Goal: Task Accomplishment & Management: Manage account settings

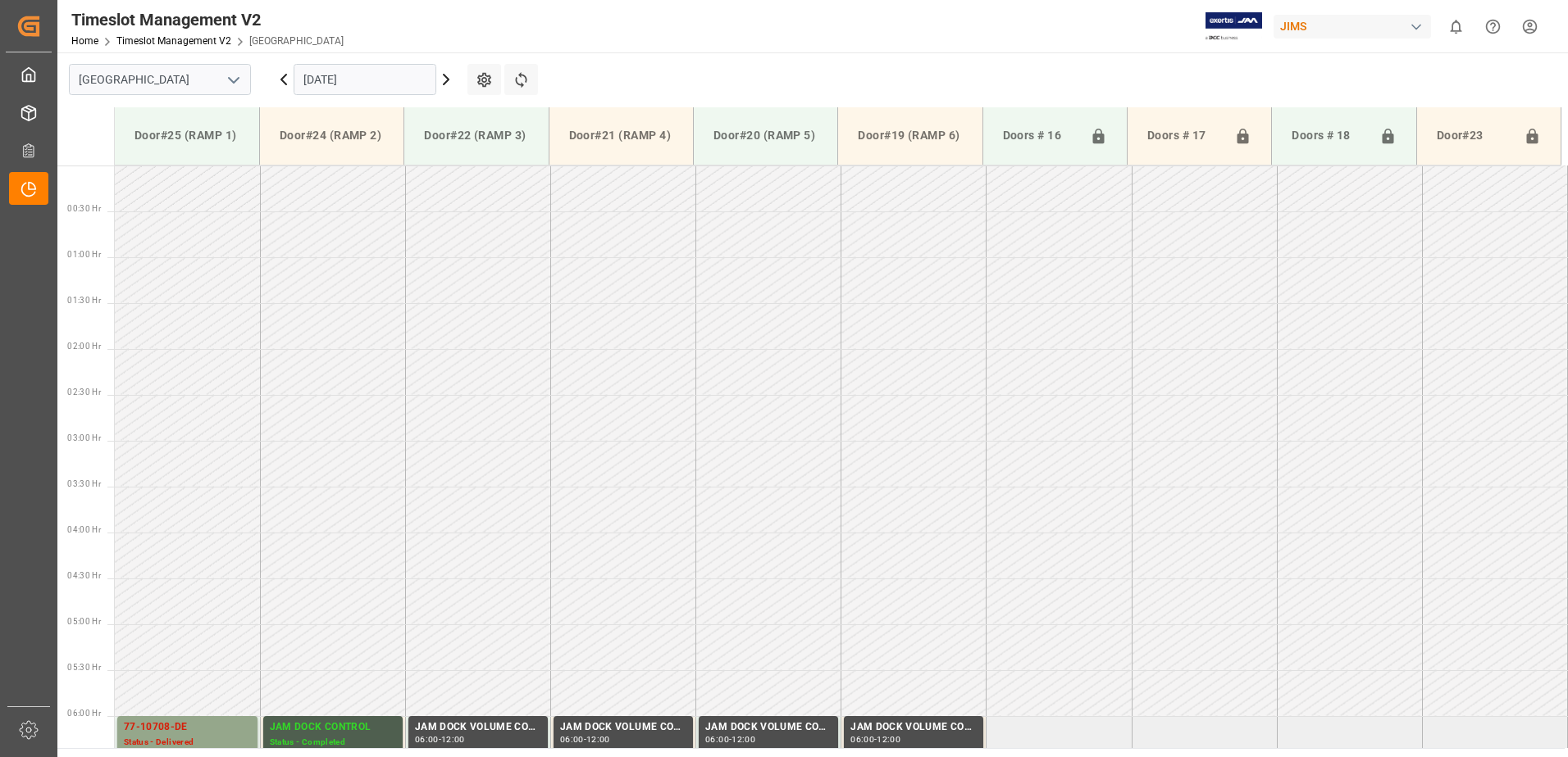
scroll to position [449, 0]
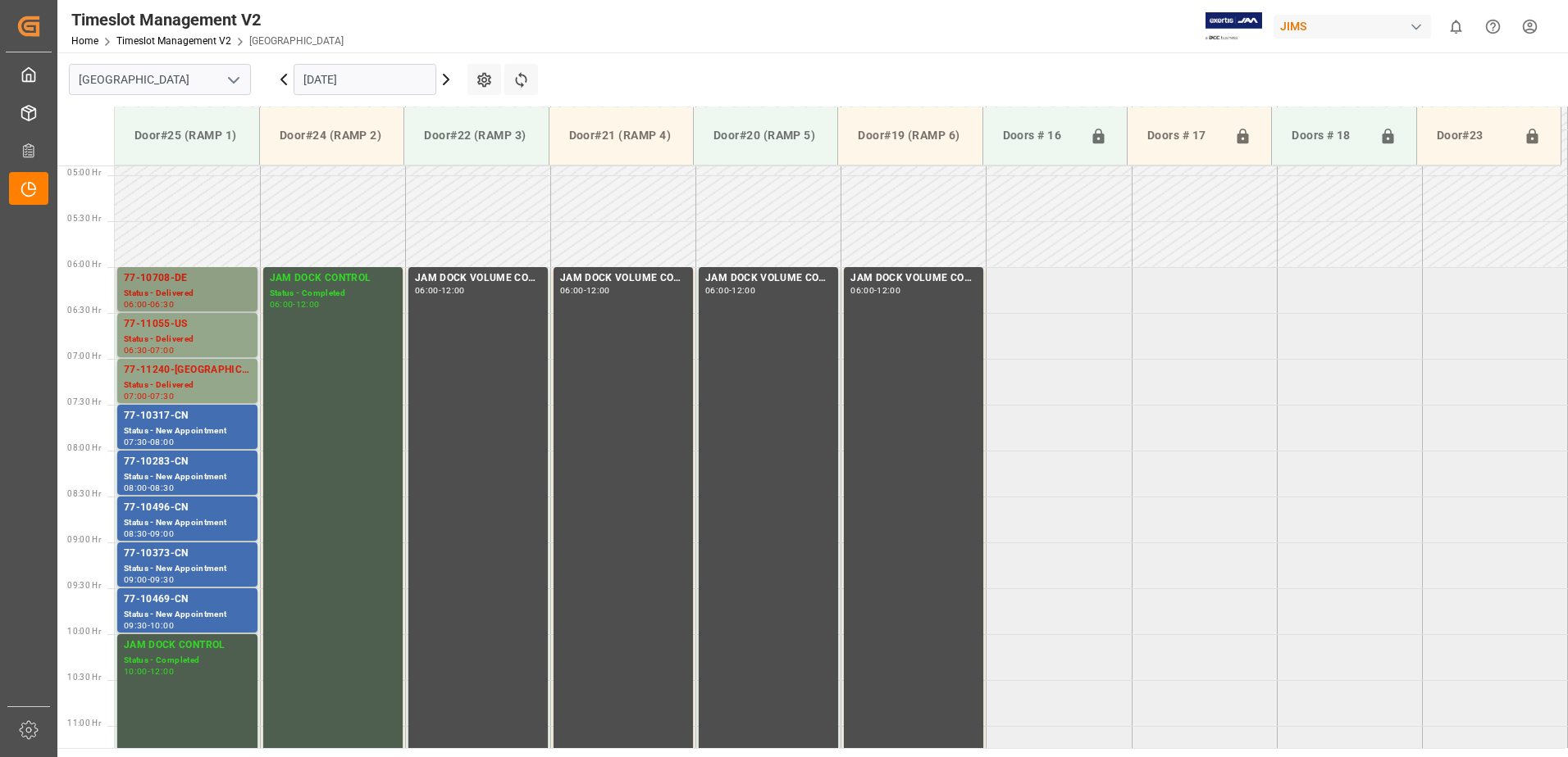
click at [192, 282] on div "77-10708-DE" at bounding box center [187, 278] width 127 height 17
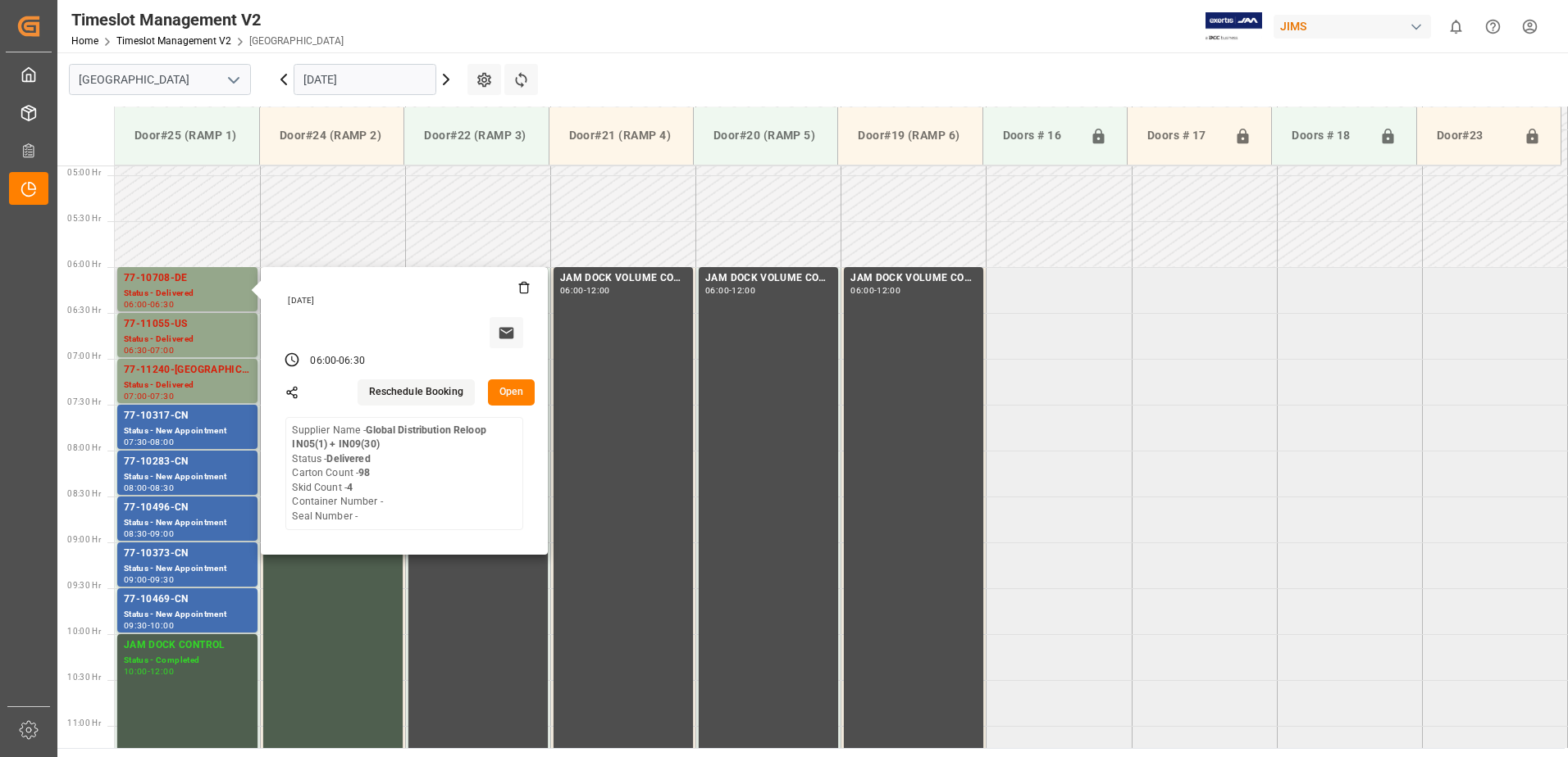
click at [510, 388] on button "Open" at bounding box center [511, 392] width 47 height 27
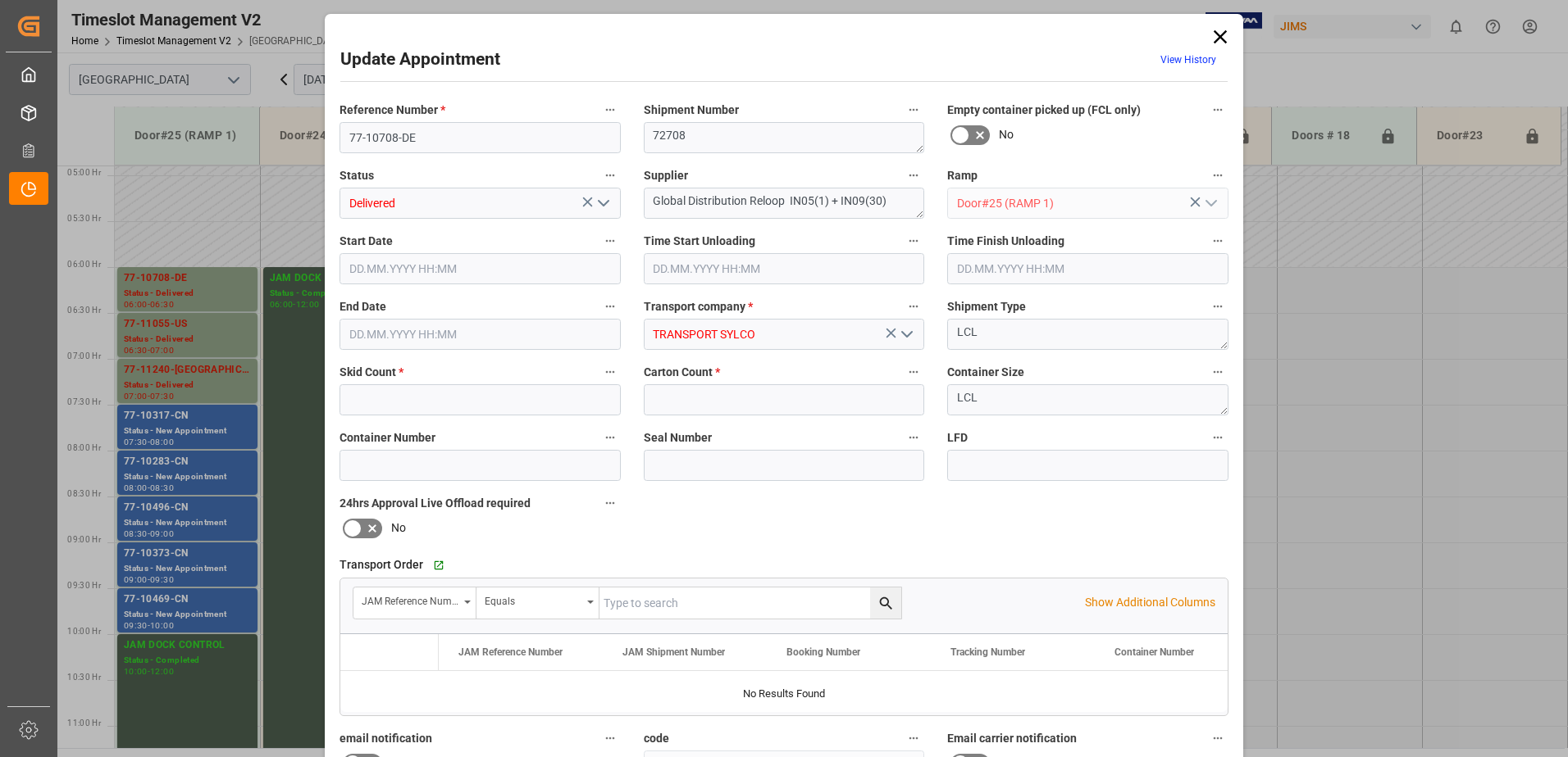
type input "4"
type input "98"
type input "[DATE] 06:00"
type input "[DATE] 08:45"
type input "[DATE] 06:30"
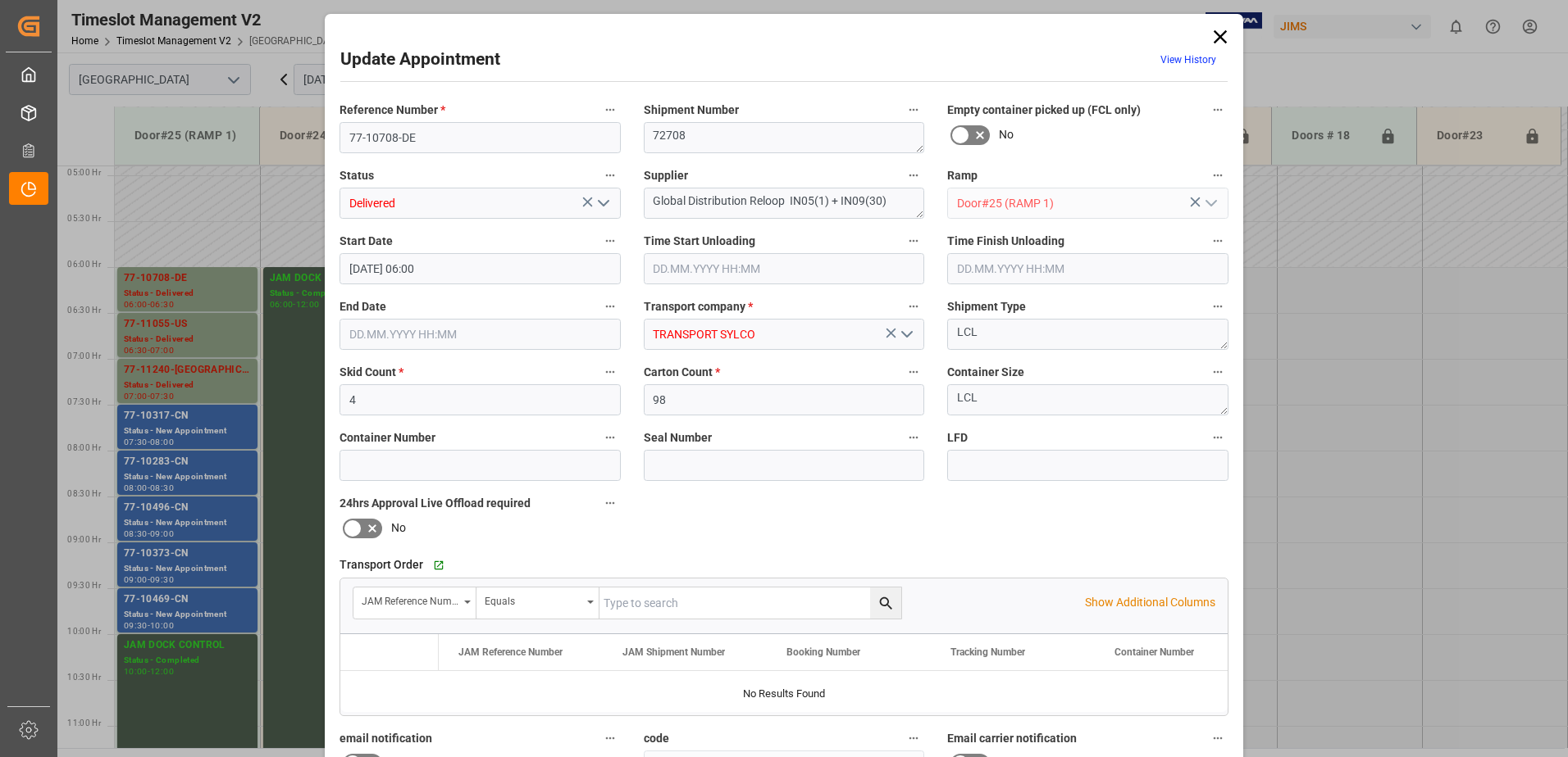
type input "[DATE] 16:28"
click at [1014, 264] on input "text" at bounding box center [1087, 269] width 281 height 32
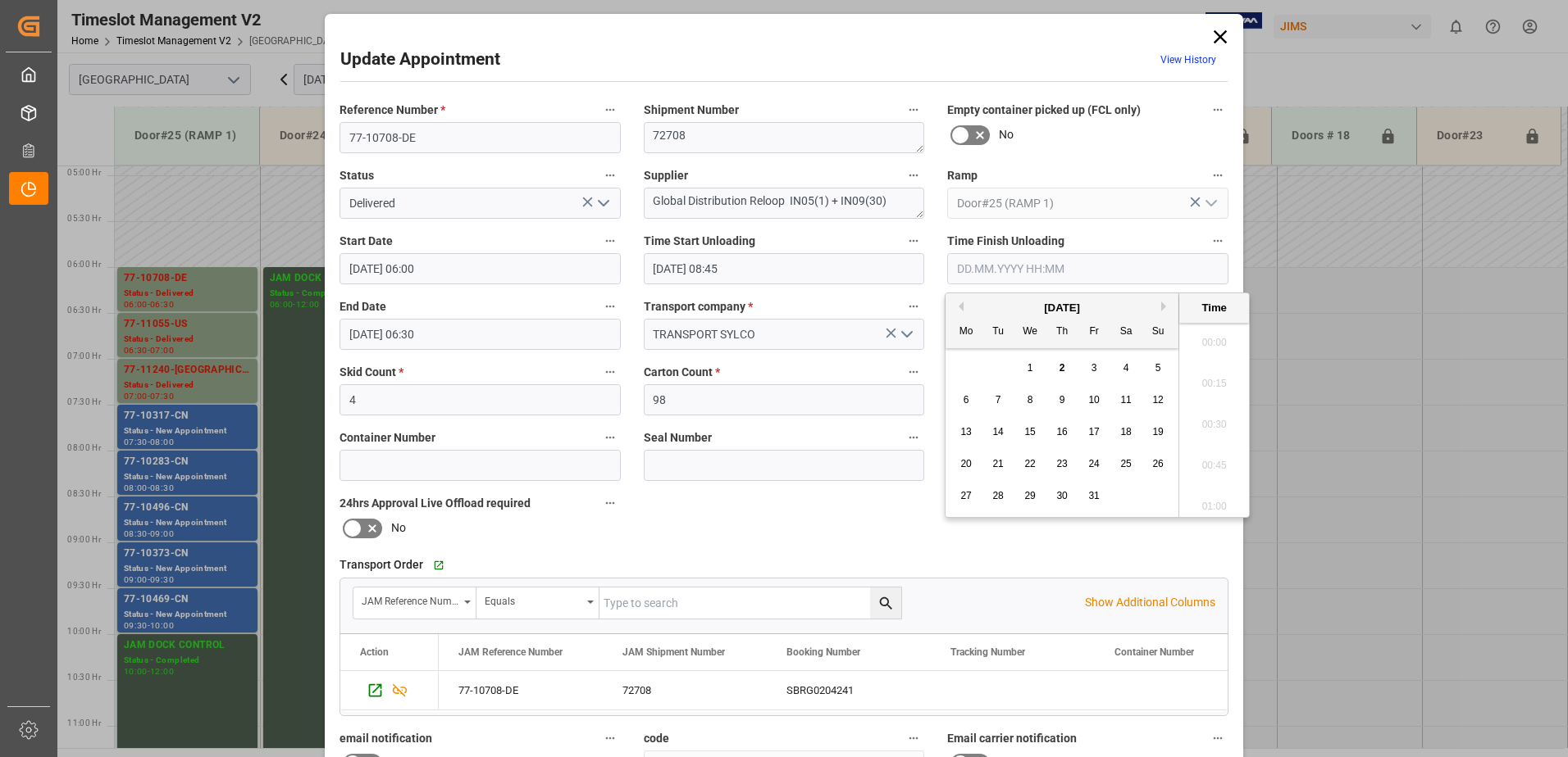
scroll to position [1400, 0]
click at [1002, 432] on span "14" at bounding box center [997, 432] width 11 height 12
click at [1215, 455] on li "09:15" at bounding box center [1214, 461] width 70 height 41
type input "[DATE] 09:15"
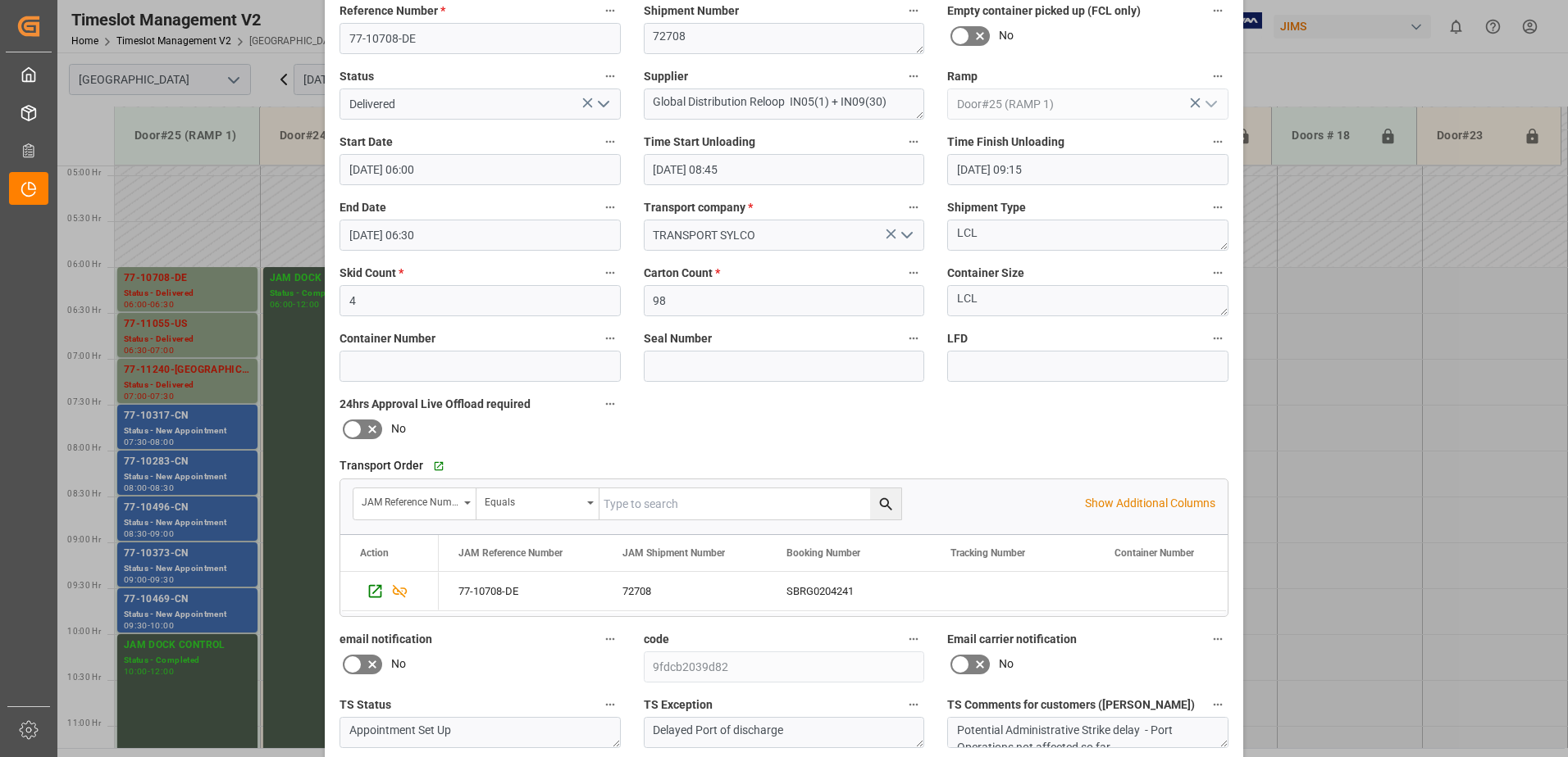
scroll to position [239, 0]
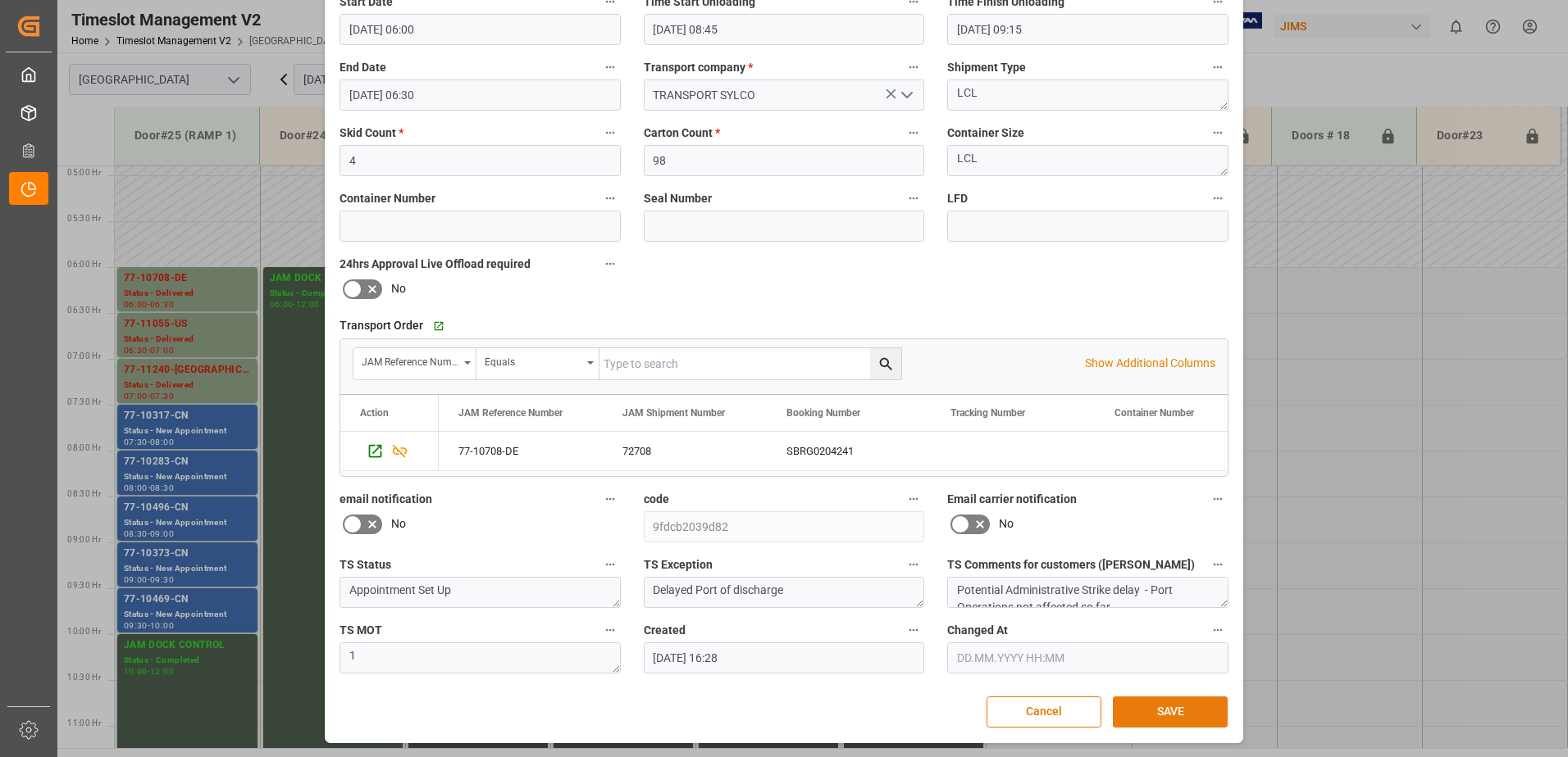
click at [1177, 715] on button "SAVE" at bounding box center [1170, 713] width 115 height 32
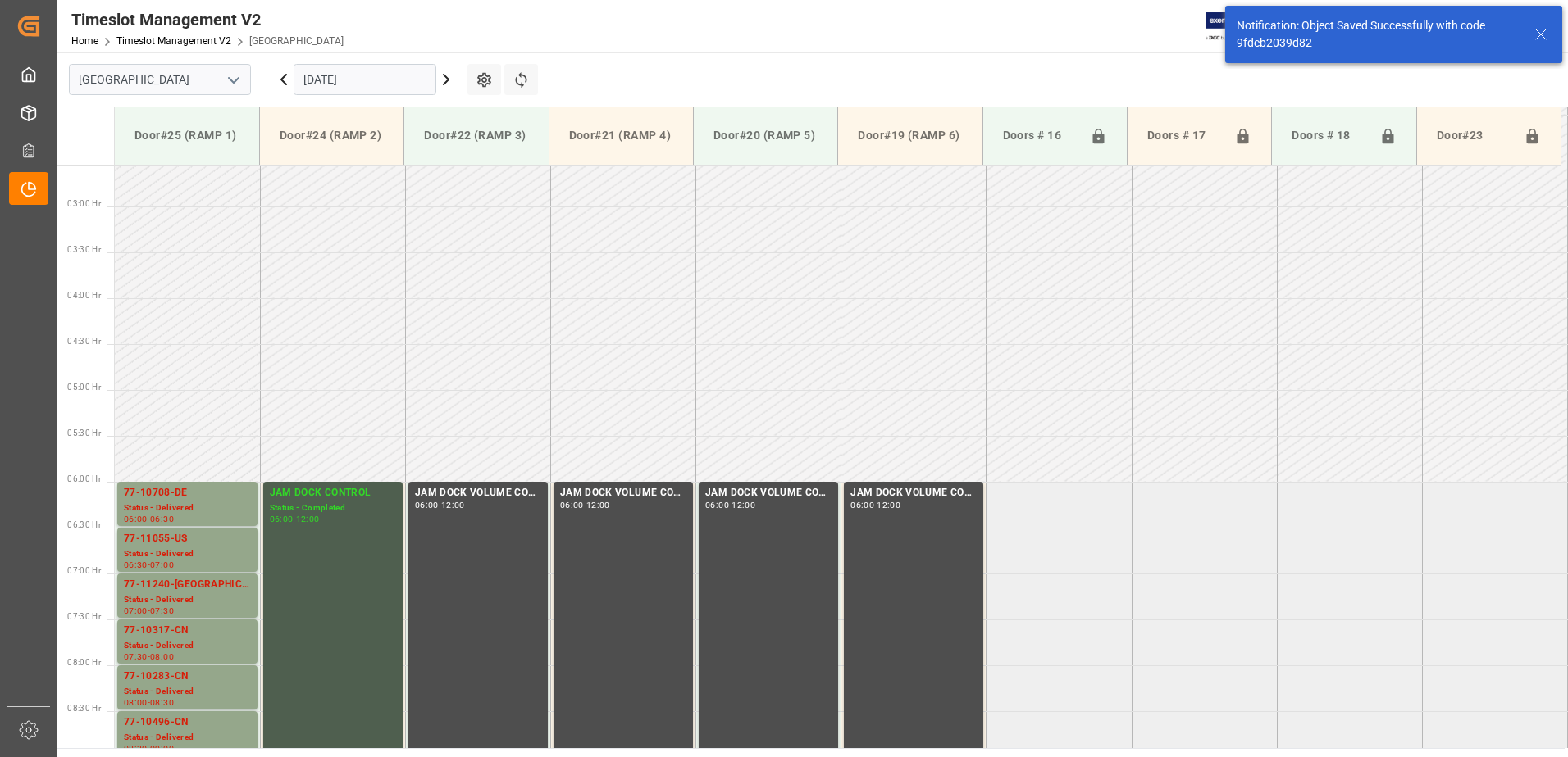
scroll to position [449, 0]
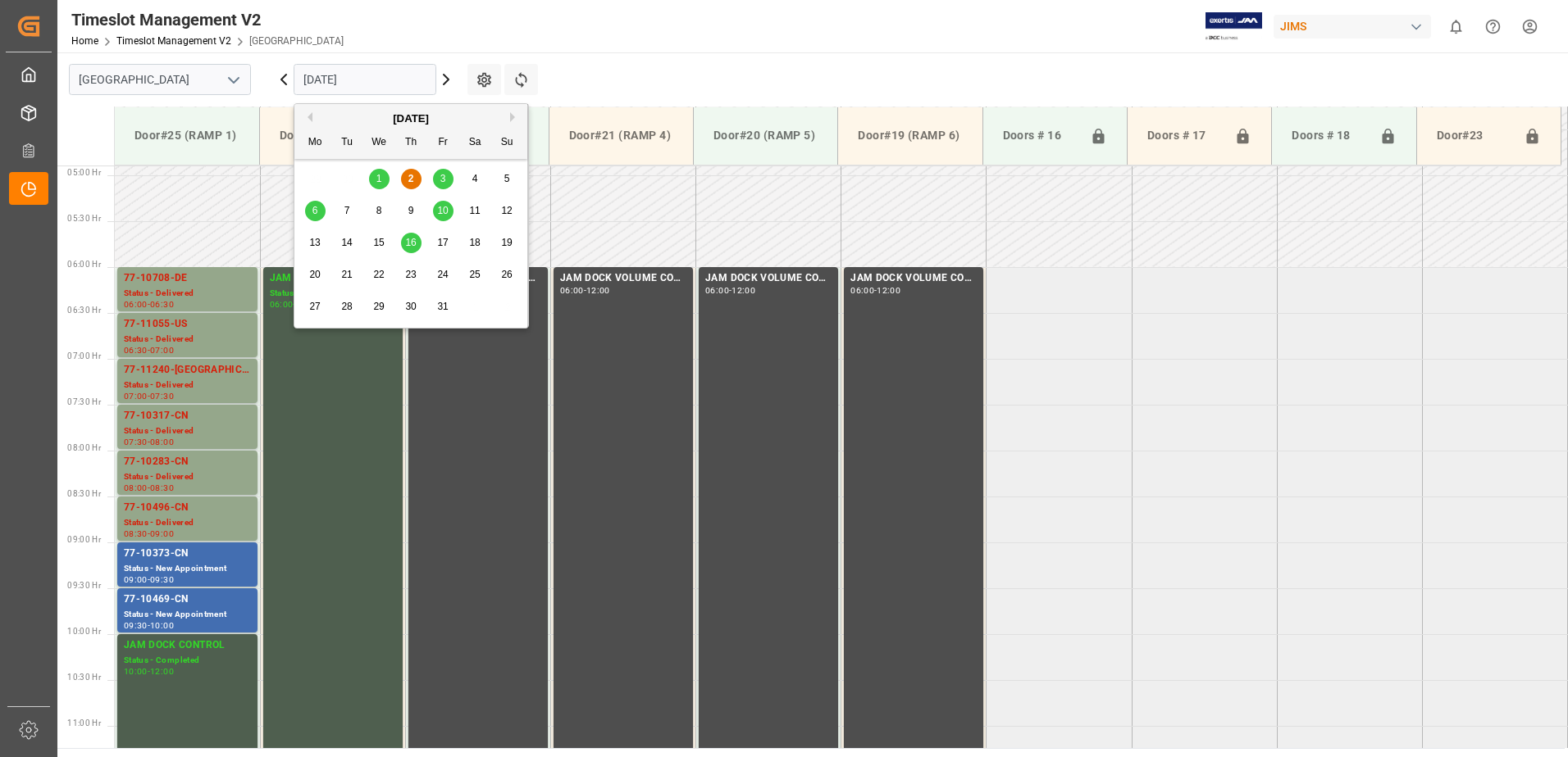
click at [406, 80] on input "[DATE]" at bounding box center [364, 80] width 142 height 32
click at [441, 175] on span "3" at bounding box center [443, 179] width 6 height 12
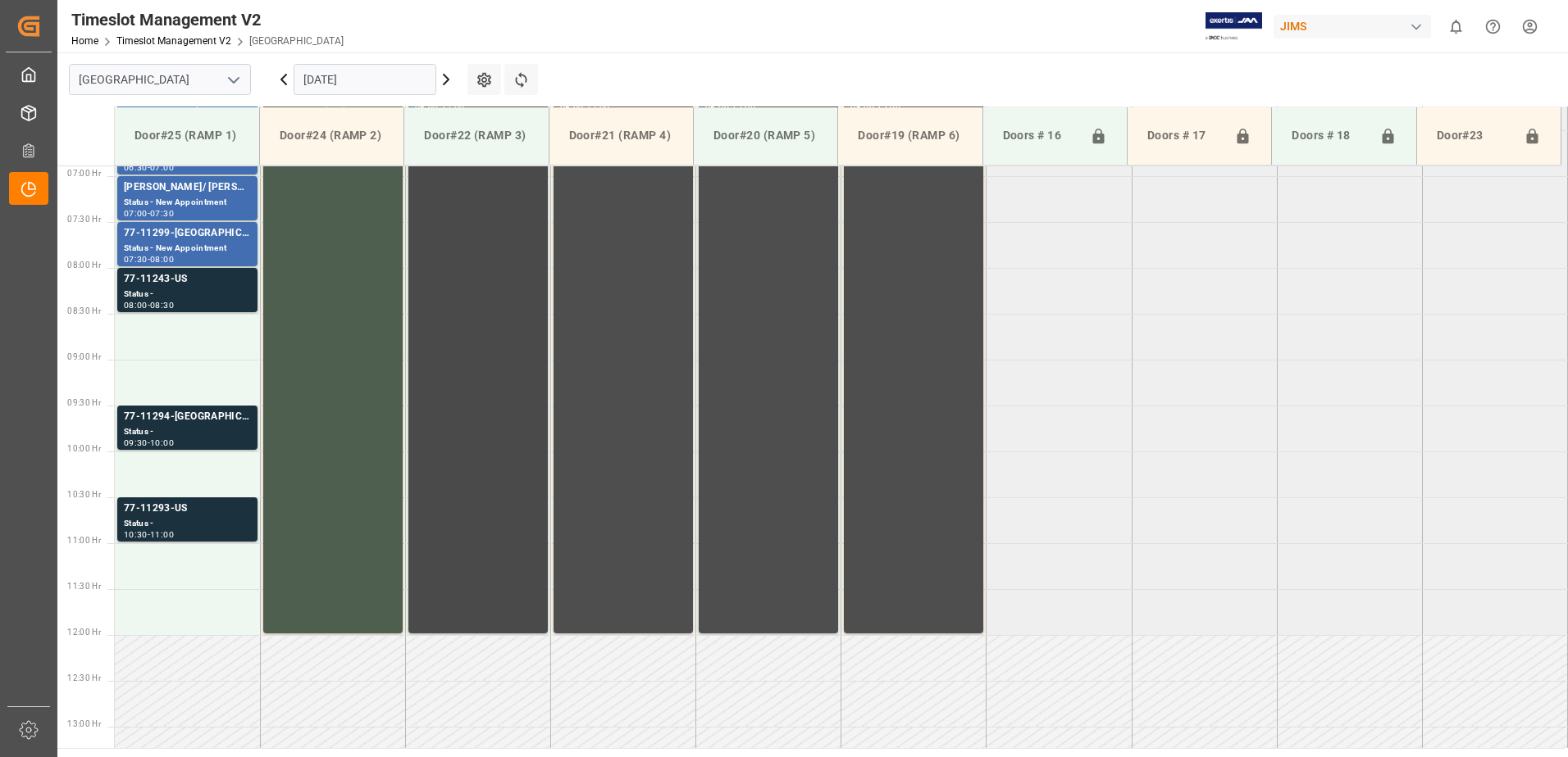
scroll to position [550, 0]
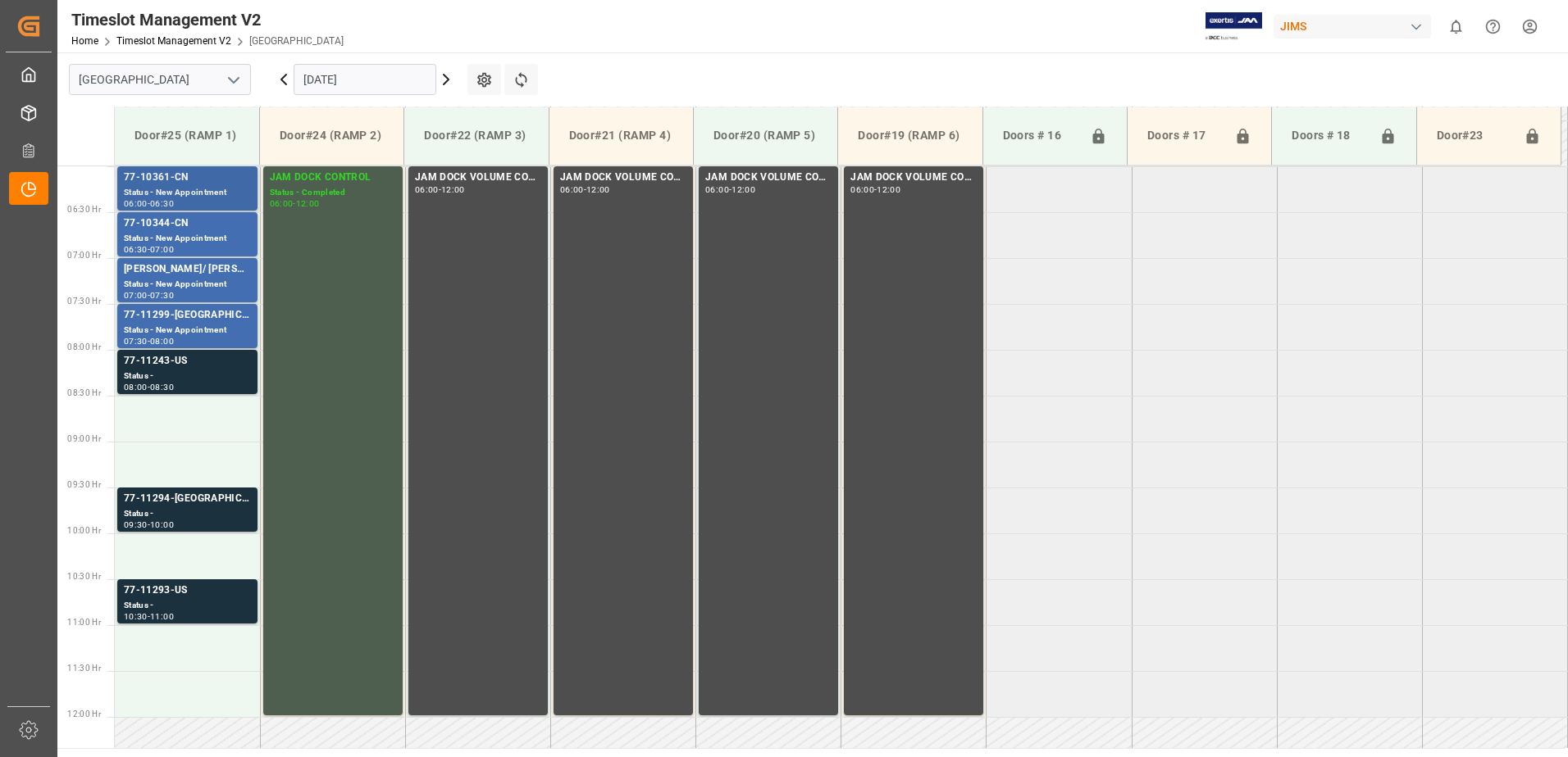
click at [181, 186] on div "77-10361-CN" at bounding box center [187, 178] width 127 height 17
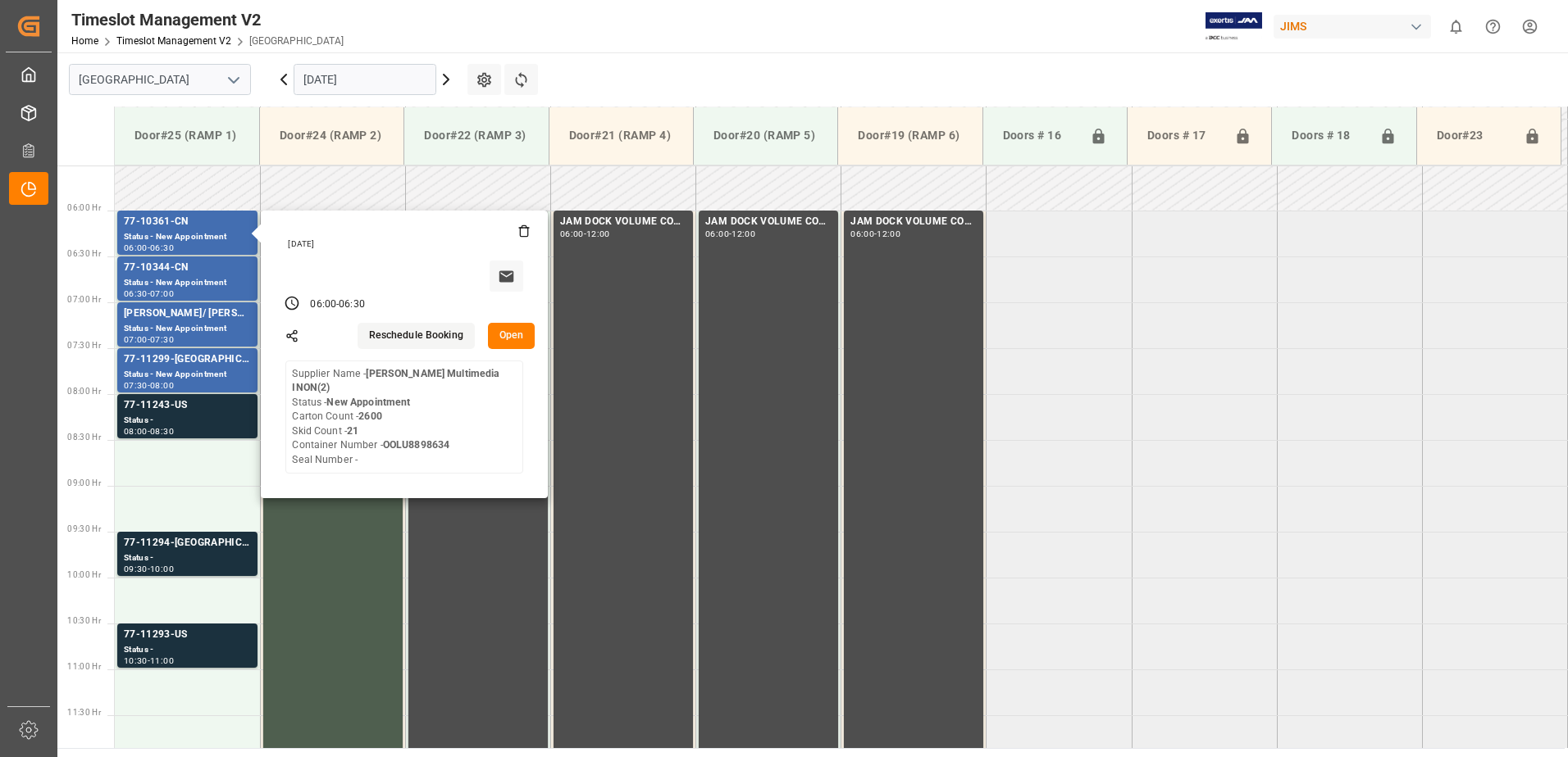
scroll to position [468, 0]
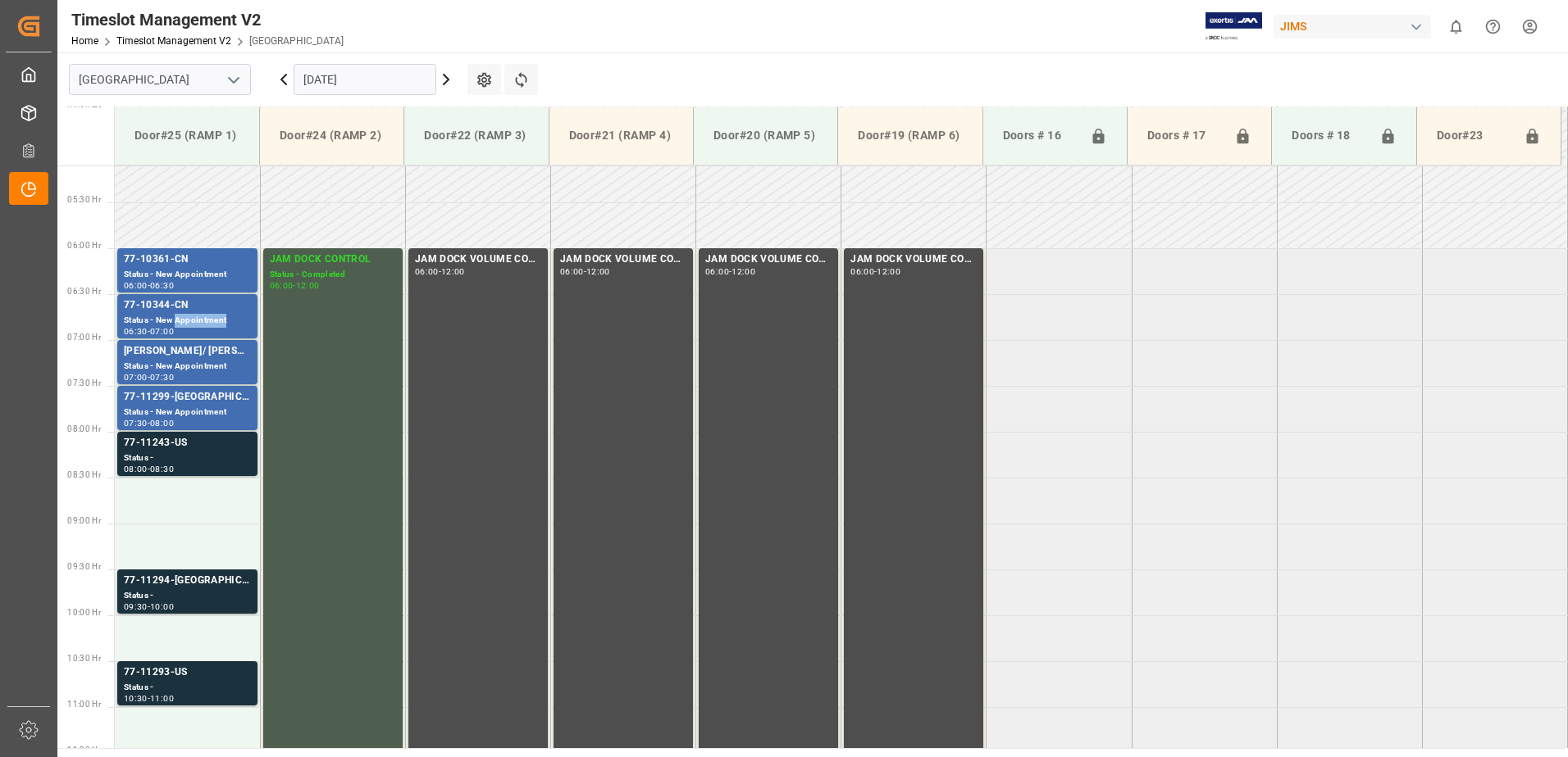
click at [189, 317] on div "Status - New Appointment" at bounding box center [187, 321] width 127 height 14
click at [191, 356] on div "[PERSON_NAME]/ [PERSON_NAME]" at bounding box center [187, 351] width 127 height 17
click at [172, 409] on div "Status - New Appointment" at bounding box center [187, 413] width 127 height 14
click at [188, 452] on div "Status -" at bounding box center [187, 459] width 127 height 14
click at [188, 586] on div "77-11294-[GEOGRAPHIC_DATA]" at bounding box center [187, 580] width 127 height 17
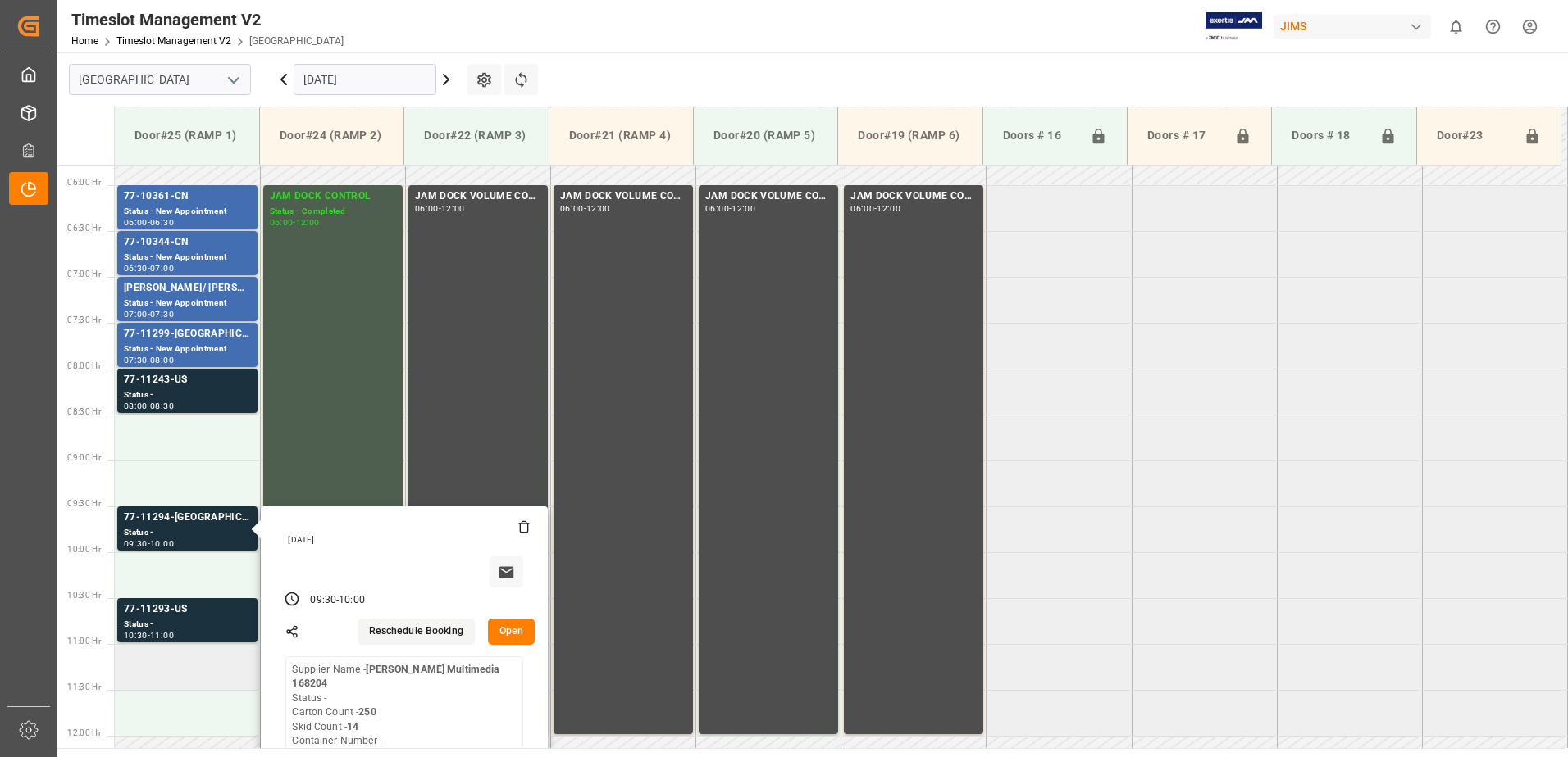
scroll to position [714, 0]
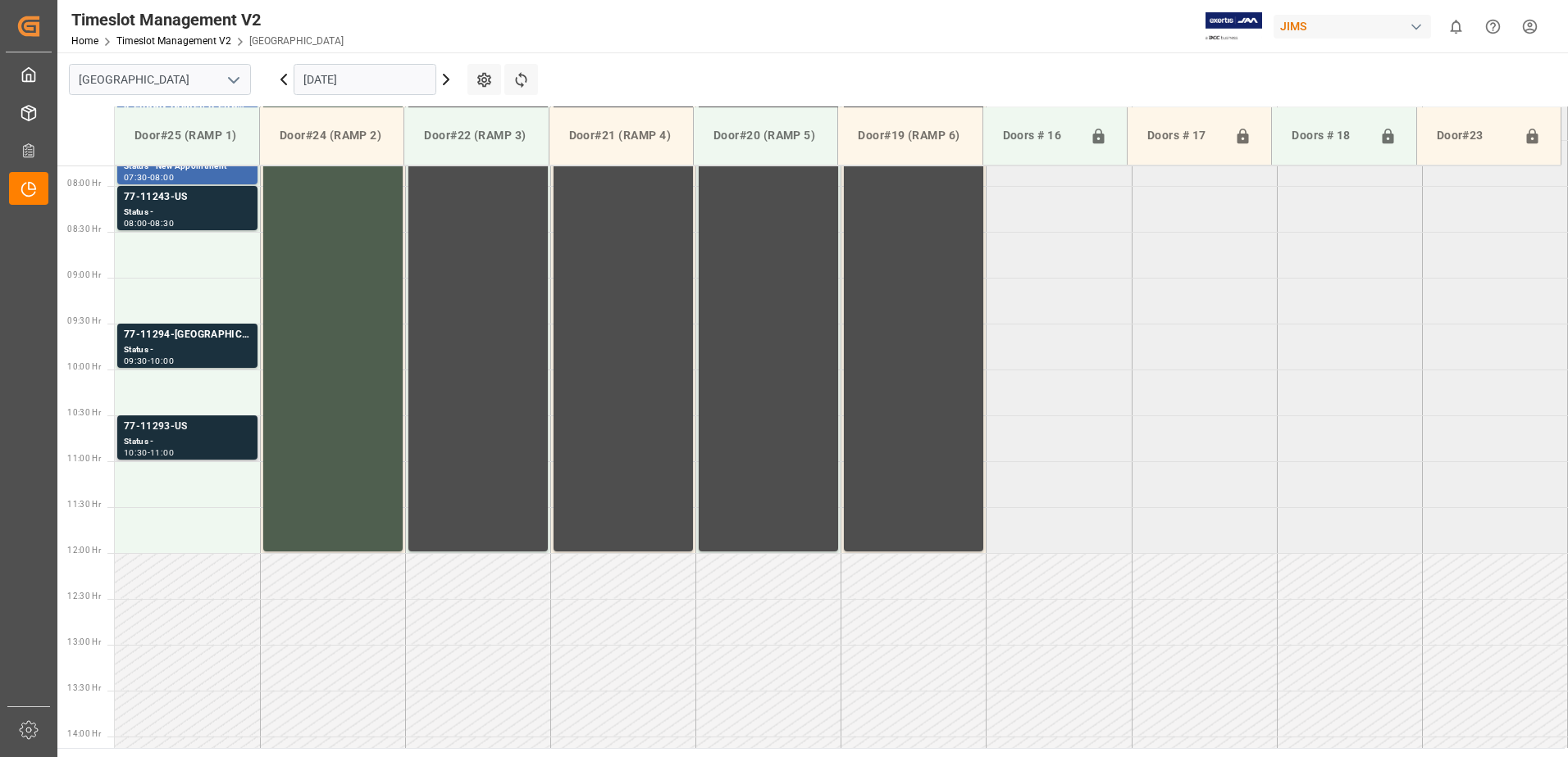
click at [208, 436] on div "Status -" at bounding box center [187, 442] width 127 height 14
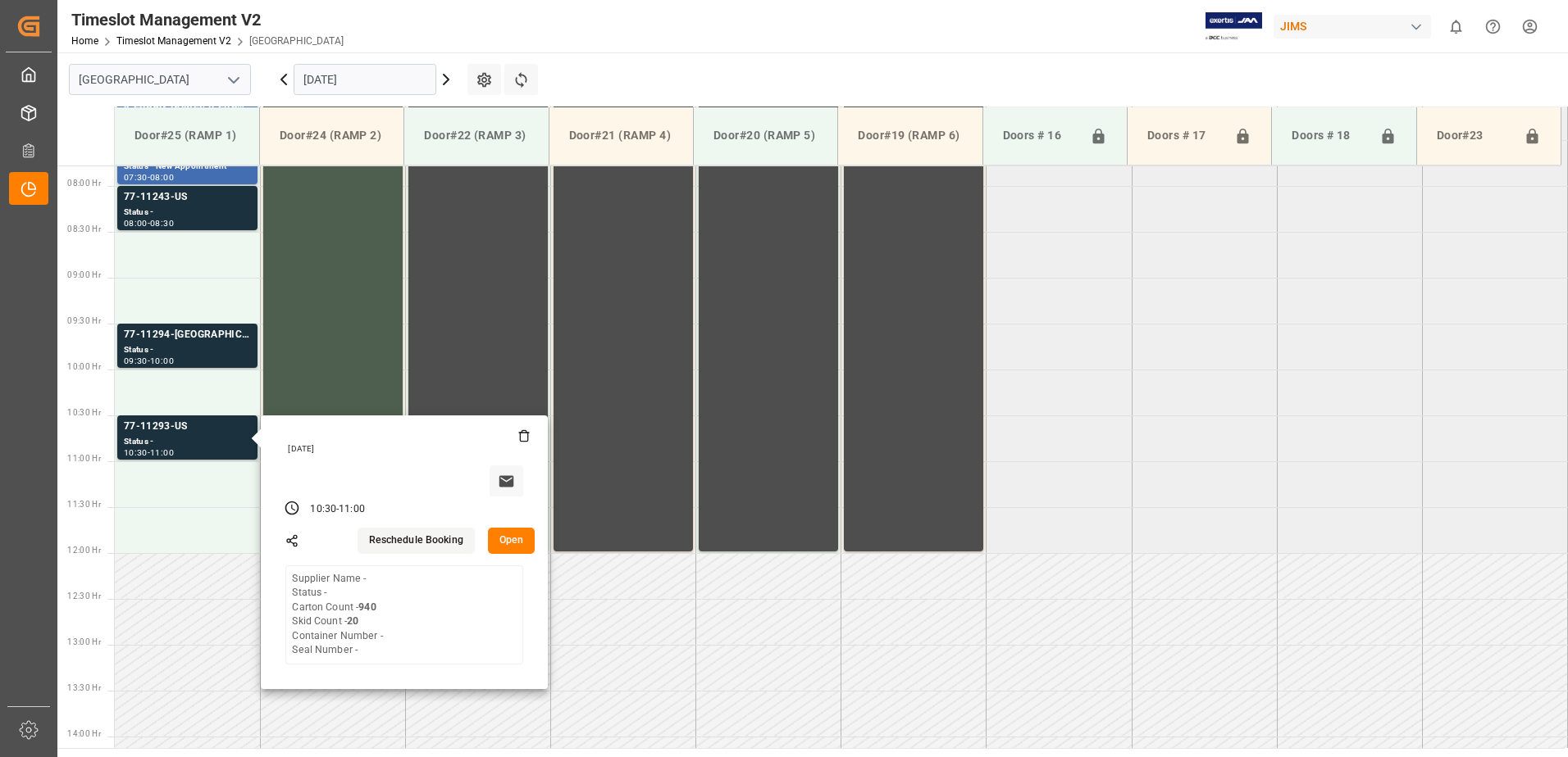
scroll to position [632, 0]
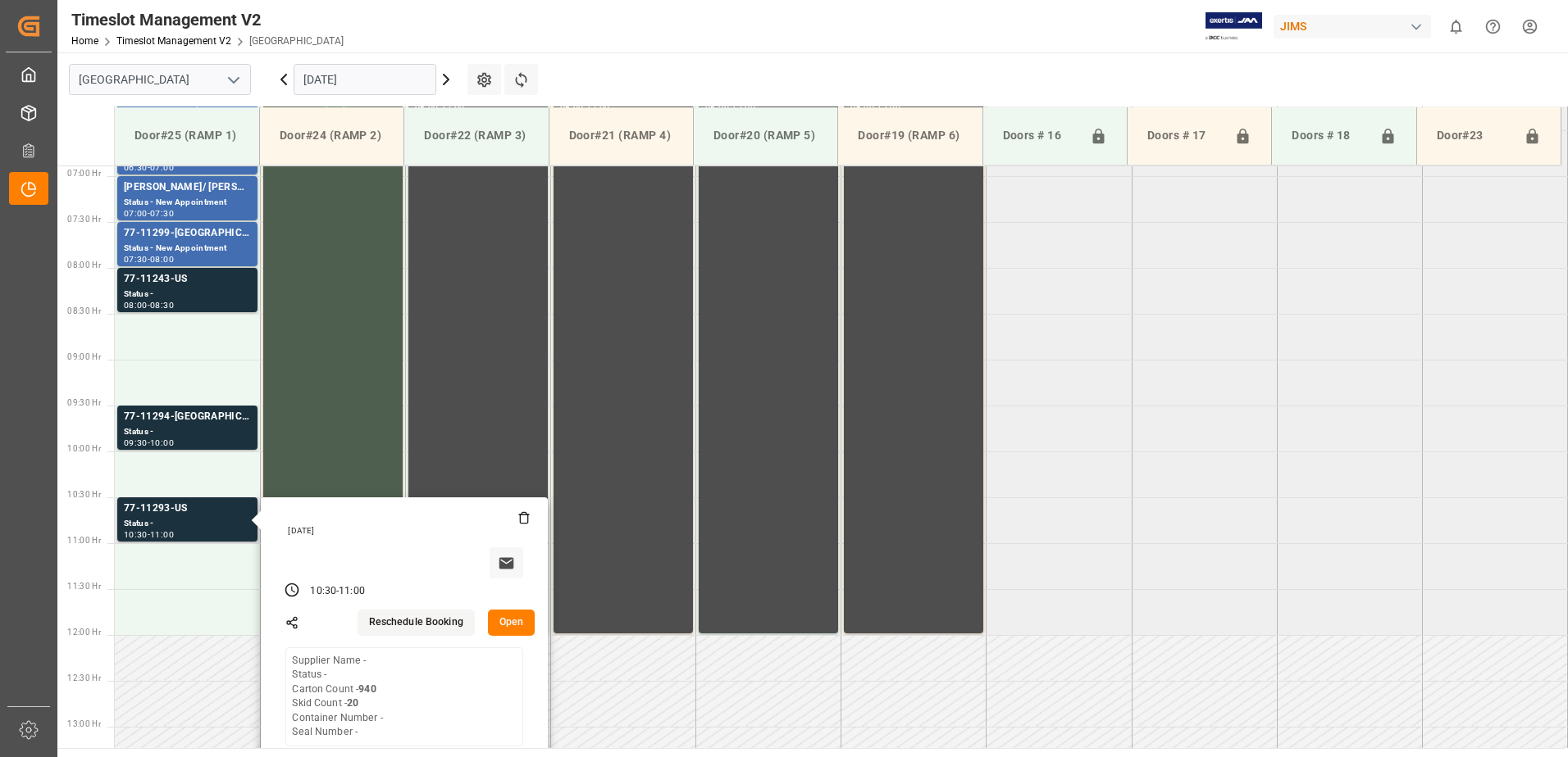
click at [519, 620] on button "Open" at bounding box center [511, 623] width 47 height 27
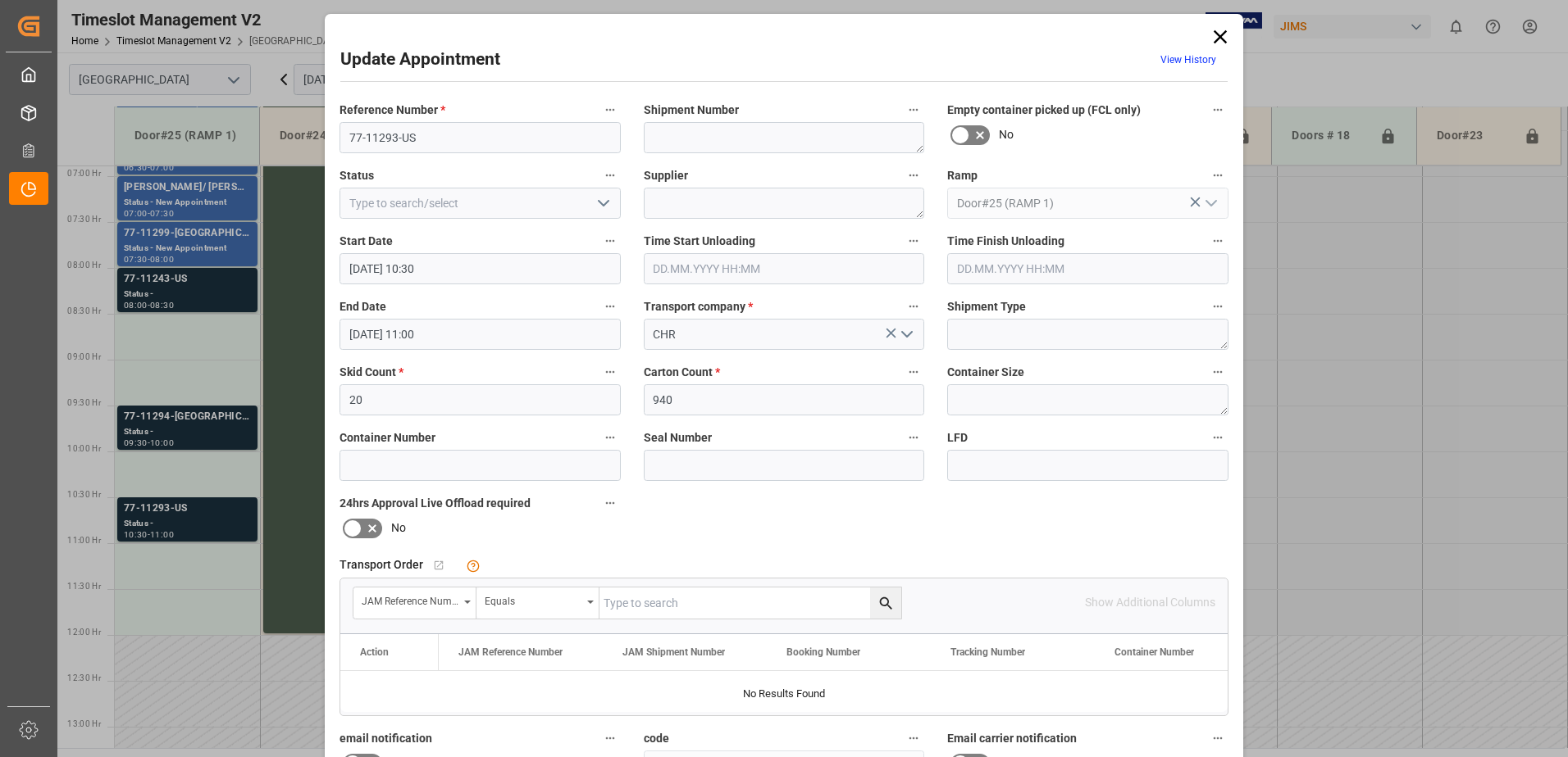
click at [191, 428] on div "Update Appointment View History Reference Number * 77-11293-US Shipment Number …" at bounding box center [784, 378] width 1568 height 757
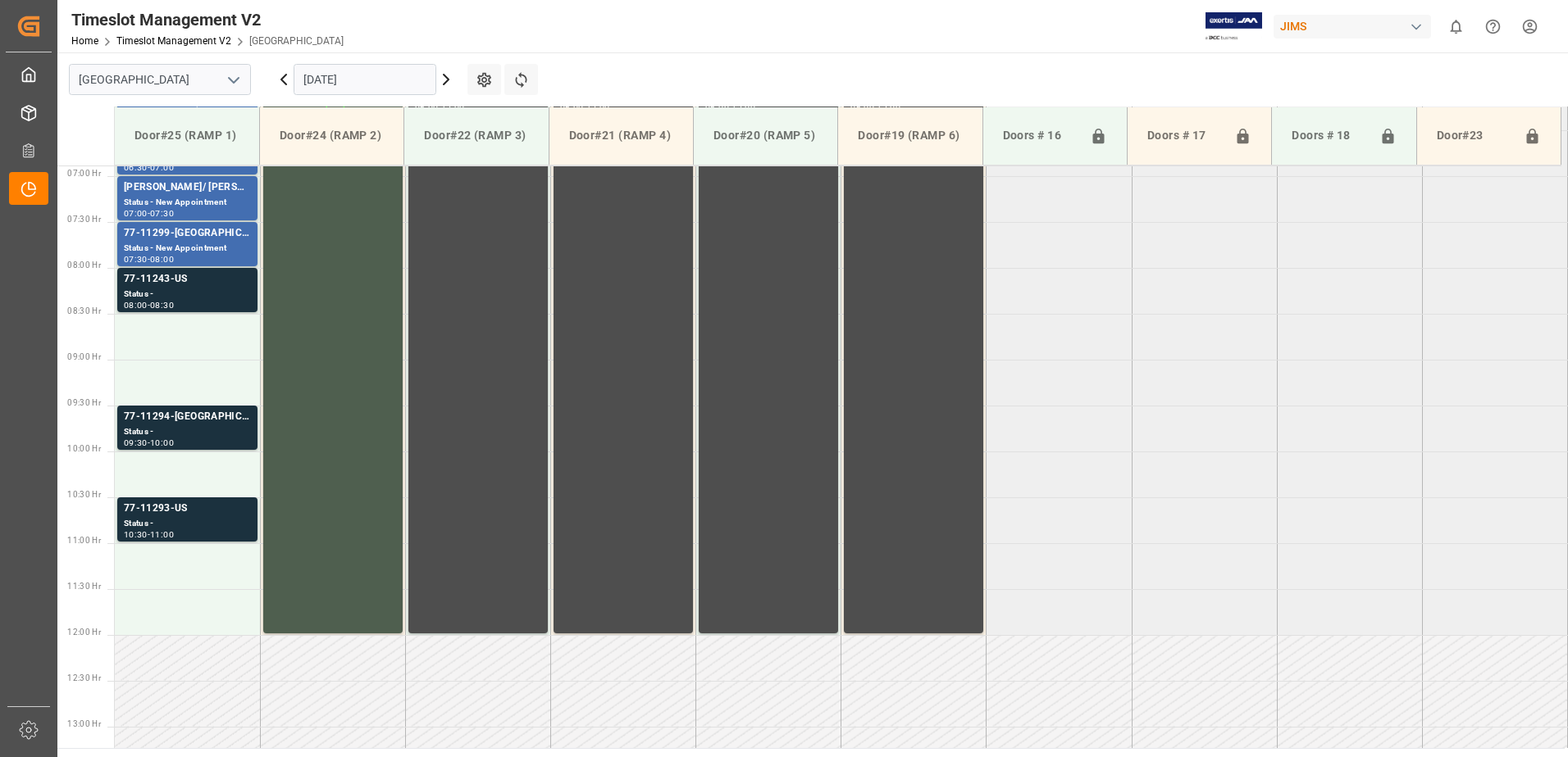
click at [191, 427] on div "Status -" at bounding box center [187, 432] width 127 height 14
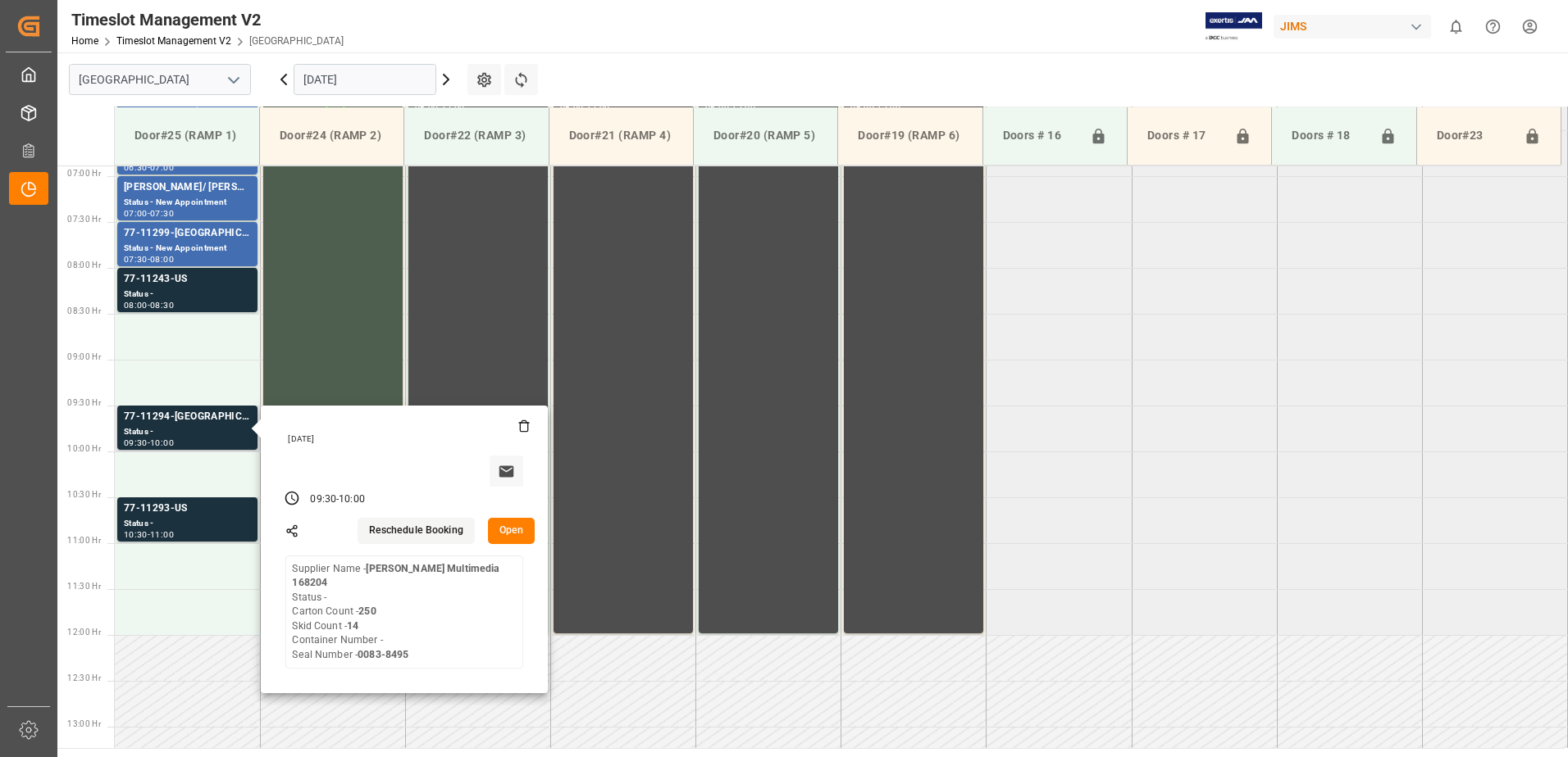
click at [510, 523] on button "Open" at bounding box center [511, 531] width 47 height 27
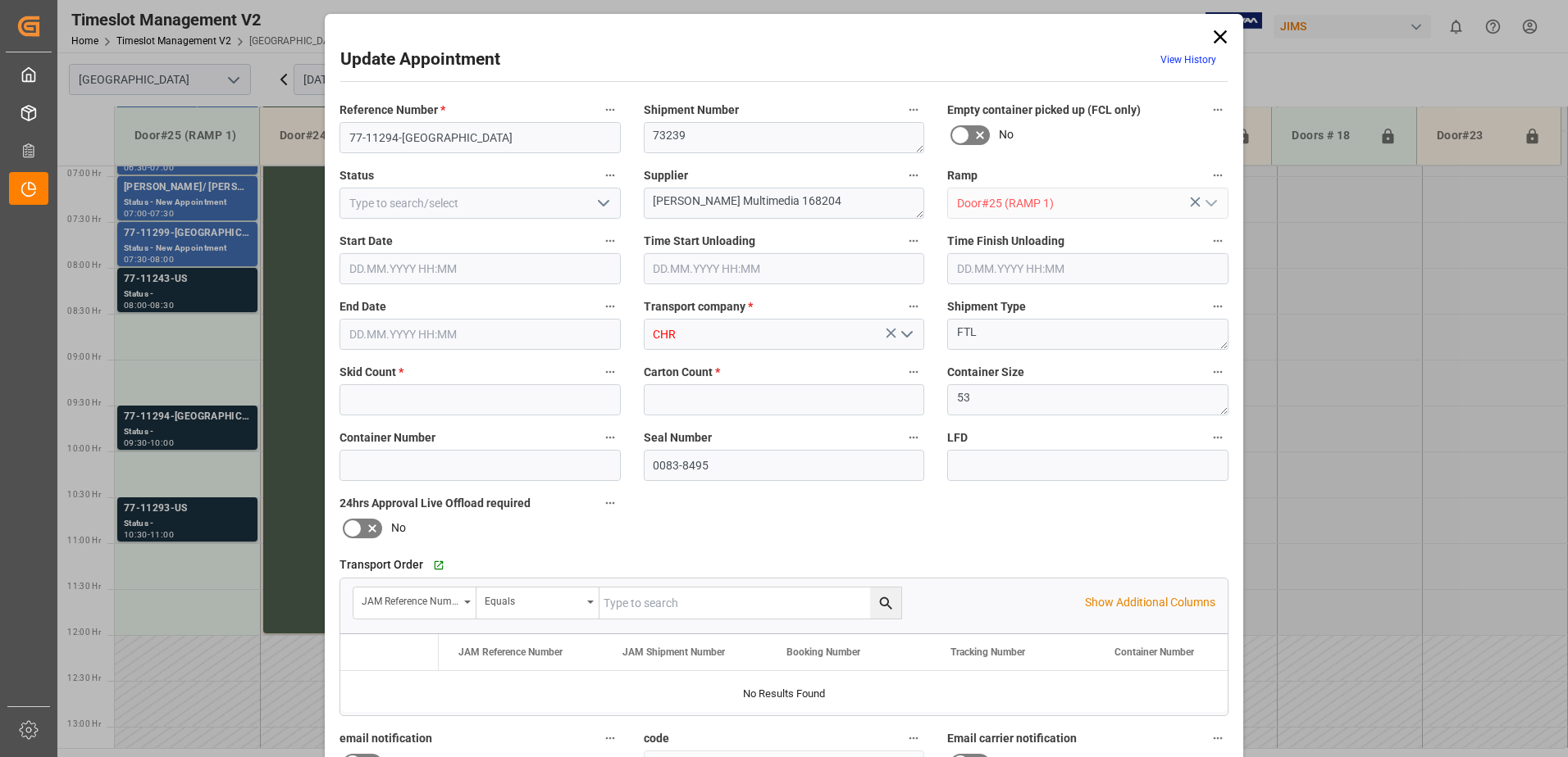
type input "14"
type input "250"
type input "[DATE] 09:30"
type input "[DATE] 10:00"
type input "[DATE] 13:23"
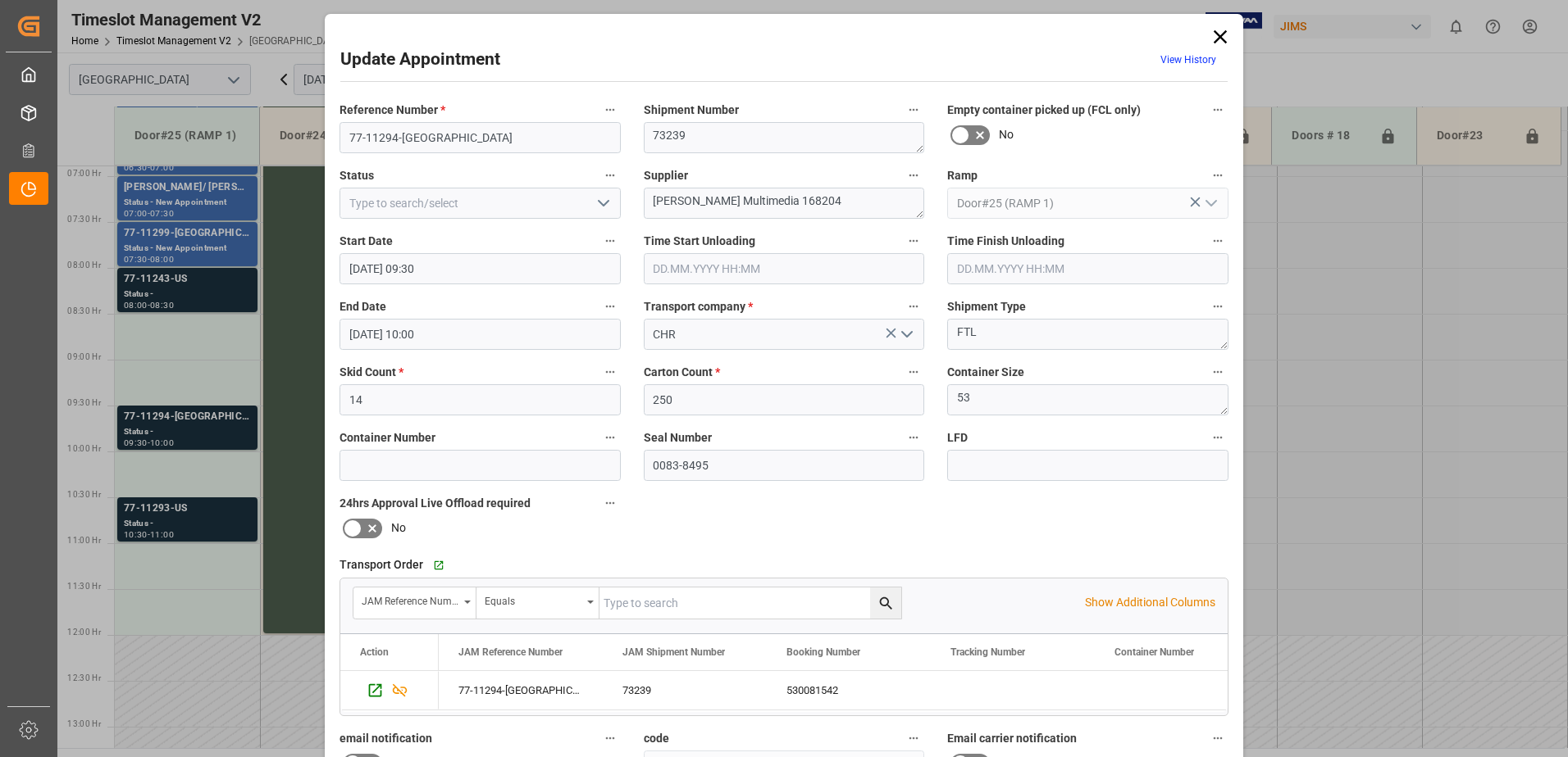
click at [194, 286] on div "Update Appointment View History Reference Number * 77-11294-US Shipment Number …" at bounding box center [784, 378] width 1568 height 757
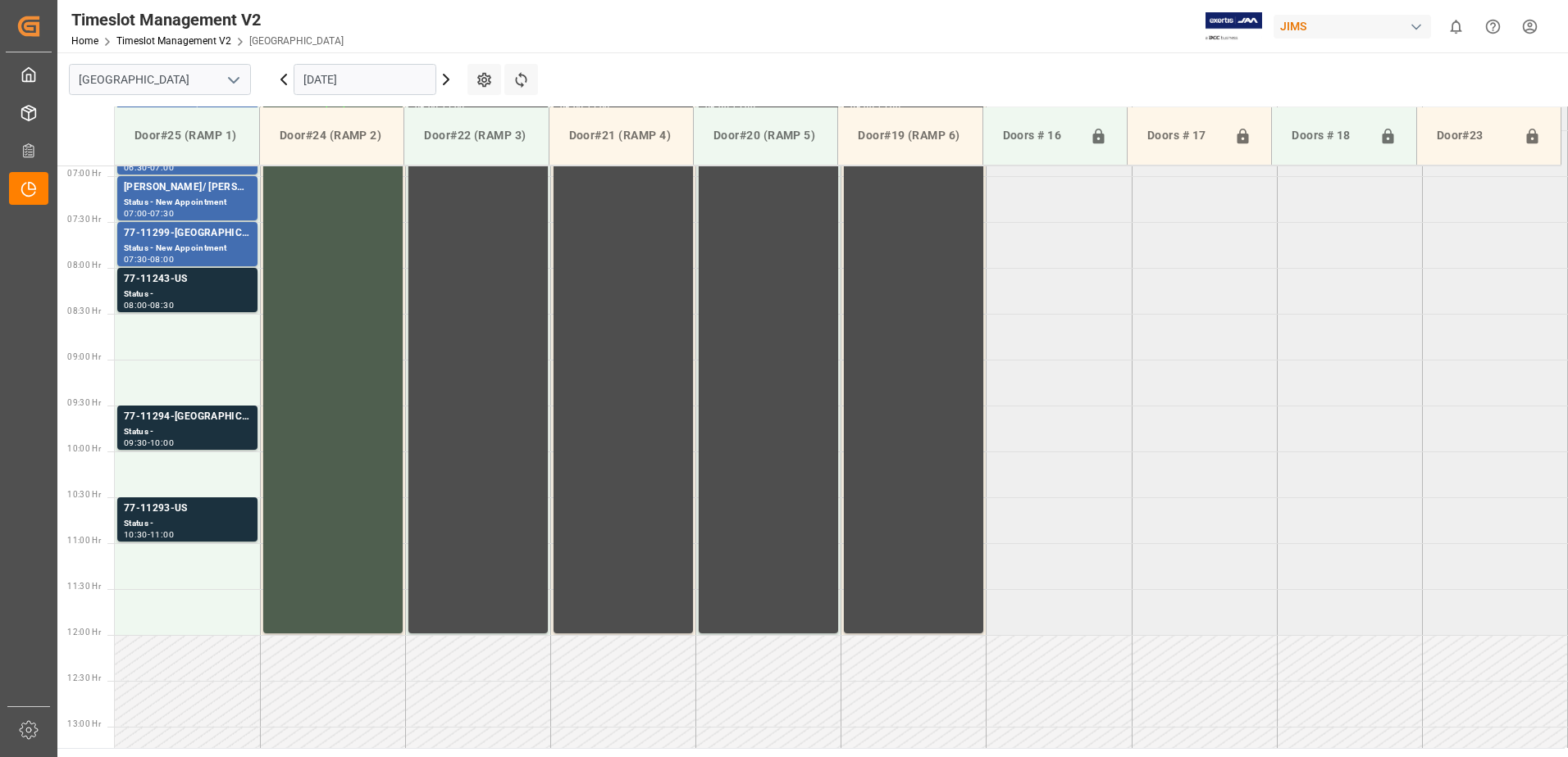
click at [194, 286] on div "77-11243-US" at bounding box center [187, 279] width 127 height 17
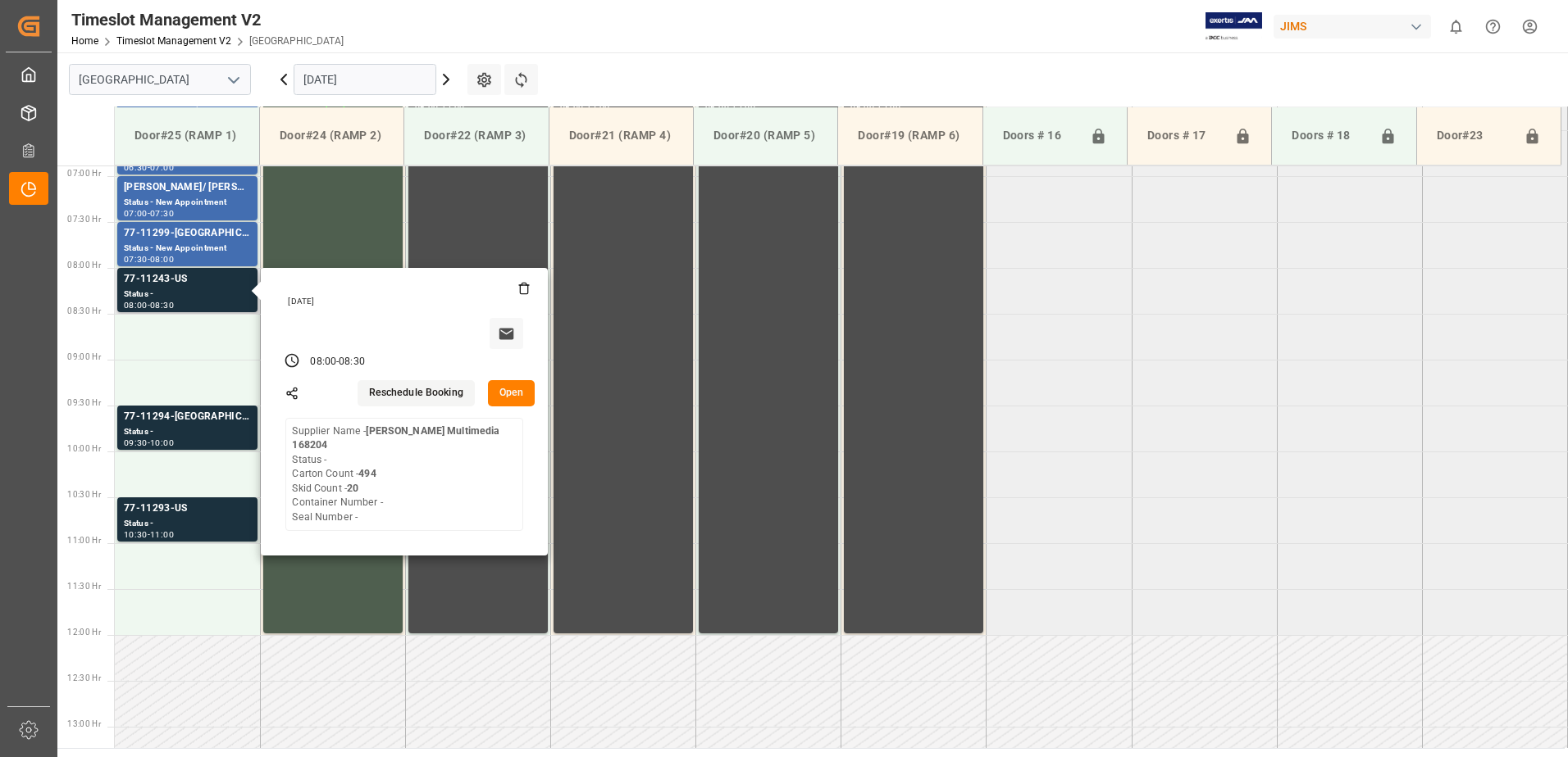
click at [510, 394] on button "Open" at bounding box center [511, 393] width 47 height 27
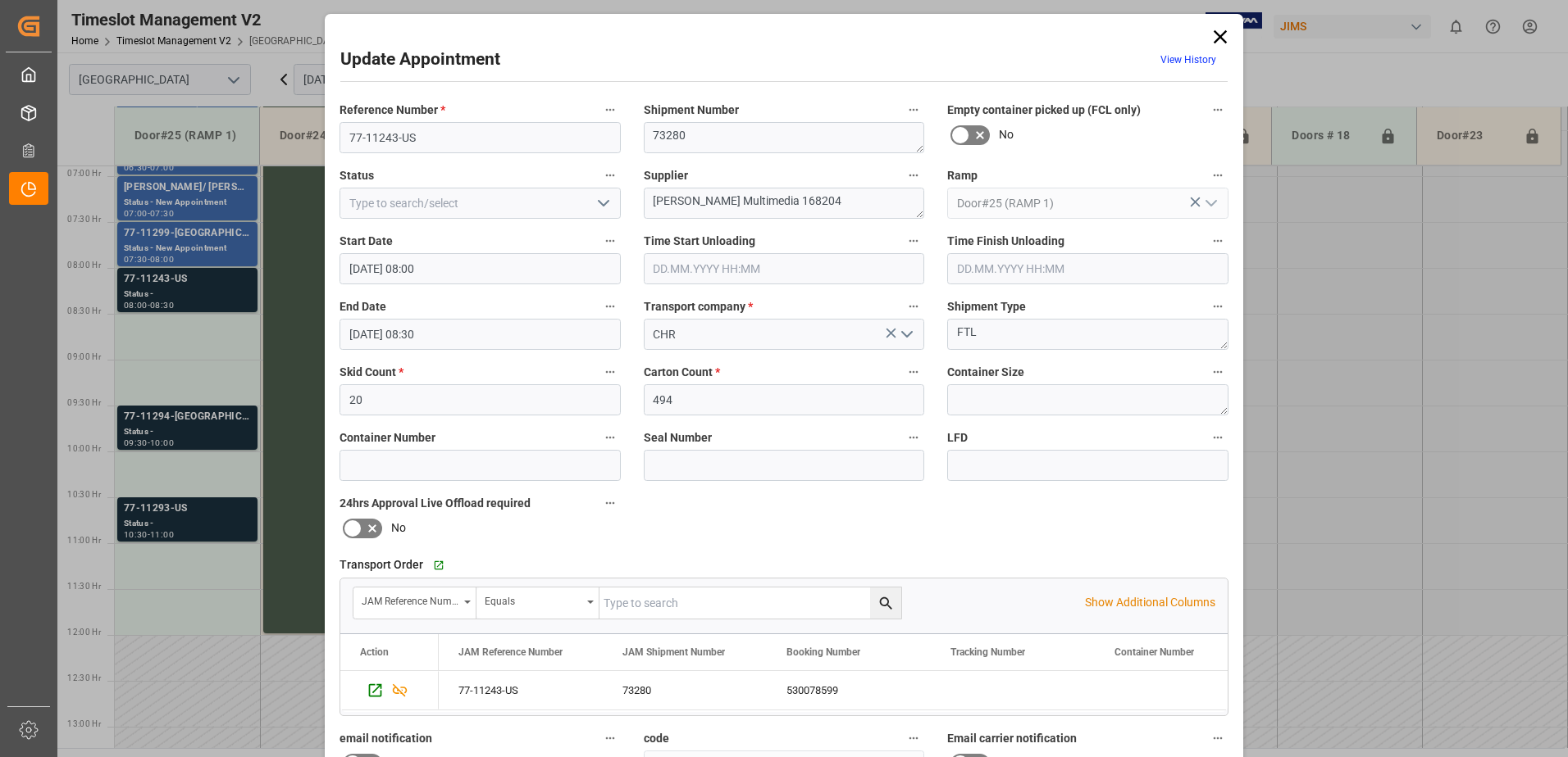
click at [1216, 35] on icon at bounding box center [1219, 37] width 23 height 23
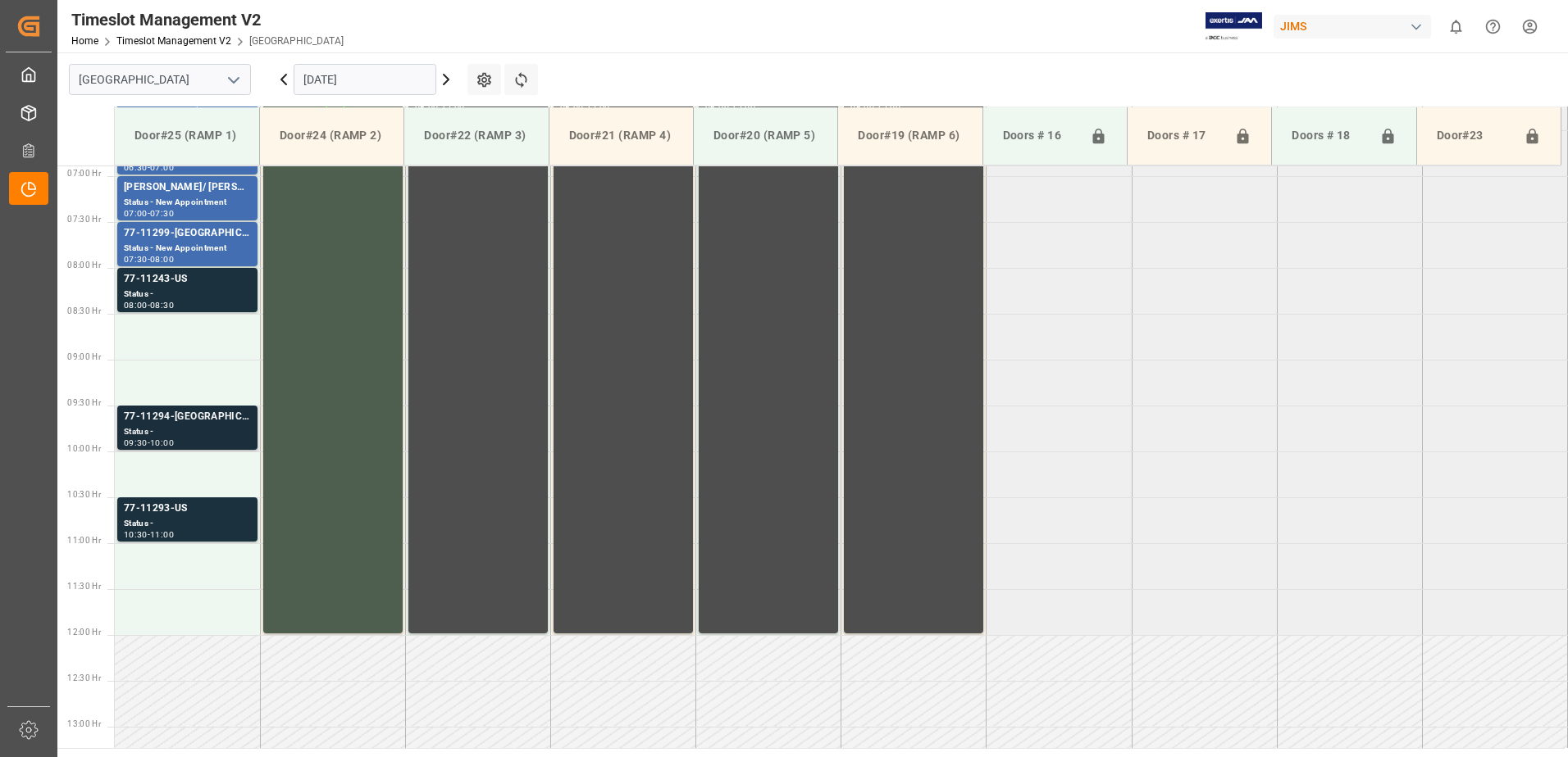
click at [187, 427] on div "Status -" at bounding box center [187, 432] width 127 height 14
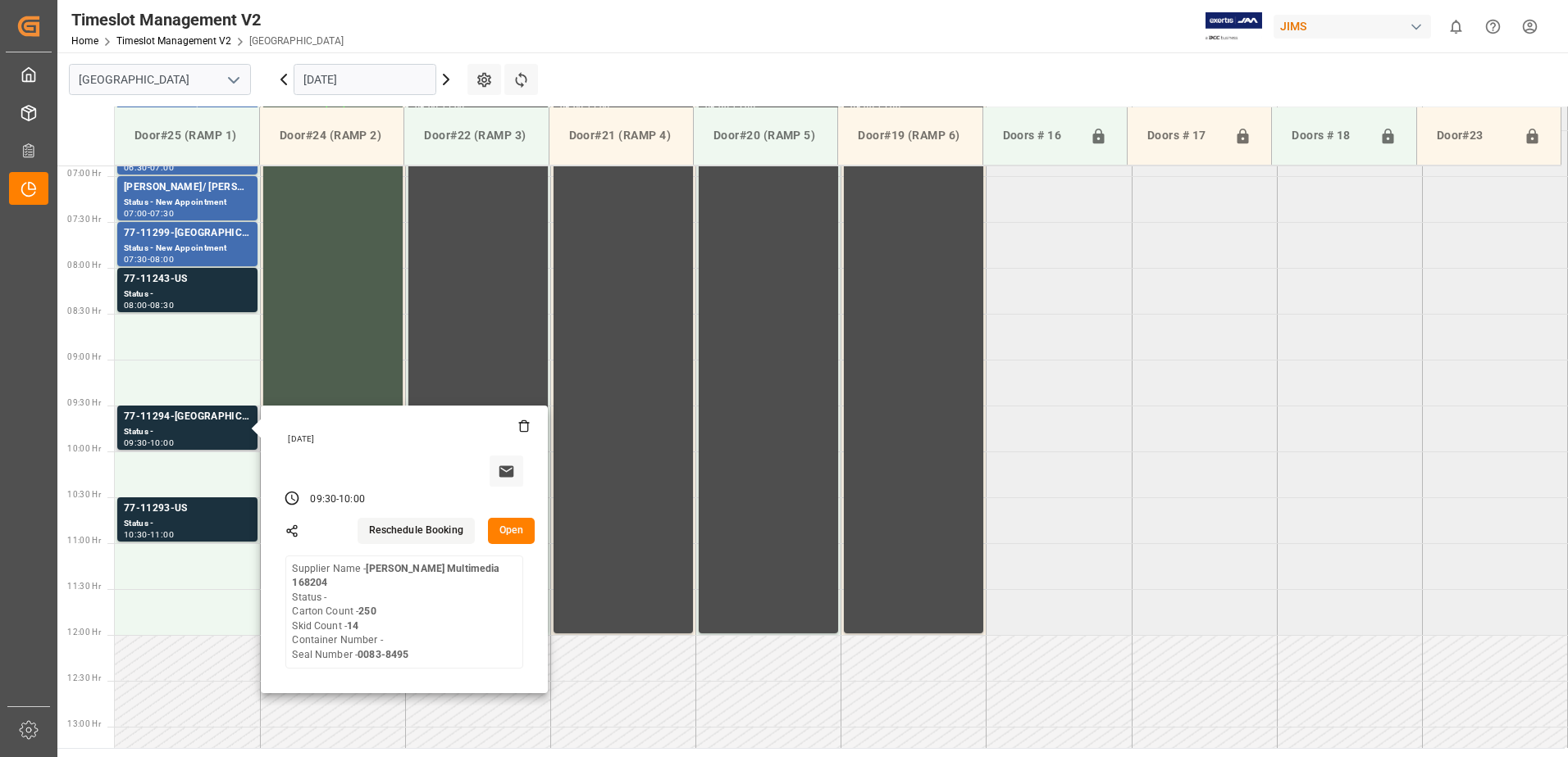
click at [508, 530] on button "Open" at bounding box center [511, 531] width 47 height 27
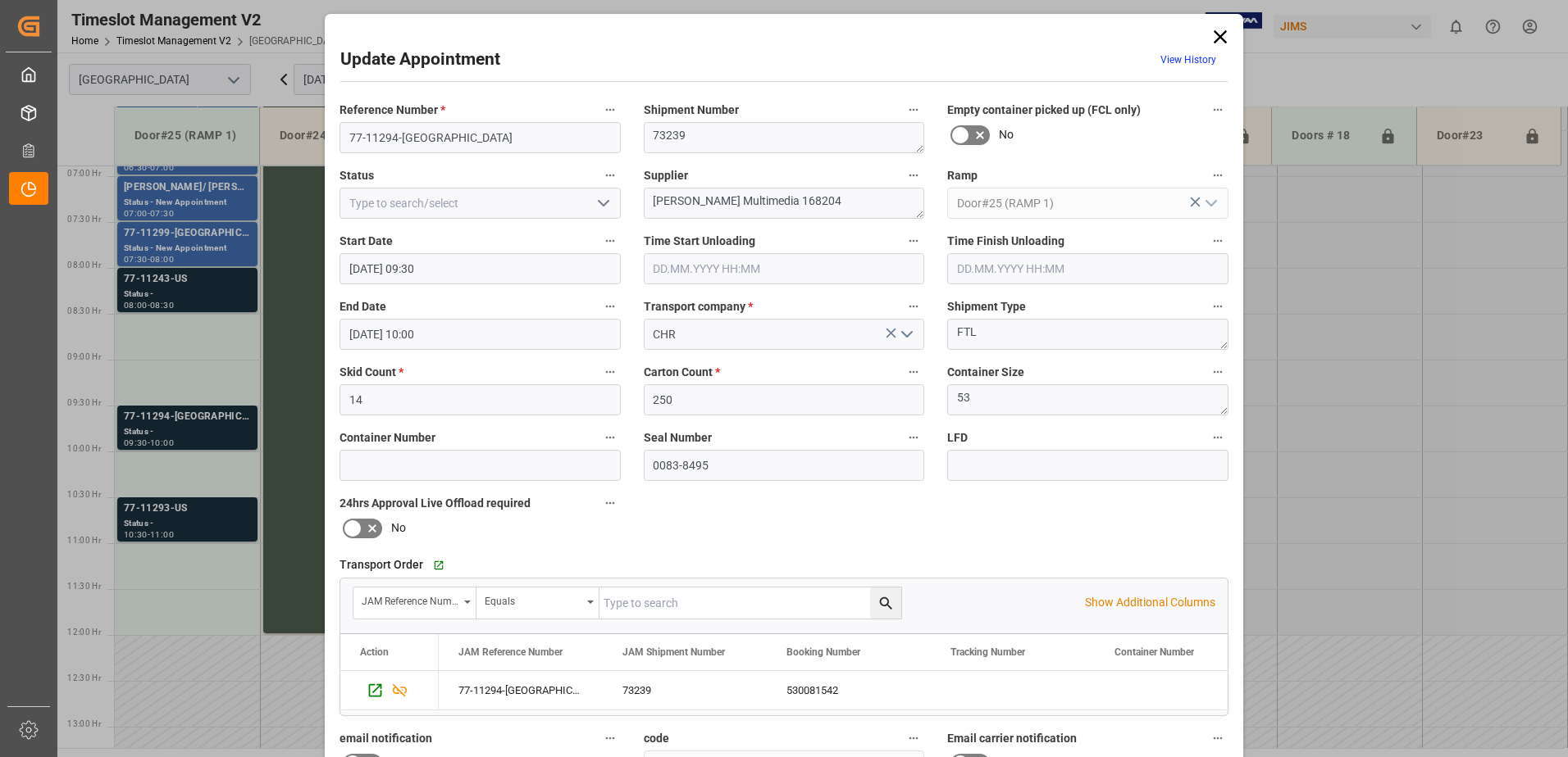
click at [1216, 37] on icon at bounding box center [1219, 37] width 13 height 13
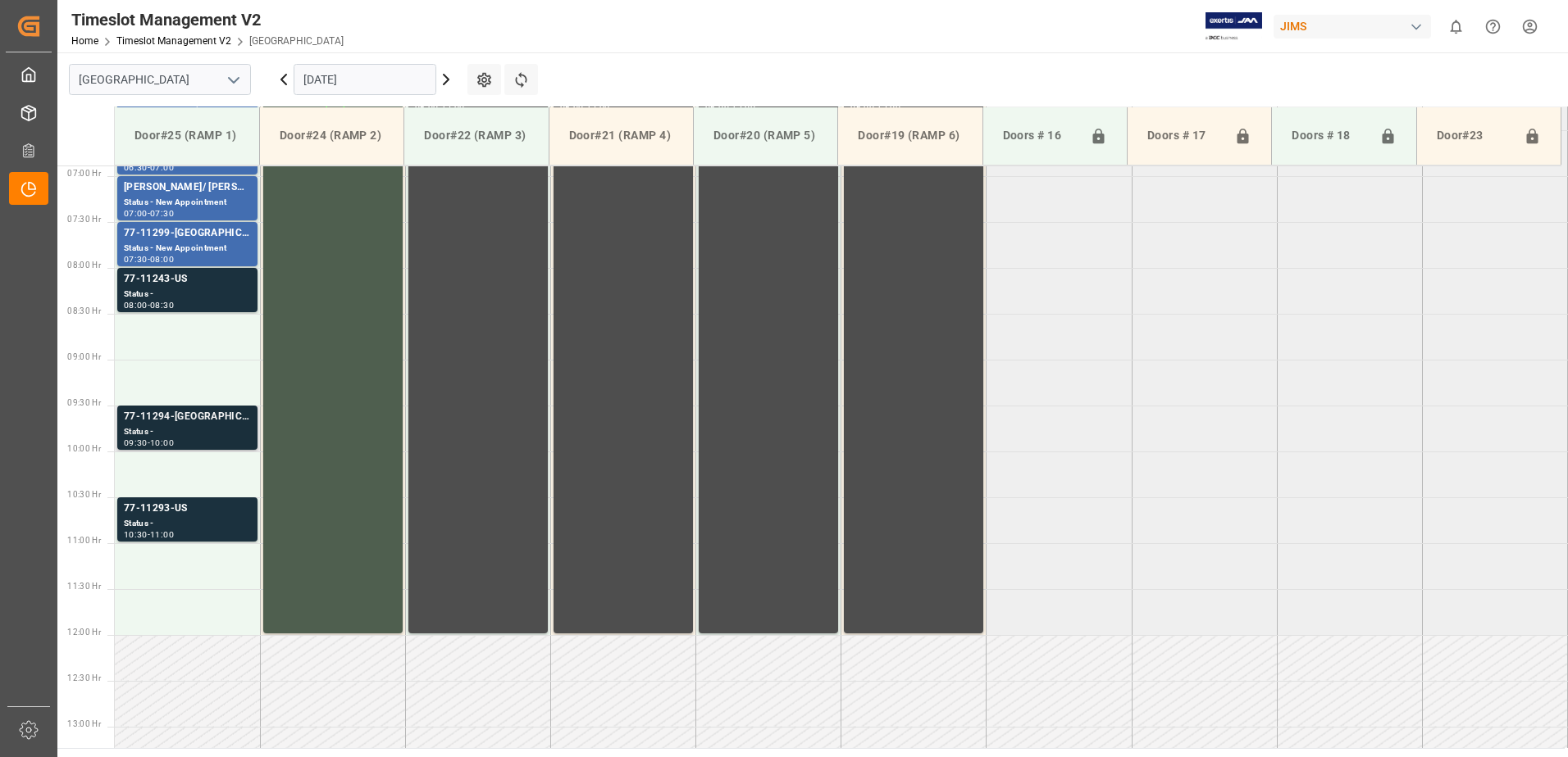
click at [185, 421] on div "77-11294-[GEOGRAPHIC_DATA]" at bounding box center [187, 416] width 127 height 17
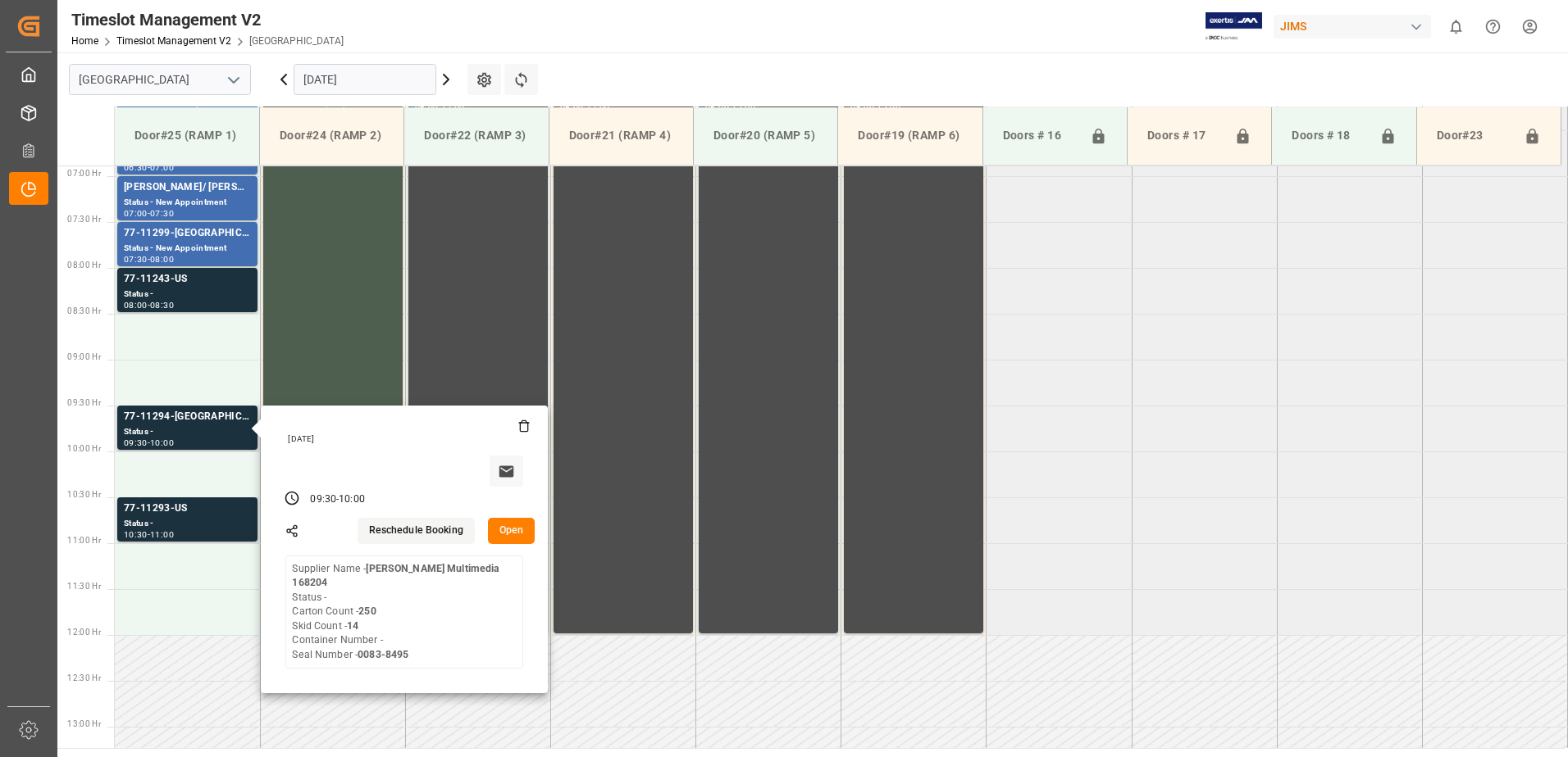
click at [521, 529] on button "Open" at bounding box center [511, 531] width 47 height 27
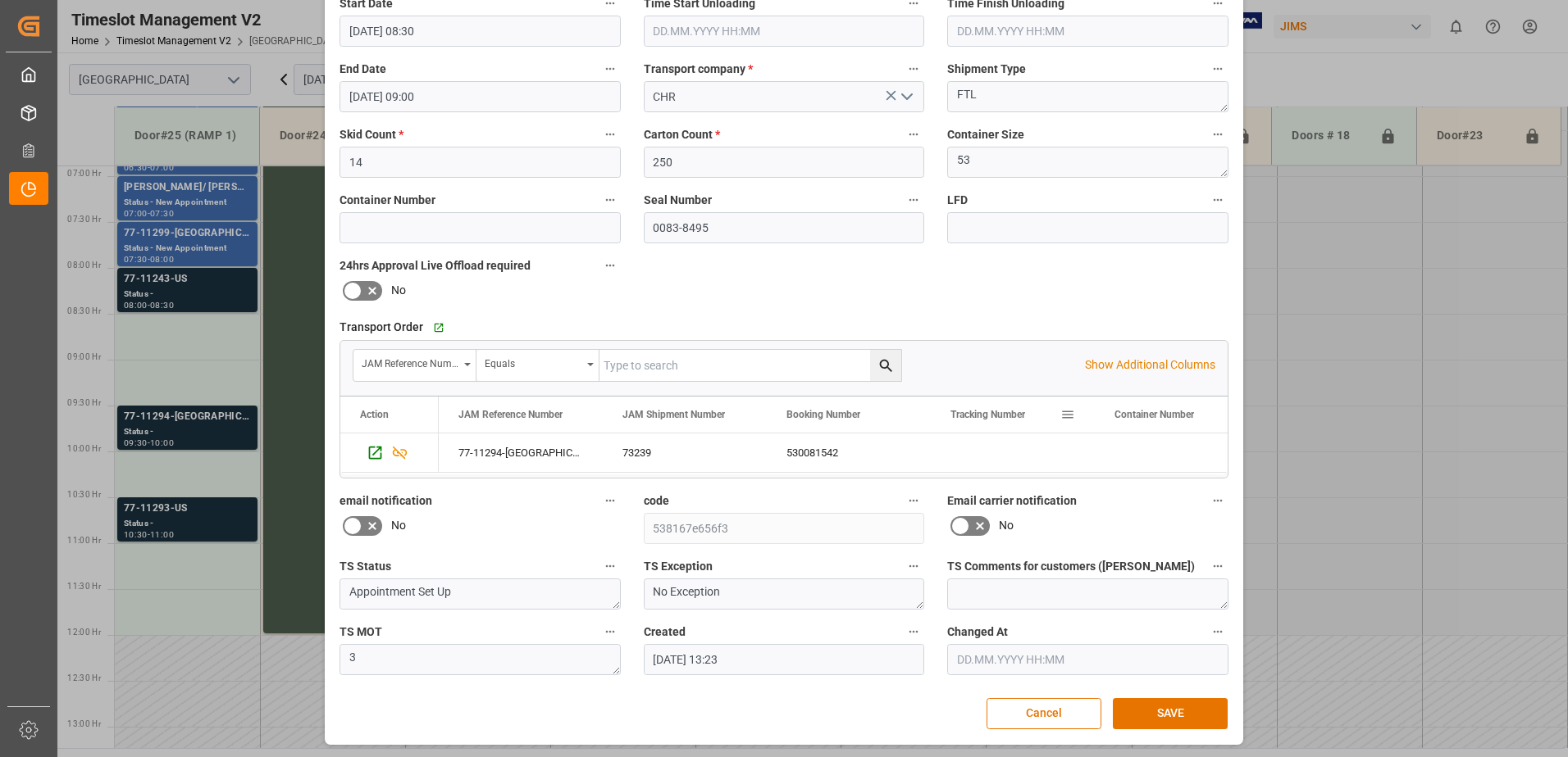
scroll to position [239, 0]
click at [1170, 713] on button "SAVE" at bounding box center [1170, 713] width 115 height 32
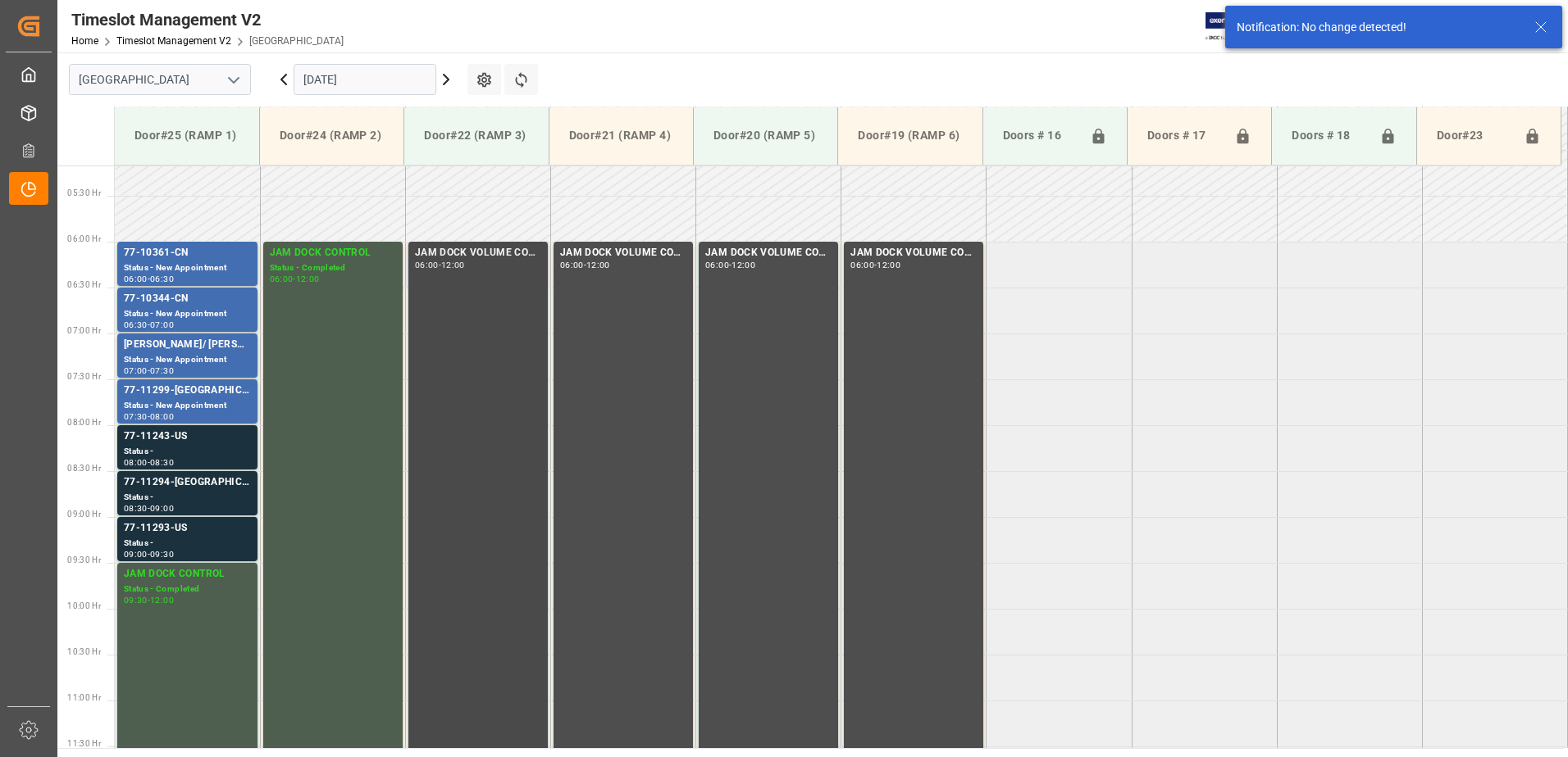
scroll to position [469, 0]
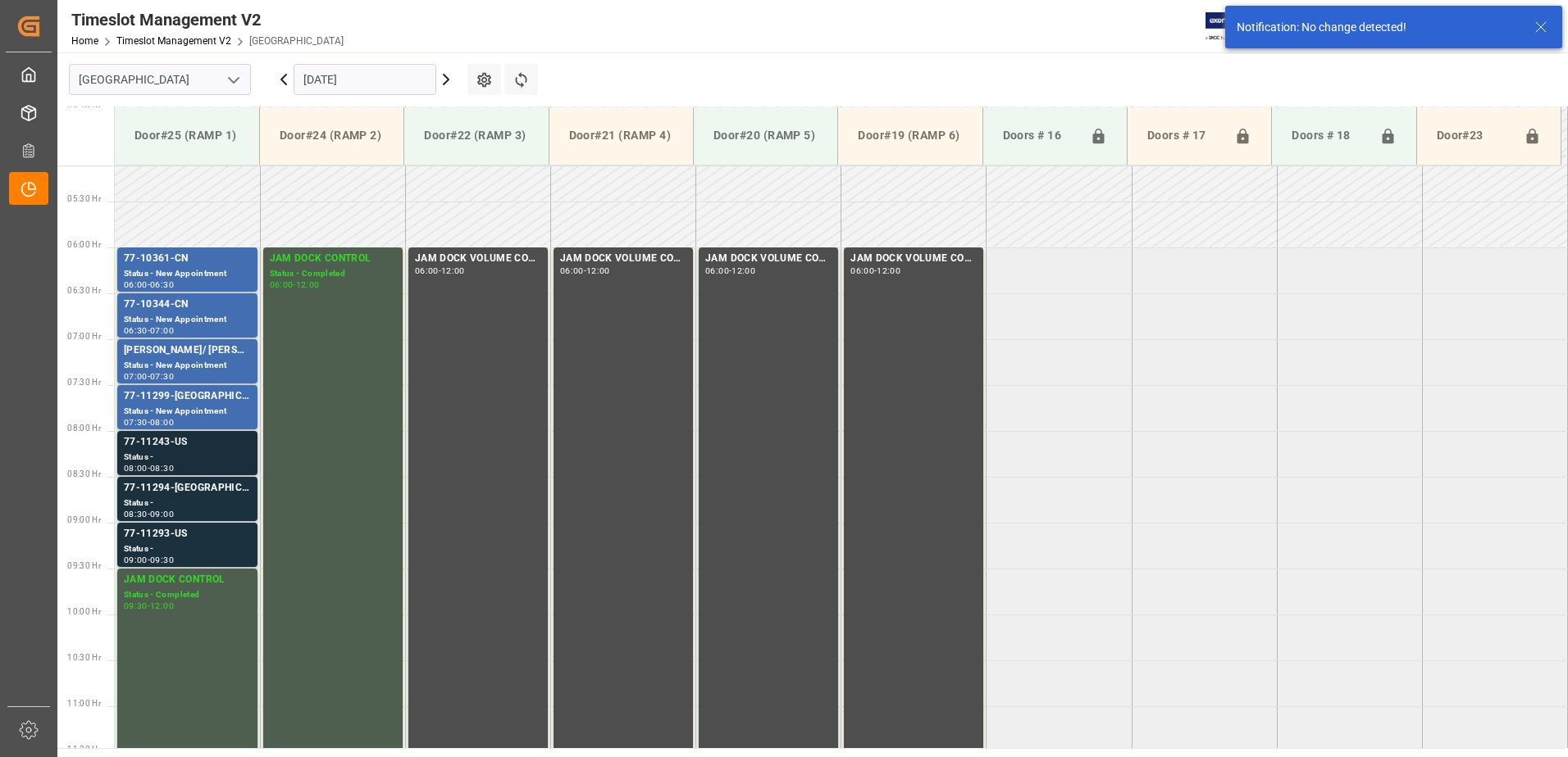
click at [182, 449] on div "77-11243-US" at bounding box center [187, 442] width 127 height 17
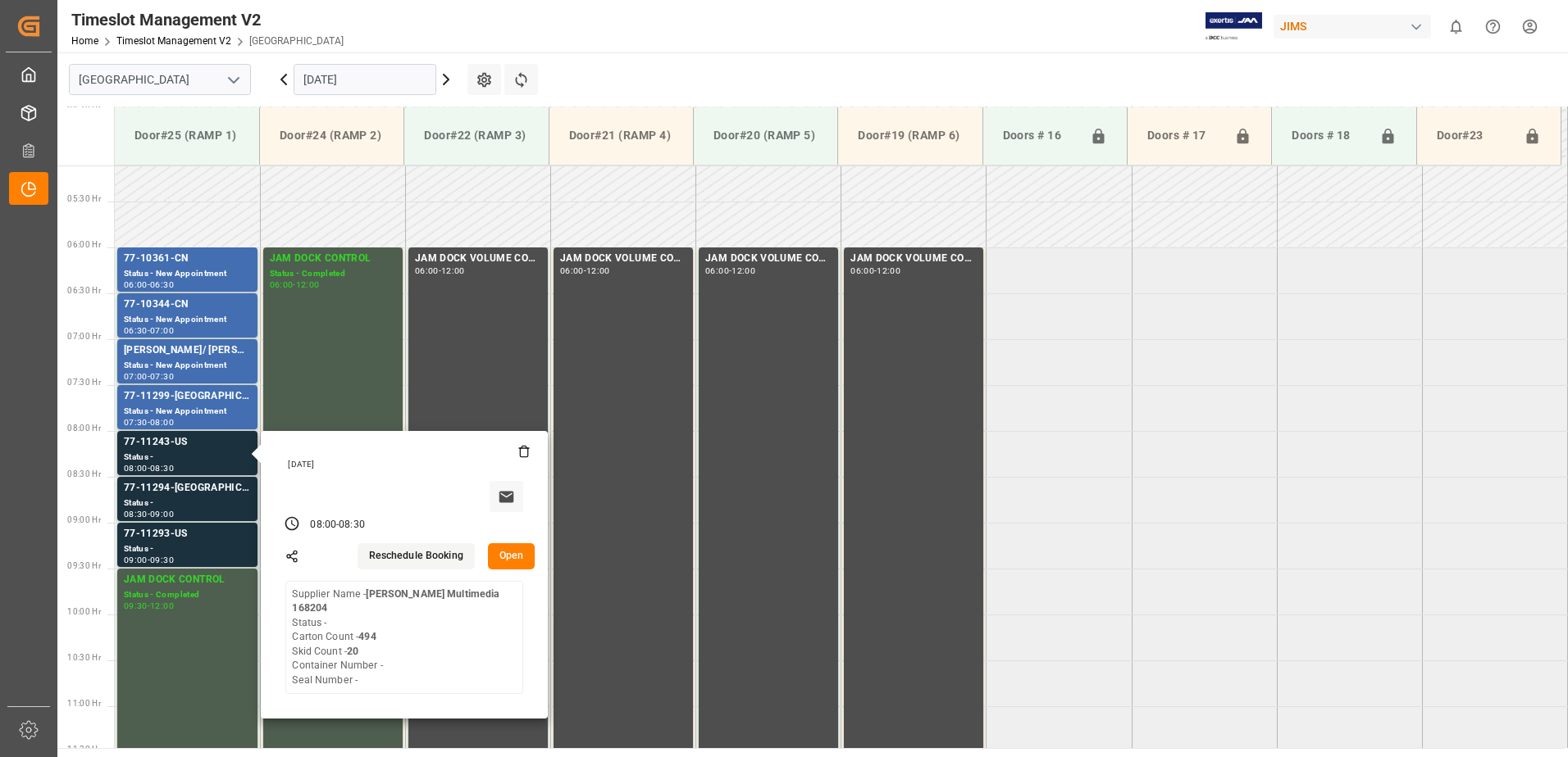
click at [520, 555] on button "Open" at bounding box center [511, 557] width 47 height 27
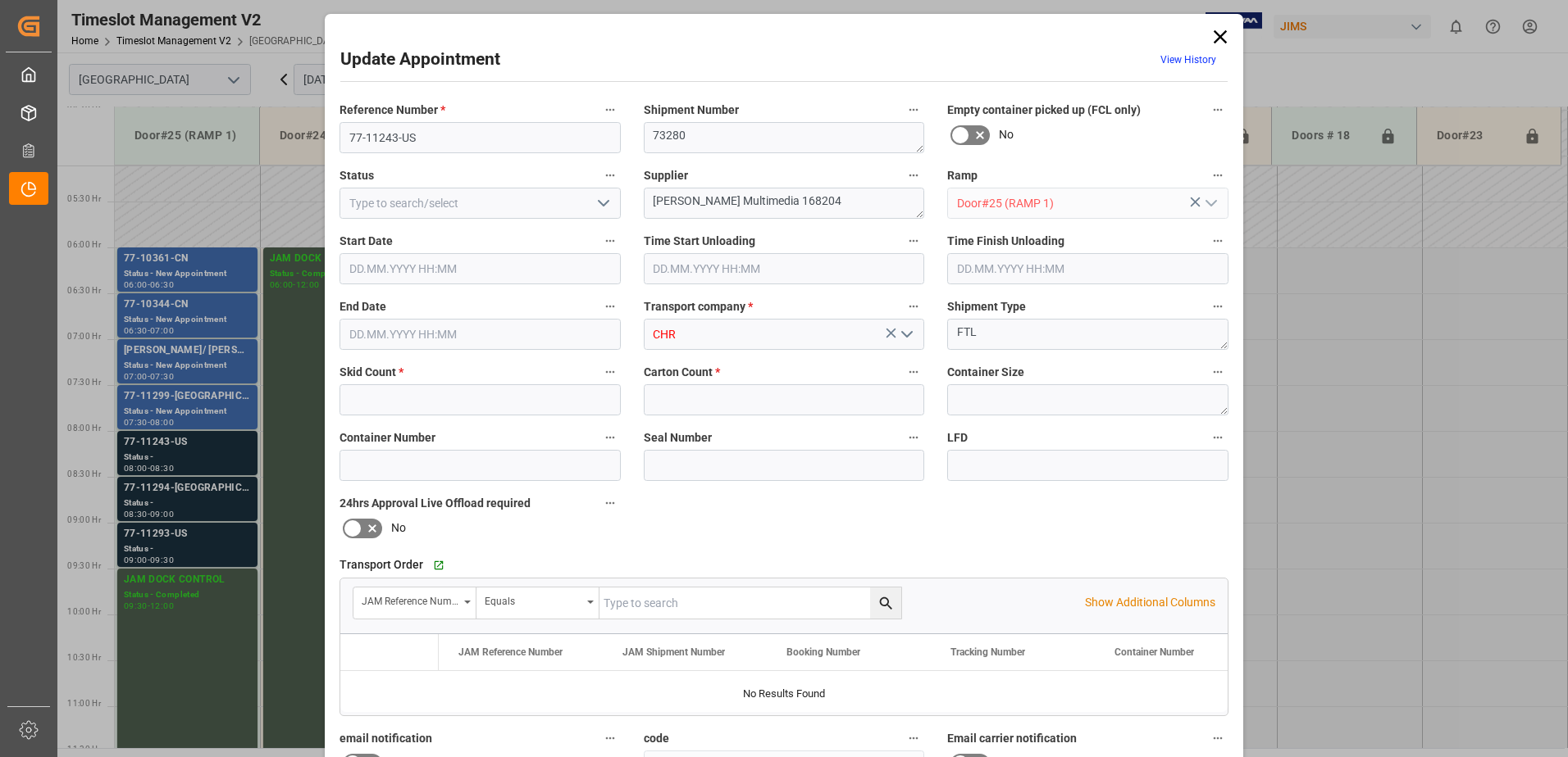
type input "20"
type input "494"
type input "[DATE] 08:00"
type input "[DATE] 08:30"
type input "[DATE] 13:21"
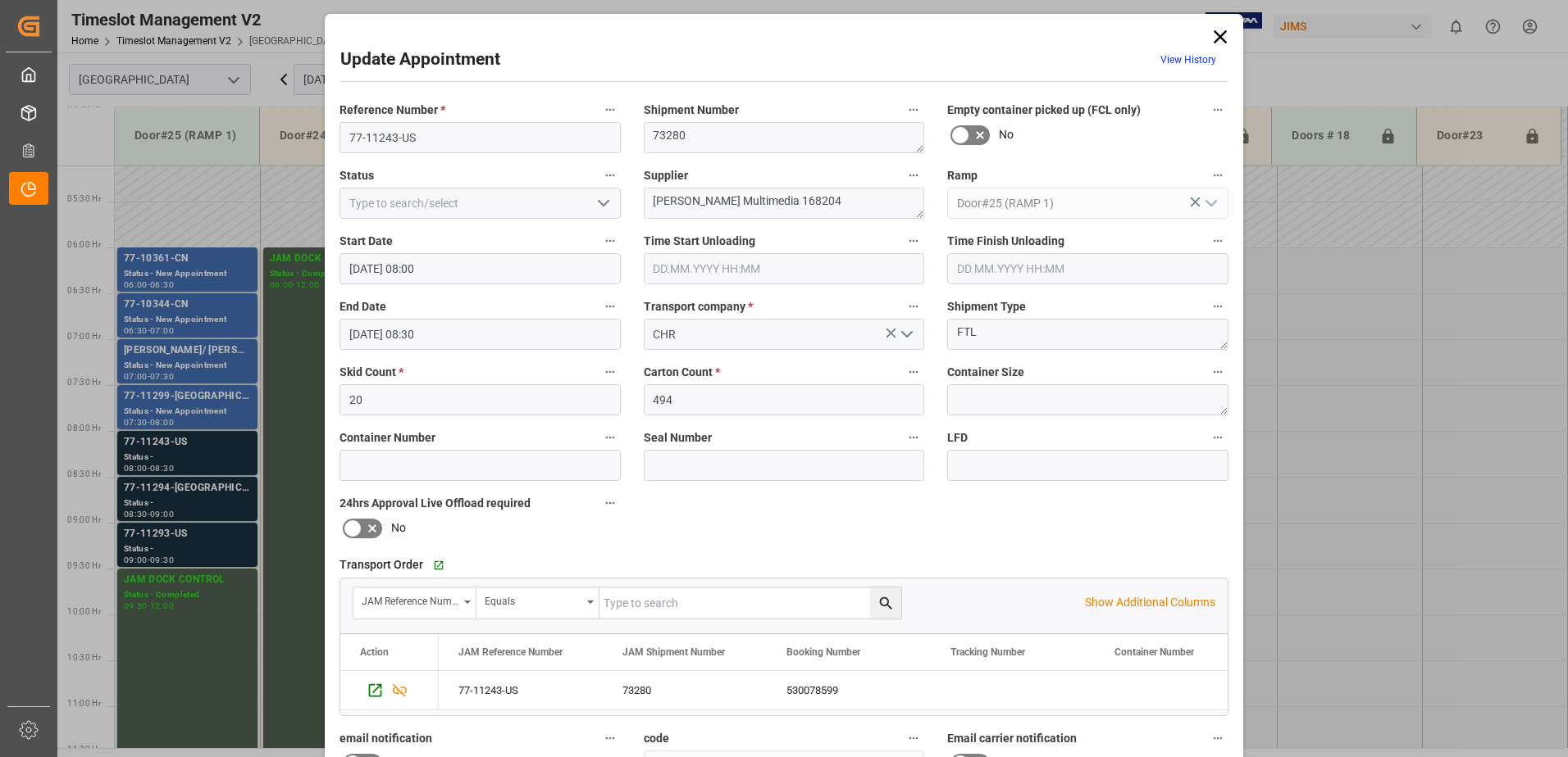
click at [1215, 37] on icon at bounding box center [1219, 37] width 23 height 23
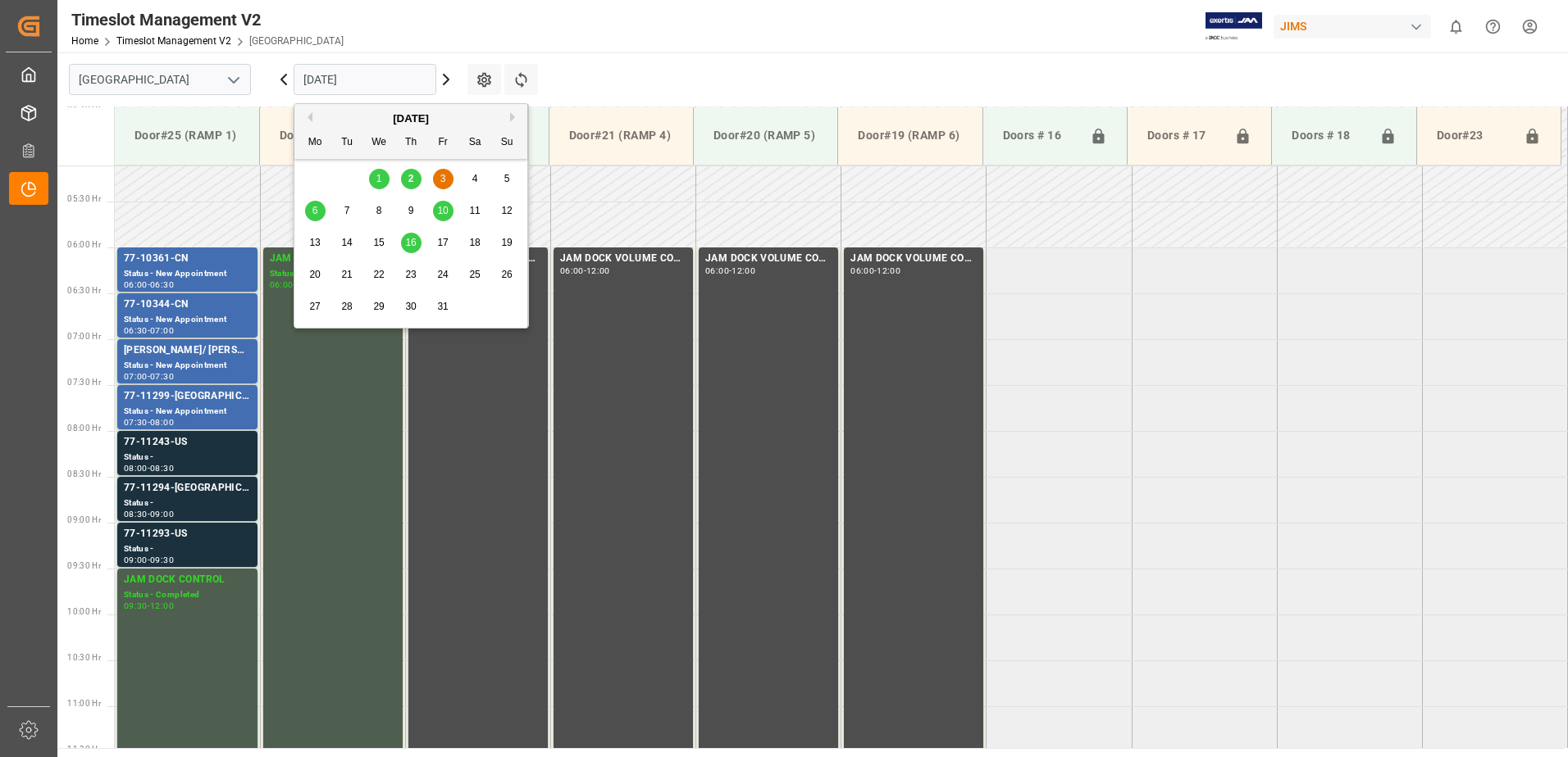
click at [419, 82] on input "[DATE]" at bounding box center [364, 80] width 142 height 32
click at [315, 212] on span "6" at bounding box center [315, 211] width 6 height 12
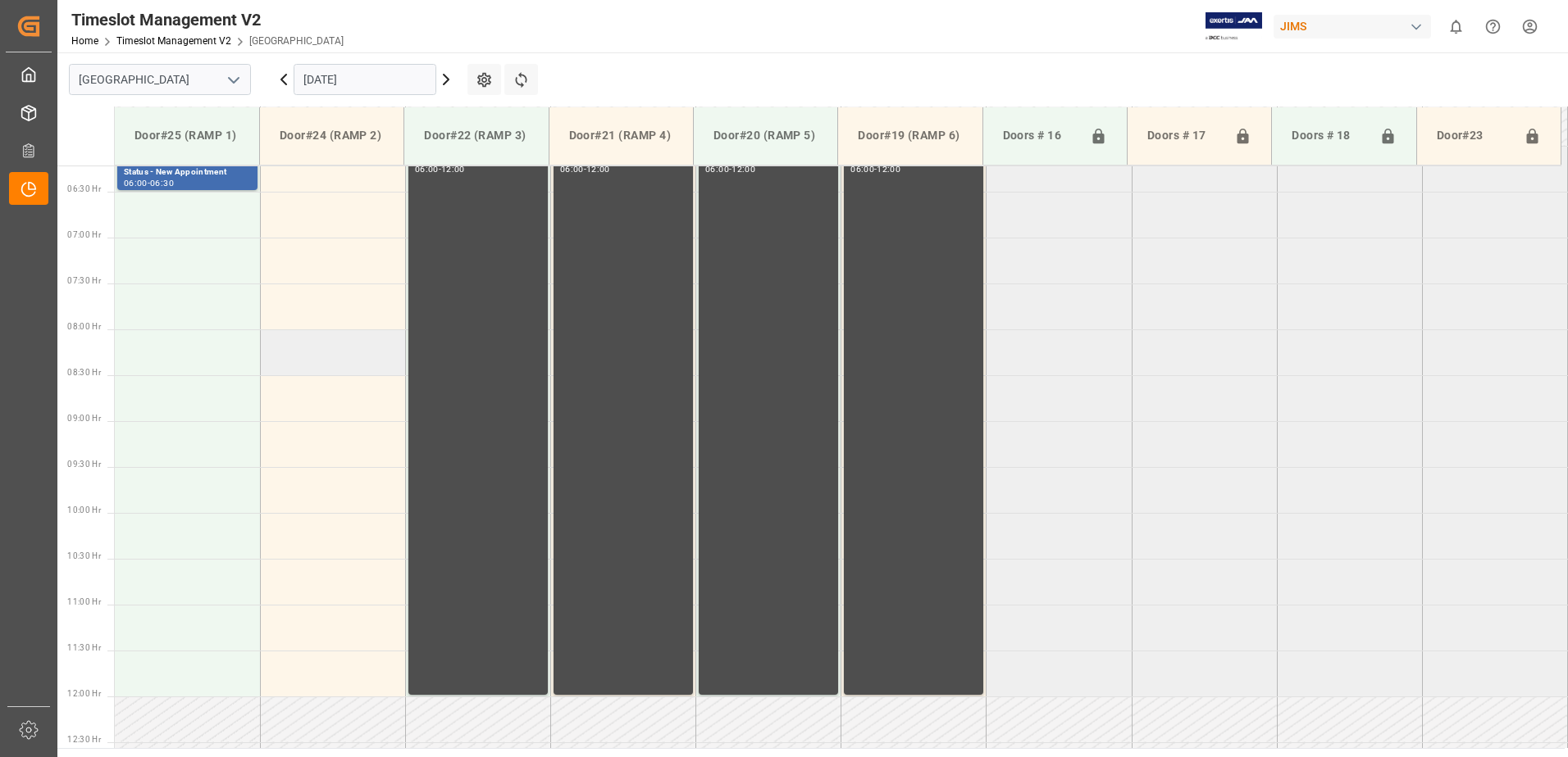
scroll to position [489, 0]
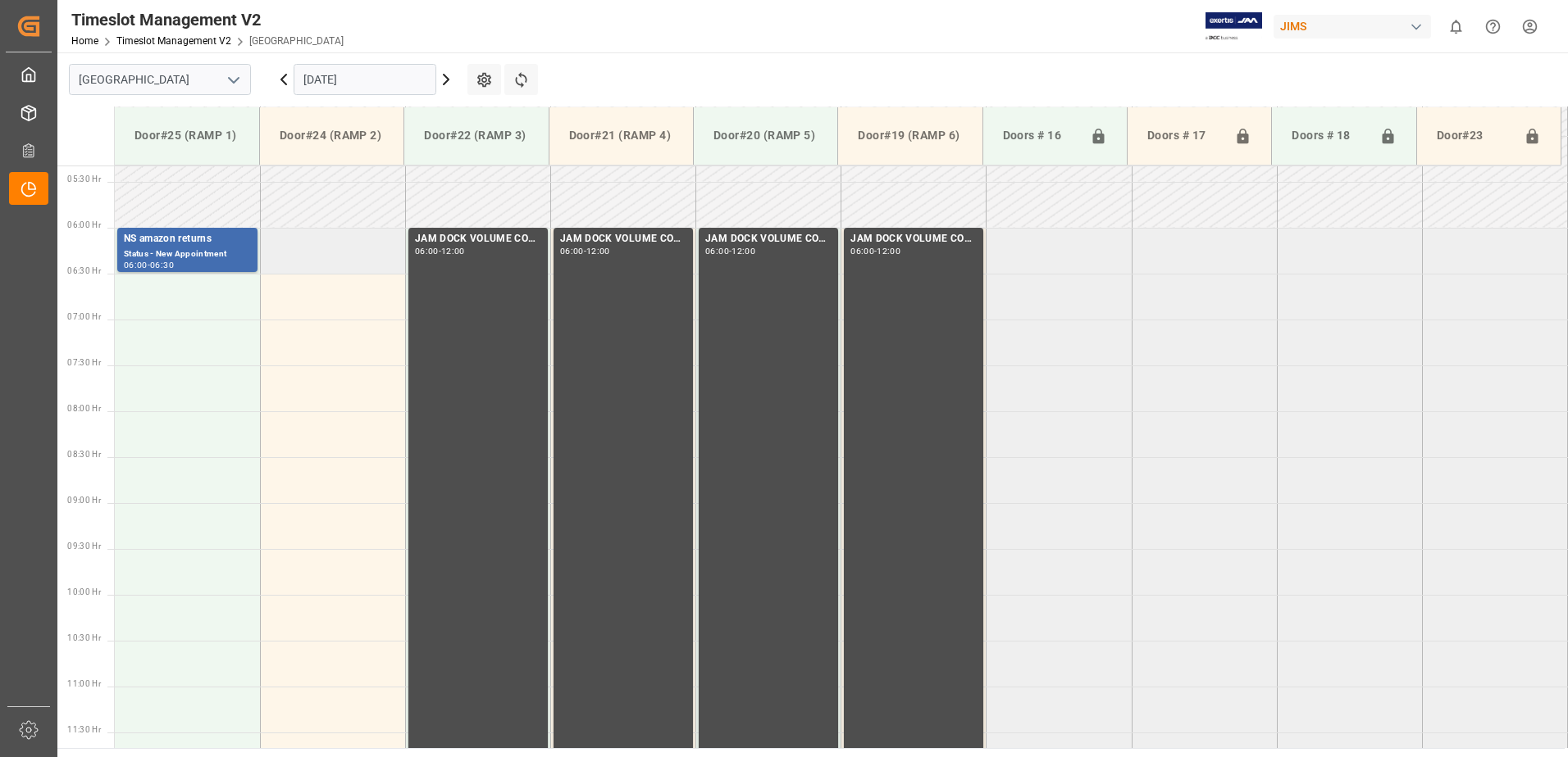
click at [321, 254] on td at bounding box center [332, 251] width 145 height 46
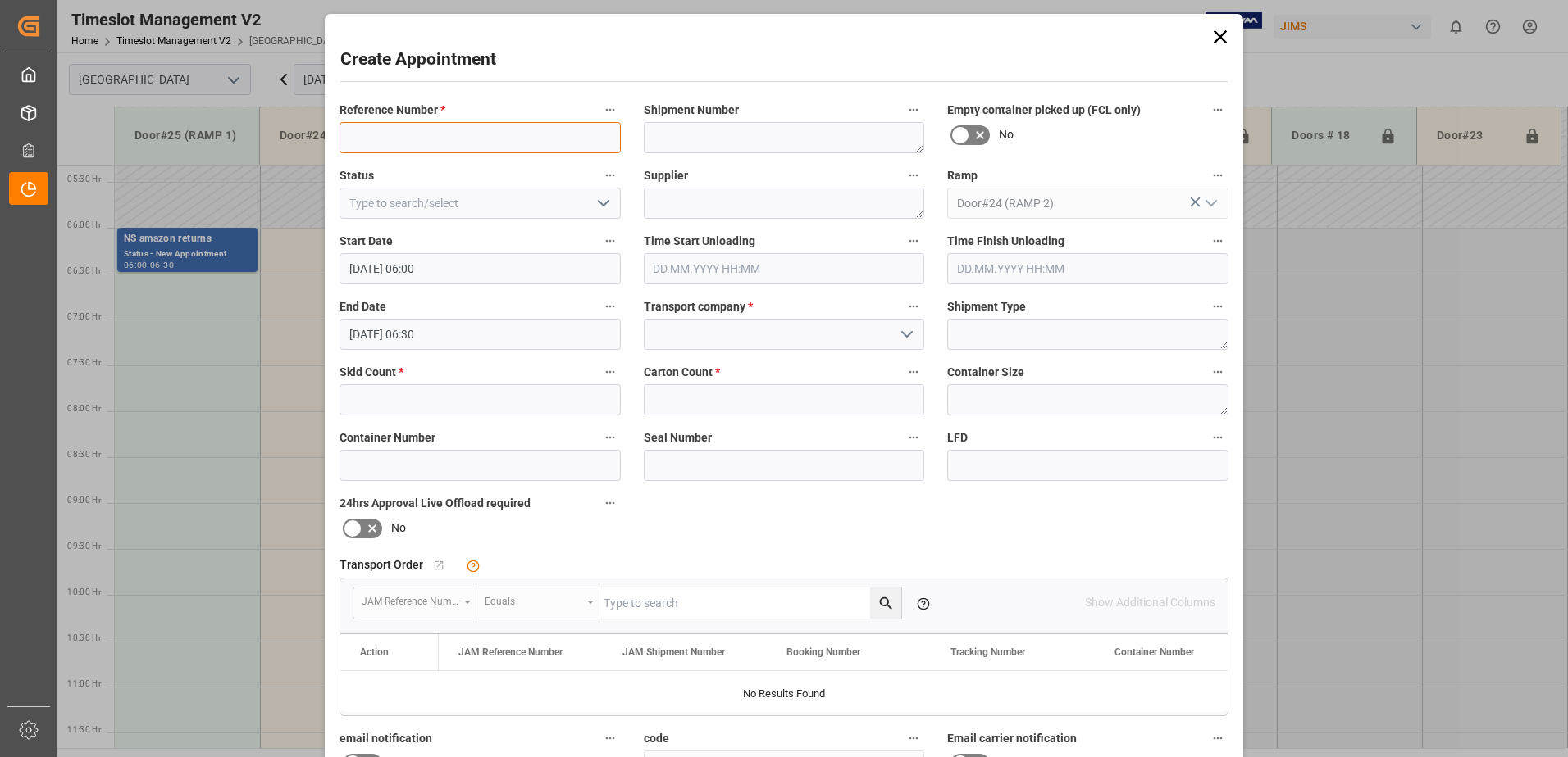
click at [436, 140] on input at bounding box center [480, 138] width 281 height 32
type input "JAM DOCK CONTROL"
click at [602, 202] on icon "open menu" at bounding box center [603, 203] width 20 height 20
click at [506, 275] on div "Completed" at bounding box center [480, 276] width 279 height 37
type input "Completed"
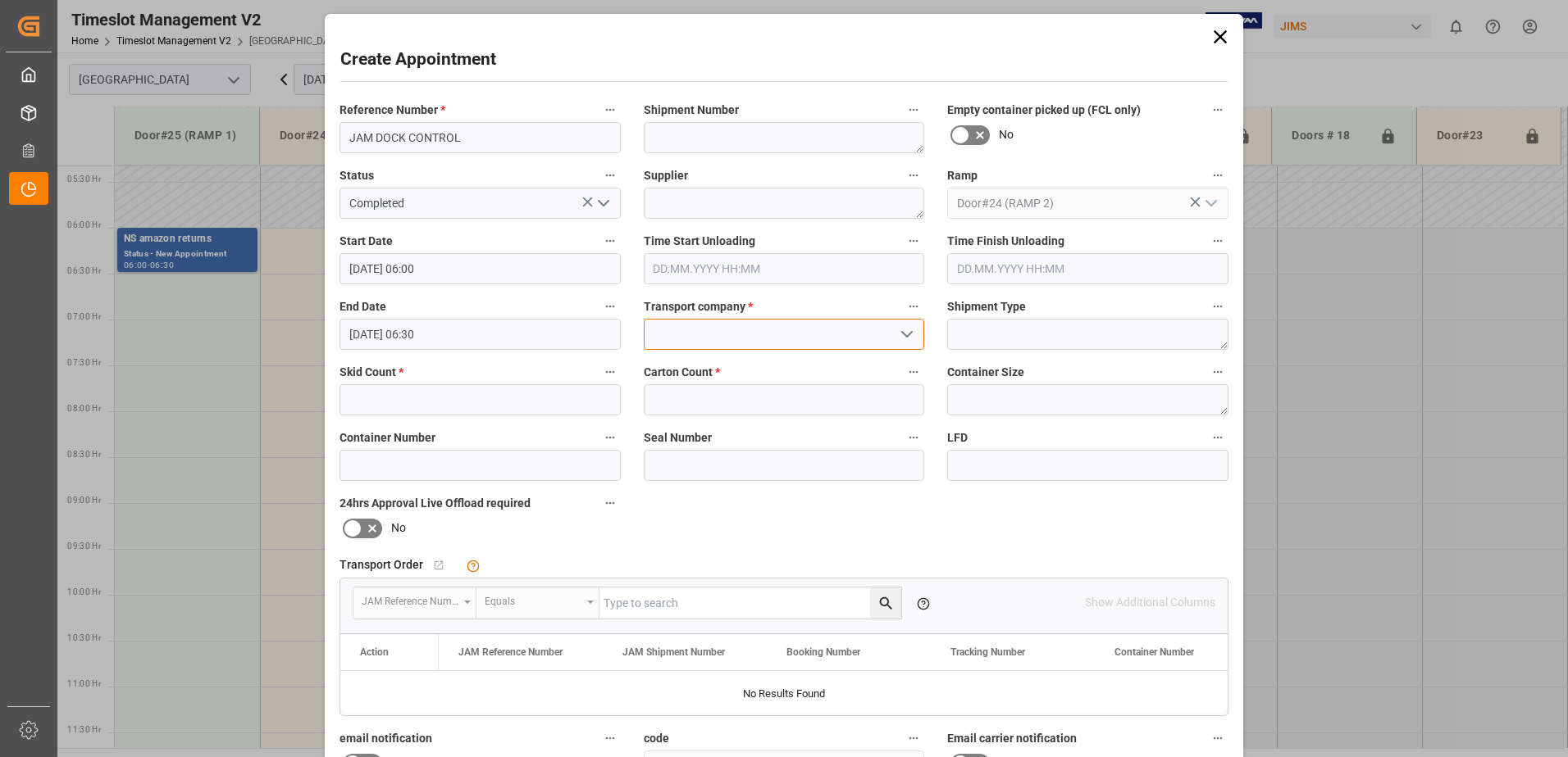
click at [856, 335] on input at bounding box center [784, 335] width 281 height 32
click at [799, 370] on div "JAM RESERVATION (NOT A CARRIER)" at bounding box center [784, 370] width 279 height 37
type input "JAM RESERVATION (NOT A CARRIER)"
click at [519, 402] on input "text" at bounding box center [480, 400] width 281 height 32
type input "0"
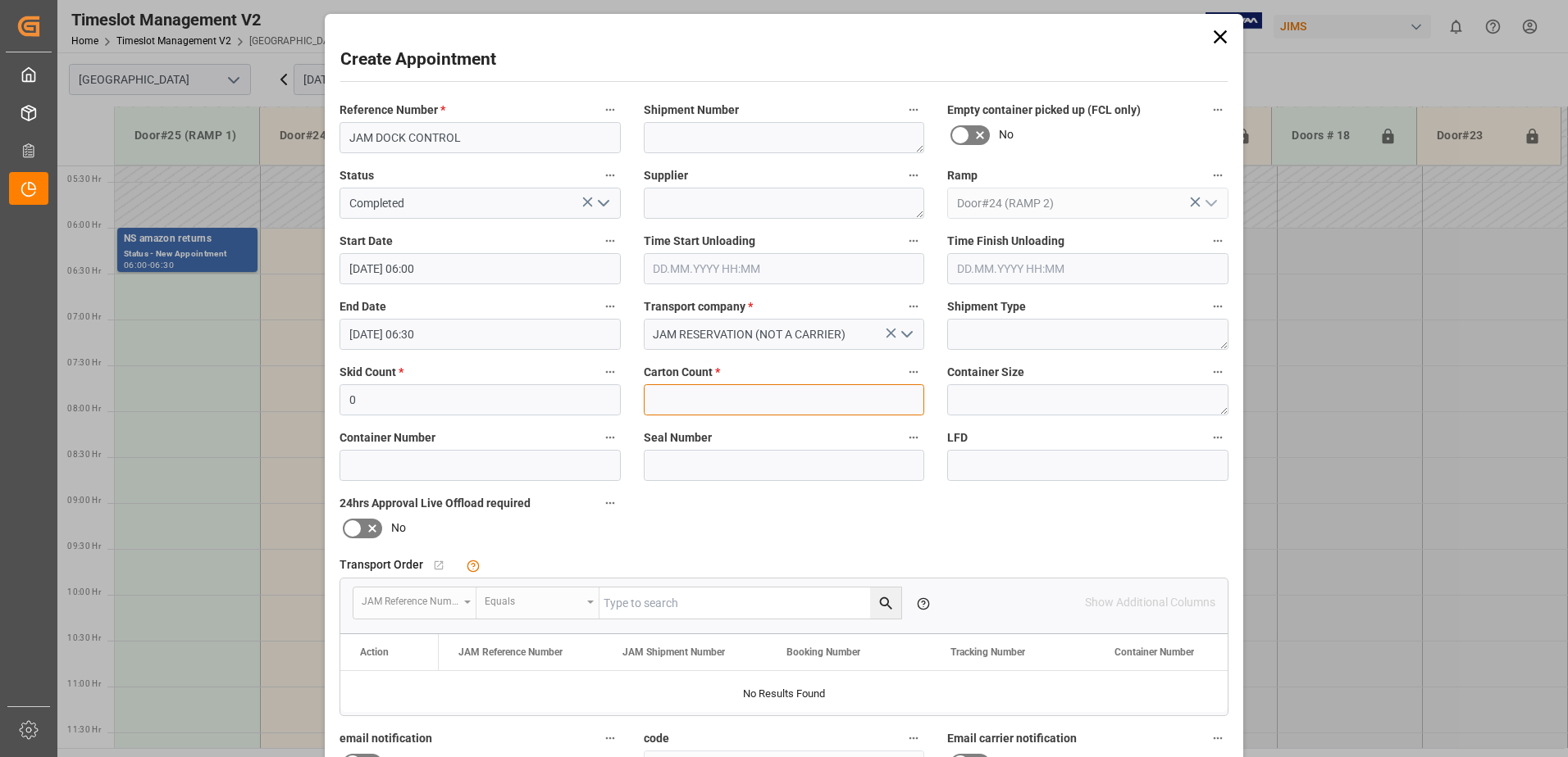
click at [677, 393] on input "text" at bounding box center [784, 400] width 281 height 32
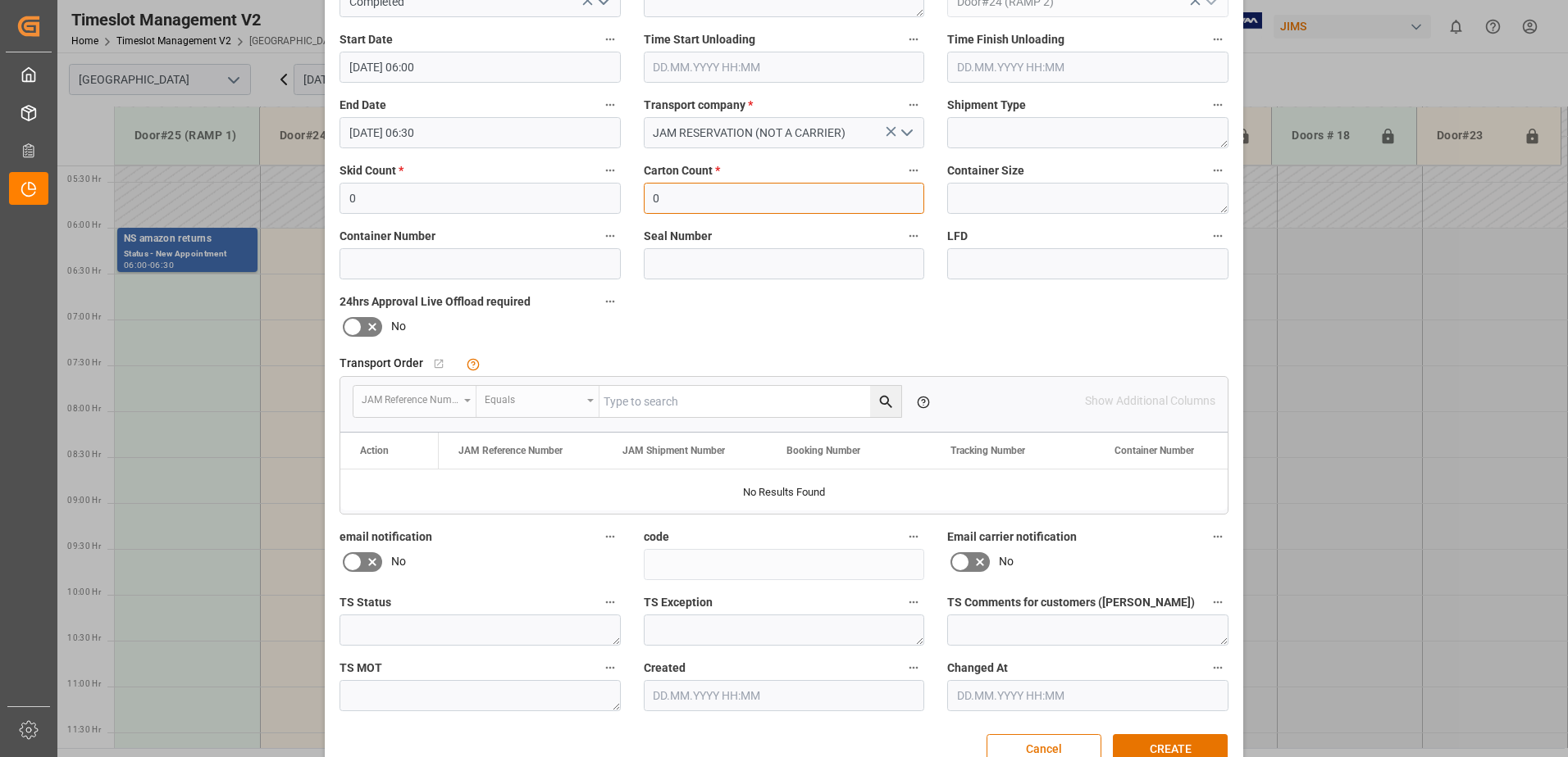
scroll to position [239, 0]
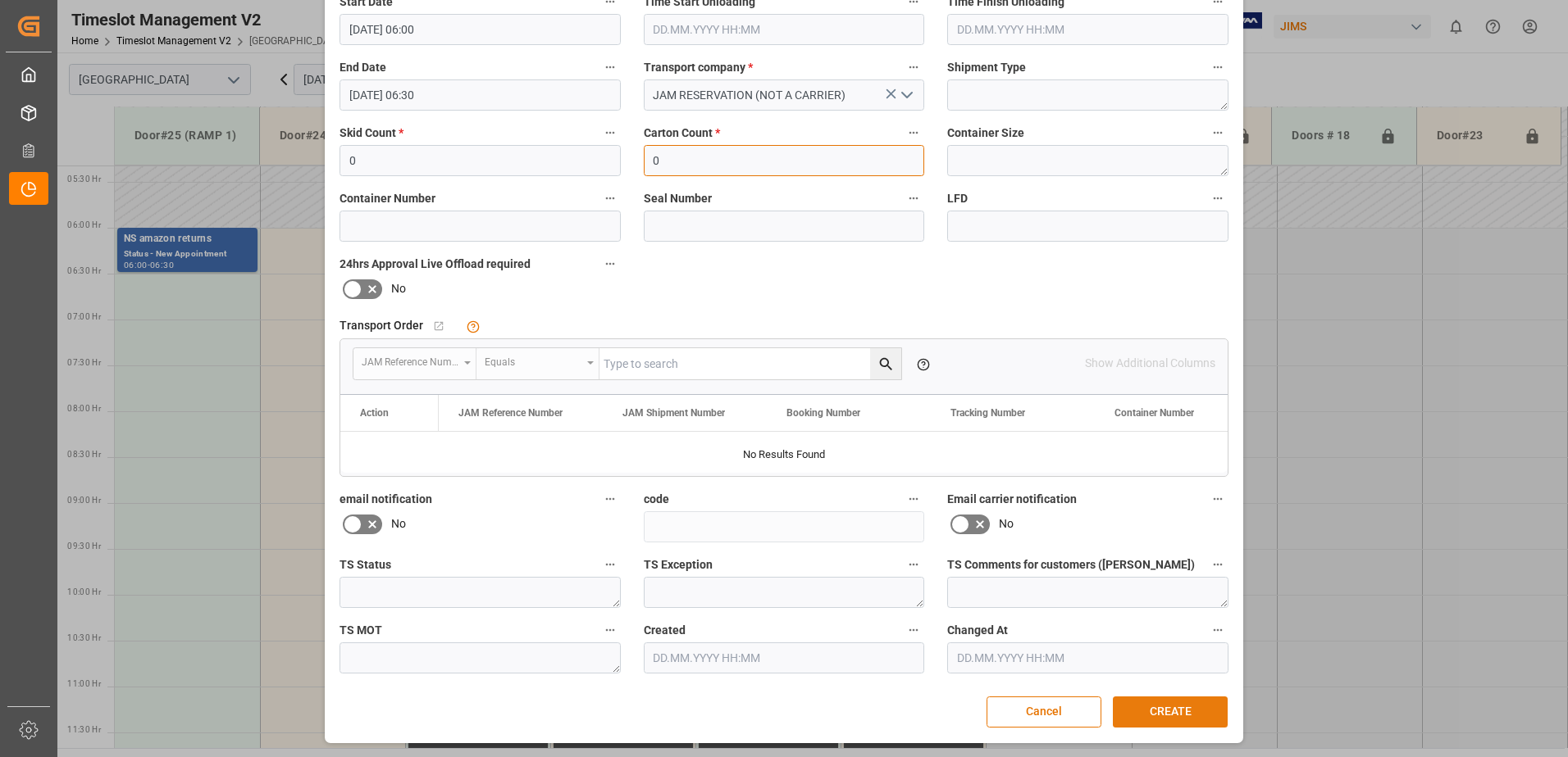
type input "0"
click at [1166, 713] on button "CREATE" at bounding box center [1170, 713] width 115 height 32
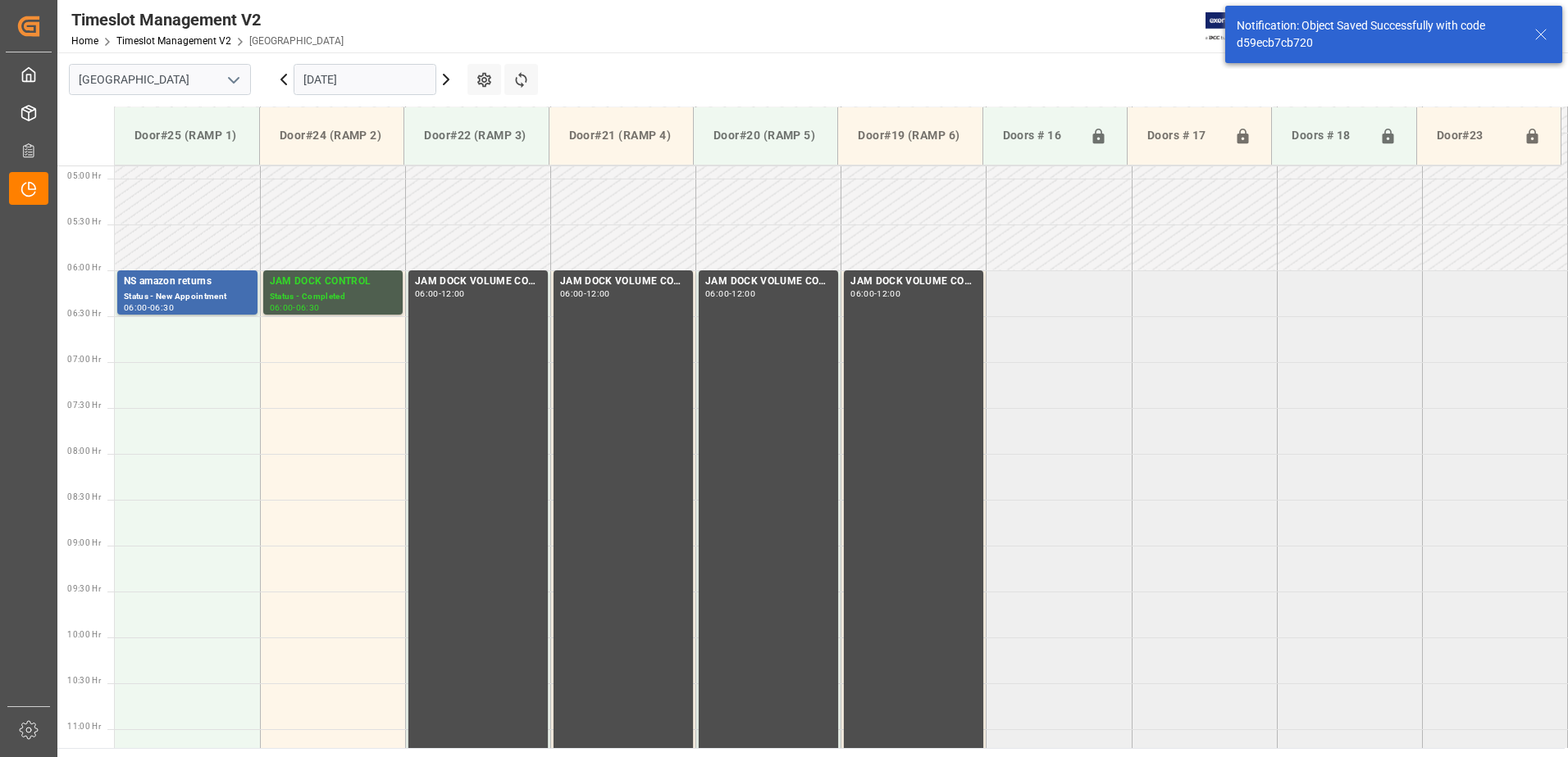
scroll to position [449, 0]
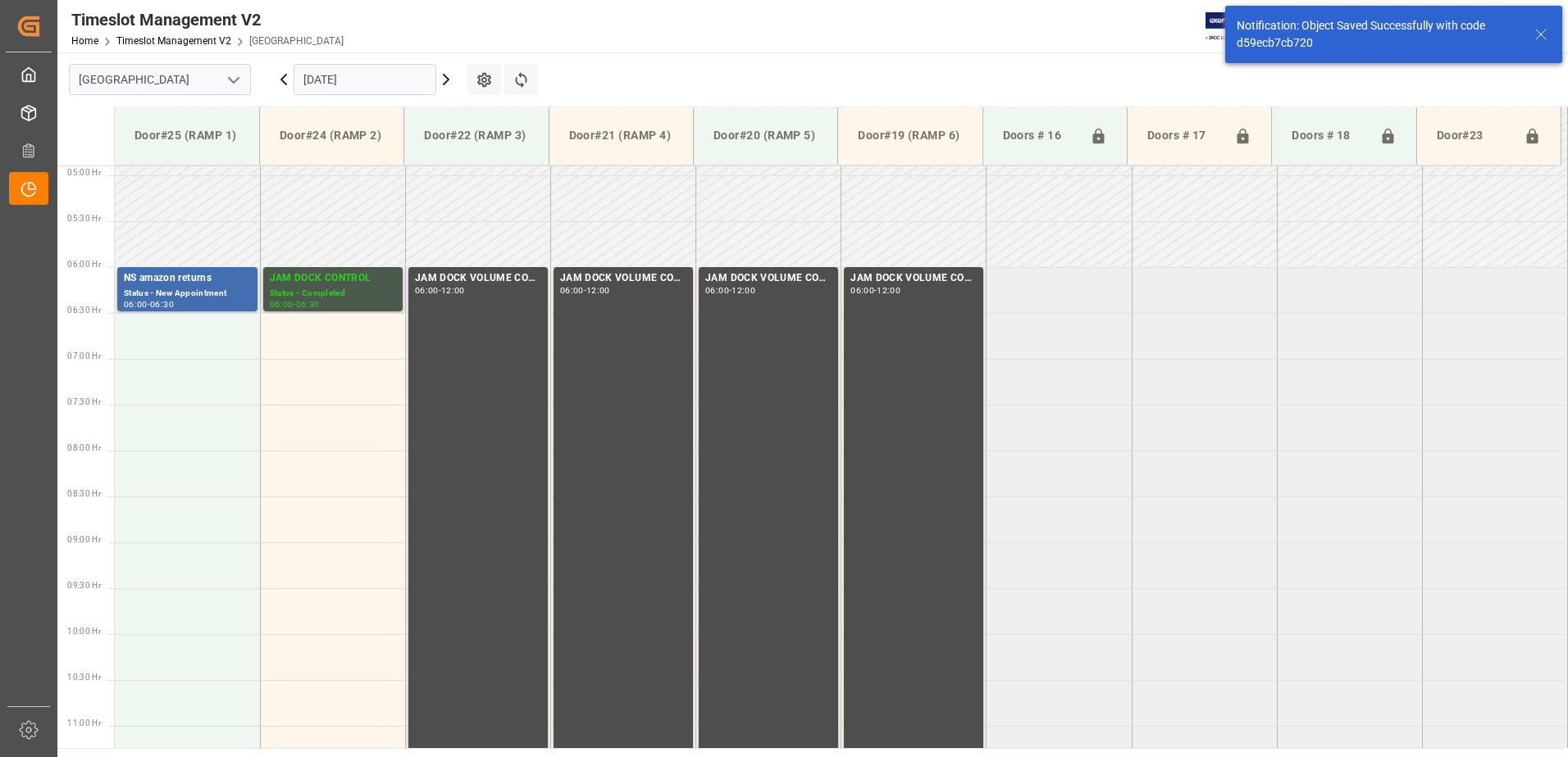
click at [346, 287] on div "Status - Completed" at bounding box center [333, 294] width 126 height 14
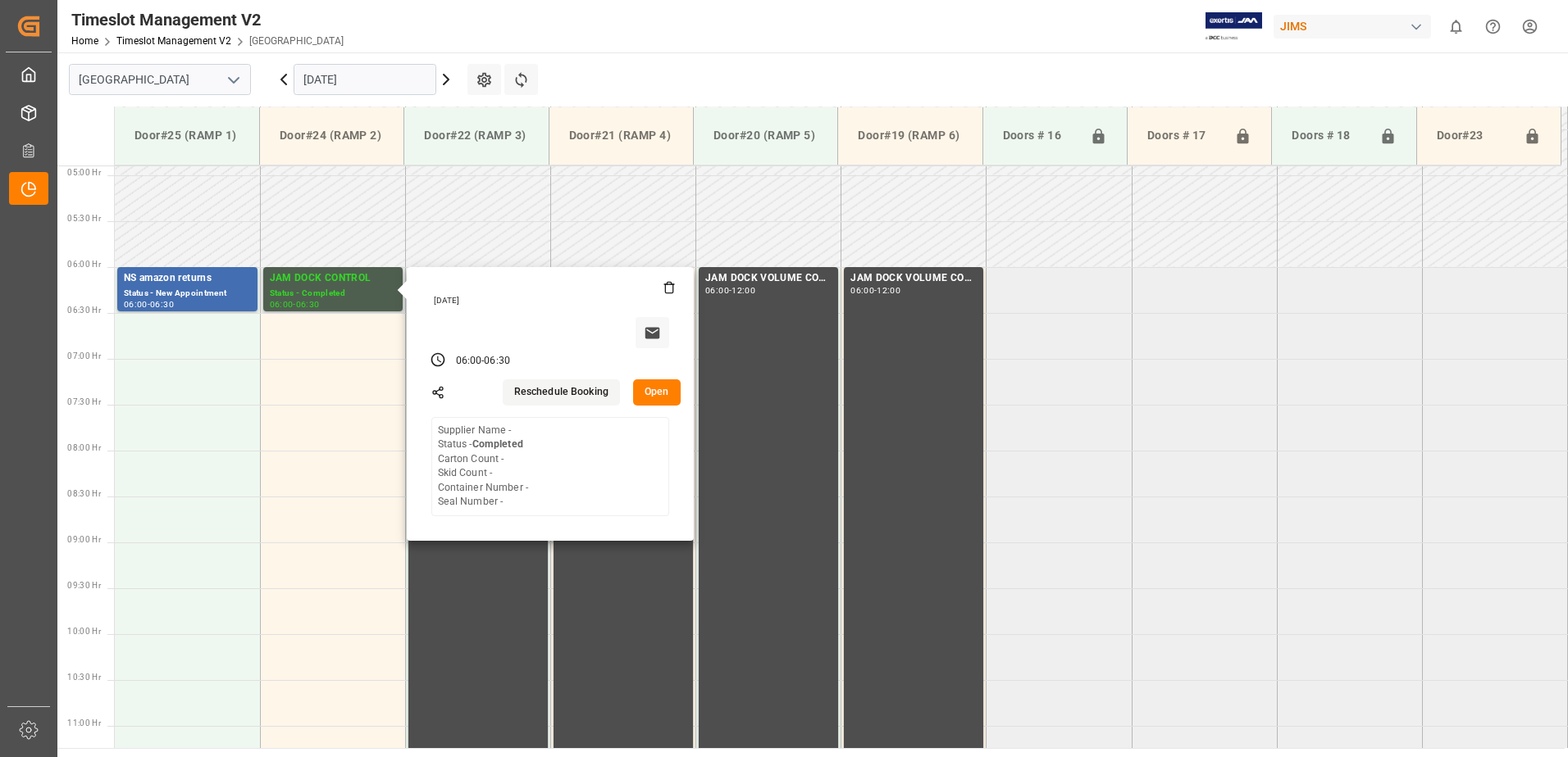
click at [655, 388] on button "Open" at bounding box center [657, 392] width 47 height 27
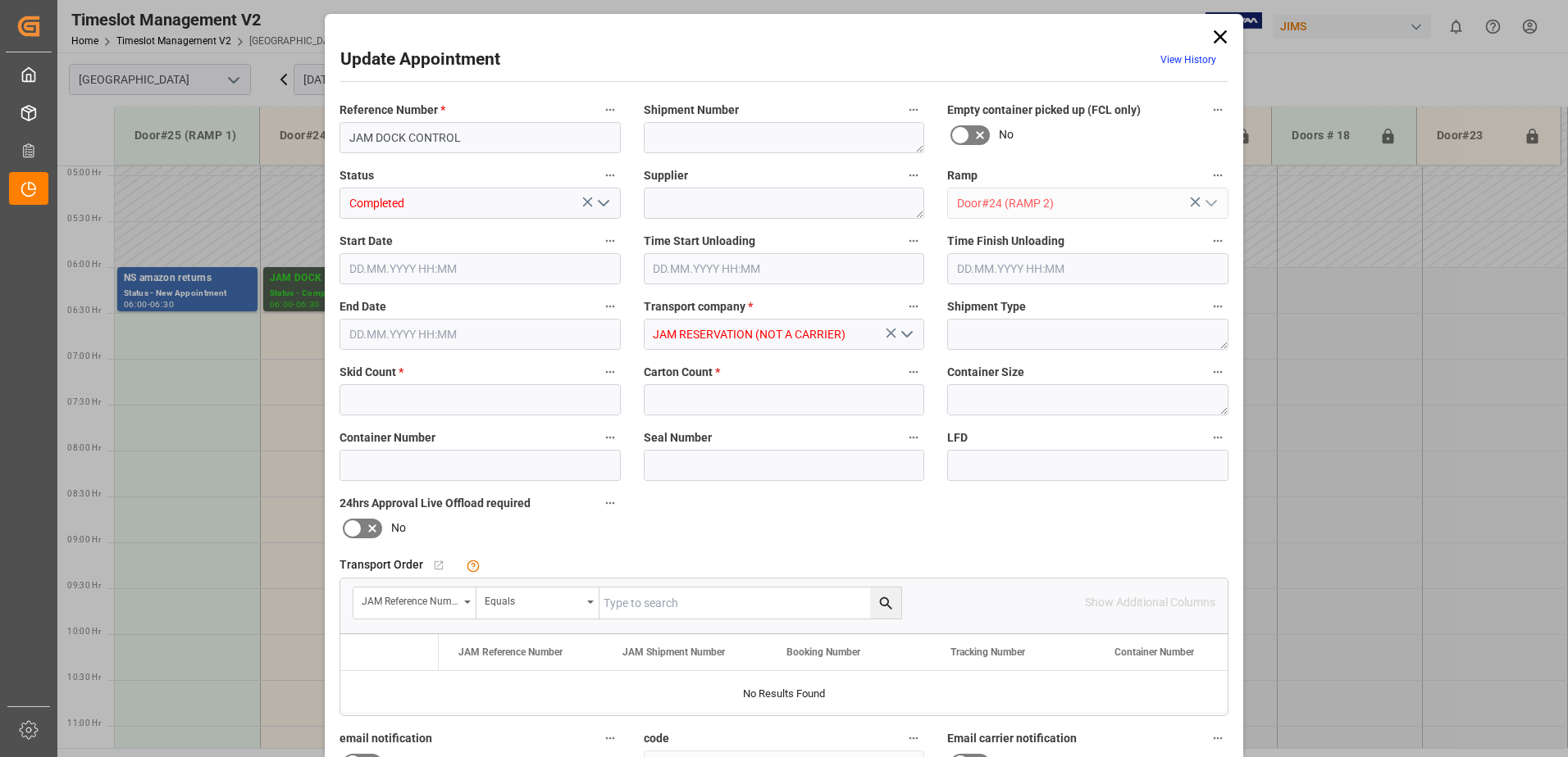
type input "0"
type input "[DATE] 06:00"
type input "[DATE] 06:30"
type input "[DATE] 13:50"
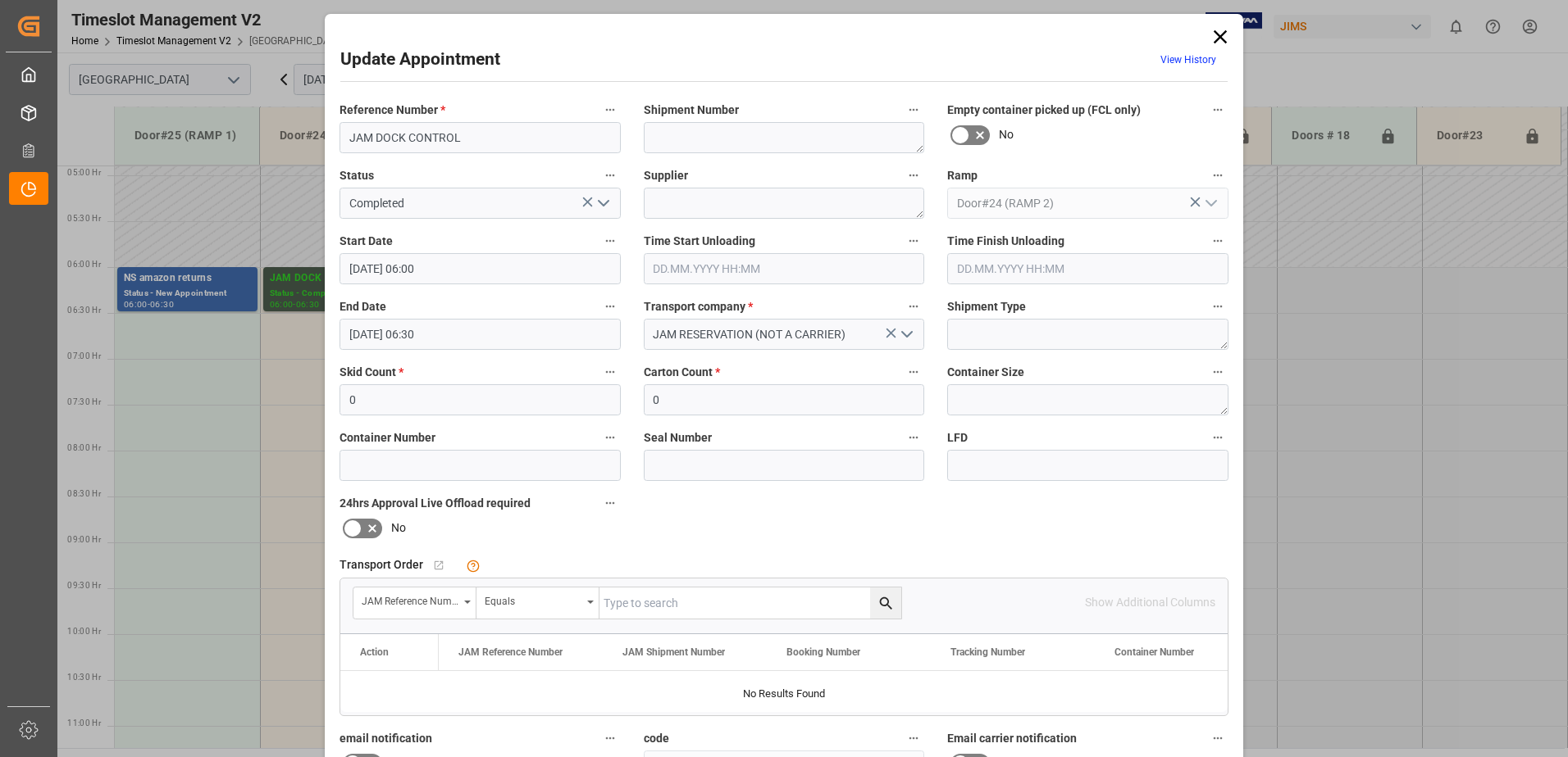
click at [456, 331] on input "[DATE] 06:30" at bounding box center [480, 335] width 281 height 32
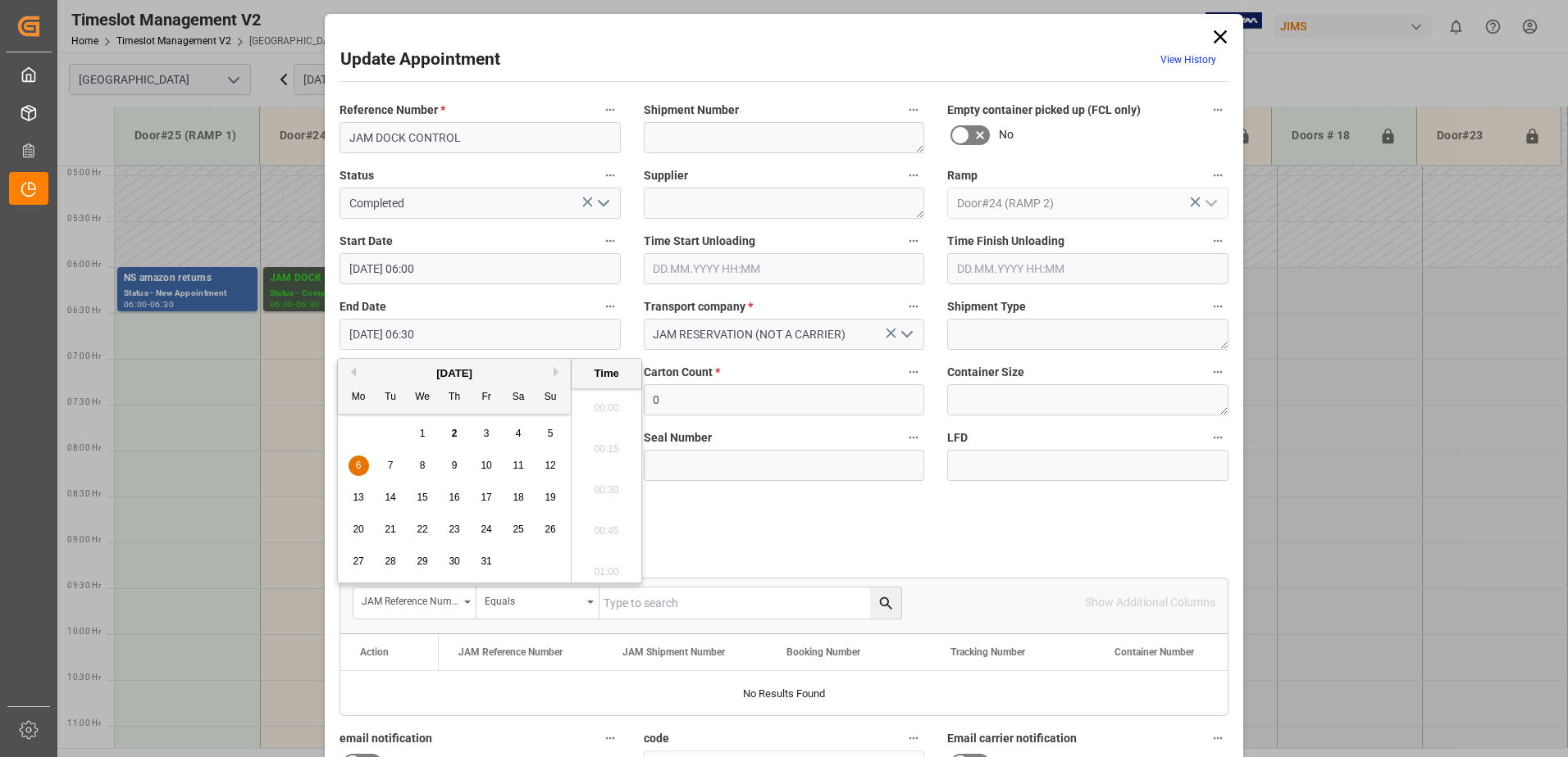
scroll to position [989, 0]
click at [359, 467] on span "6" at bounding box center [358, 466] width 6 height 12
click at [601, 486] on li "12:00" at bounding box center [606, 486] width 70 height 41
type input "[DATE] 12:00"
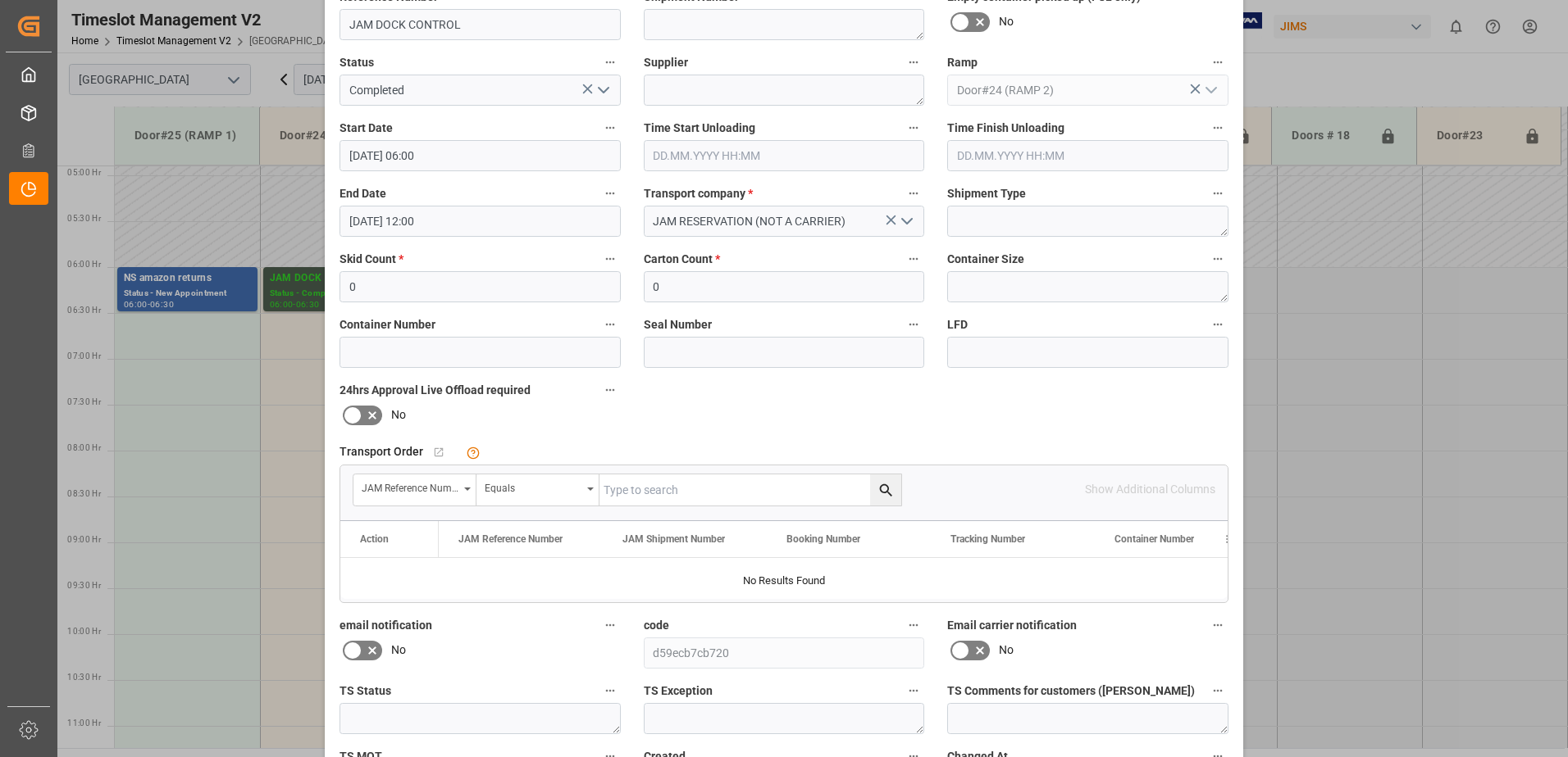
scroll to position [239, 0]
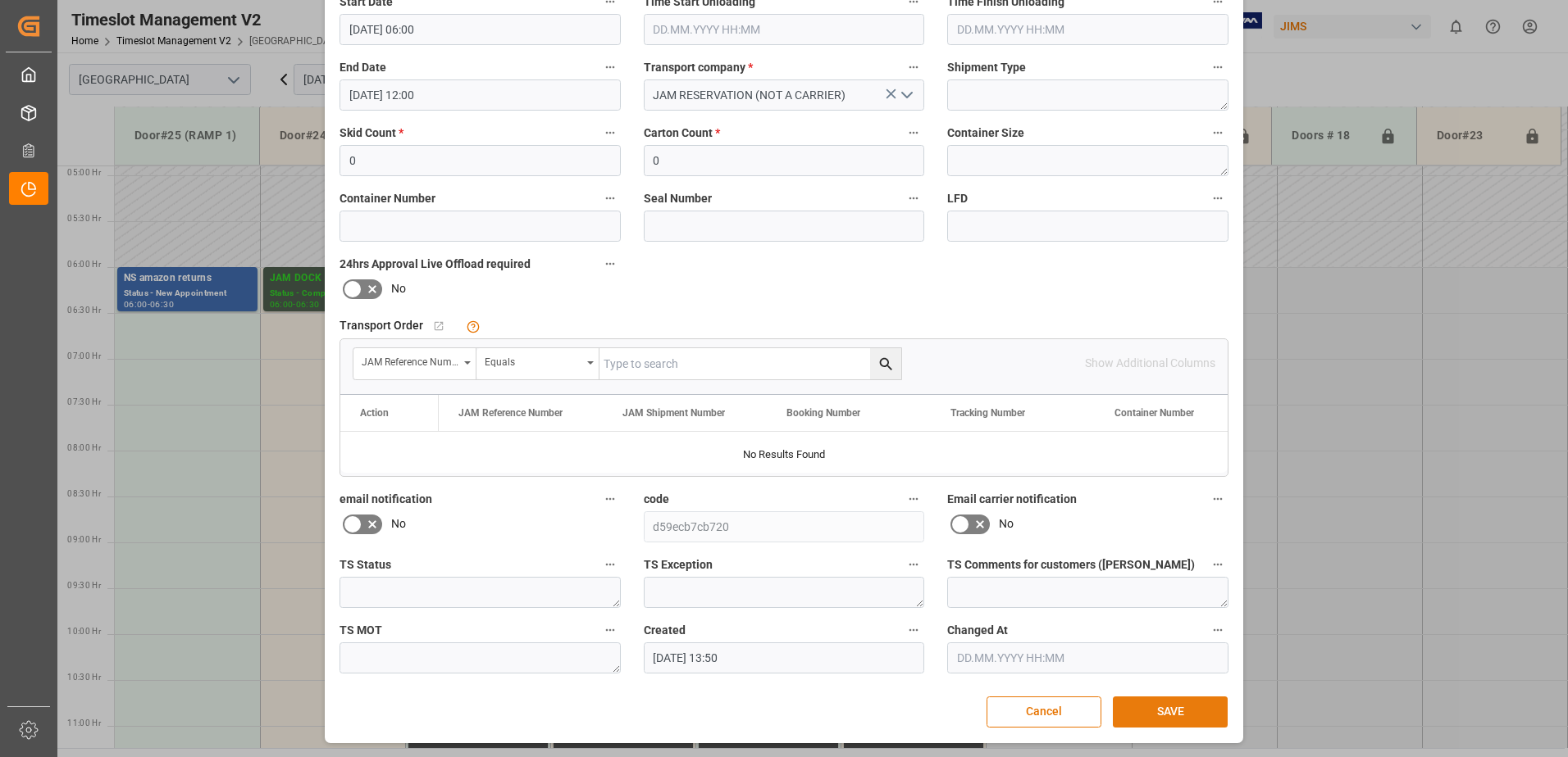
click at [1184, 714] on button "SAVE" at bounding box center [1170, 713] width 115 height 32
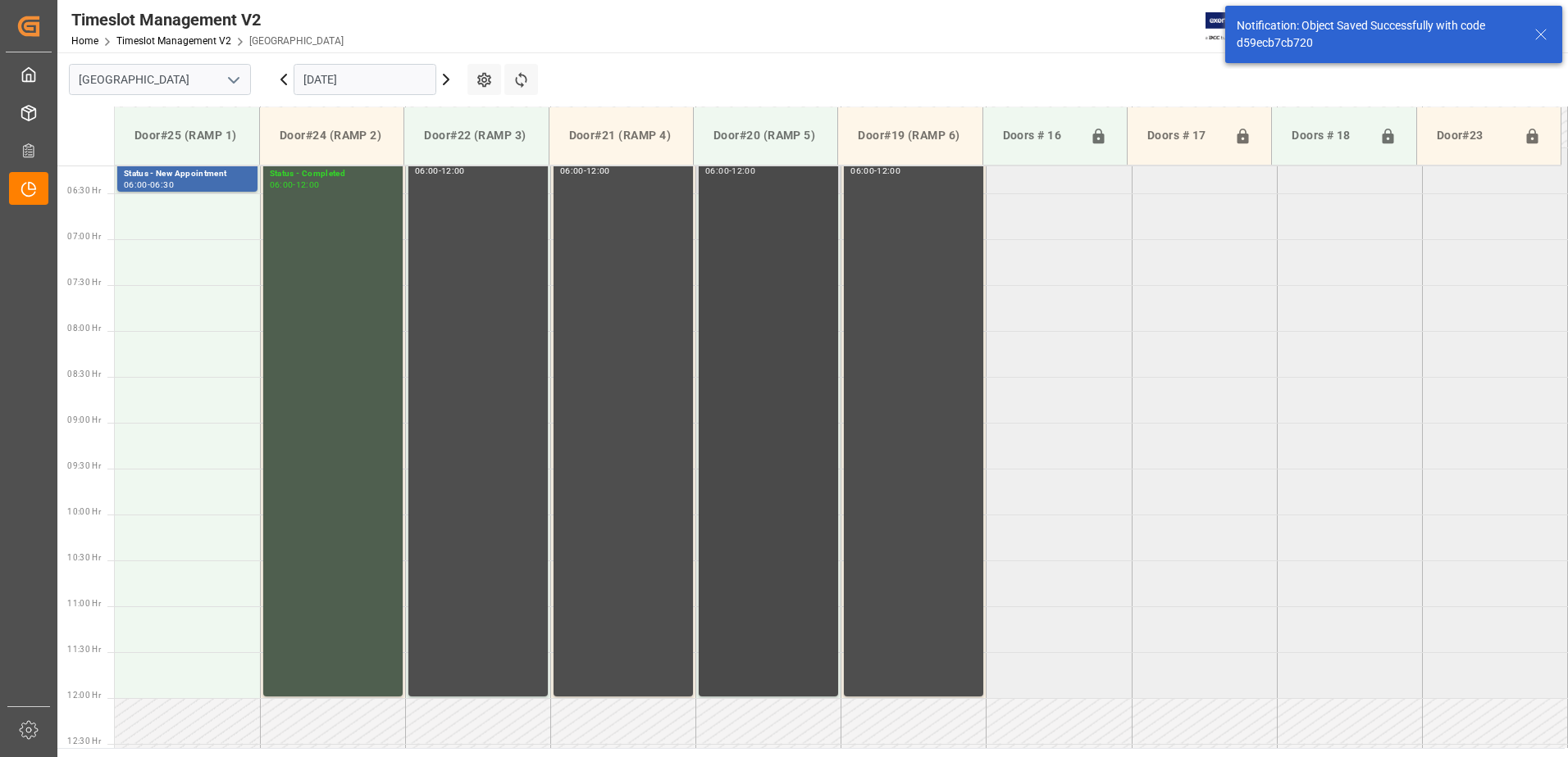
scroll to position [531, 0]
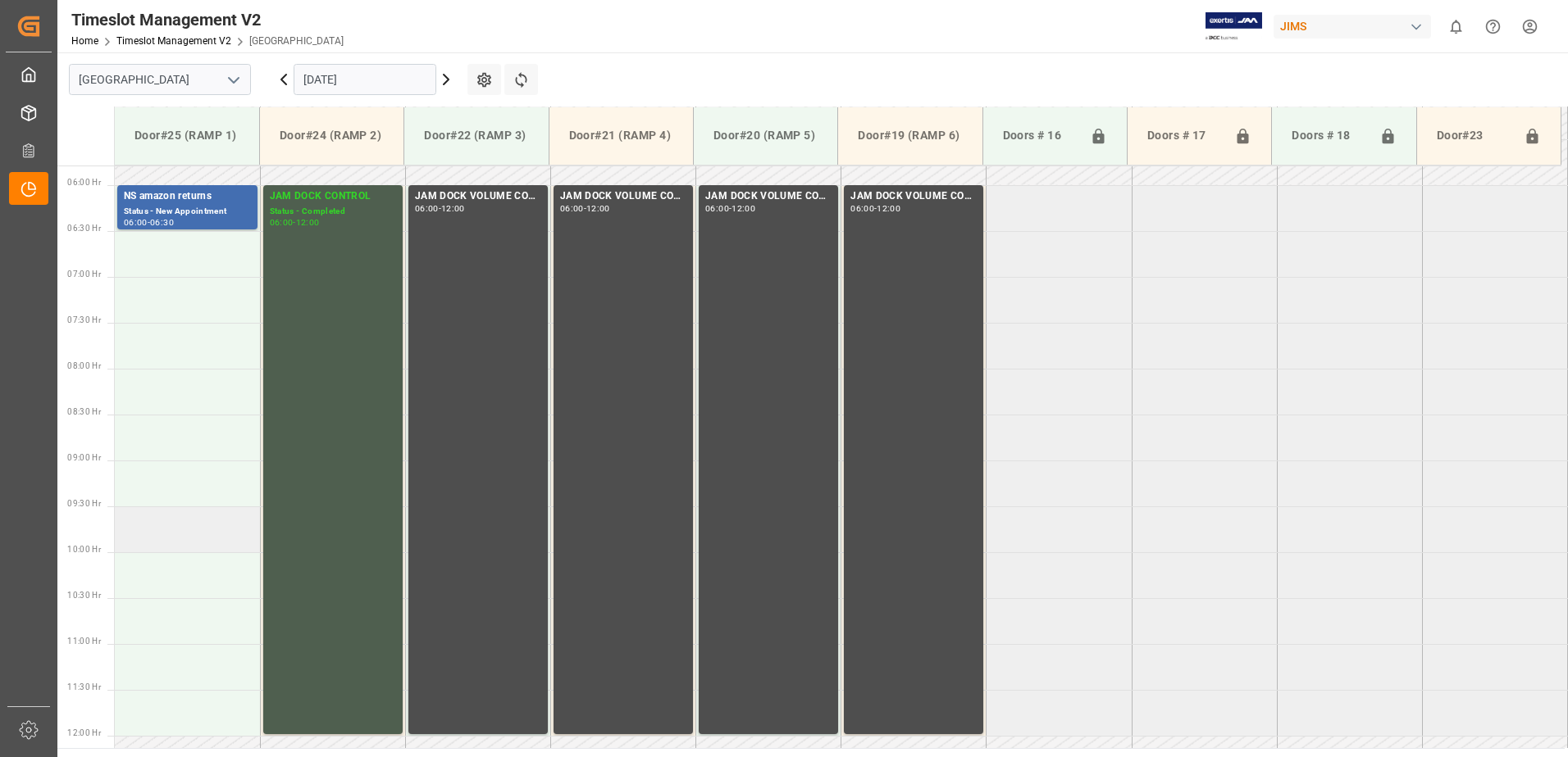
click at [181, 534] on td at bounding box center [187, 529] width 145 height 46
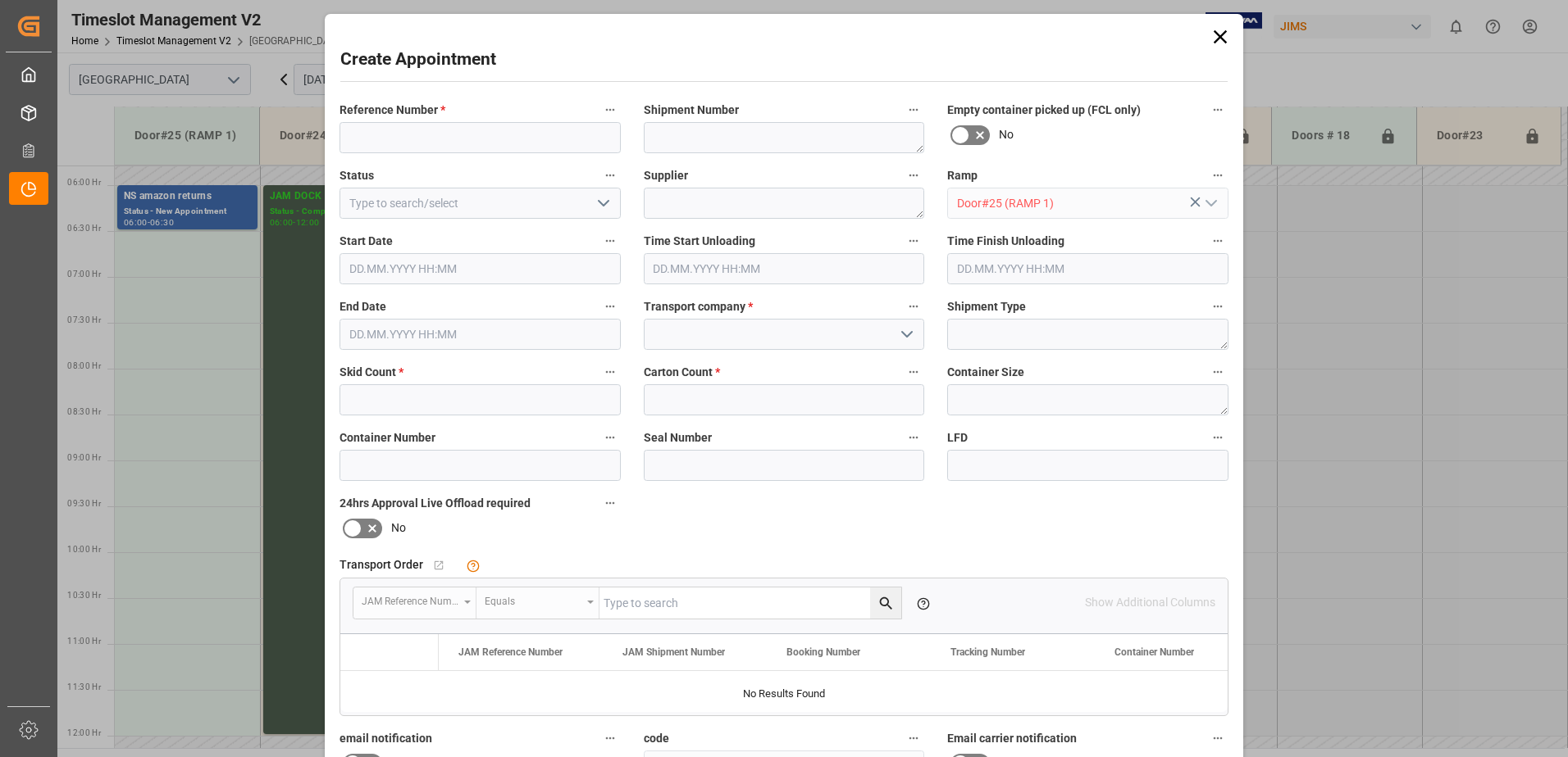
type input "[DATE] 09:30"
click at [495, 339] on input "[DATE] 10:00" at bounding box center [480, 335] width 281 height 32
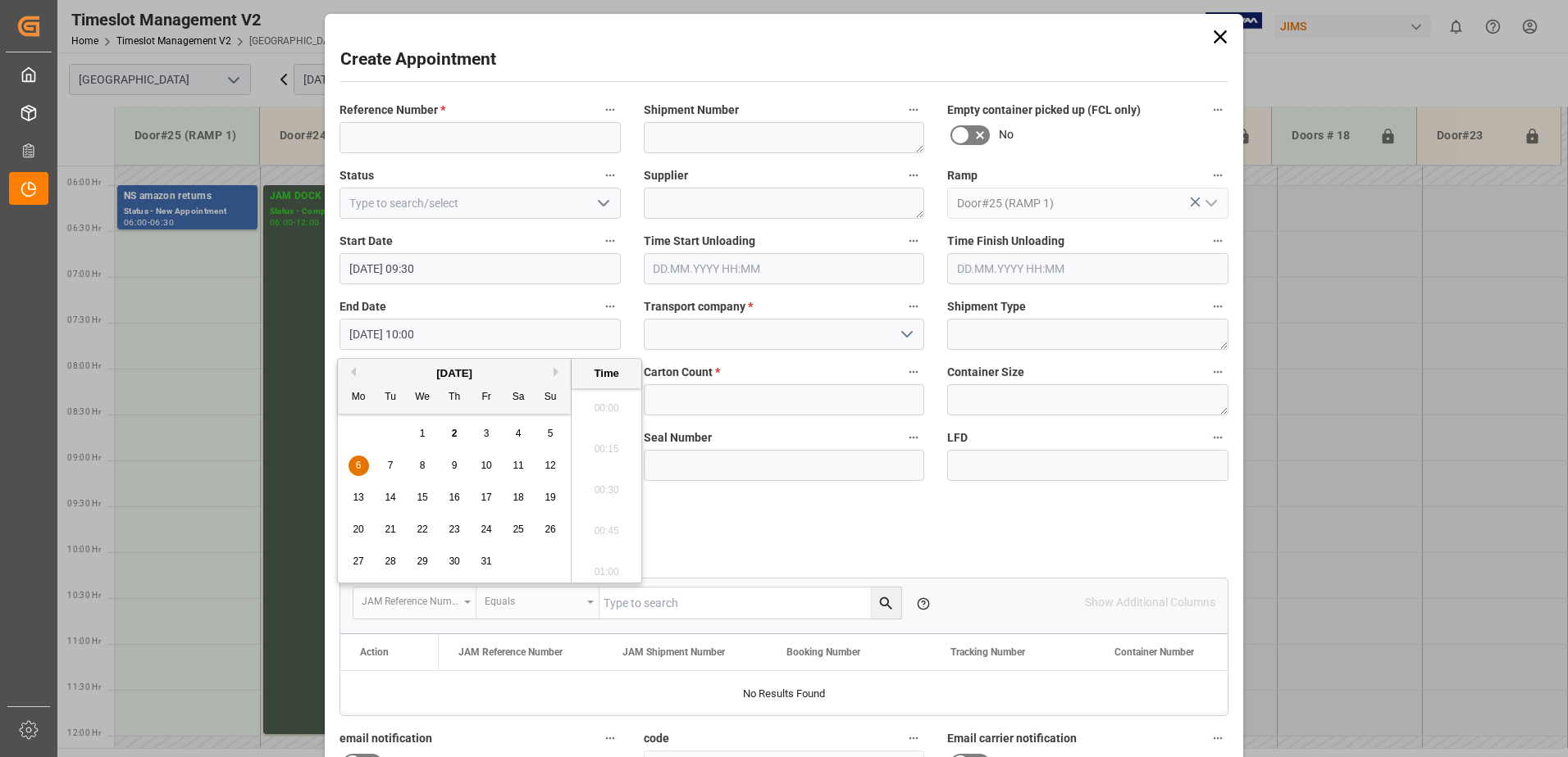
scroll to position [1563, 0]
click at [359, 467] on span "6" at bounding box center [358, 466] width 6 height 12
drag, startPoint x: 603, startPoint y: 482, endPoint x: 595, endPoint y: 480, distance: 8.2
click at [603, 481] on li "12:00" at bounding box center [606, 486] width 70 height 41
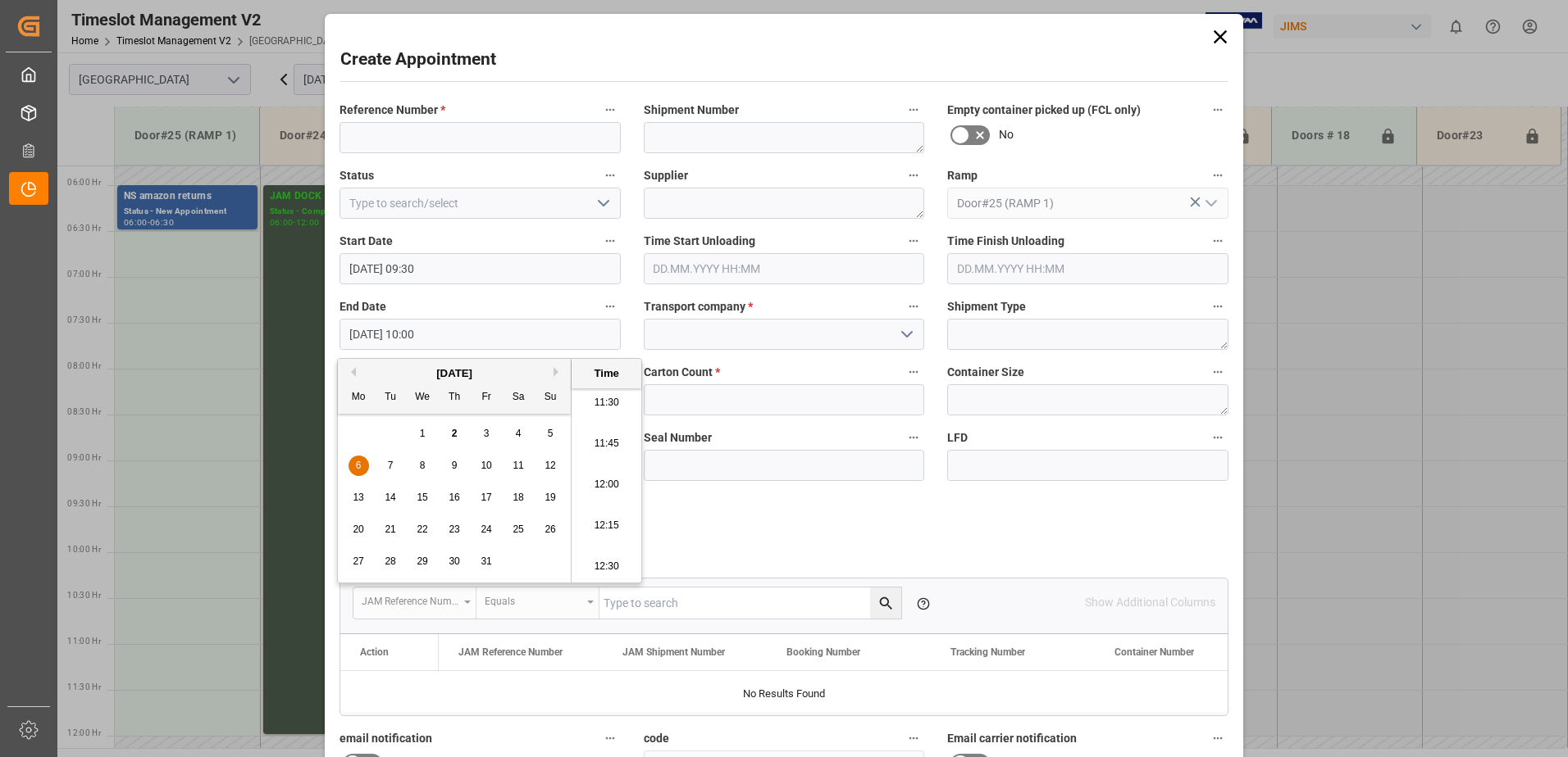
type input "[DATE] 12:00"
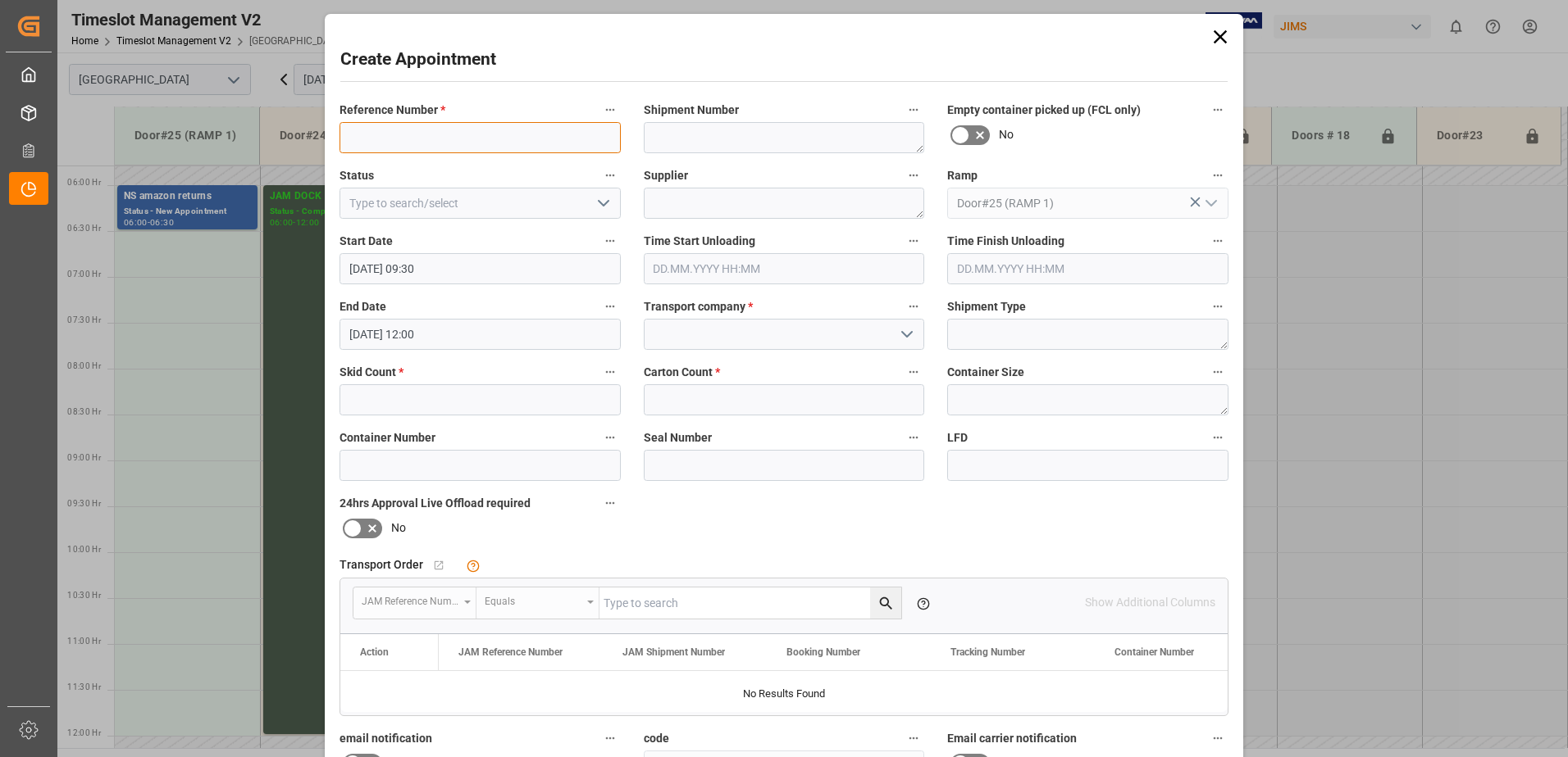
click at [451, 133] on input at bounding box center [480, 138] width 281 height 32
type input "JAM DOCK CONTROL"
click at [598, 204] on polyline "open menu" at bounding box center [603, 202] width 10 height 5
click at [529, 271] on div "Completed" at bounding box center [480, 276] width 279 height 37
type input "Completed"
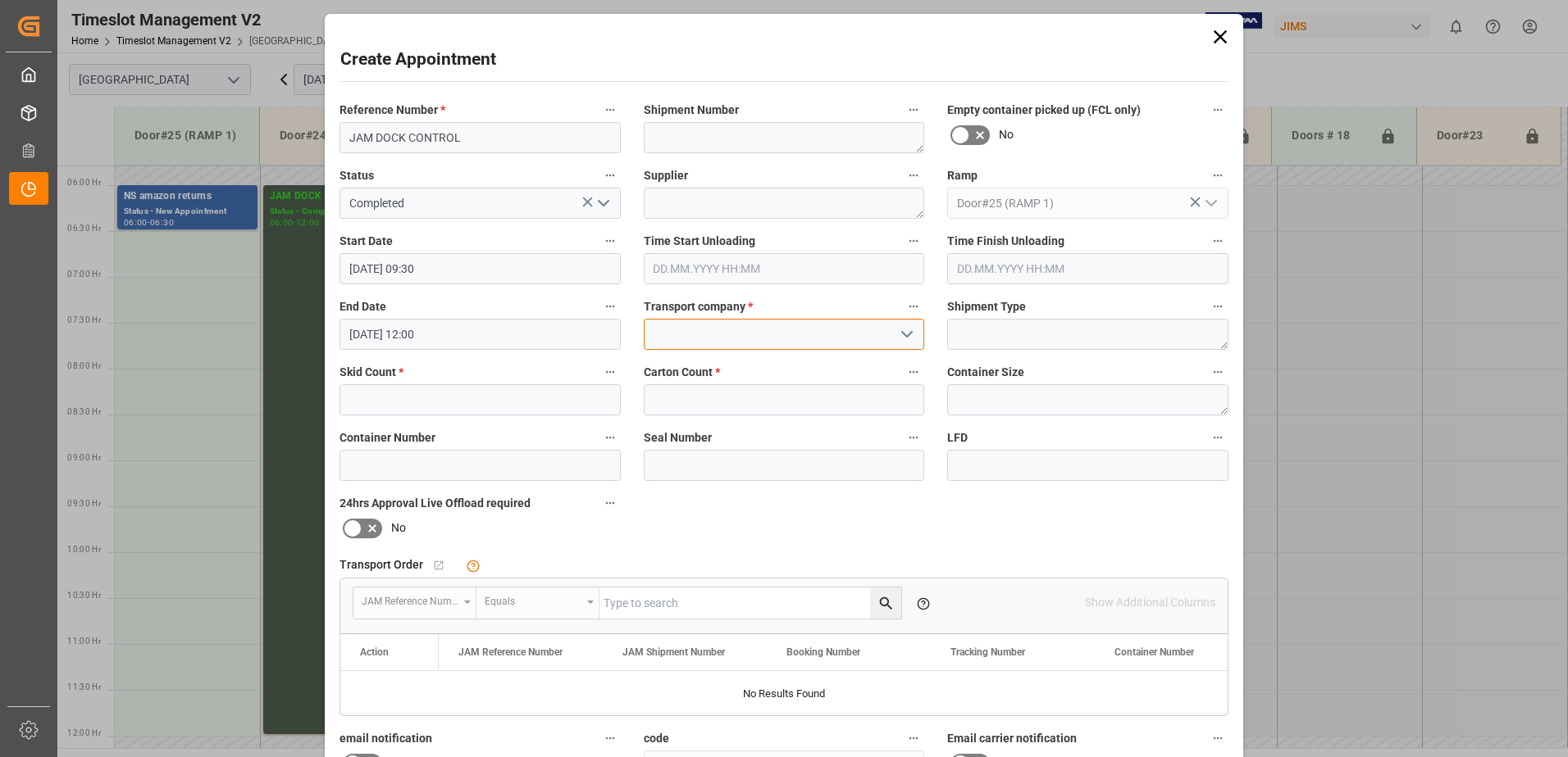
click at [723, 335] on input at bounding box center [784, 335] width 281 height 32
click at [743, 370] on div "JAM RESERVATION (NOT A CARRIER)" at bounding box center [784, 370] width 279 height 37
type input "JAM RESERVATION (NOT A CARRIER)"
click at [547, 401] on input "text" at bounding box center [480, 400] width 281 height 32
type input "0"
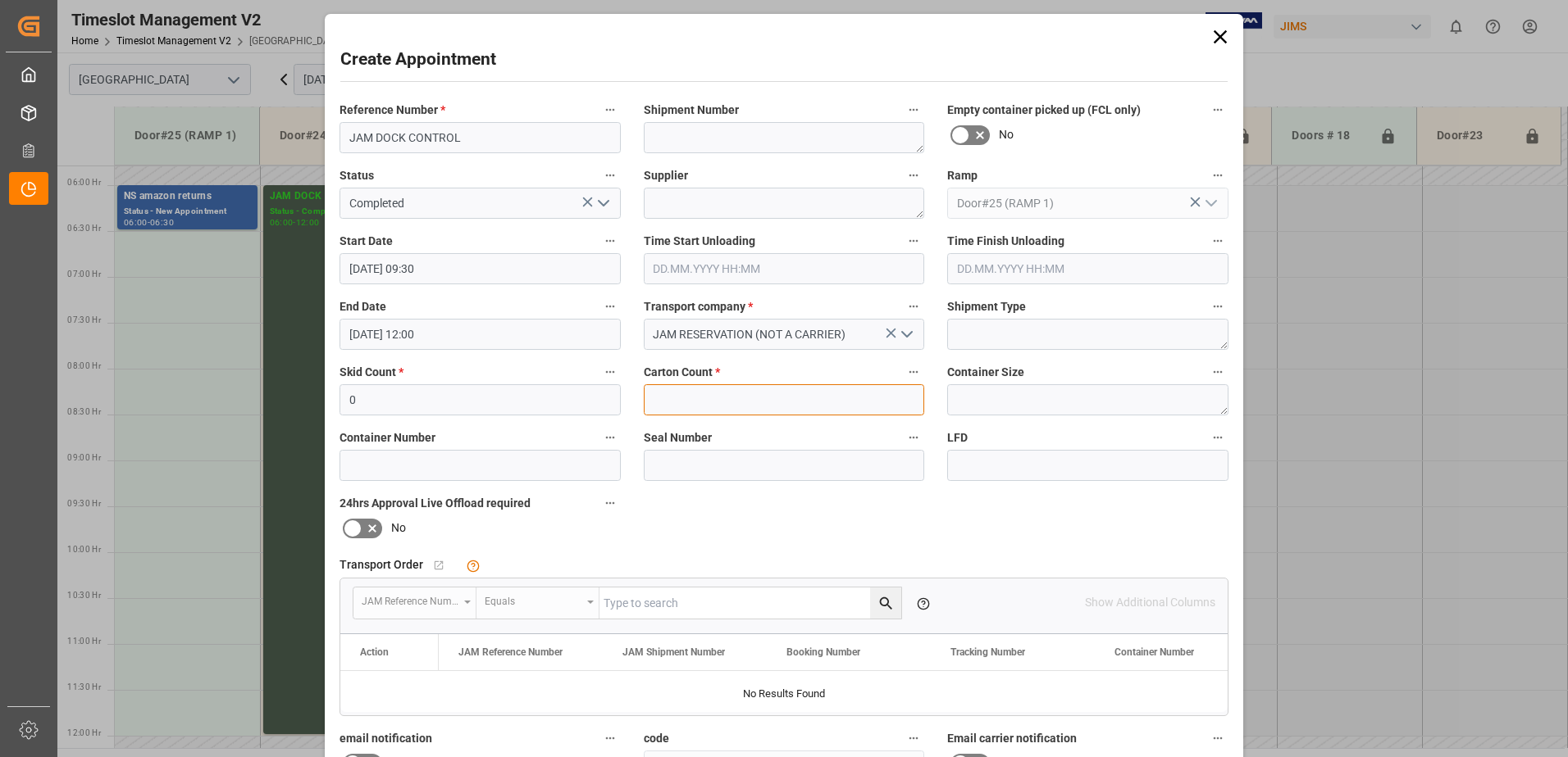
click at [712, 401] on input "text" at bounding box center [784, 400] width 281 height 32
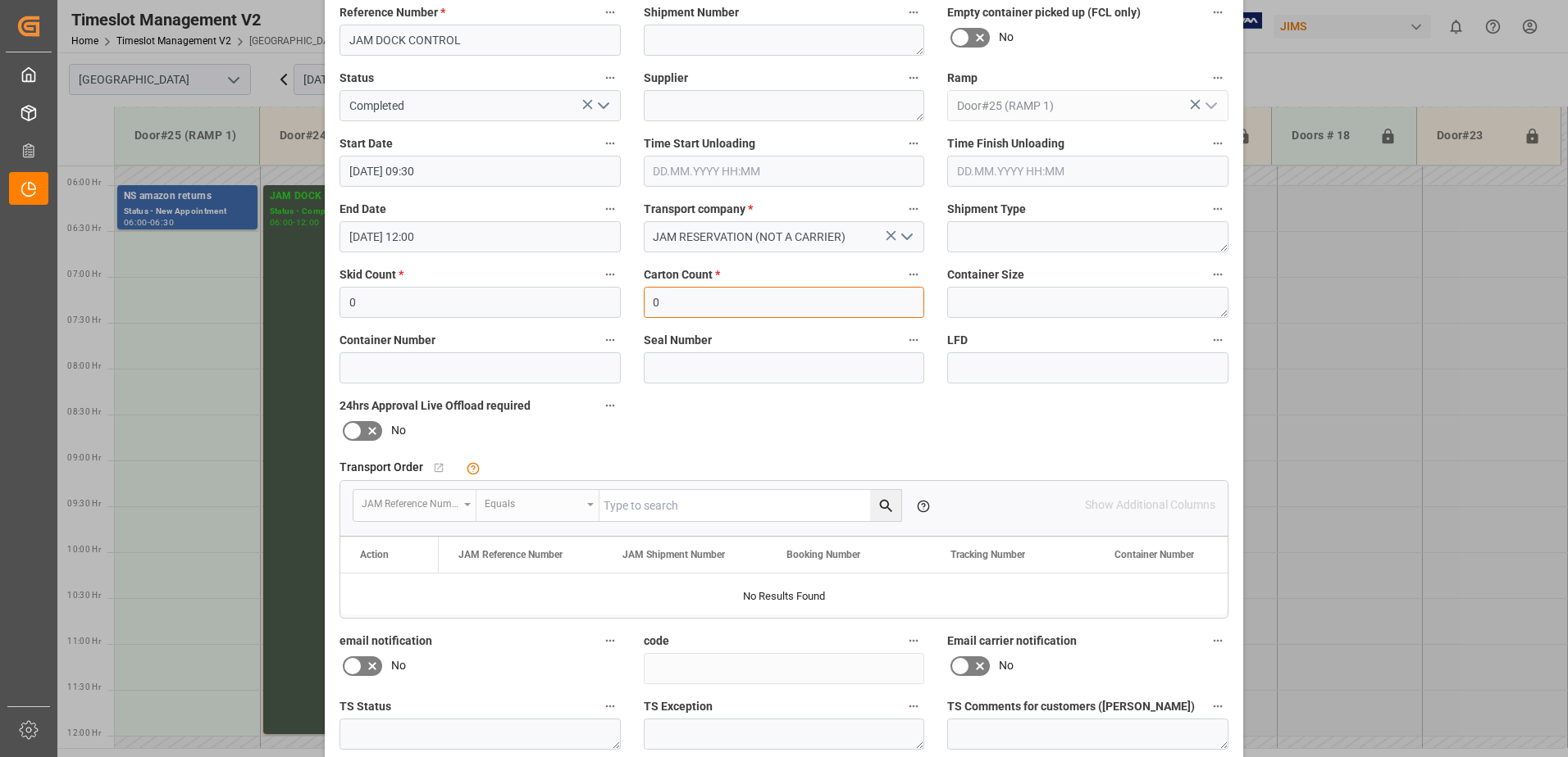
scroll to position [239, 0]
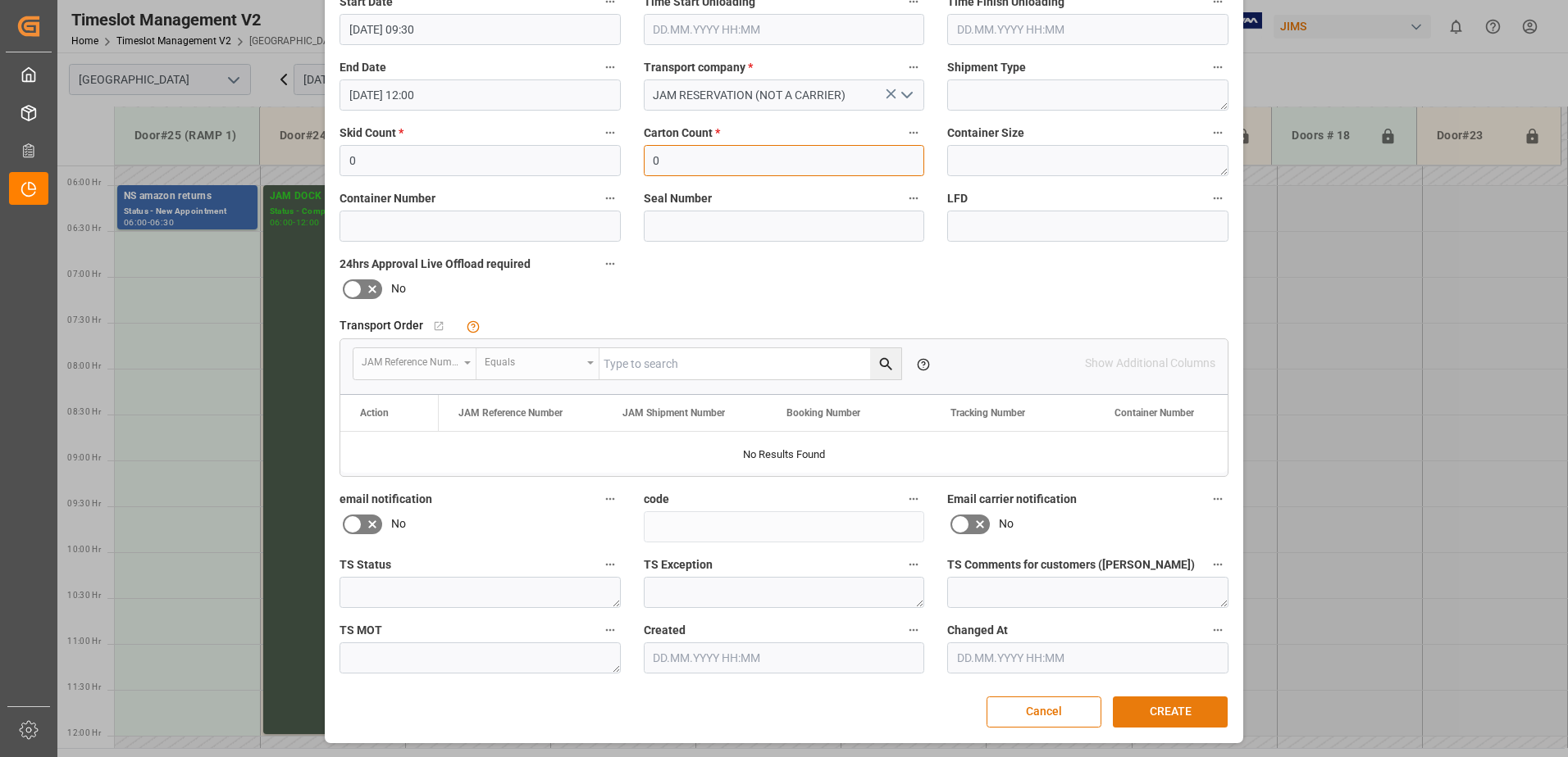
type input "0"
click at [1162, 717] on button "CREATE" at bounding box center [1170, 713] width 115 height 32
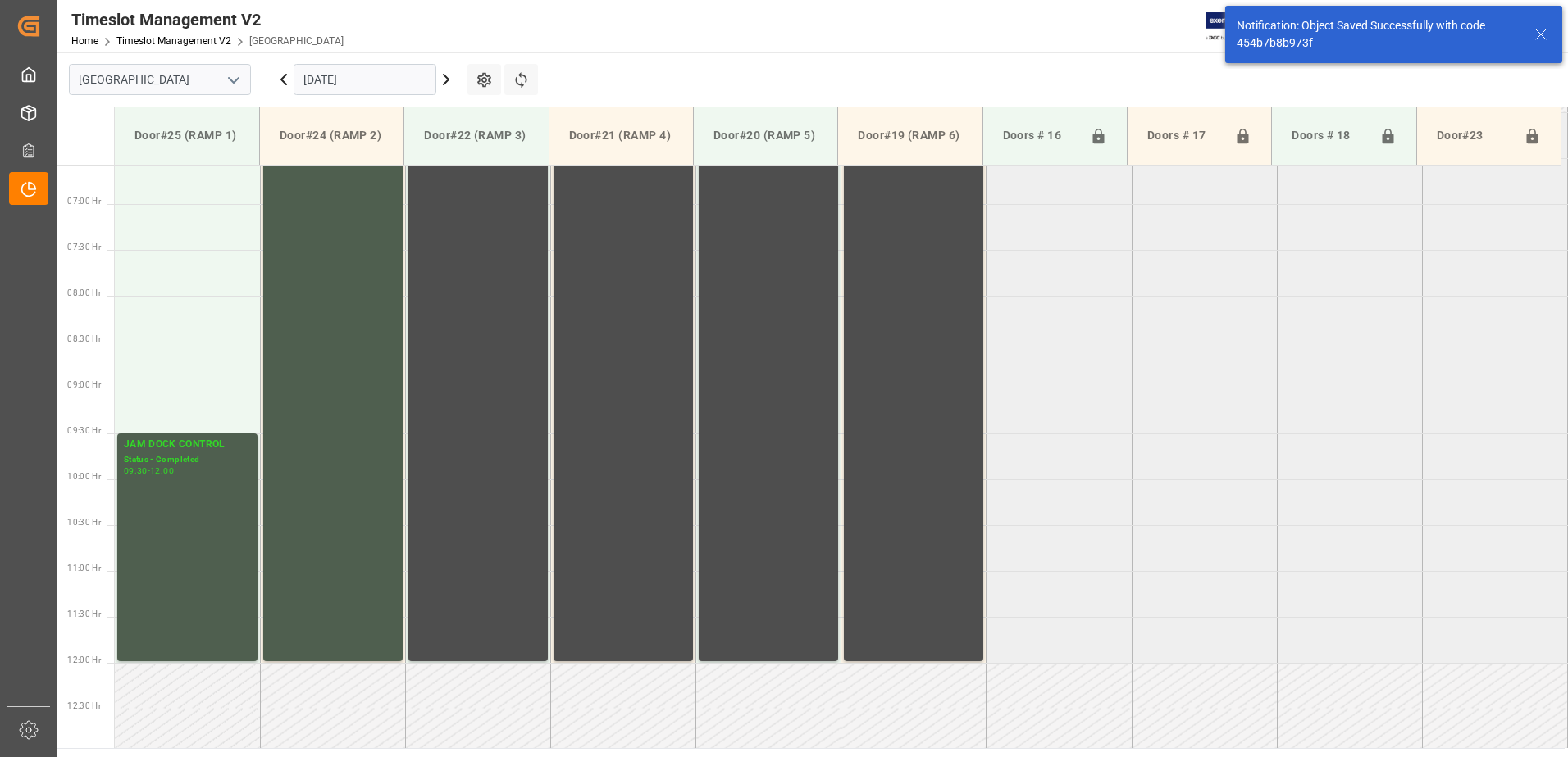
scroll to position [561, 0]
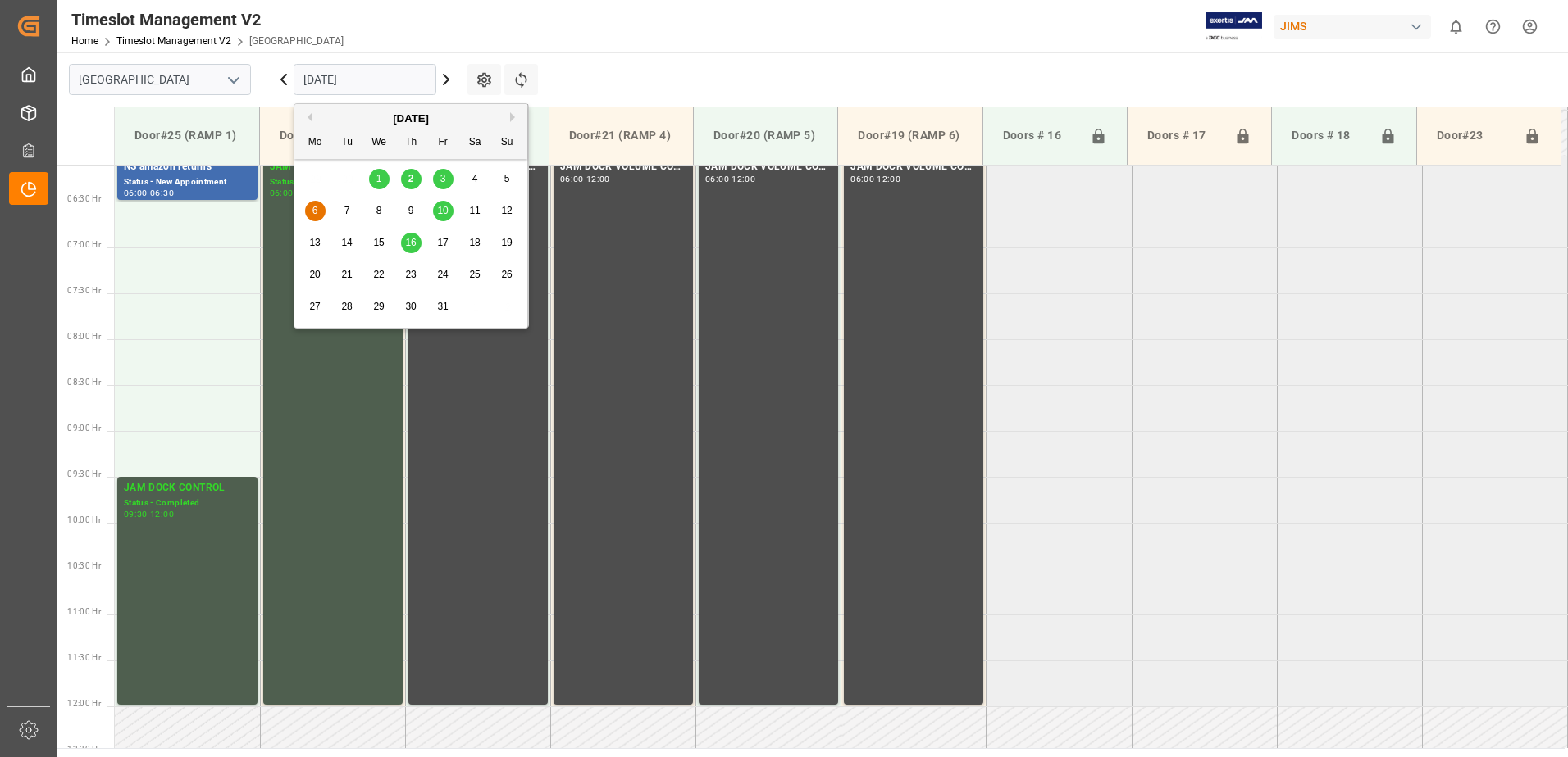
click at [401, 75] on input "[DATE]" at bounding box center [364, 80] width 142 height 32
click at [444, 181] on span "3" at bounding box center [443, 179] width 6 height 12
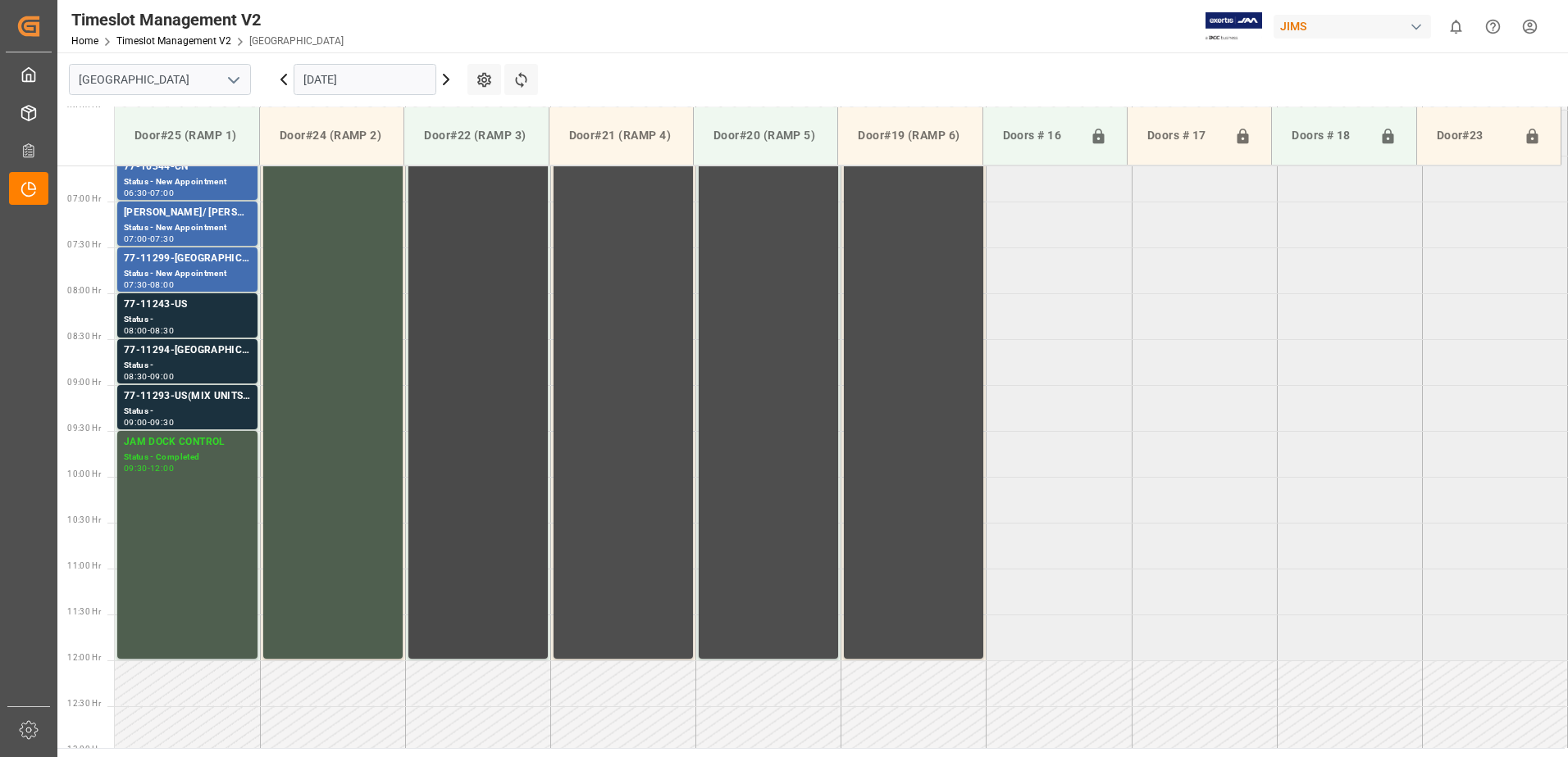
scroll to position [652, 0]
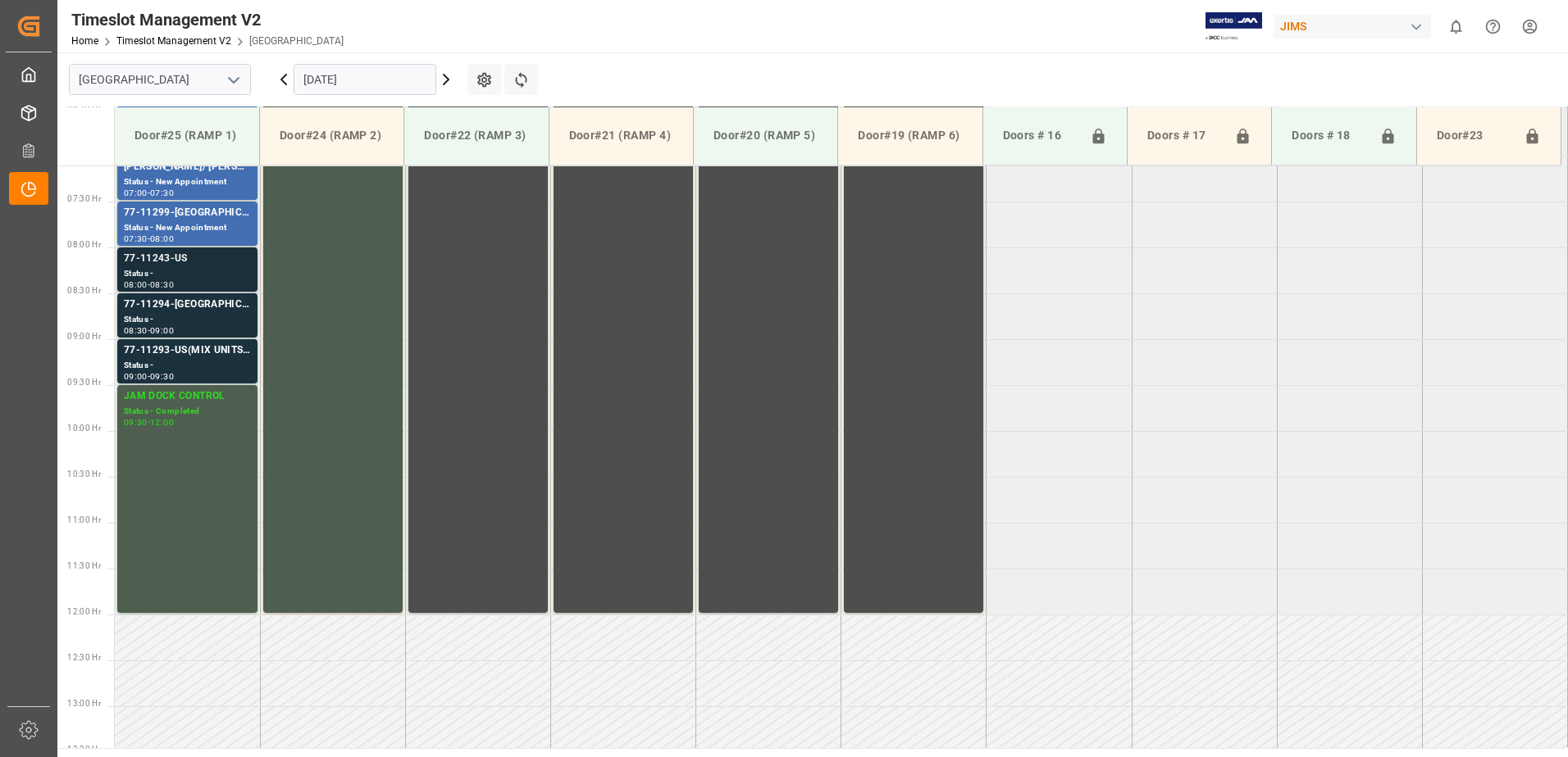
click at [173, 268] on div "Status -" at bounding box center [187, 274] width 127 height 14
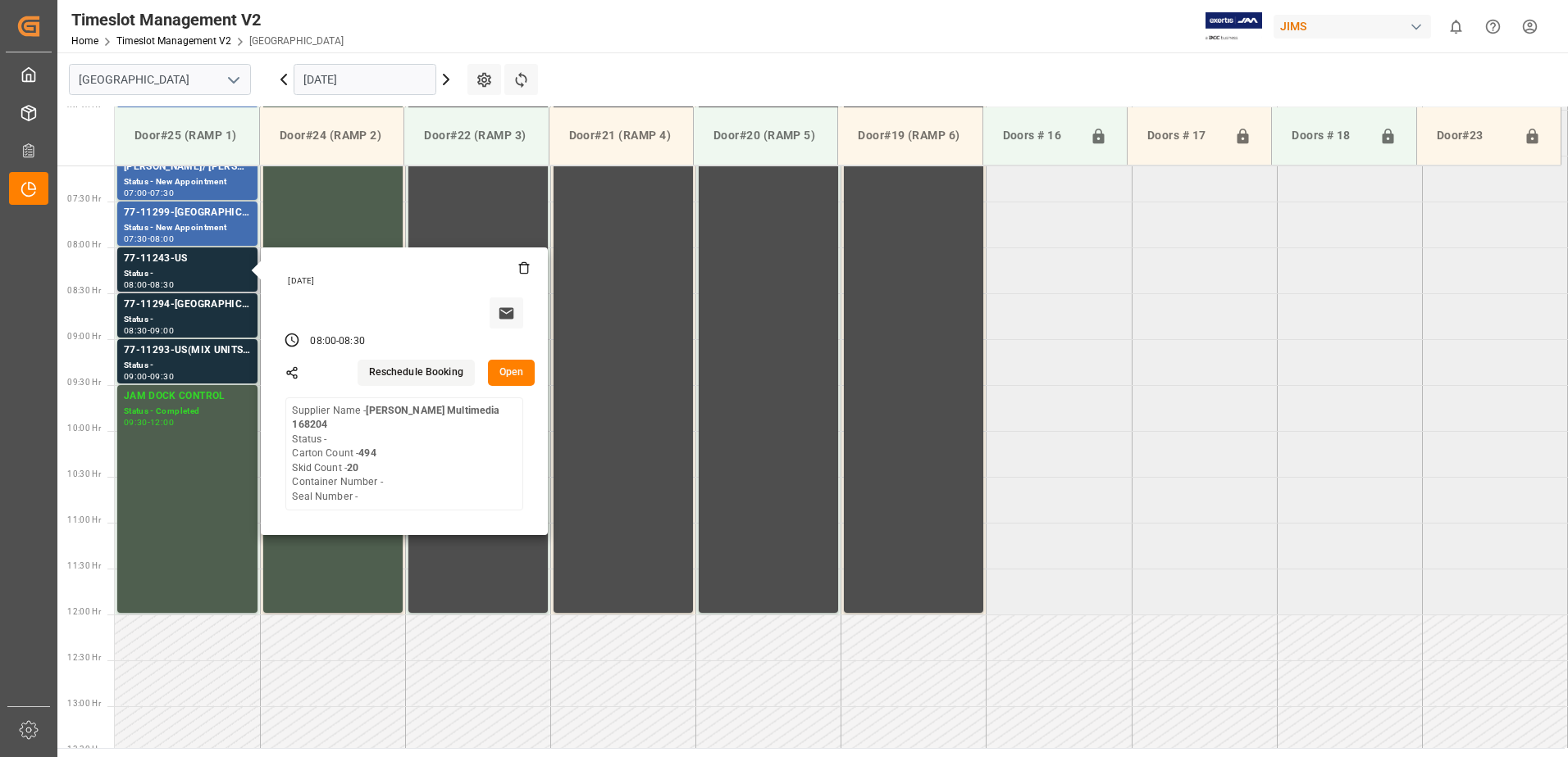
click at [515, 371] on button "Open" at bounding box center [511, 373] width 47 height 27
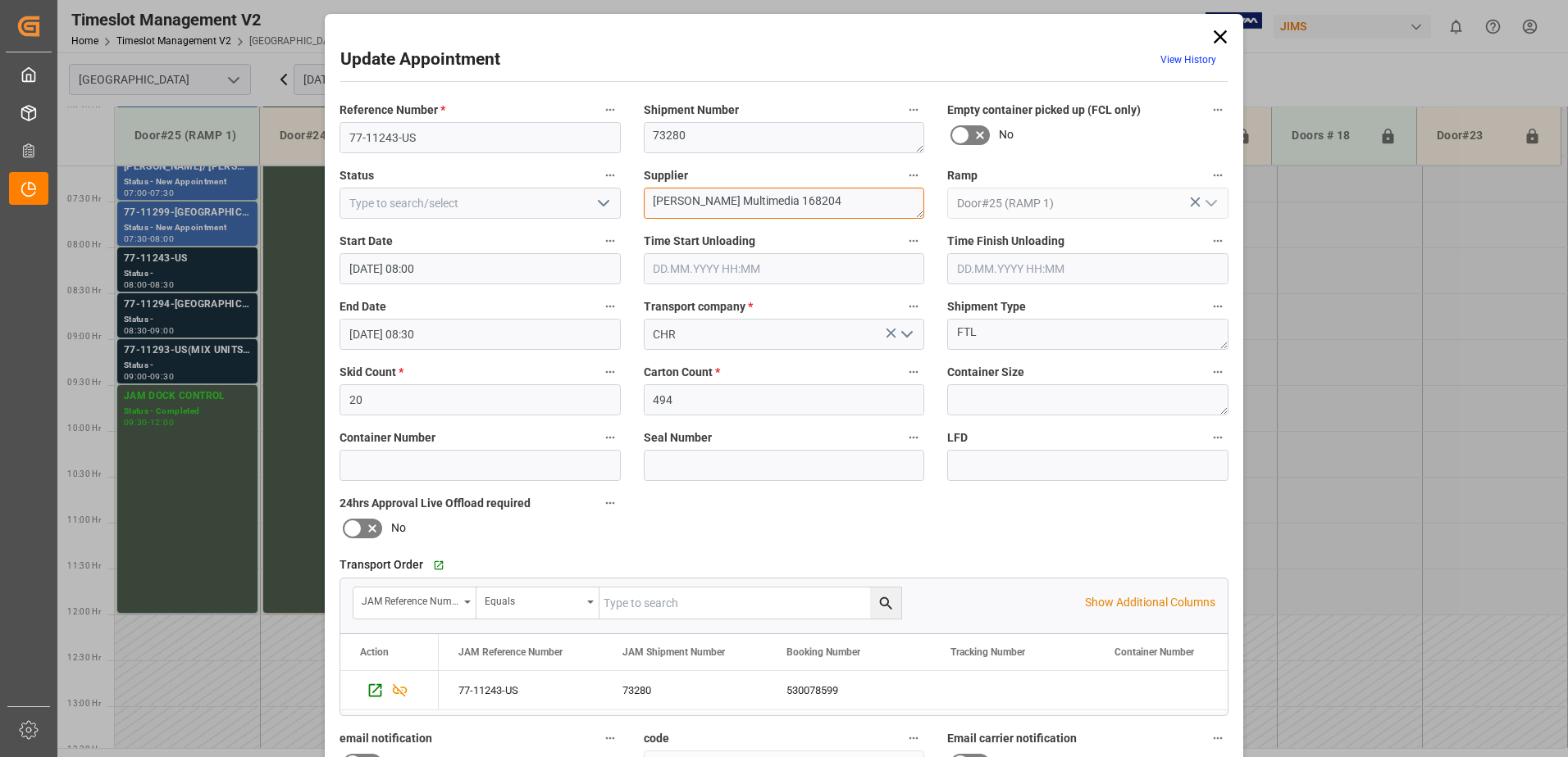
drag, startPoint x: 820, startPoint y: 210, endPoint x: 754, endPoint y: 201, distance: 66.6
click at [754, 201] on textarea "[PERSON_NAME] Multimedia 168204" at bounding box center [784, 203] width 281 height 32
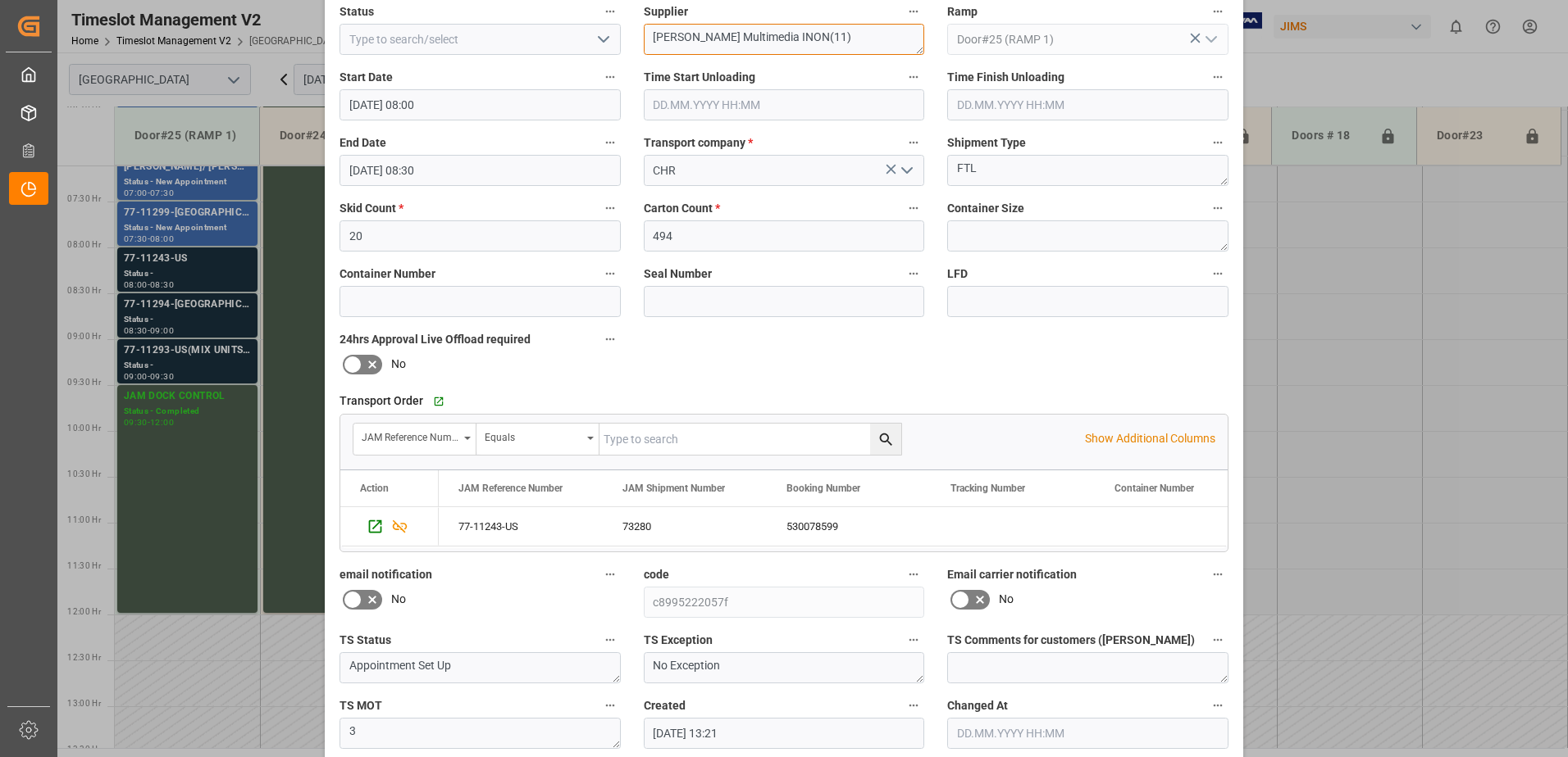
scroll to position [239, 0]
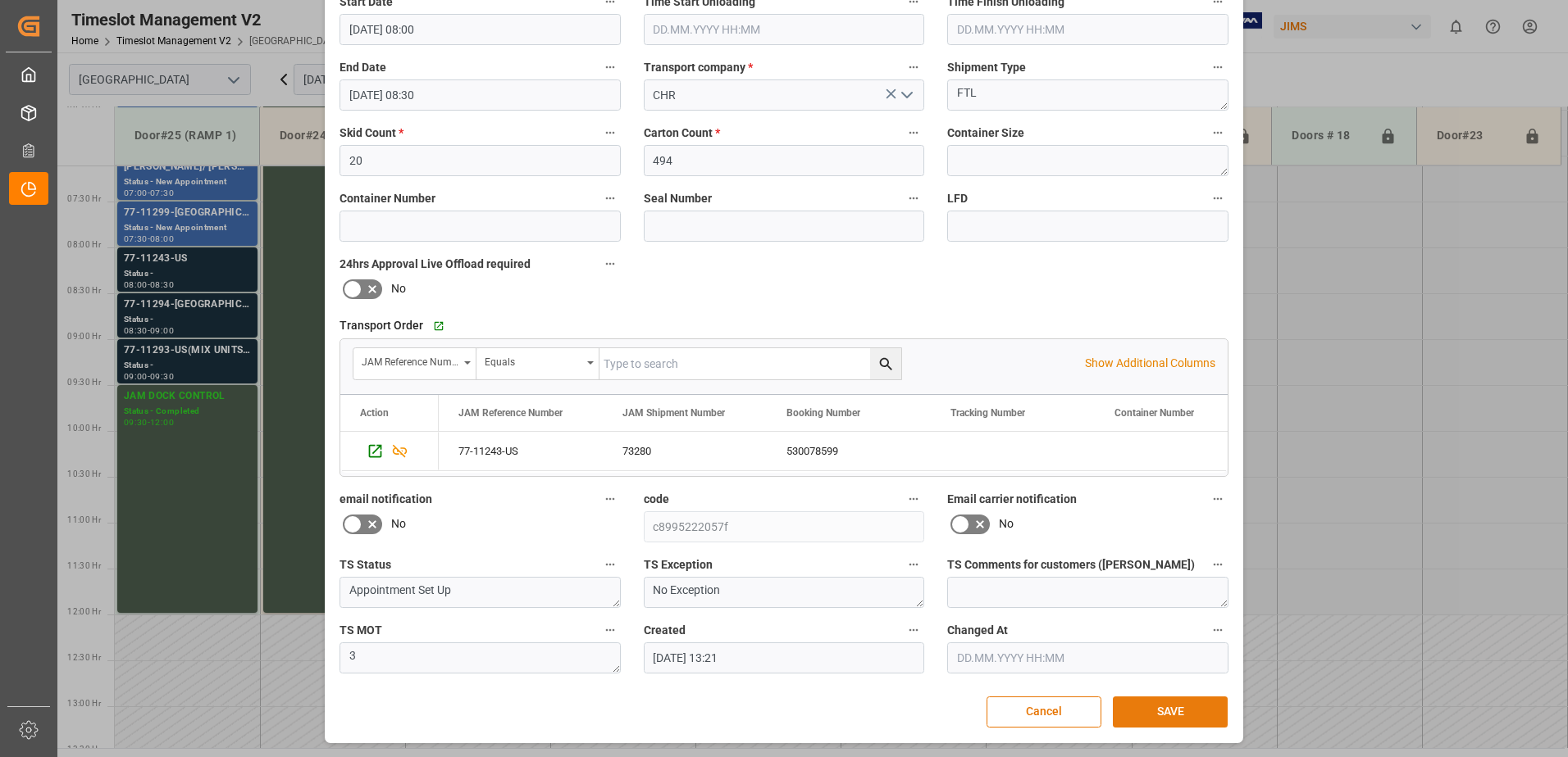
type textarea "[PERSON_NAME] Multimedia INON(11)"
click at [1178, 711] on button "SAVE" at bounding box center [1170, 713] width 115 height 32
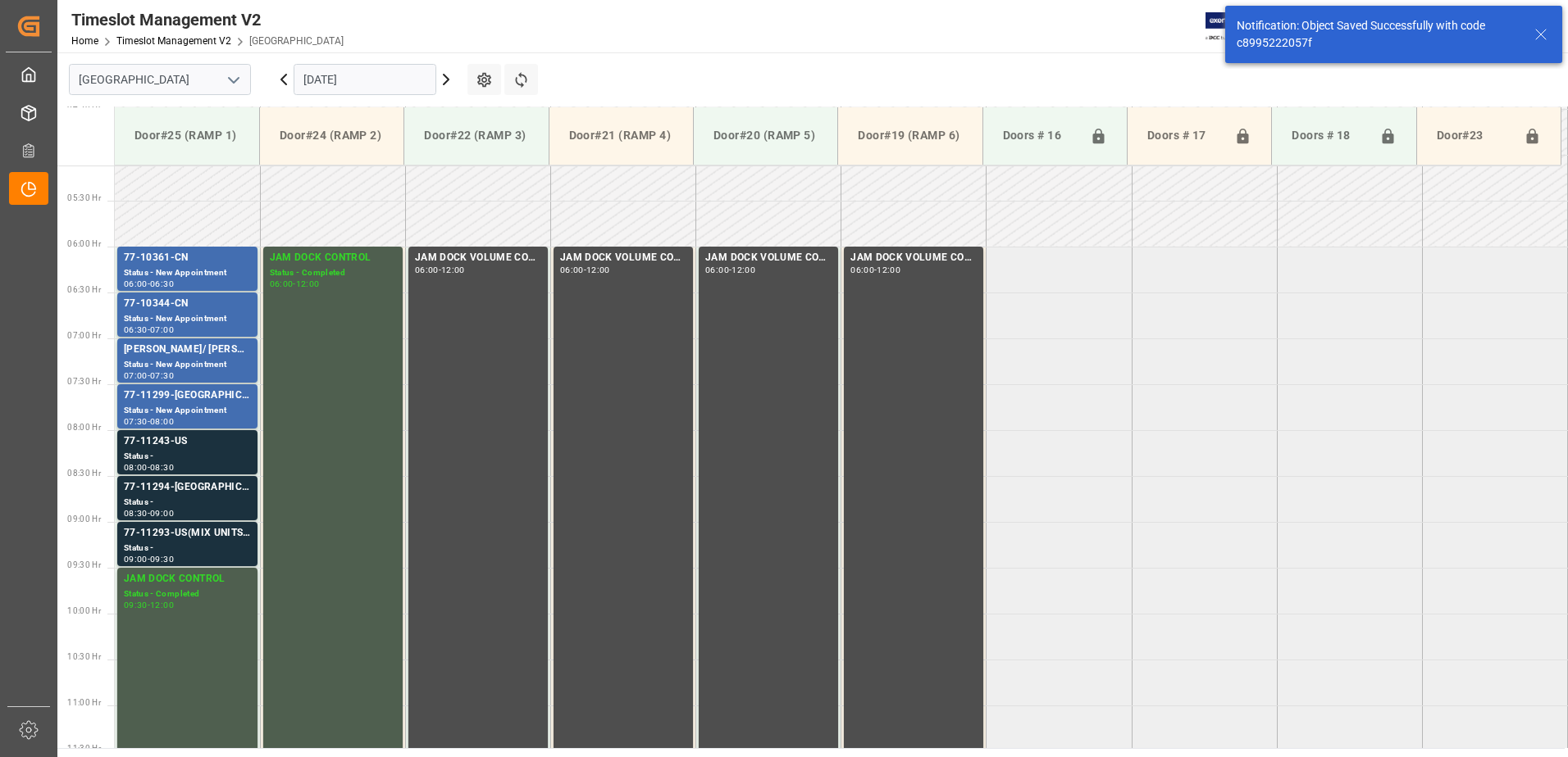
scroll to position [633, 0]
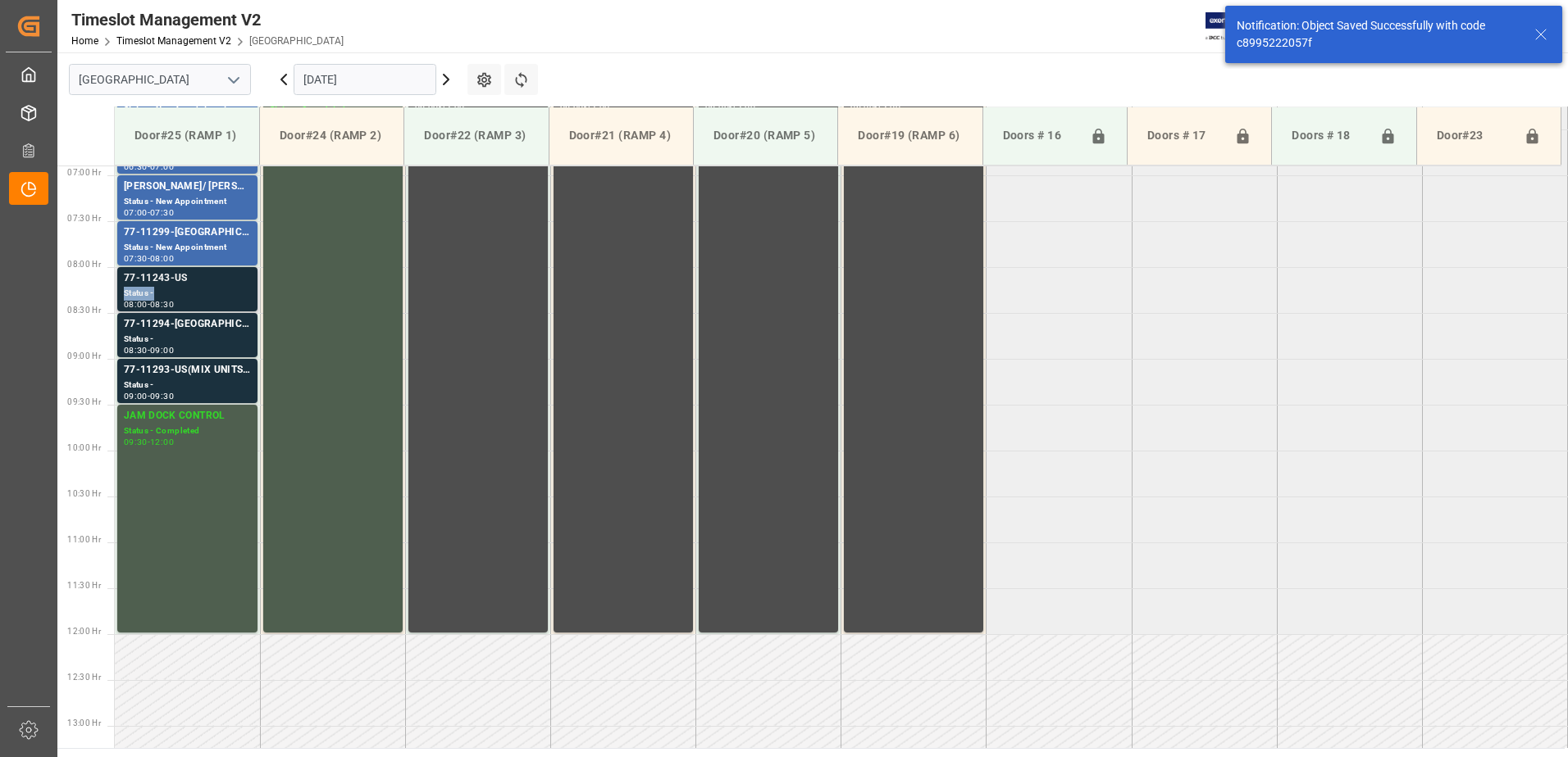
drag, startPoint x: 196, startPoint y: 285, endPoint x: 190, endPoint y: 292, distance: 9.2
click at [190, 292] on div "77-11243-[GEOGRAPHIC_DATA] Status - 08:00 - 08:30" at bounding box center [187, 289] width 127 height 38
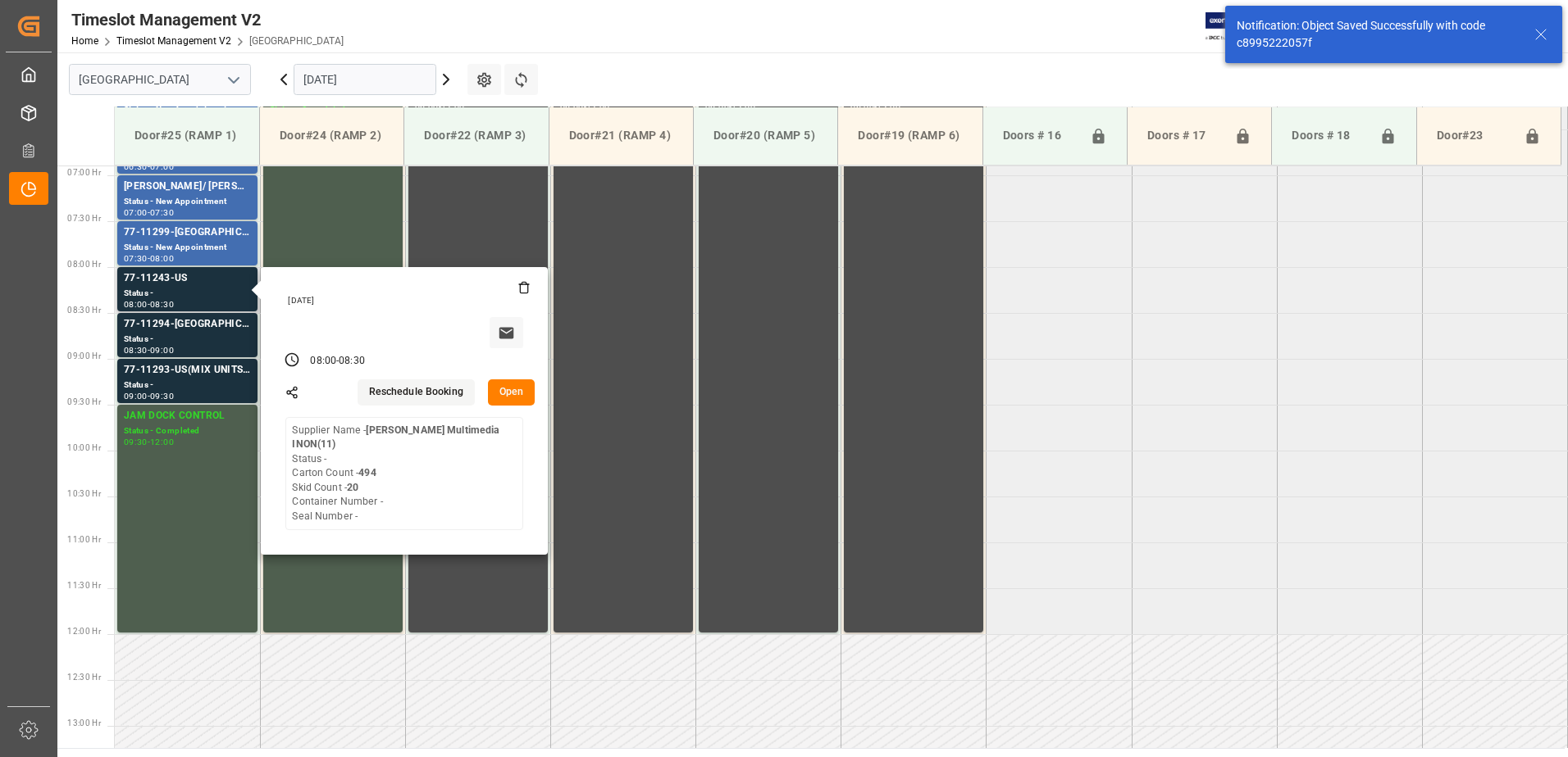
click at [506, 391] on button "Open" at bounding box center [511, 392] width 47 height 27
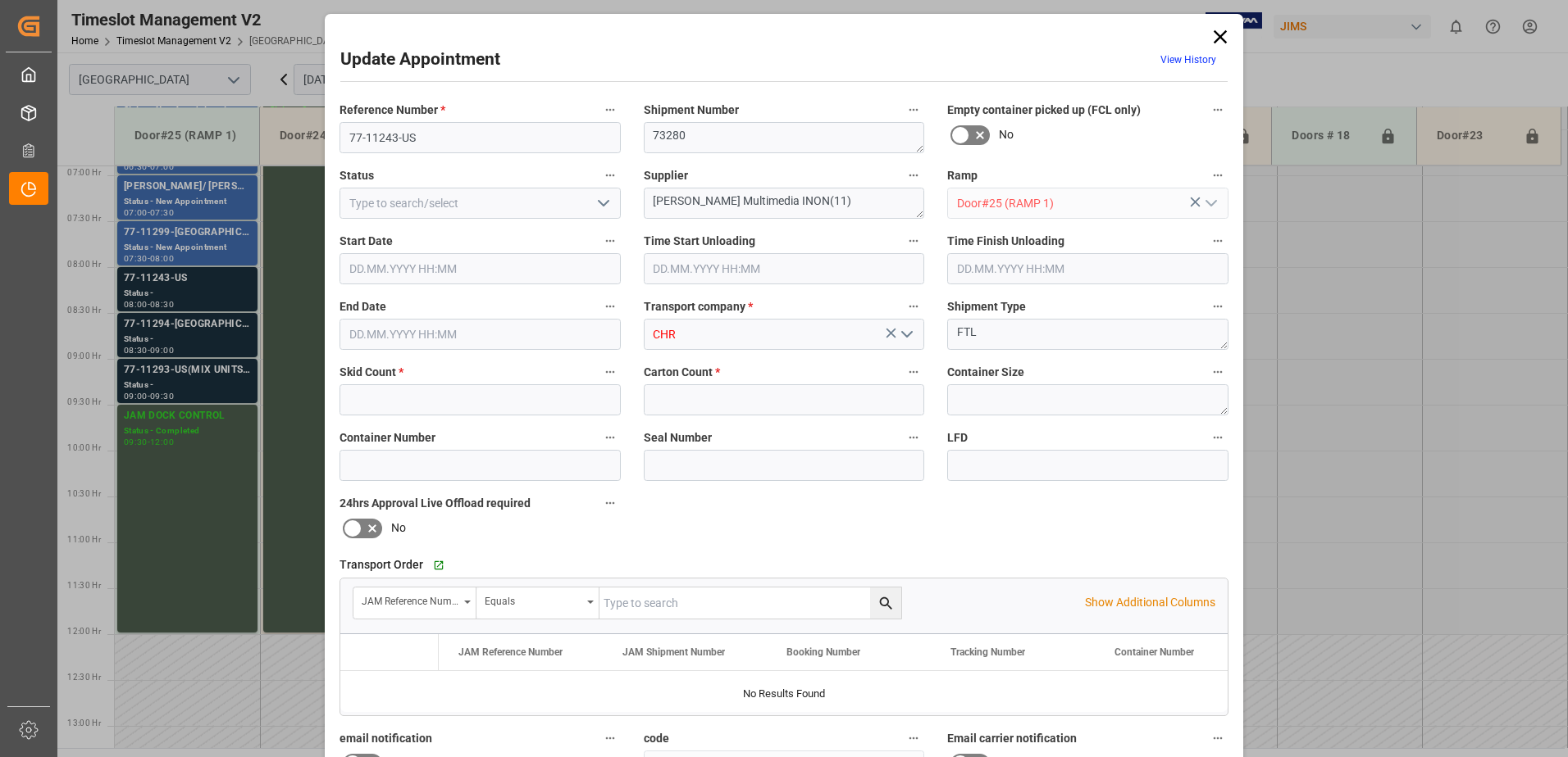
type input "20"
type input "494"
type input "[DATE] 08:00"
type input "[DATE] 08:30"
type input "[DATE] 13:21"
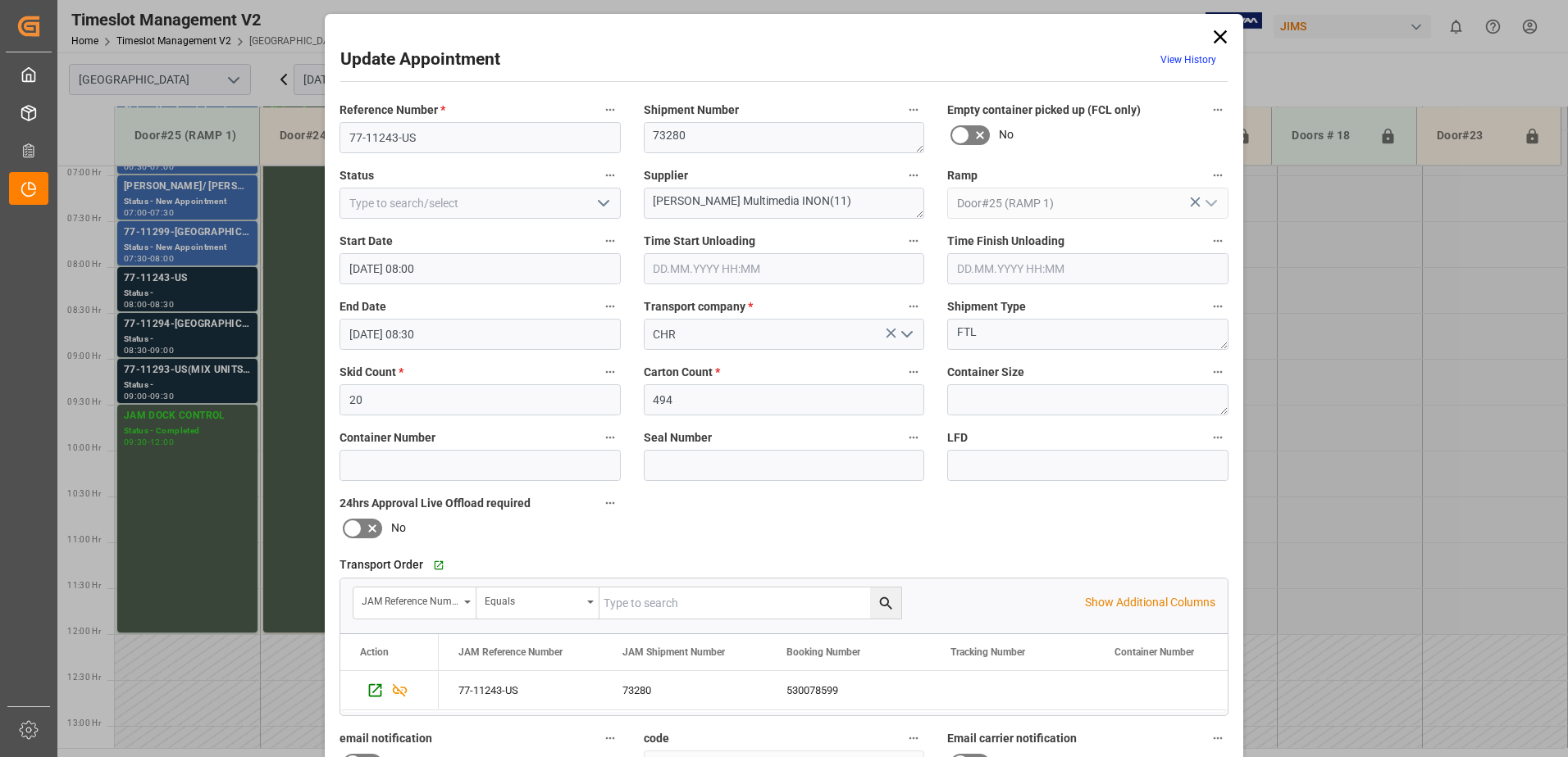
click at [599, 203] on icon "open menu" at bounding box center [603, 203] width 20 height 20
click at [510, 343] on div "New Appointment" at bounding box center [480, 349] width 279 height 37
type input "New Appointment"
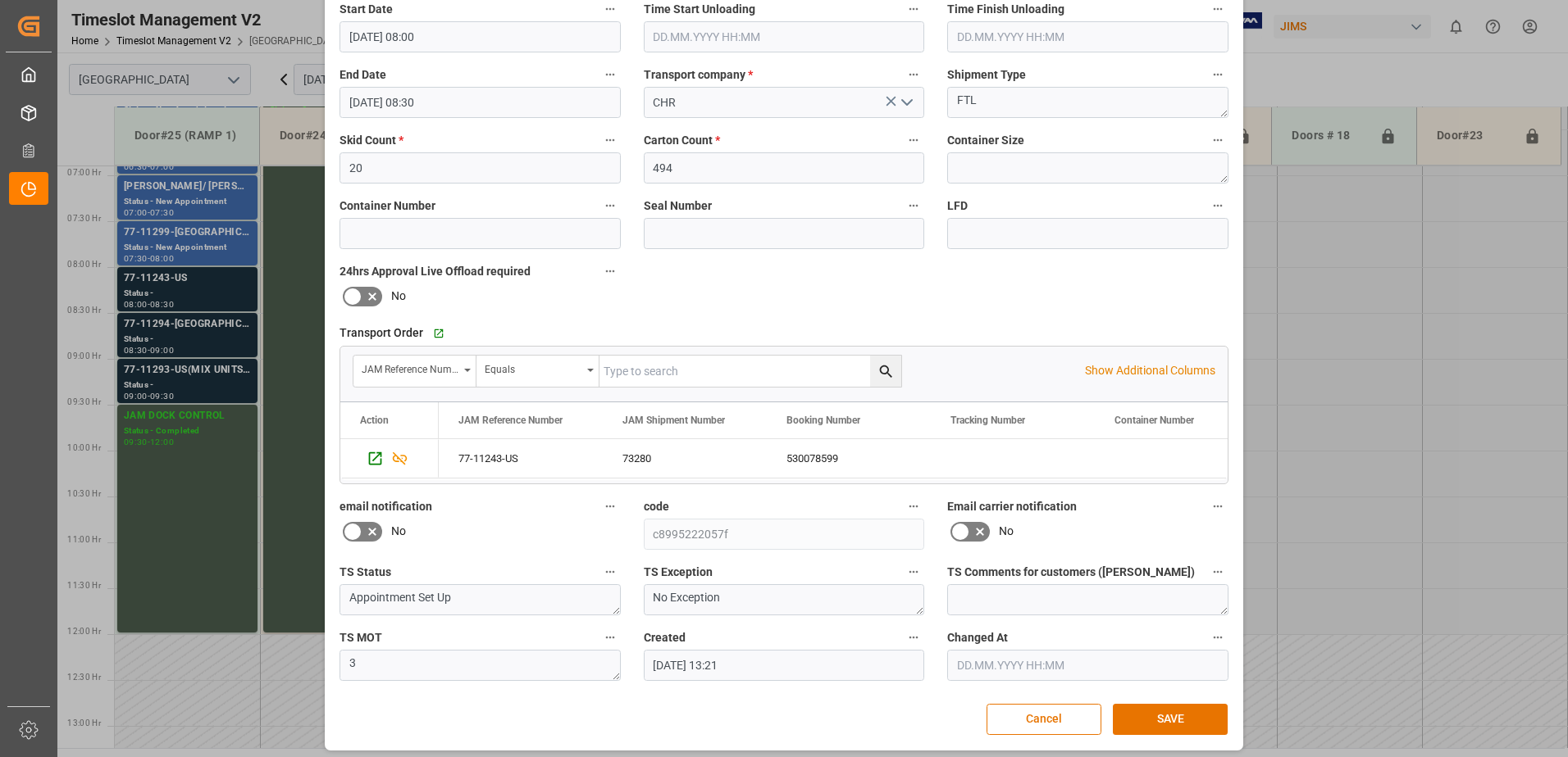
scroll to position [239, 0]
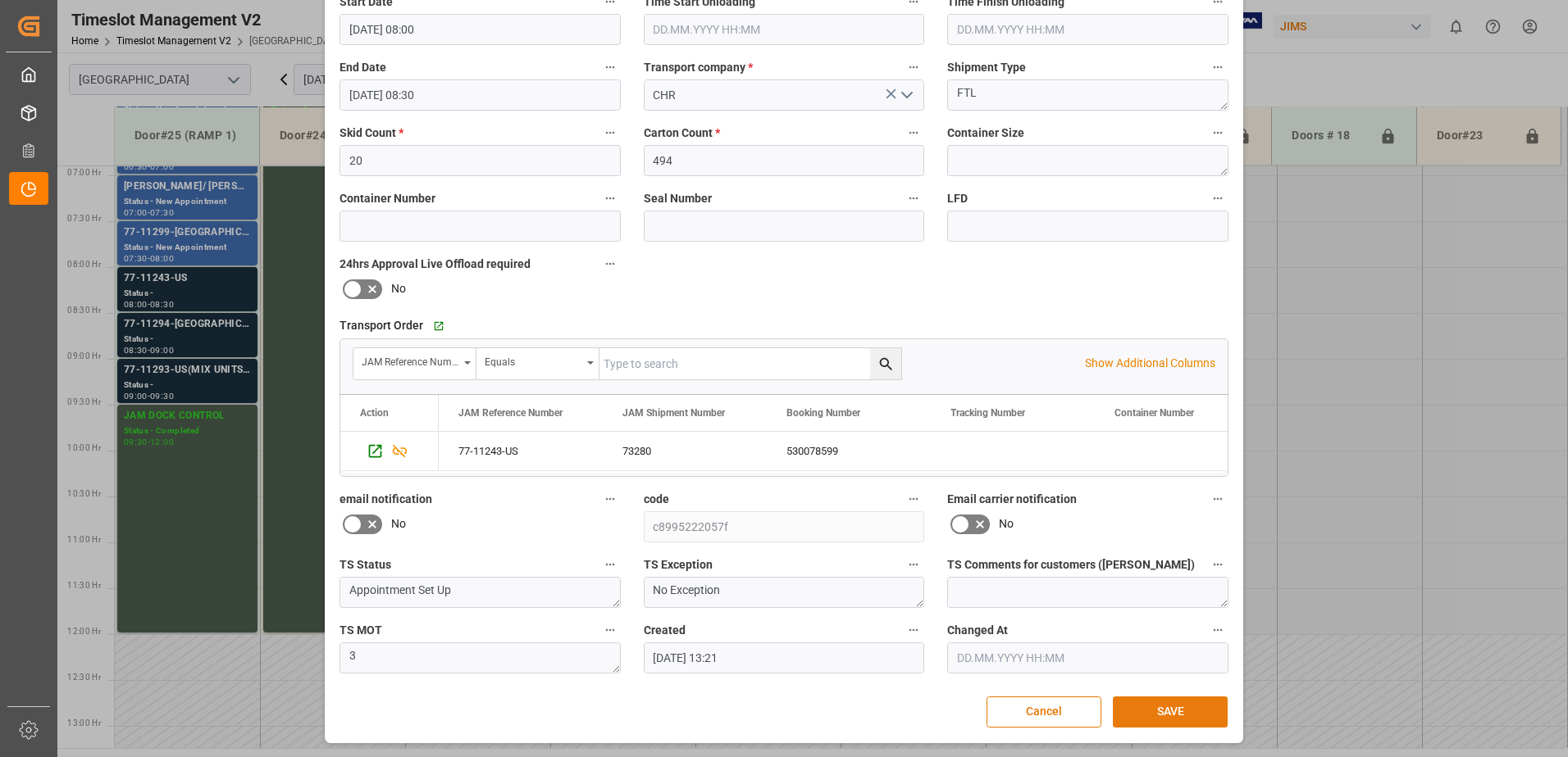
click at [1167, 715] on button "SAVE" at bounding box center [1170, 713] width 115 height 32
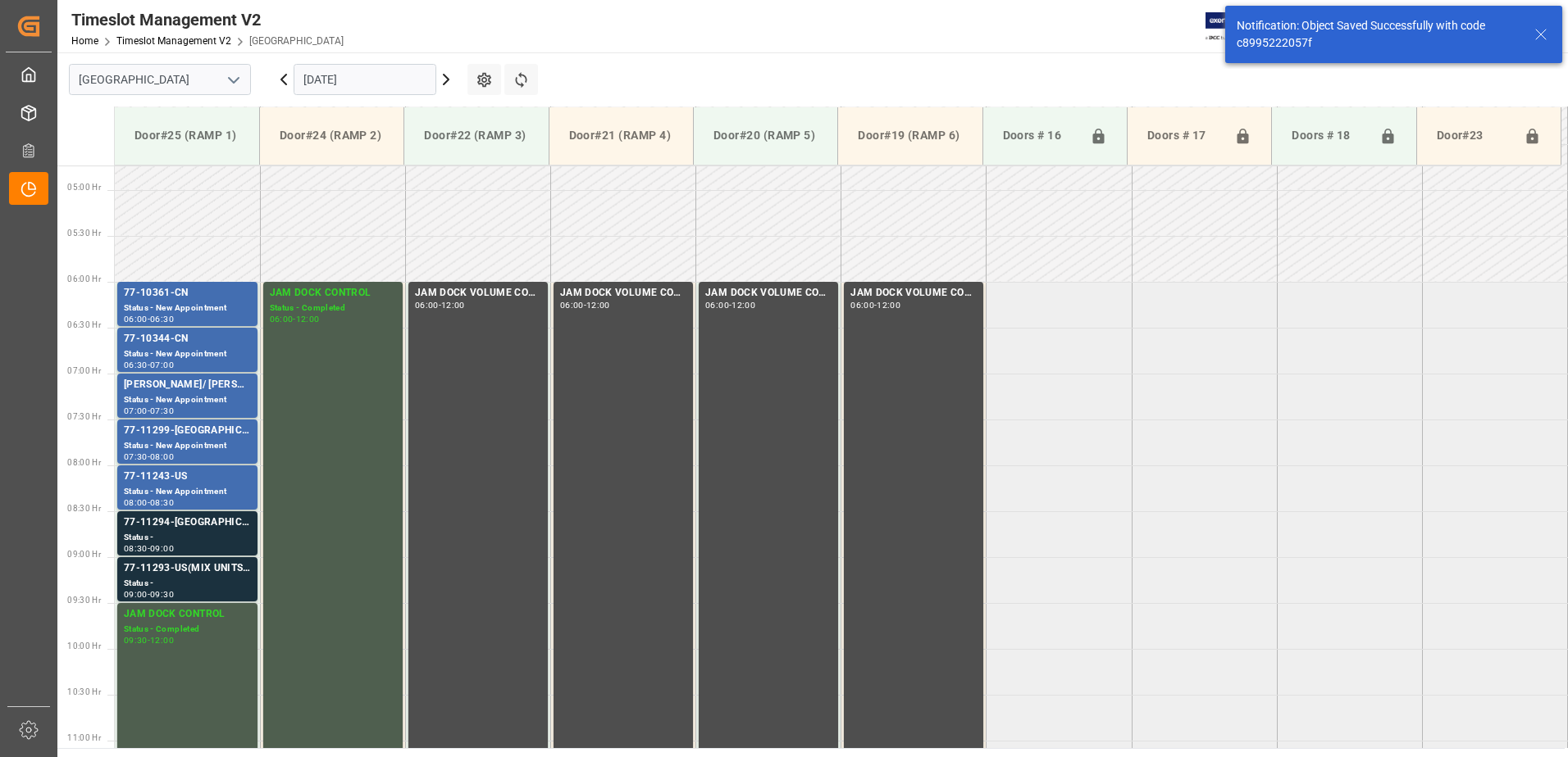
scroll to position [633, 0]
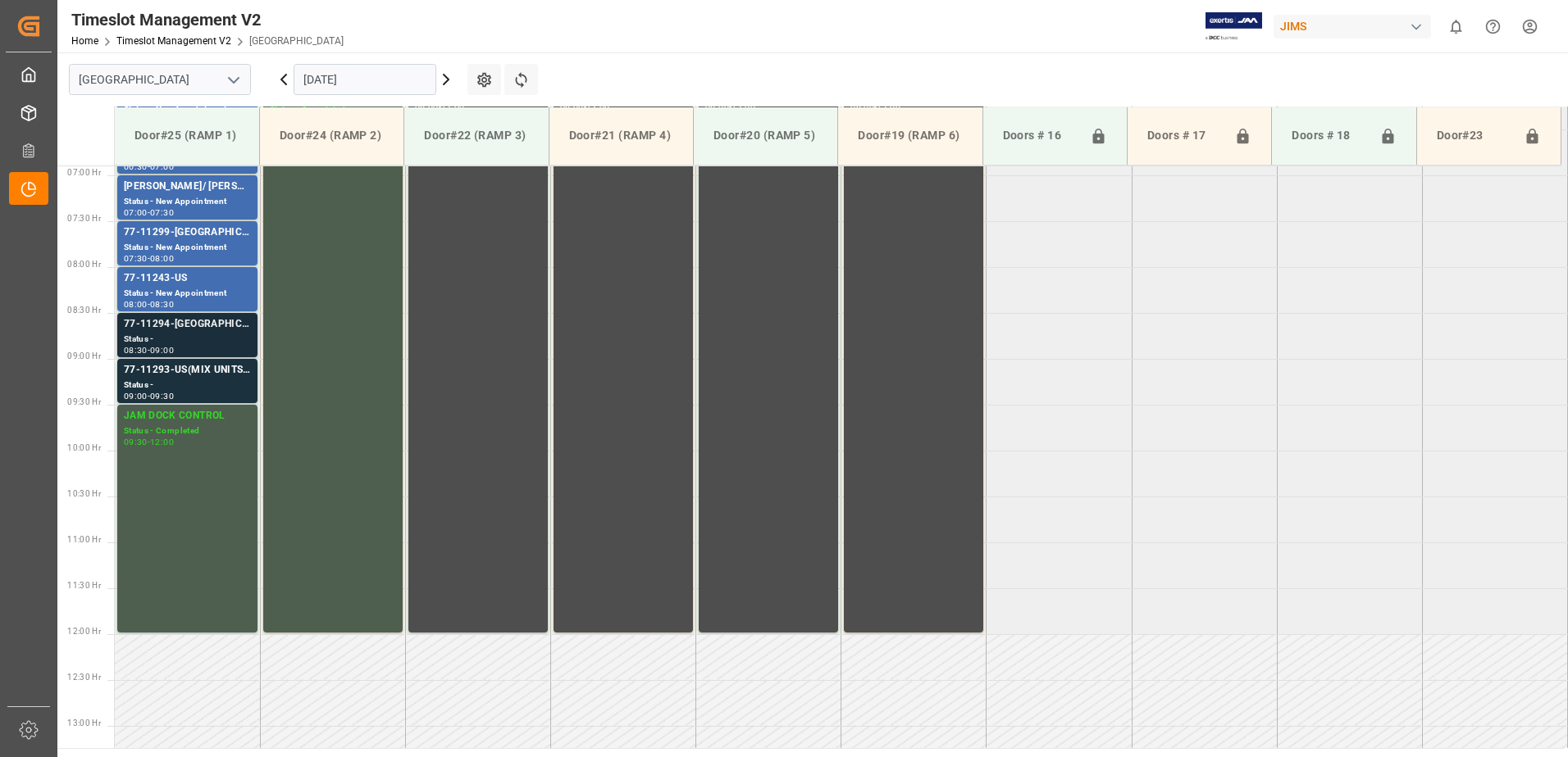
click at [219, 335] on div "Status -" at bounding box center [187, 340] width 127 height 14
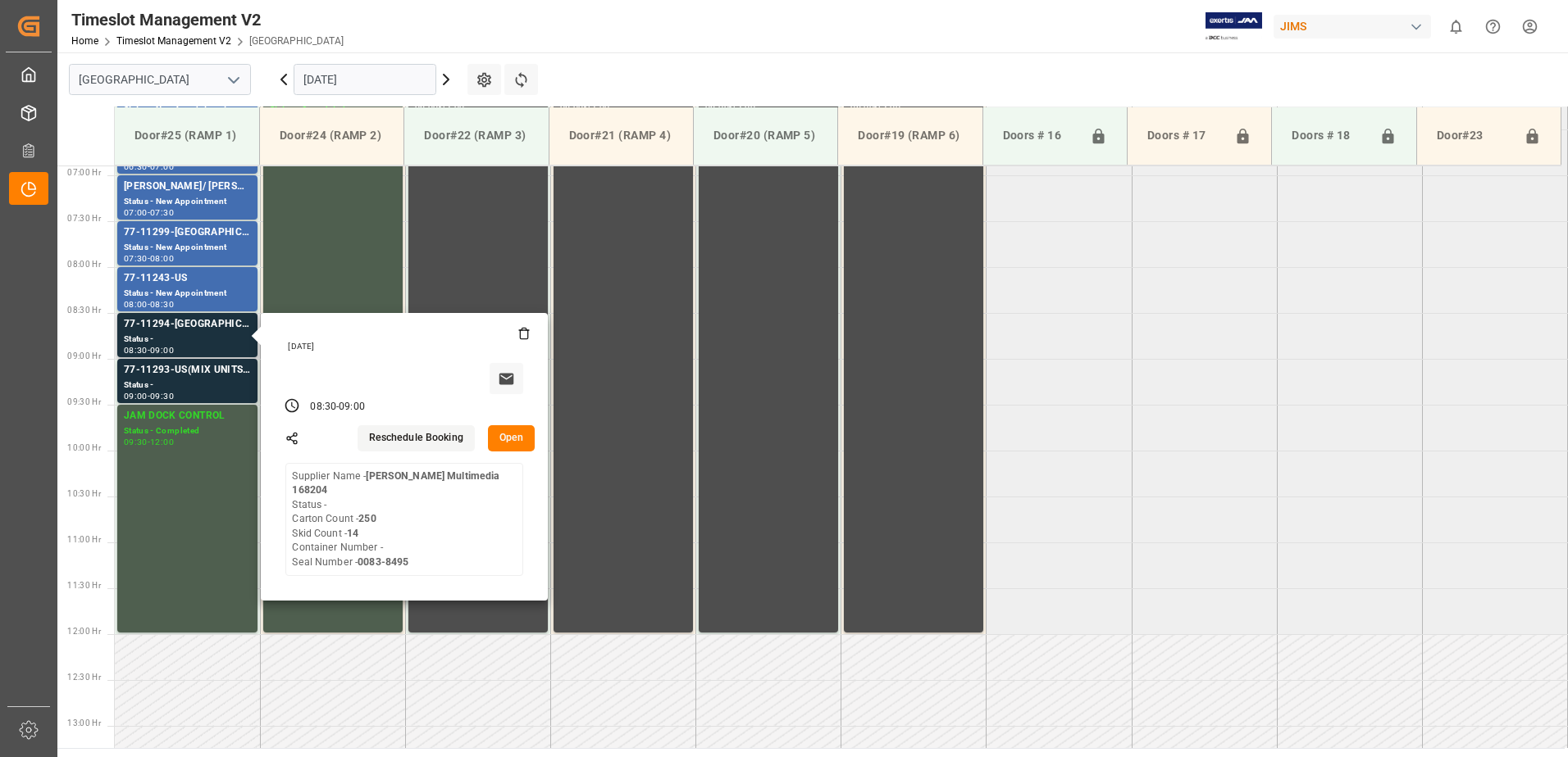
click at [510, 439] on button "Open" at bounding box center [511, 438] width 47 height 27
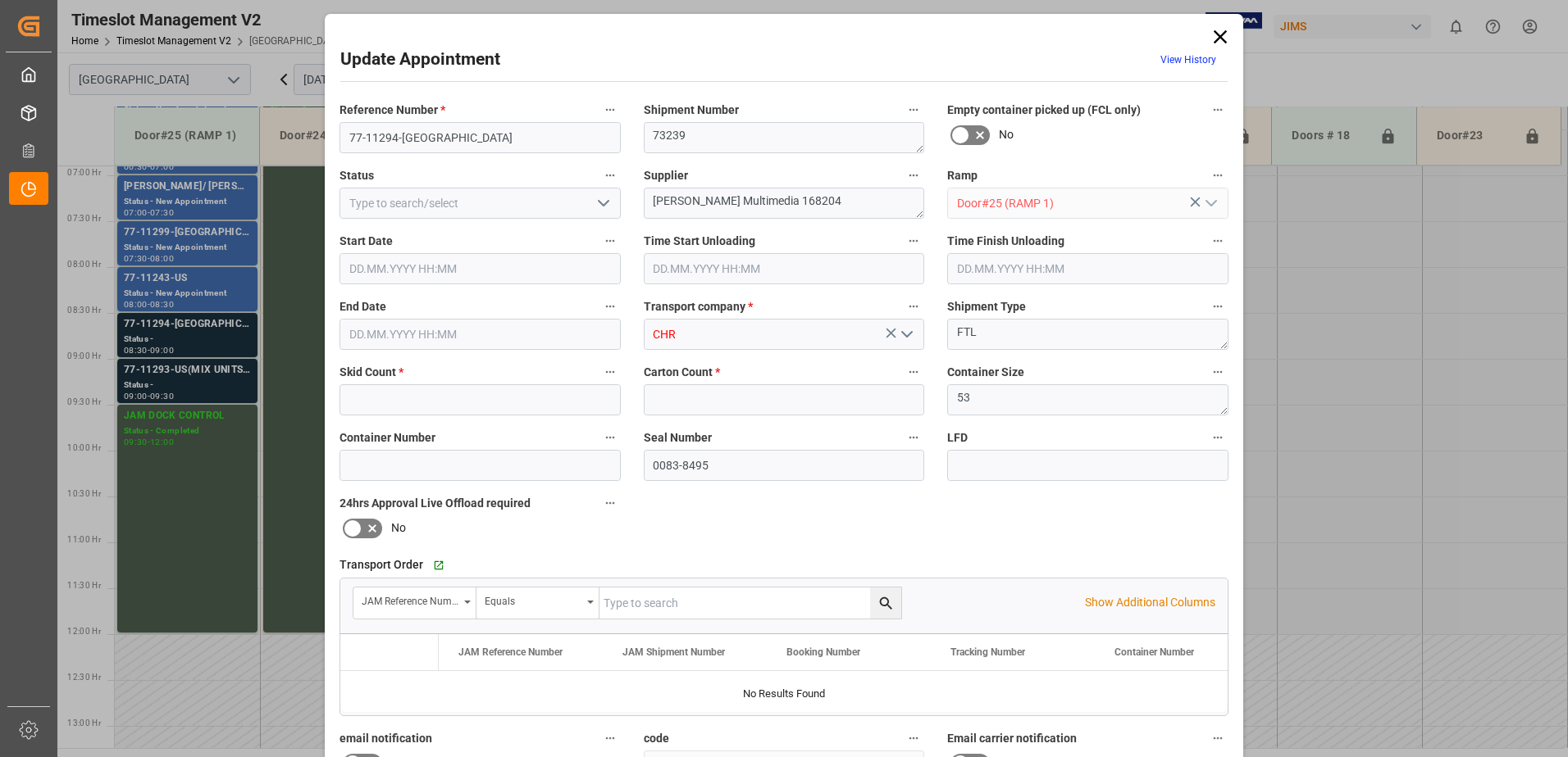
type input "14"
type input "250"
type input "[DATE] 08:30"
type input "[DATE] 09:00"
type input "[DATE] 13:23"
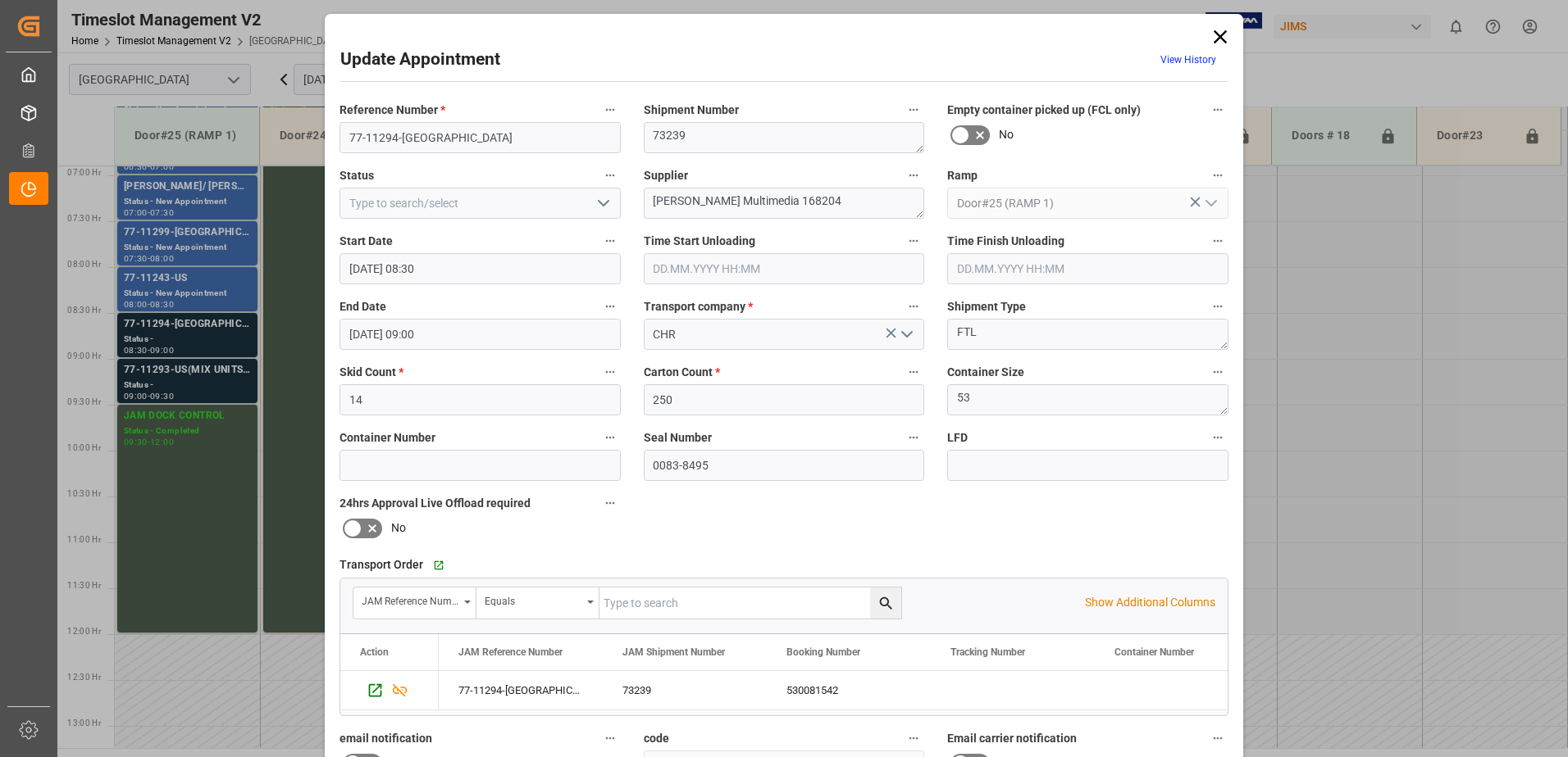
click at [604, 205] on icon "open menu" at bounding box center [603, 203] width 20 height 20
click at [493, 350] on div "New Appointment" at bounding box center [480, 349] width 279 height 37
type input "New Appointment"
drag, startPoint x: 824, startPoint y: 202, endPoint x: 755, endPoint y: 196, distance: 69.3
click at [755, 196] on textarea "[PERSON_NAME] Multimedia 168204" at bounding box center [784, 203] width 281 height 32
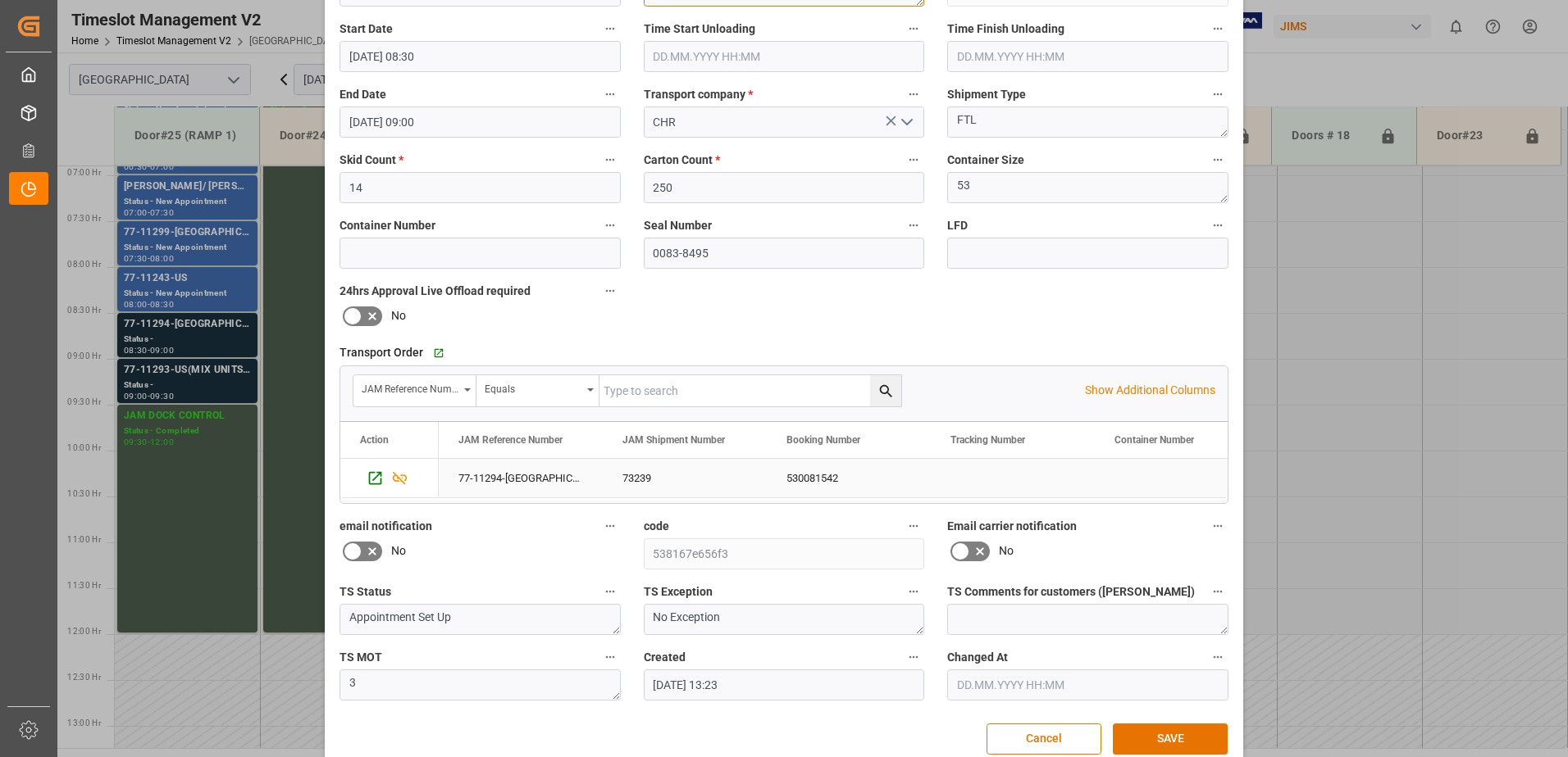
scroll to position [239, 0]
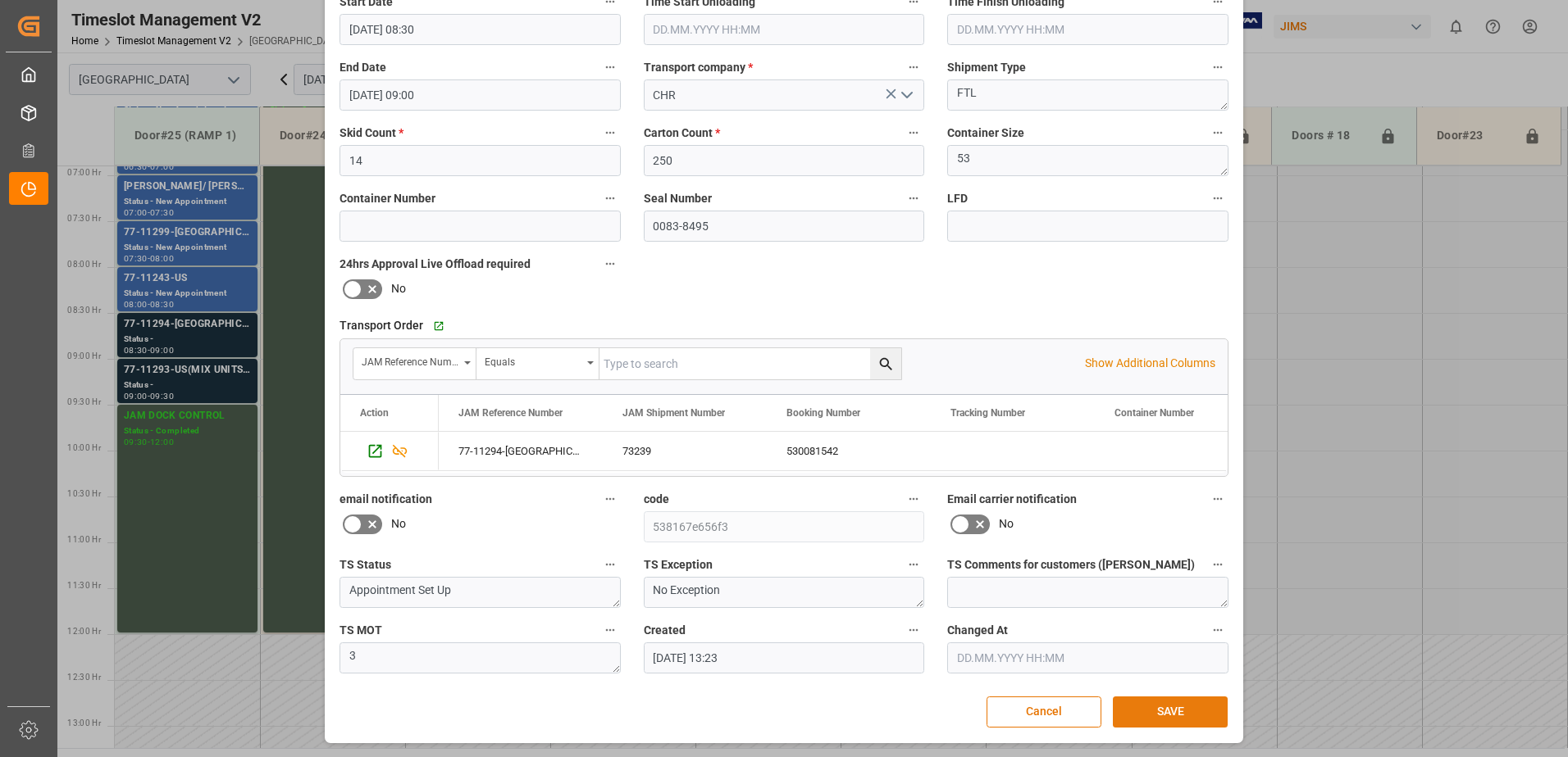
type textarea "[PERSON_NAME] Multimedia INON(1)"
click at [1177, 713] on button "SAVE" at bounding box center [1170, 713] width 115 height 32
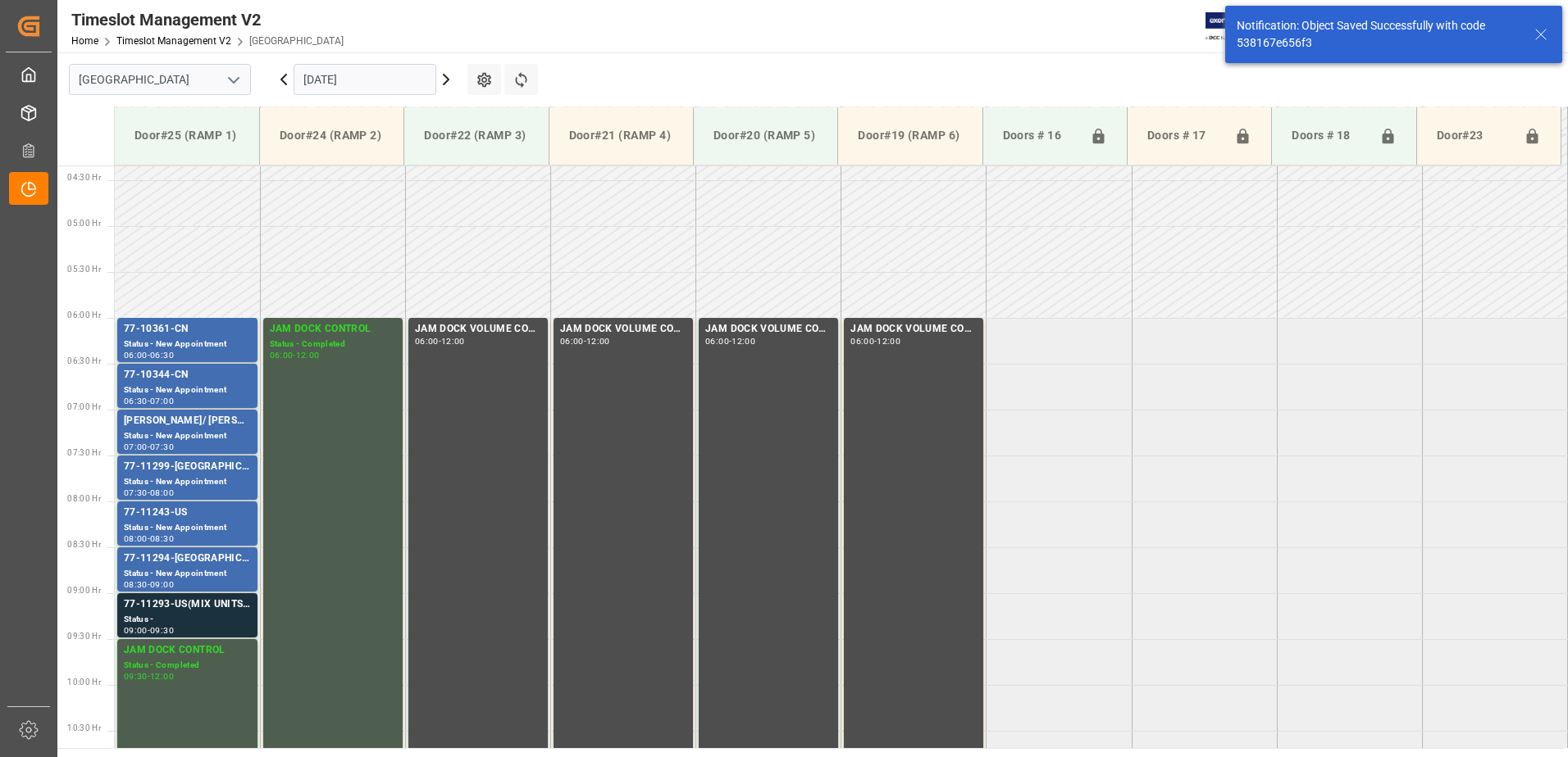
scroll to position [633, 0]
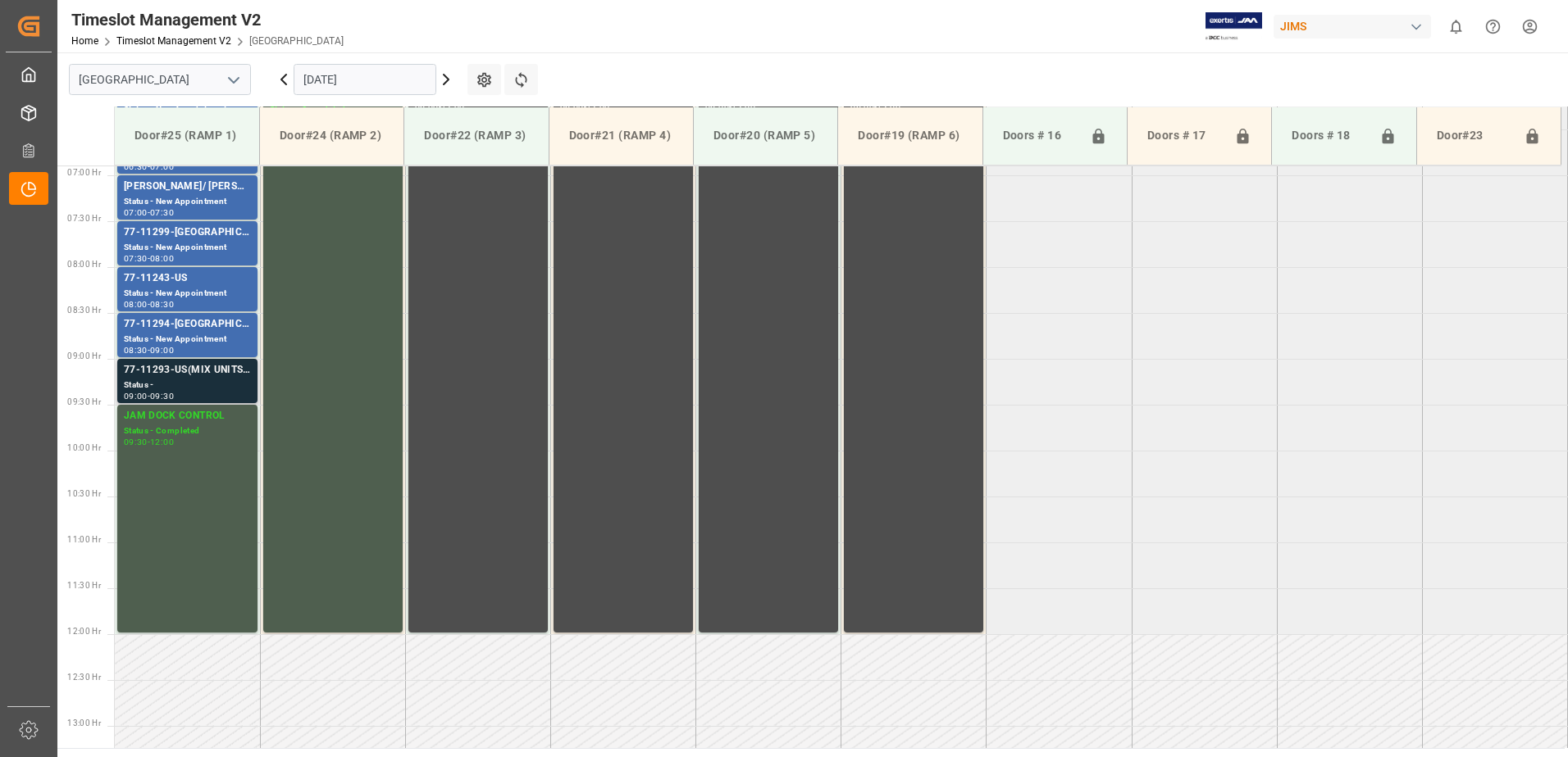
click at [204, 377] on div "77-11293-US(MIX UNITS->JAM)" at bounding box center [187, 370] width 127 height 17
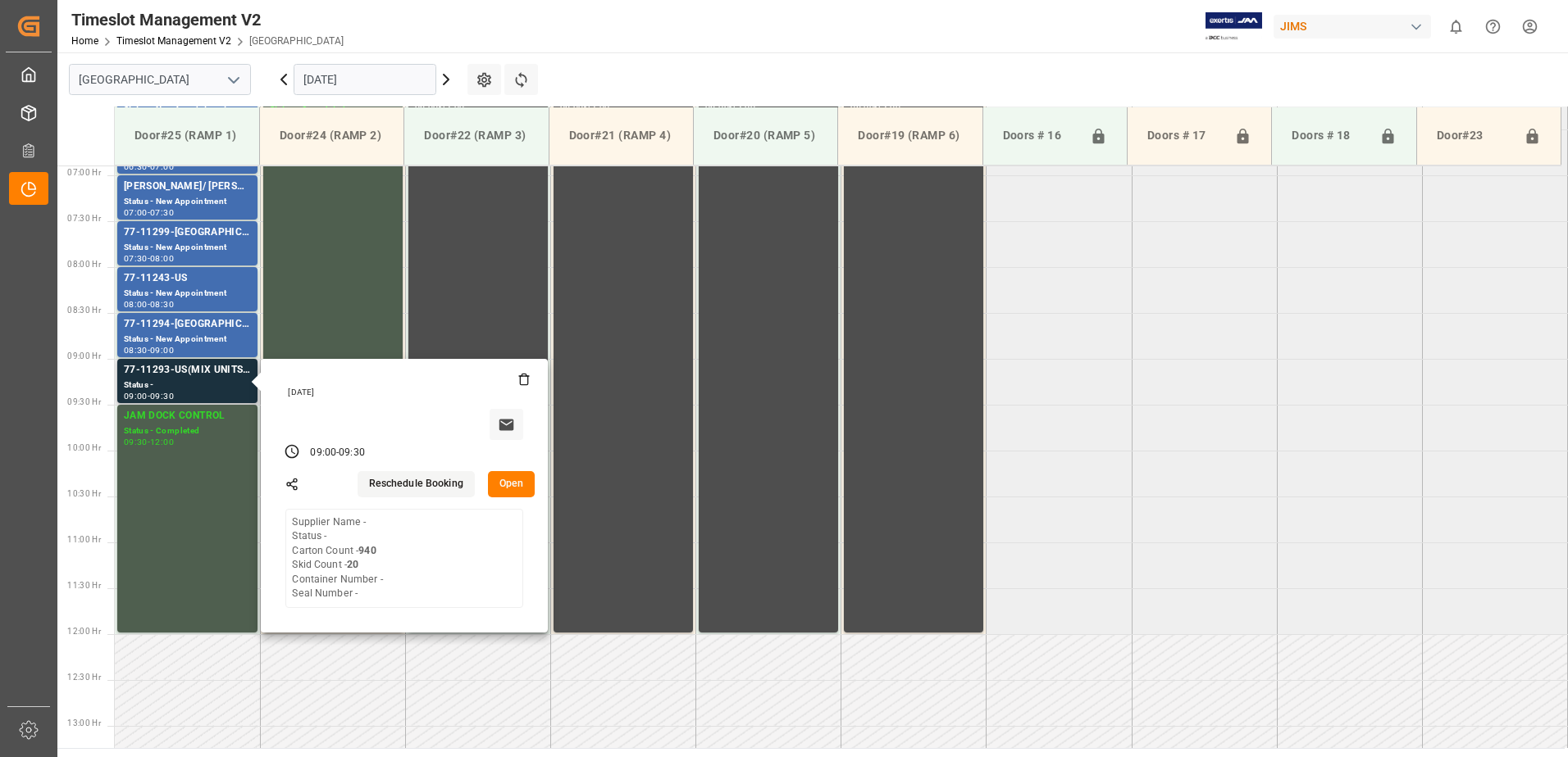
click at [511, 480] on button "Open" at bounding box center [511, 484] width 47 height 27
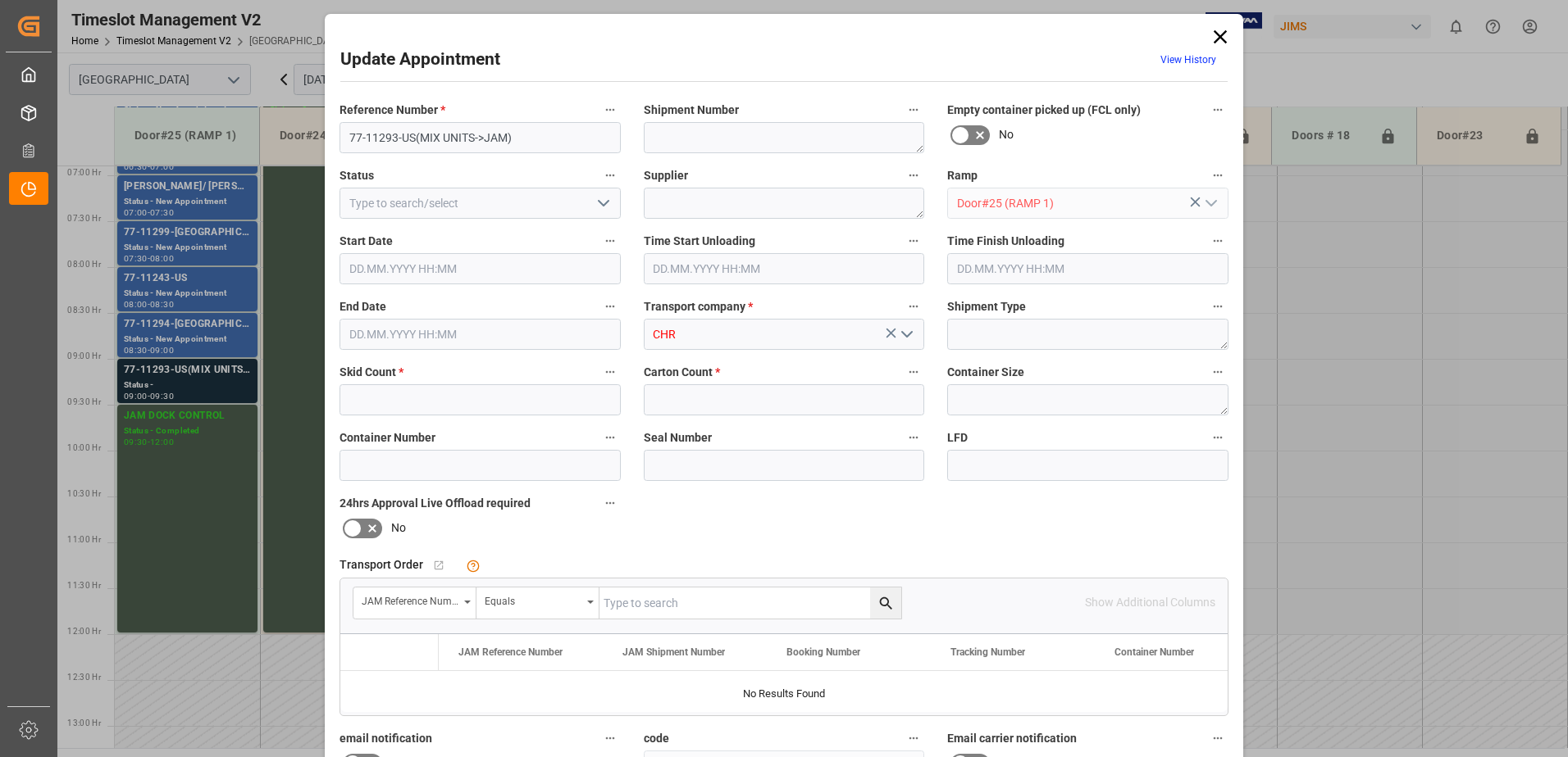
type input "20"
type input "940"
type input "[DATE] 09:00"
type input "[DATE] 09:30"
type input "[DATE] 13:24"
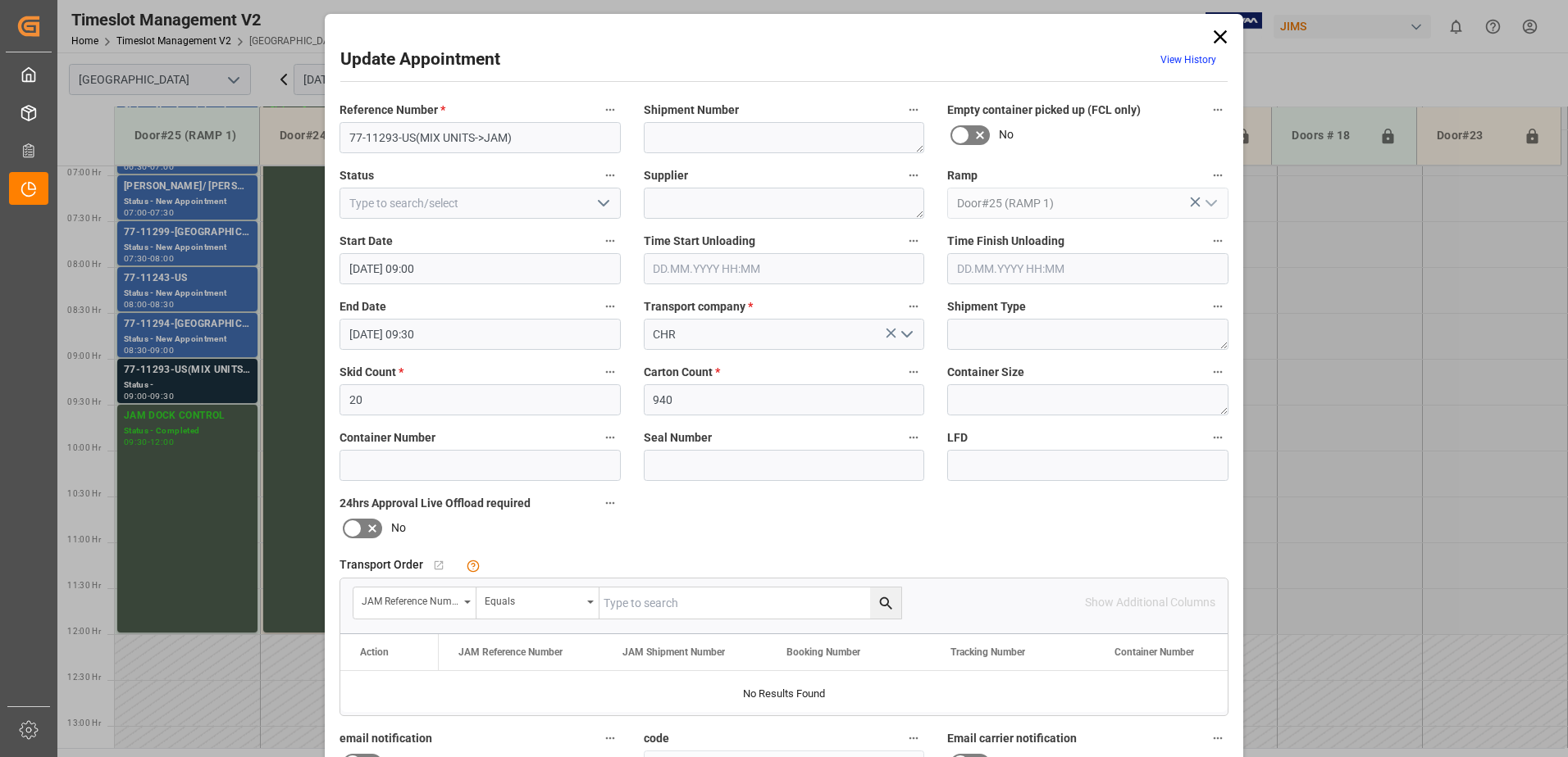
click at [603, 200] on icon "open menu" at bounding box center [603, 203] width 20 height 20
click at [501, 351] on div "New Appointment" at bounding box center [480, 349] width 279 height 37
type input "New Appointment"
click at [669, 604] on input "text" at bounding box center [750, 603] width 302 height 32
type input "77-11293-us"
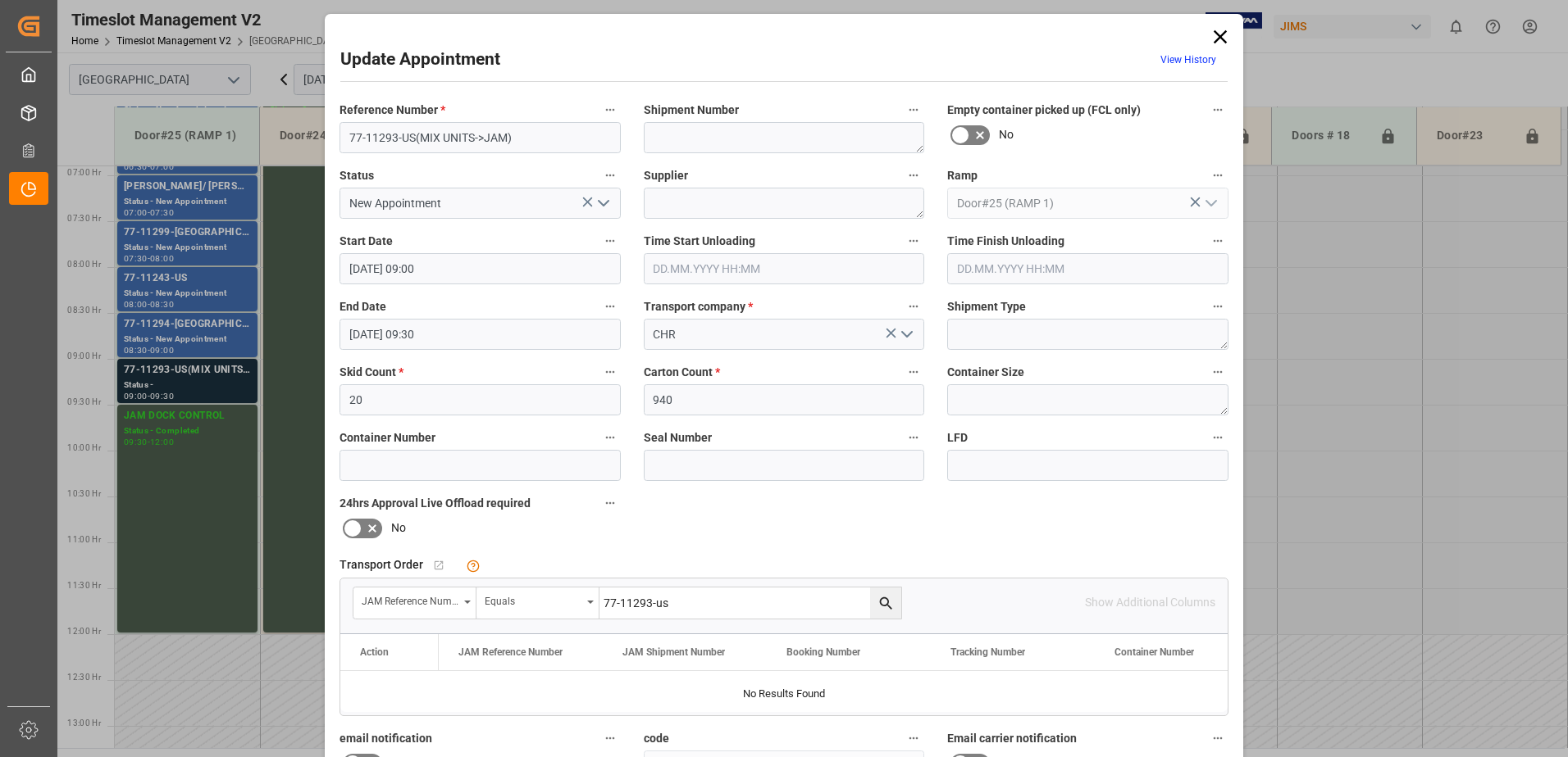
click at [883, 607] on icon "search button" at bounding box center [886, 603] width 17 height 17
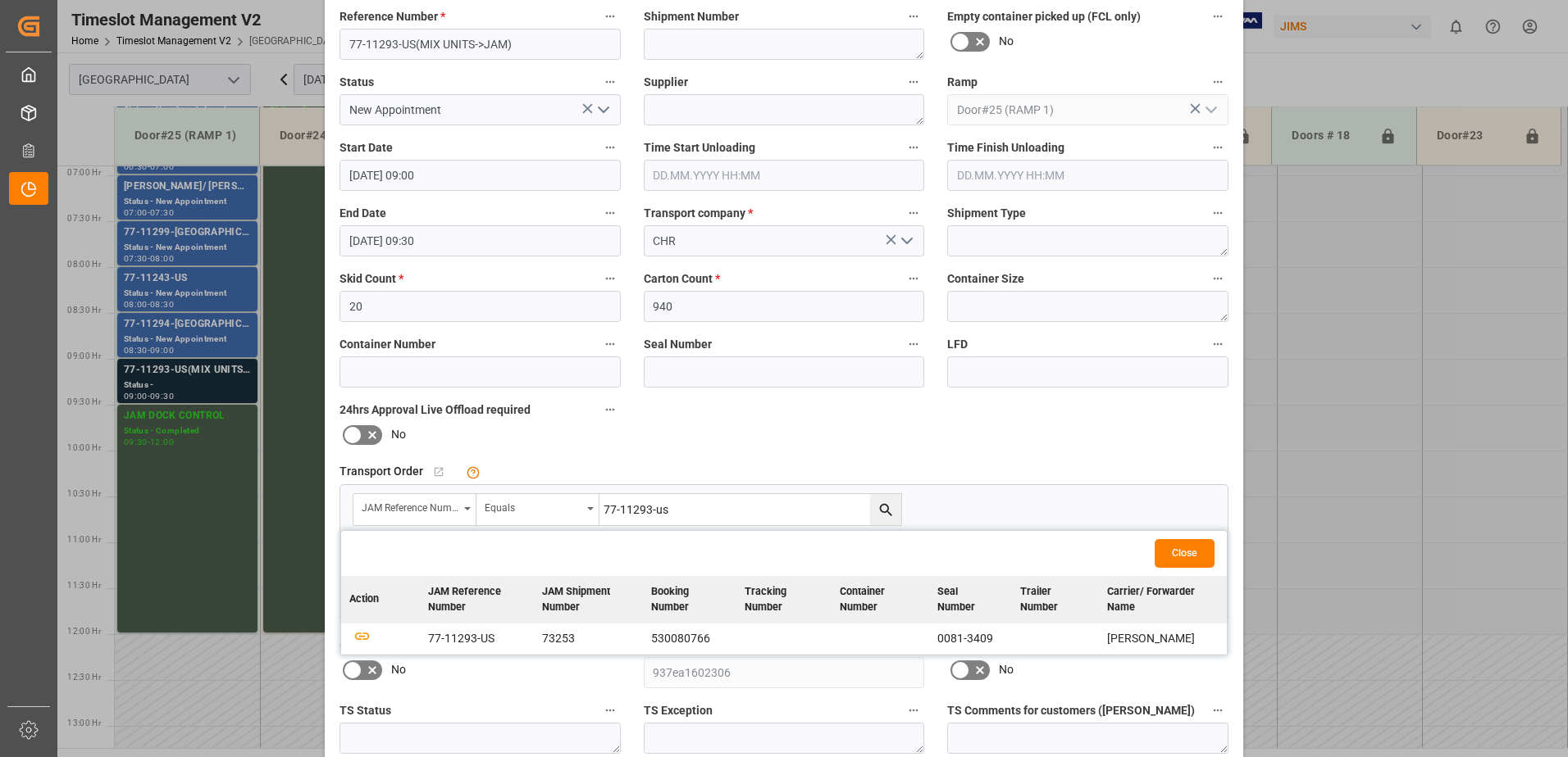
scroll to position [239, 0]
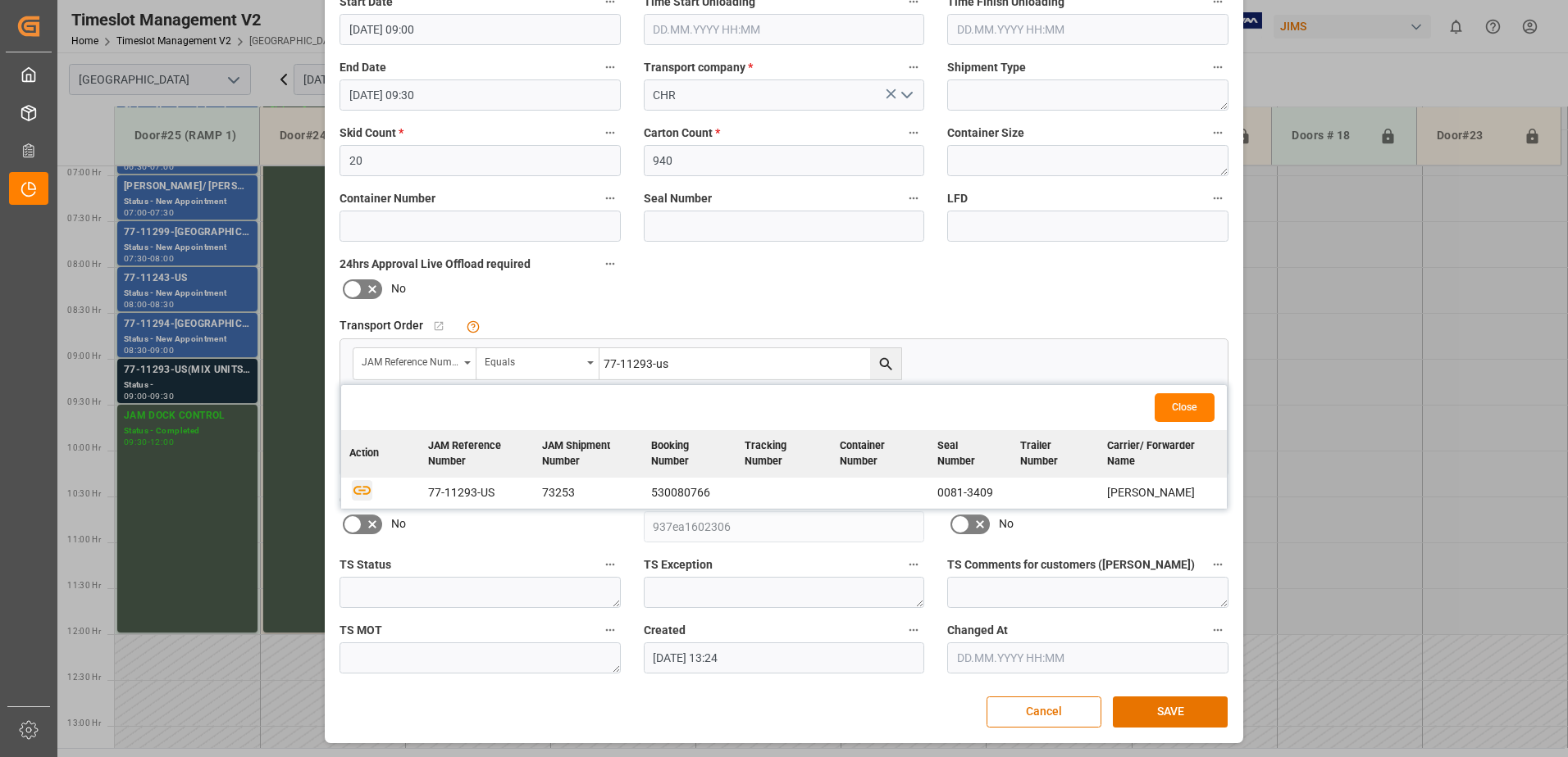
click at [355, 488] on icon "button" at bounding box center [361, 490] width 17 height 9
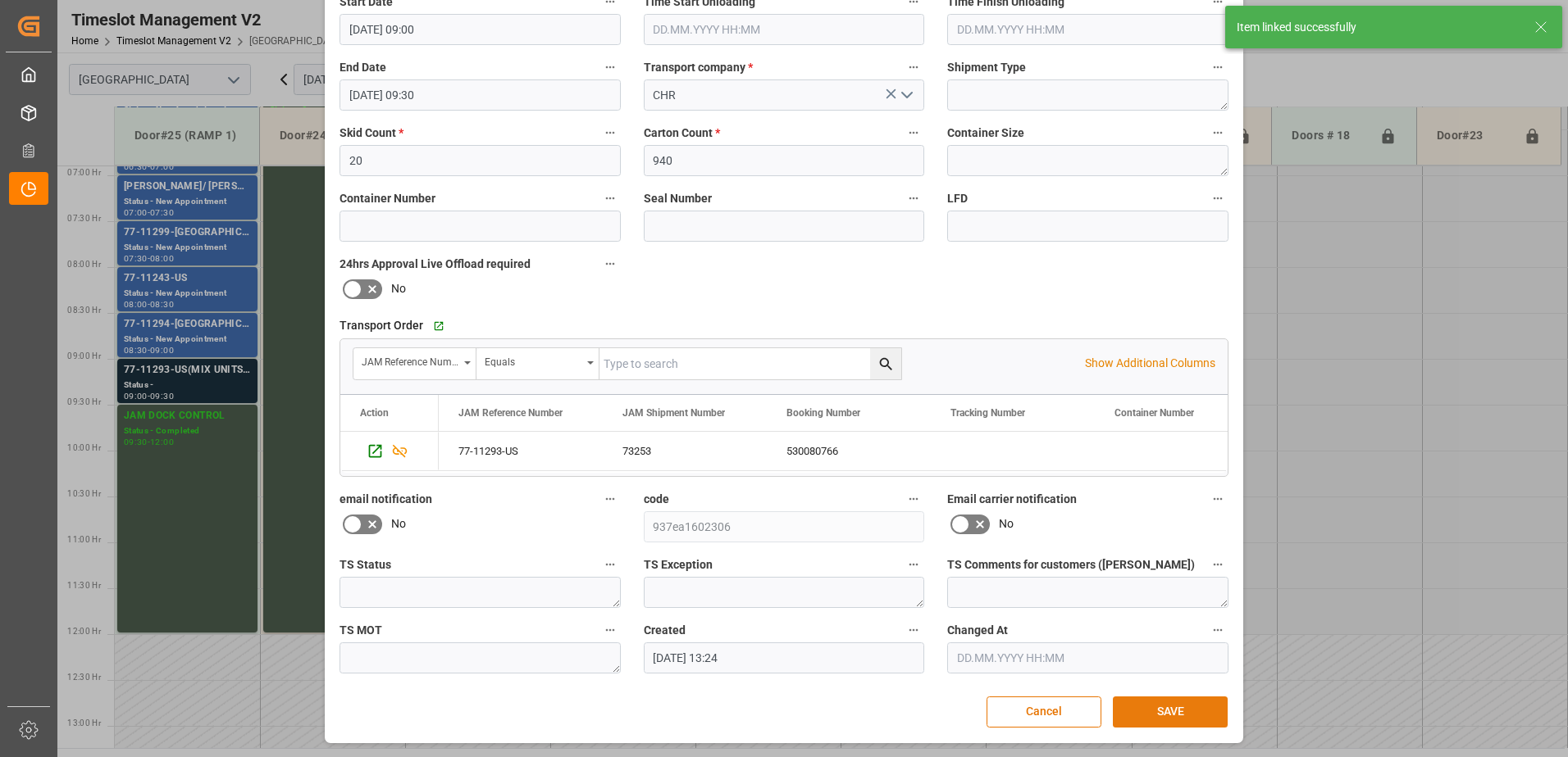
click at [1156, 711] on button "SAVE" at bounding box center [1170, 713] width 115 height 32
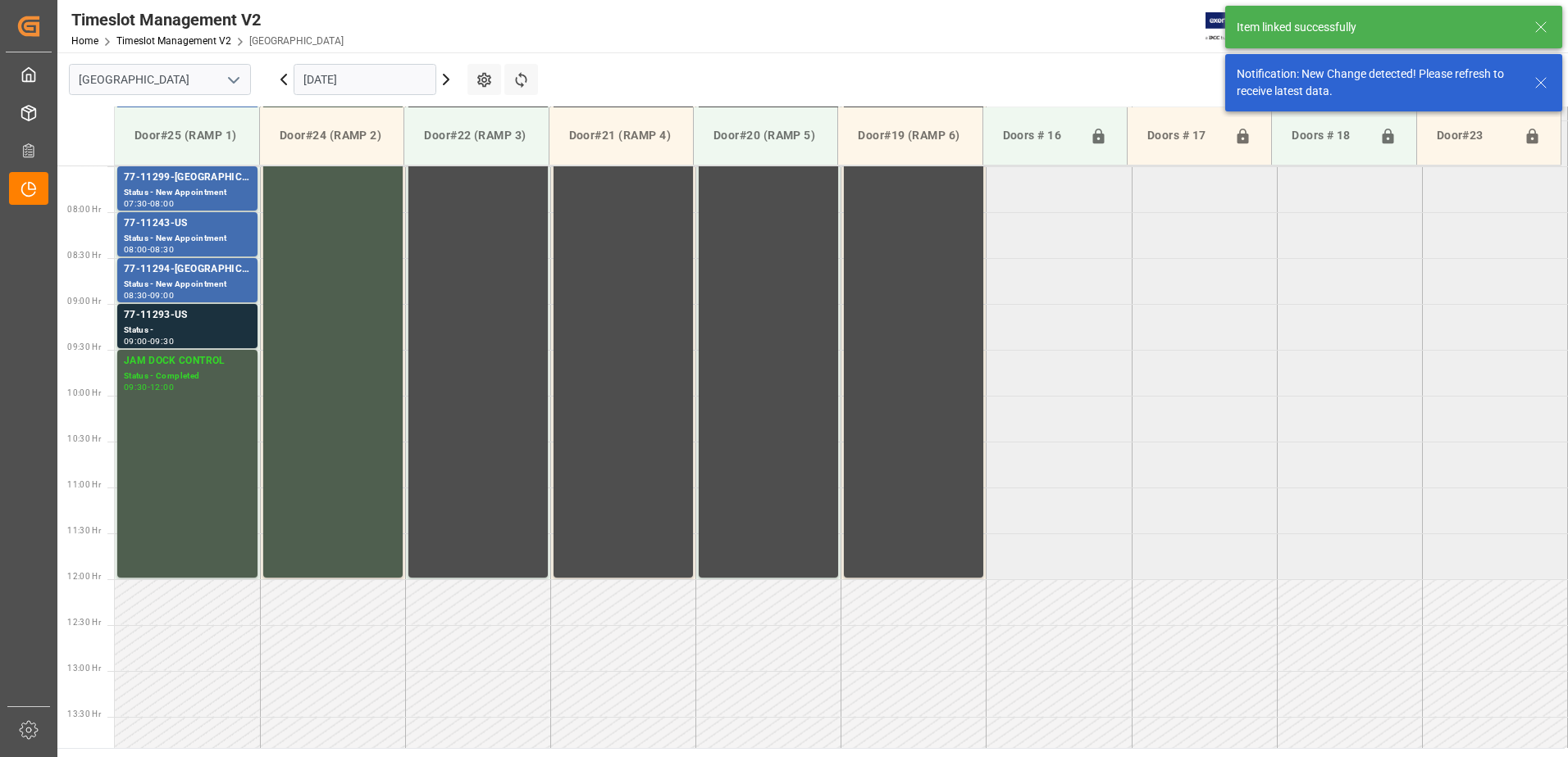
scroll to position [724, 0]
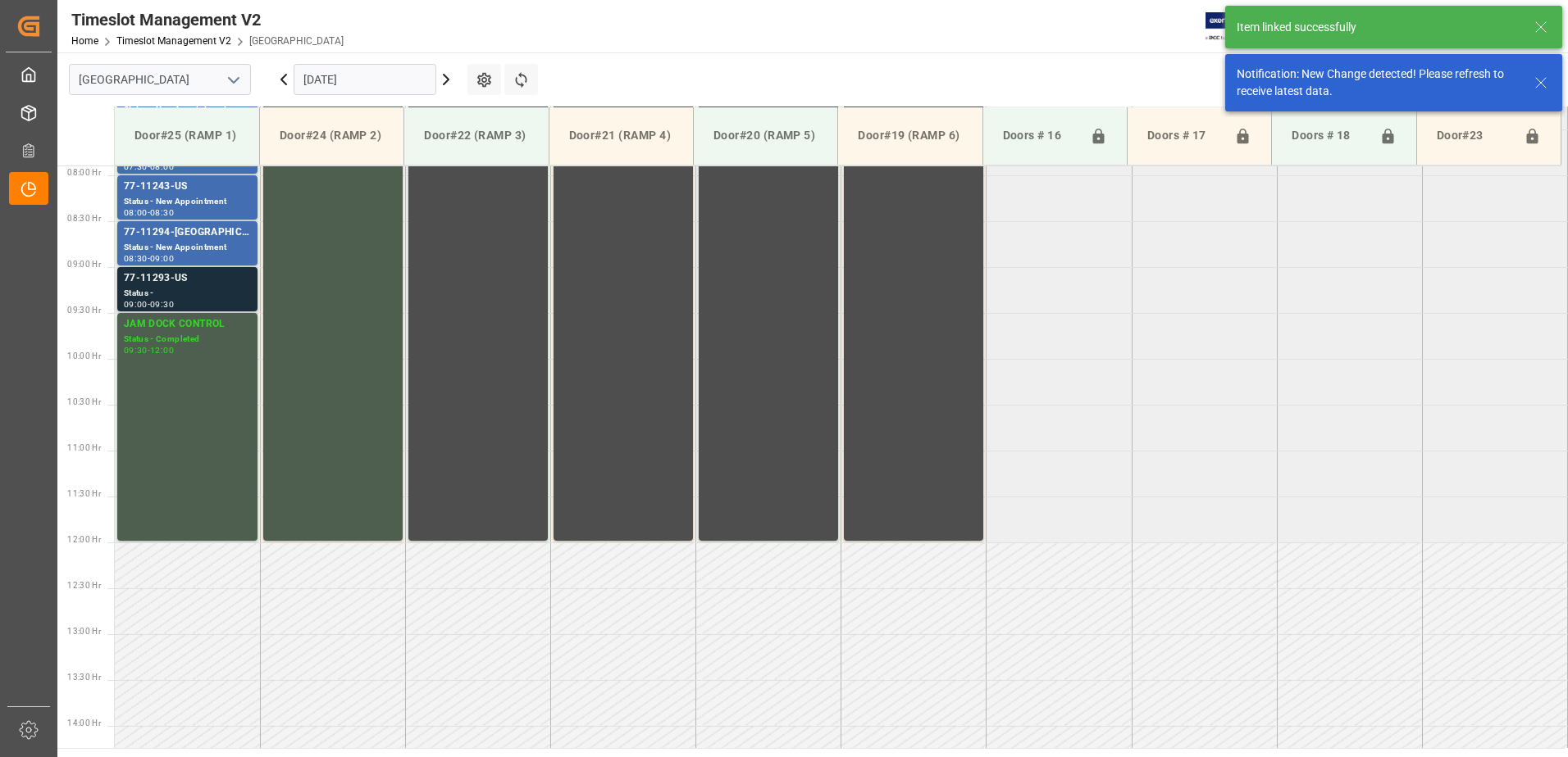
click at [177, 294] on div "Status -" at bounding box center [187, 294] width 127 height 14
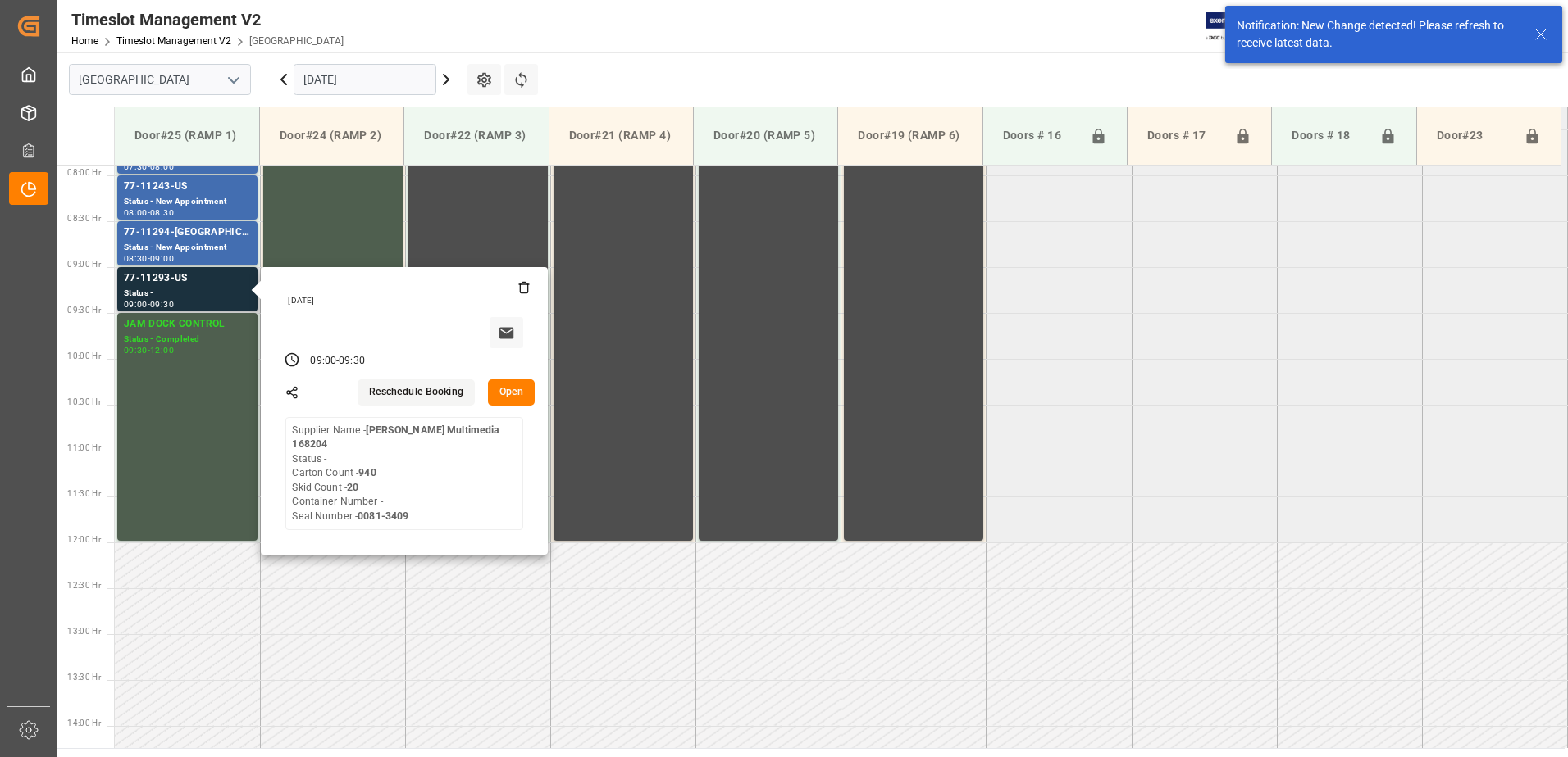
click at [516, 396] on button "Open" at bounding box center [511, 392] width 47 height 27
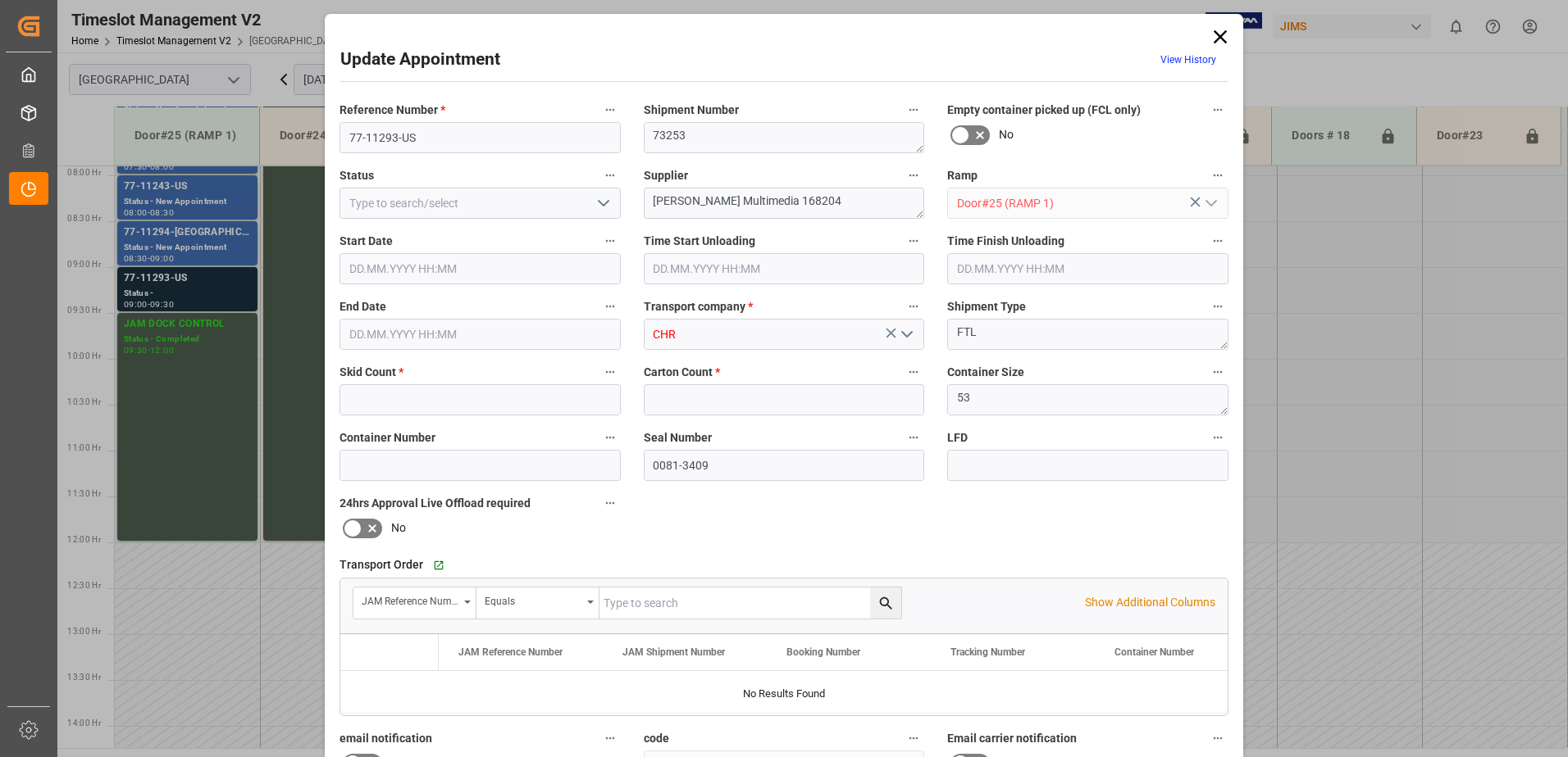
type input "20"
type input "940"
type input "[DATE] 09:00"
type input "[DATE] 09:30"
type input "[DATE] 13:24"
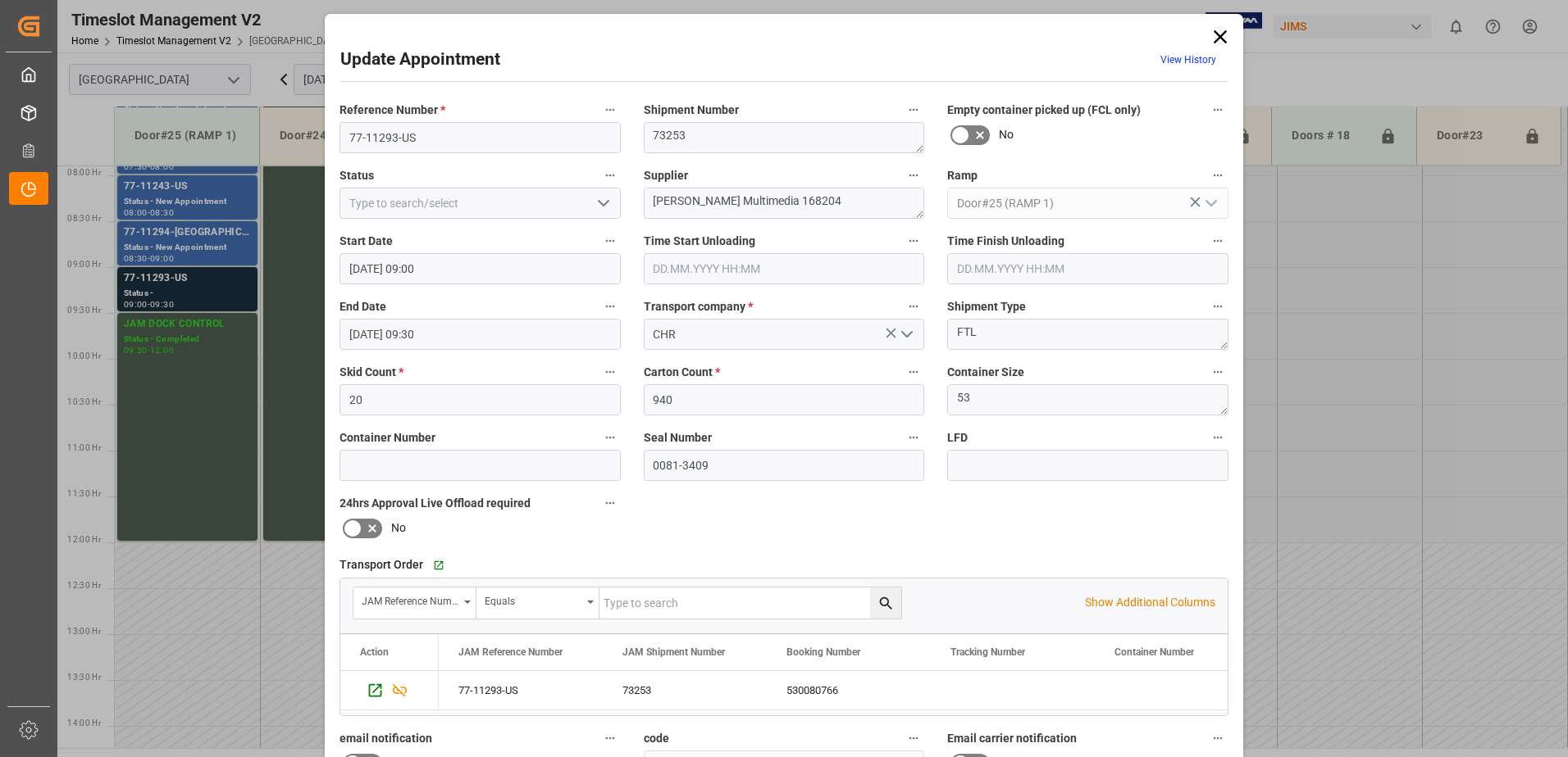
click at [601, 204] on icon "open menu" at bounding box center [603, 203] width 20 height 20
click at [501, 354] on div "New Appointment" at bounding box center [480, 349] width 279 height 37
type input "New Appointment"
drag, startPoint x: 811, startPoint y: 199, endPoint x: 756, endPoint y: 198, distance: 55.0
click at [756, 198] on textarea "[PERSON_NAME] Multimedia 168204" at bounding box center [784, 203] width 281 height 32
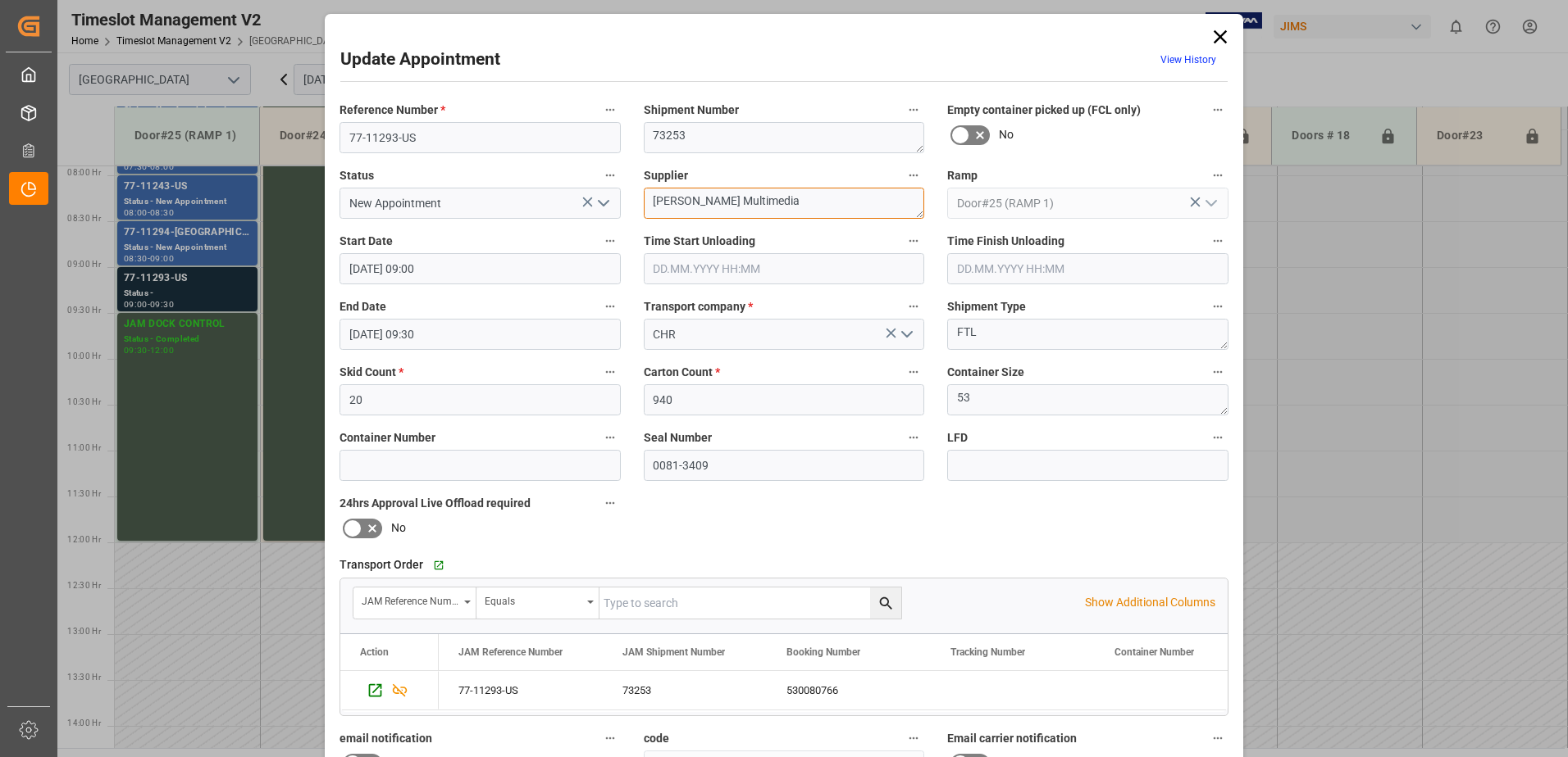
type textarea "[PERSON_NAME] Multimedia"
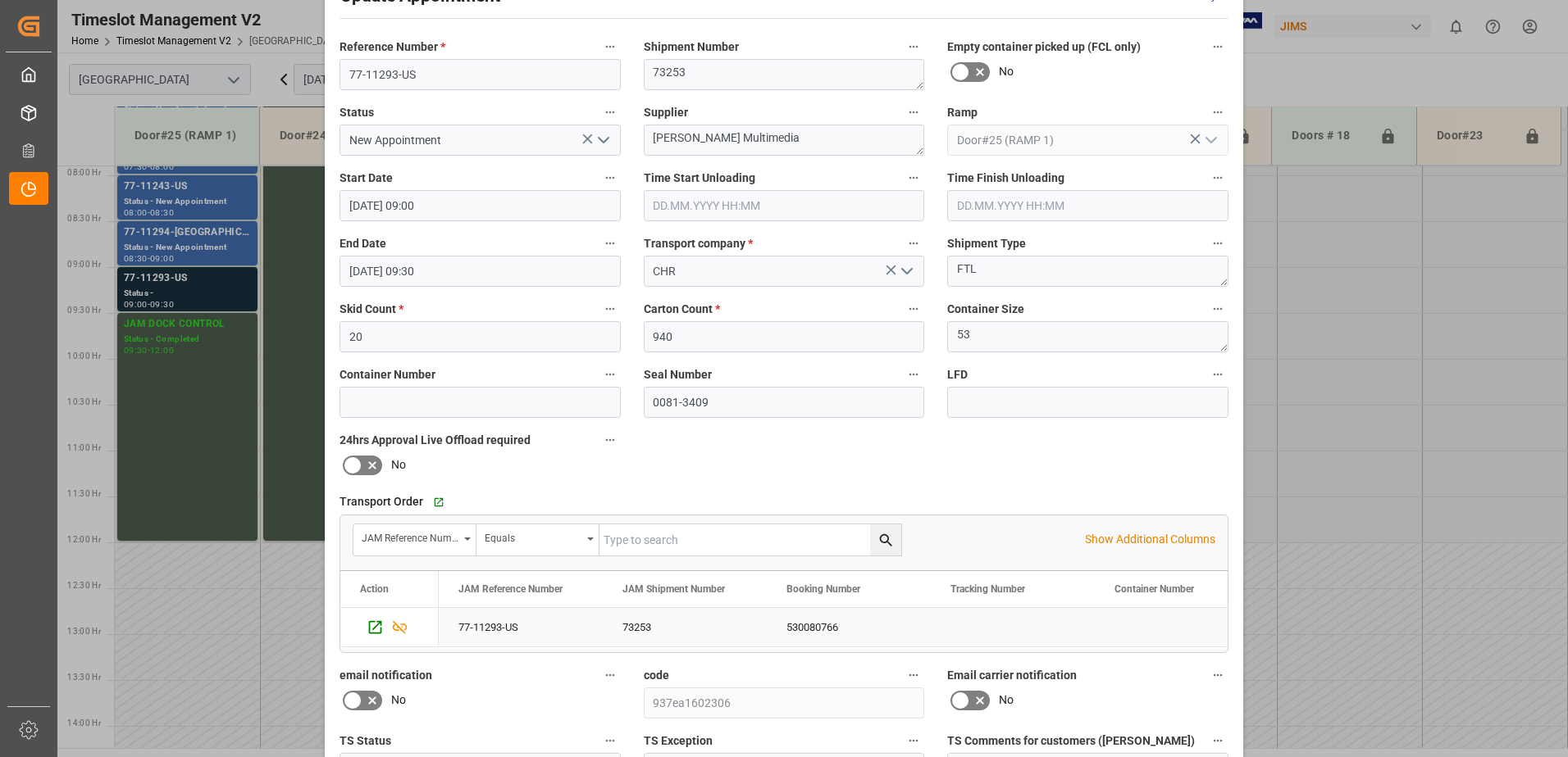
scroll to position [239, 0]
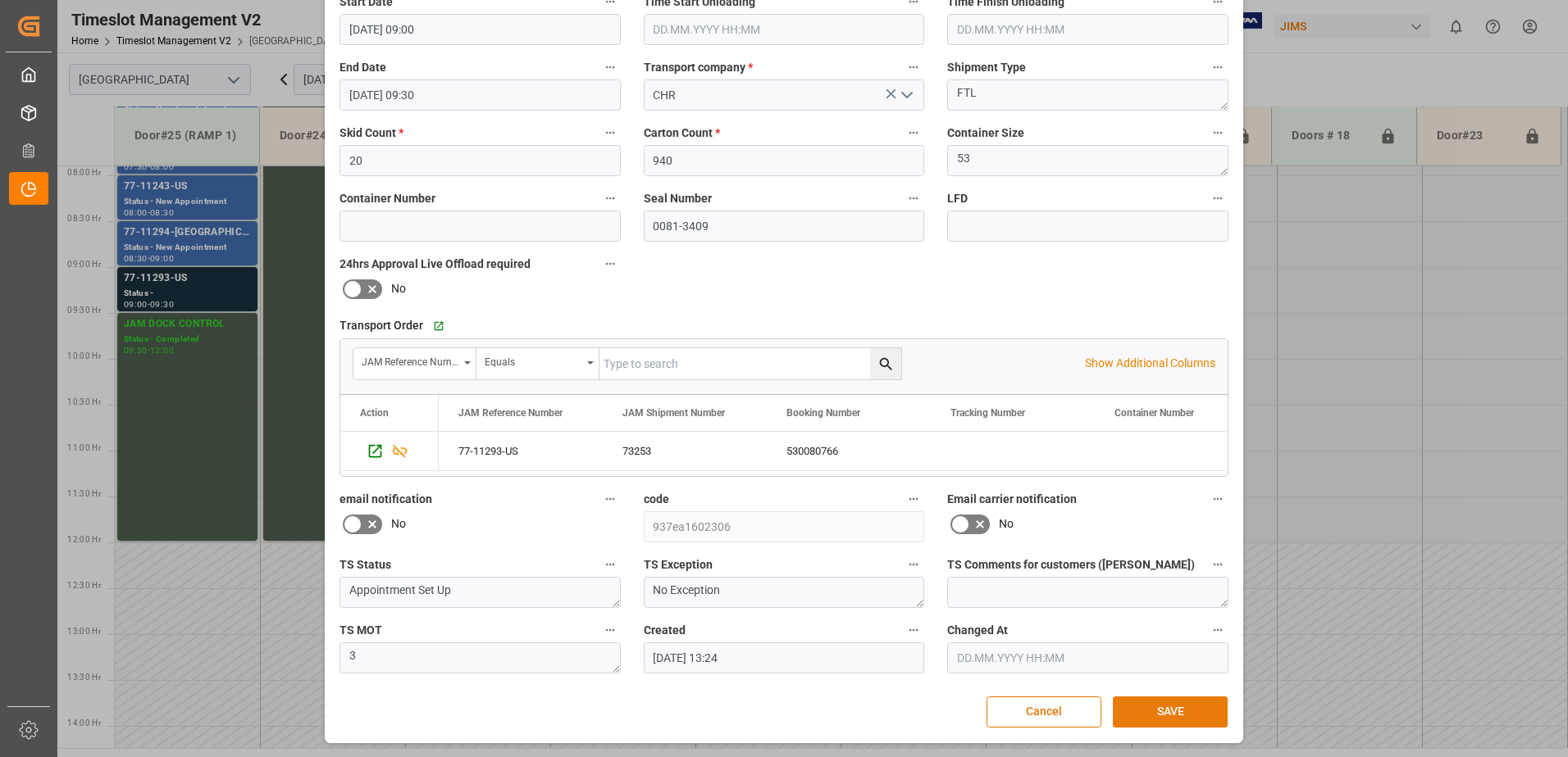
click at [1159, 714] on button "SAVE" at bounding box center [1170, 713] width 115 height 32
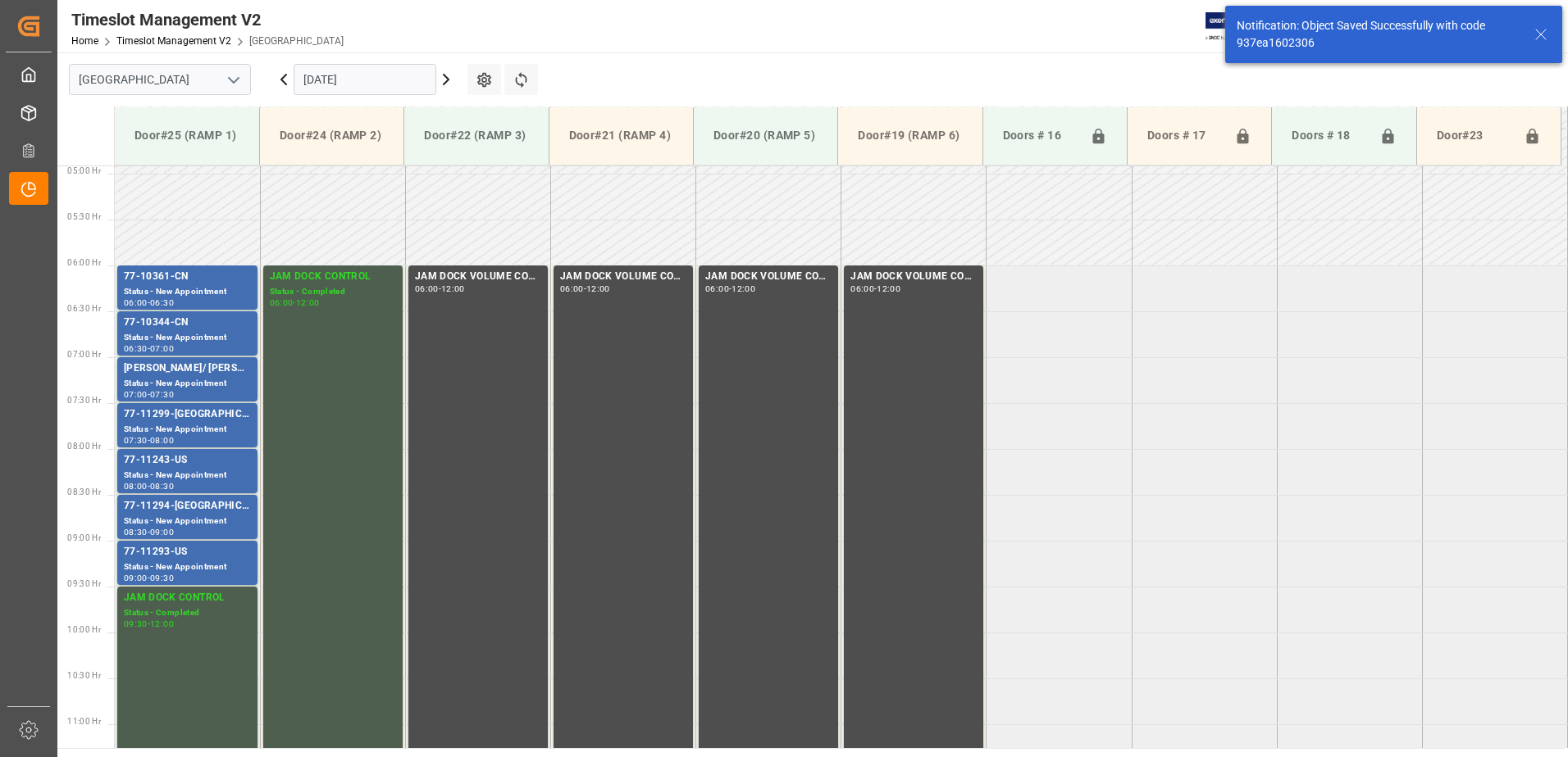
scroll to position [724, 0]
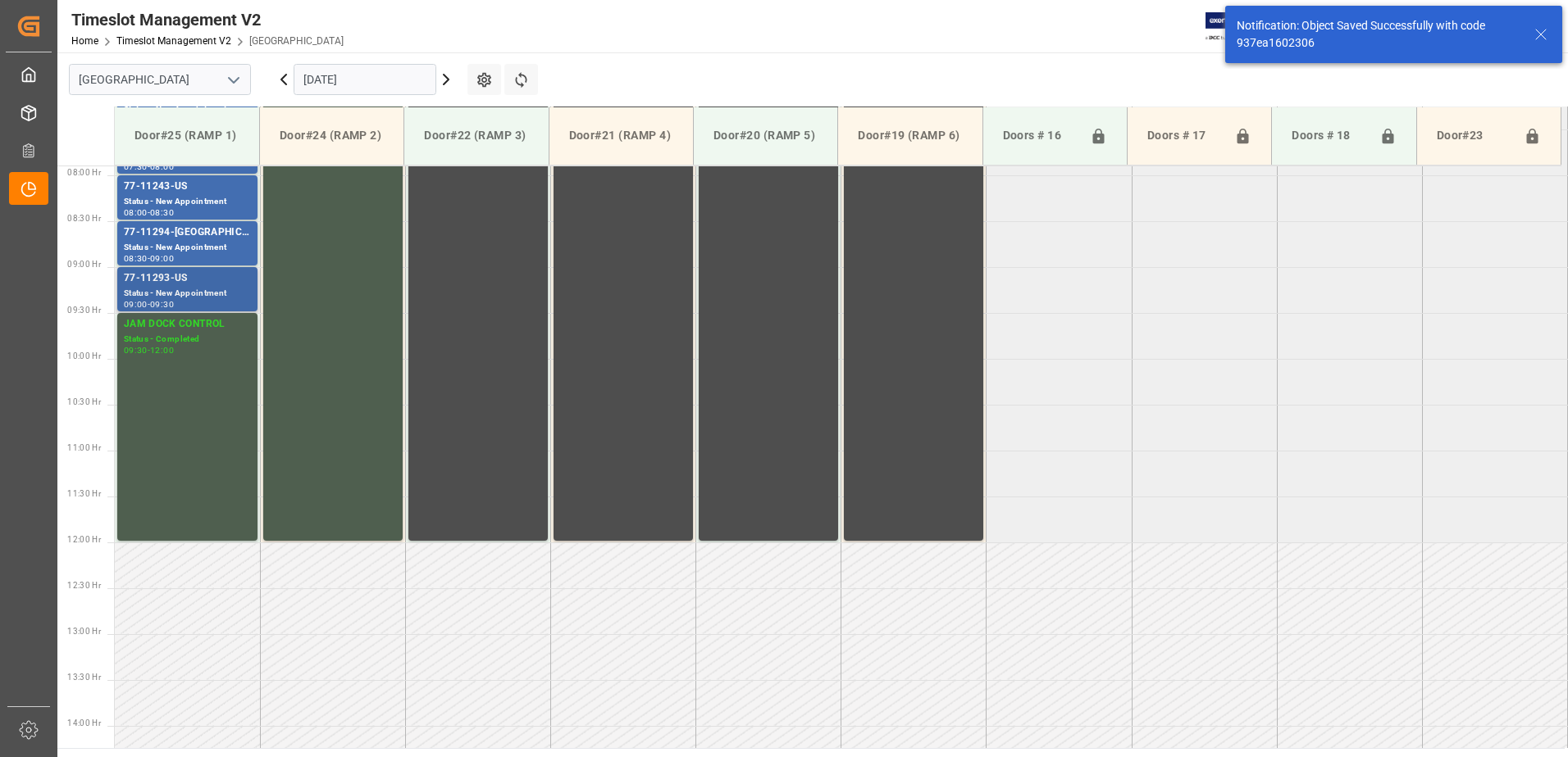
click at [196, 285] on div "77-11293-US" at bounding box center [187, 278] width 127 height 17
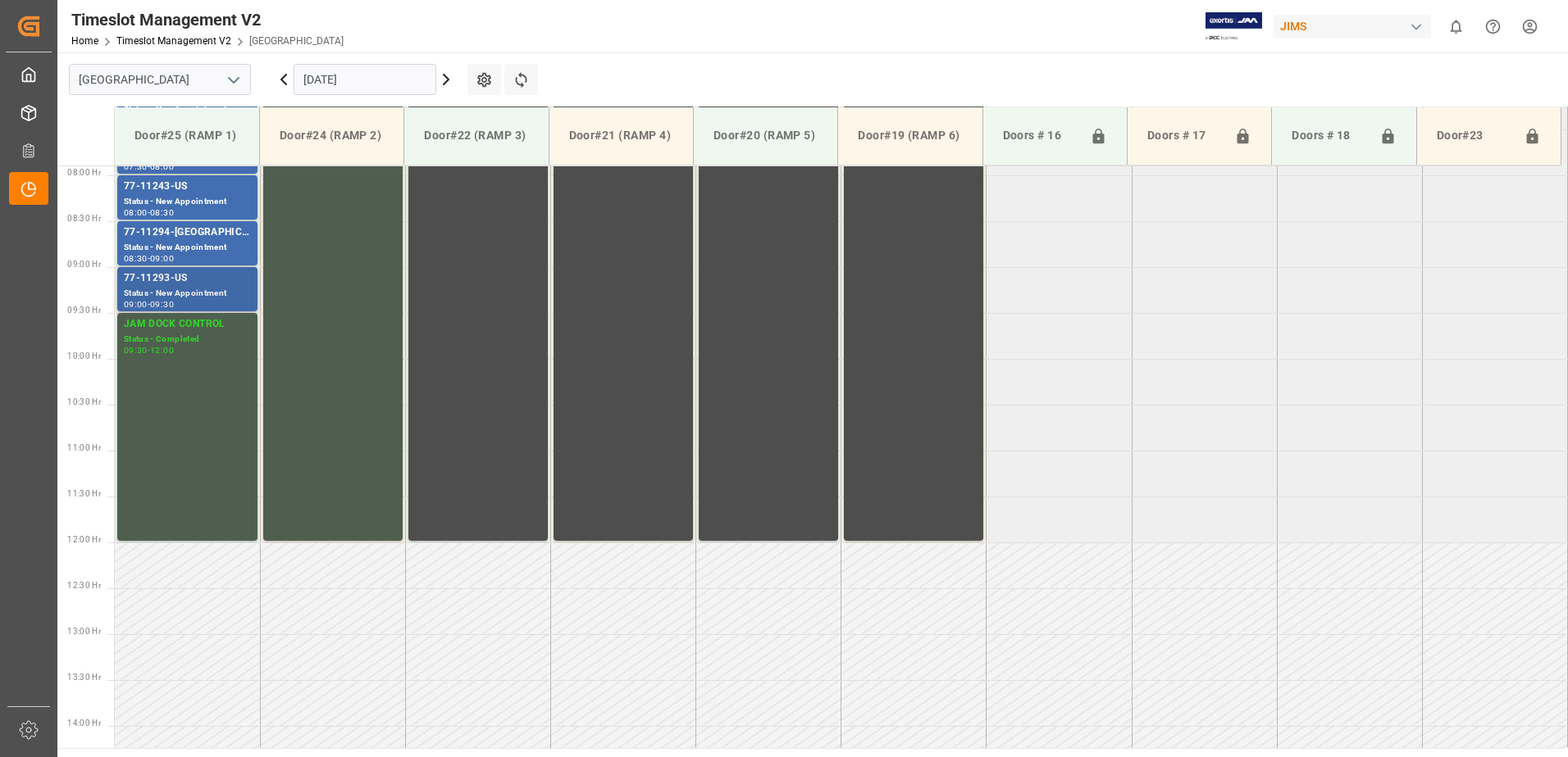
click at [191, 281] on div "77-11293-US" at bounding box center [187, 278] width 127 height 17
click at [179, 237] on div "77-11294-[GEOGRAPHIC_DATA]" at bounding box center [187, 233] width 127 height 17
click at [192, 194] on div "77-11243-US" at bounding box center [187, 187] width 127 height 17
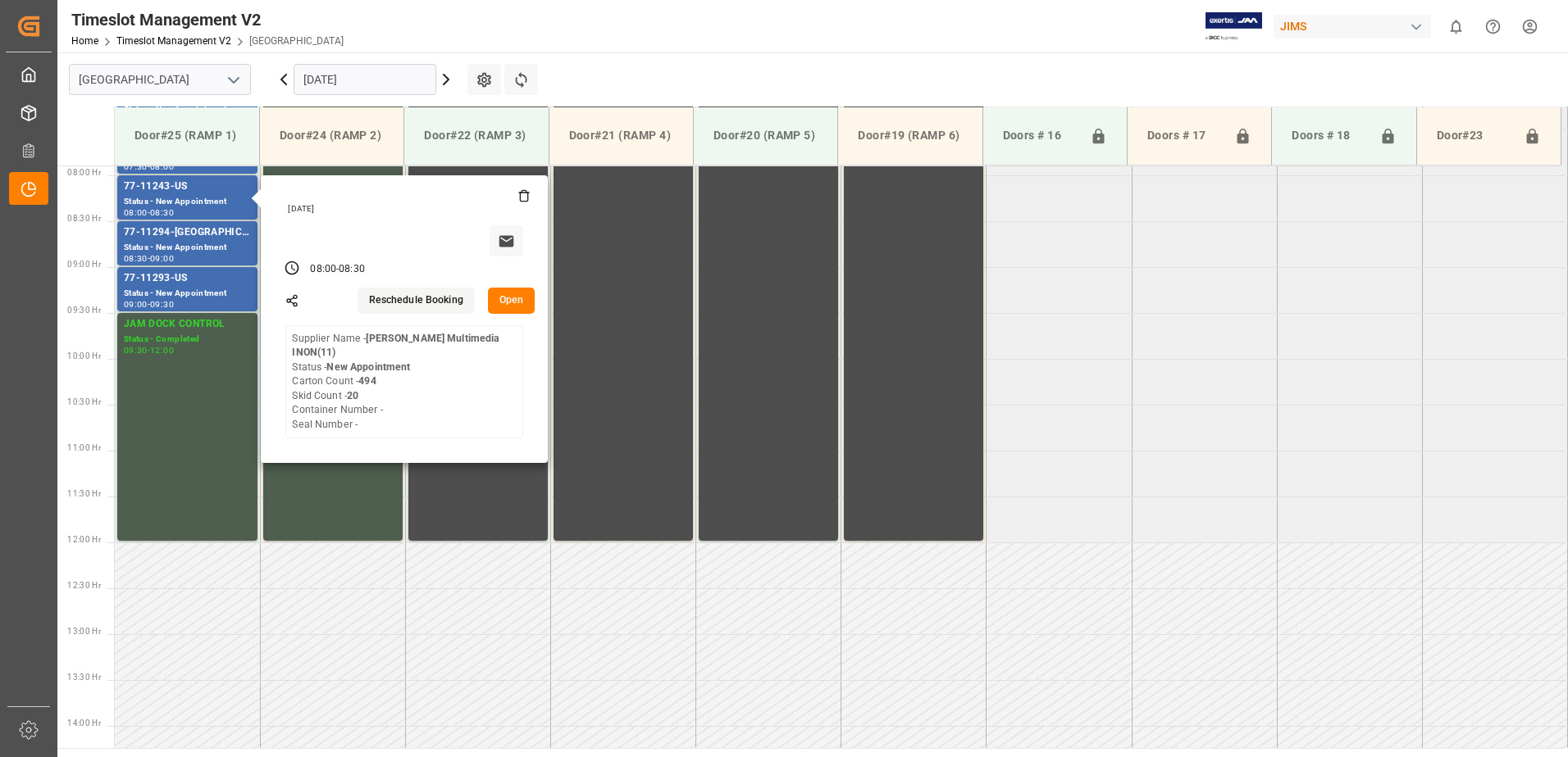
click at [499, 292] on button "Open" at bounding box center [511, 300] width 47 height 27
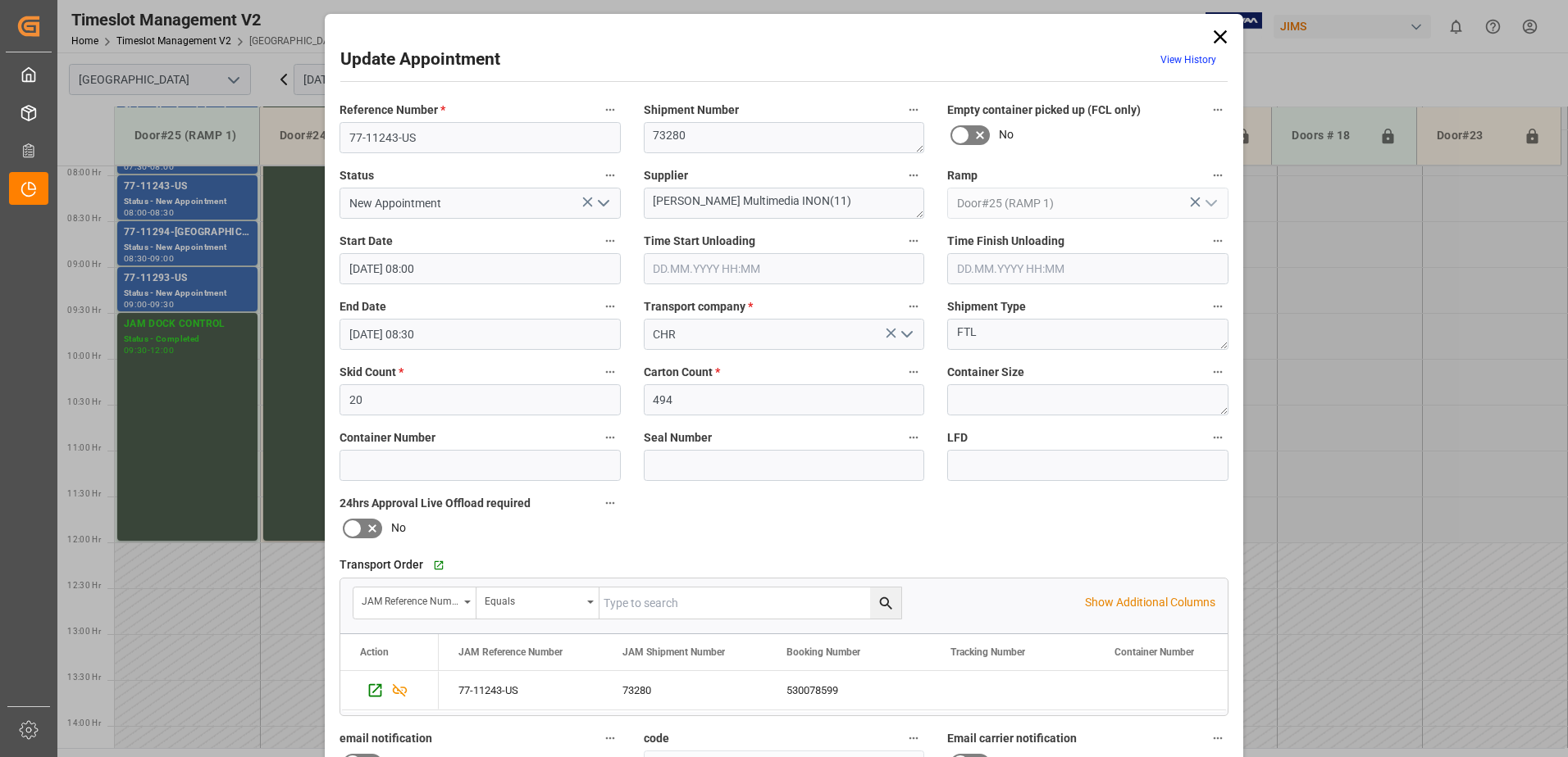
click at [1216, 33] on icon at bounding box center [1219, 37] width 23 height 23
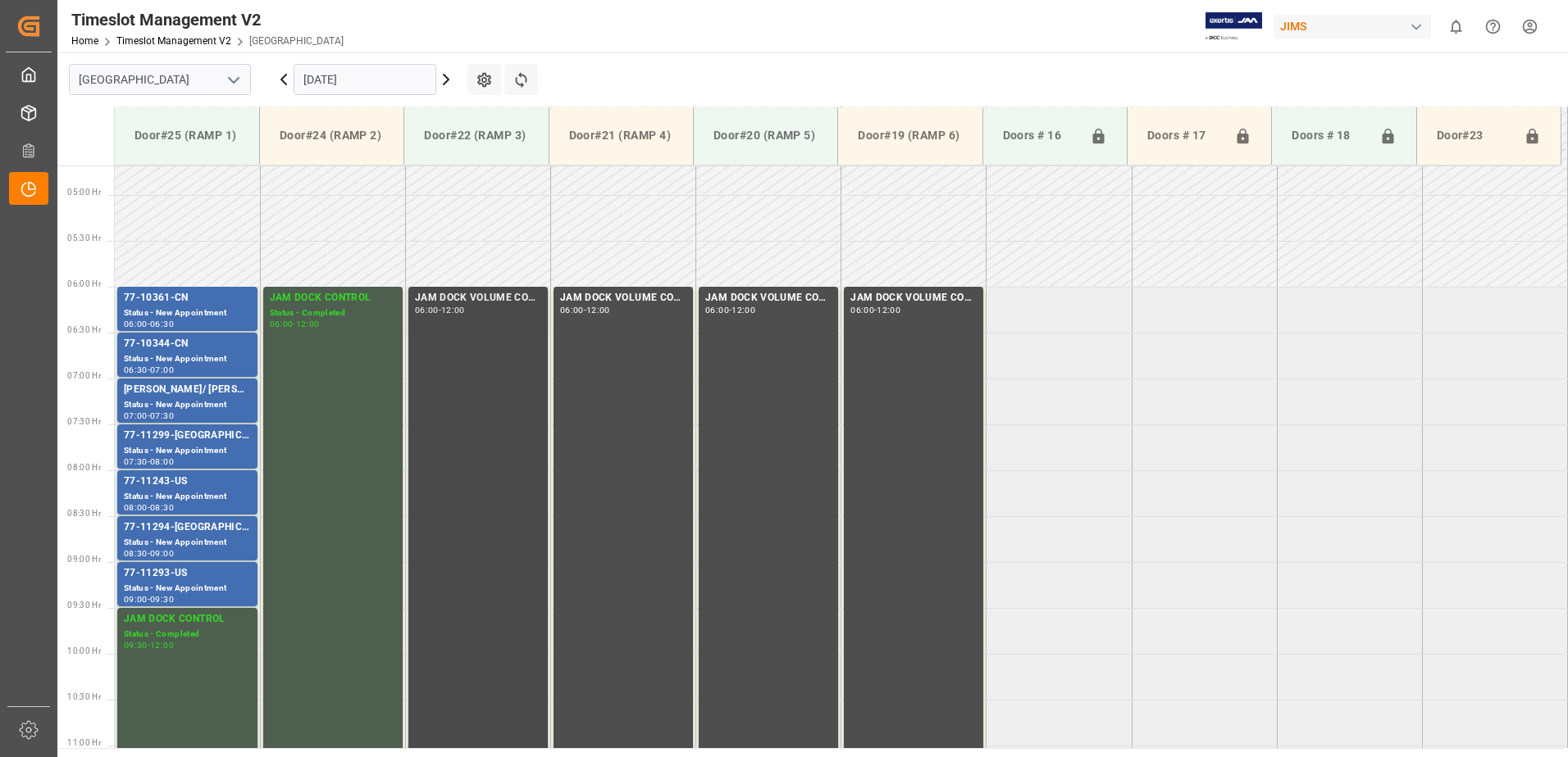
scroll to position [479, 0]
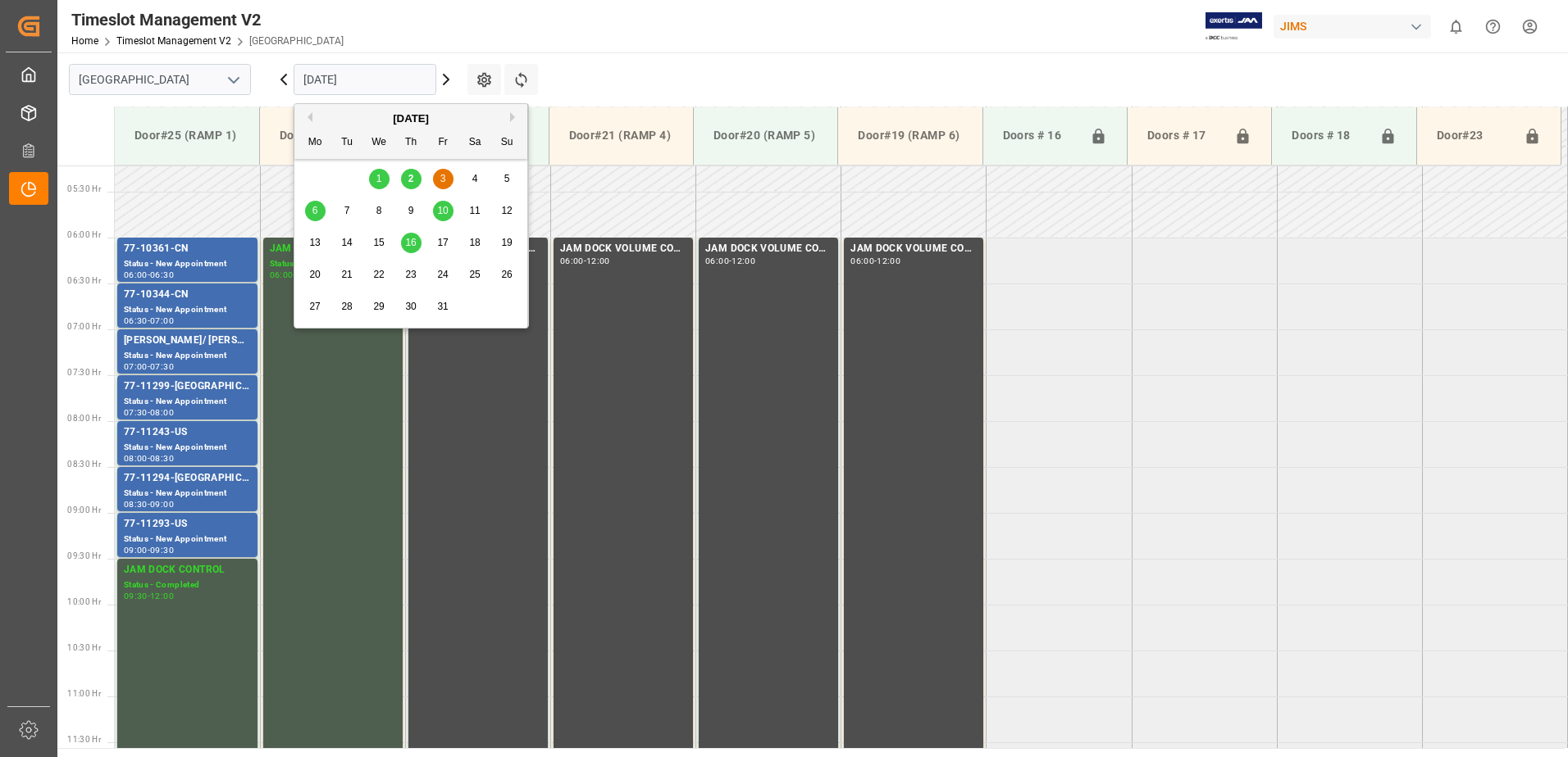
click at [403, 78] on input "[DATE]" at bounding box center [364, 80] width 142 height 32
click at [316, 210] on span "6" at bounding box center [315, 211] width 6 height 12
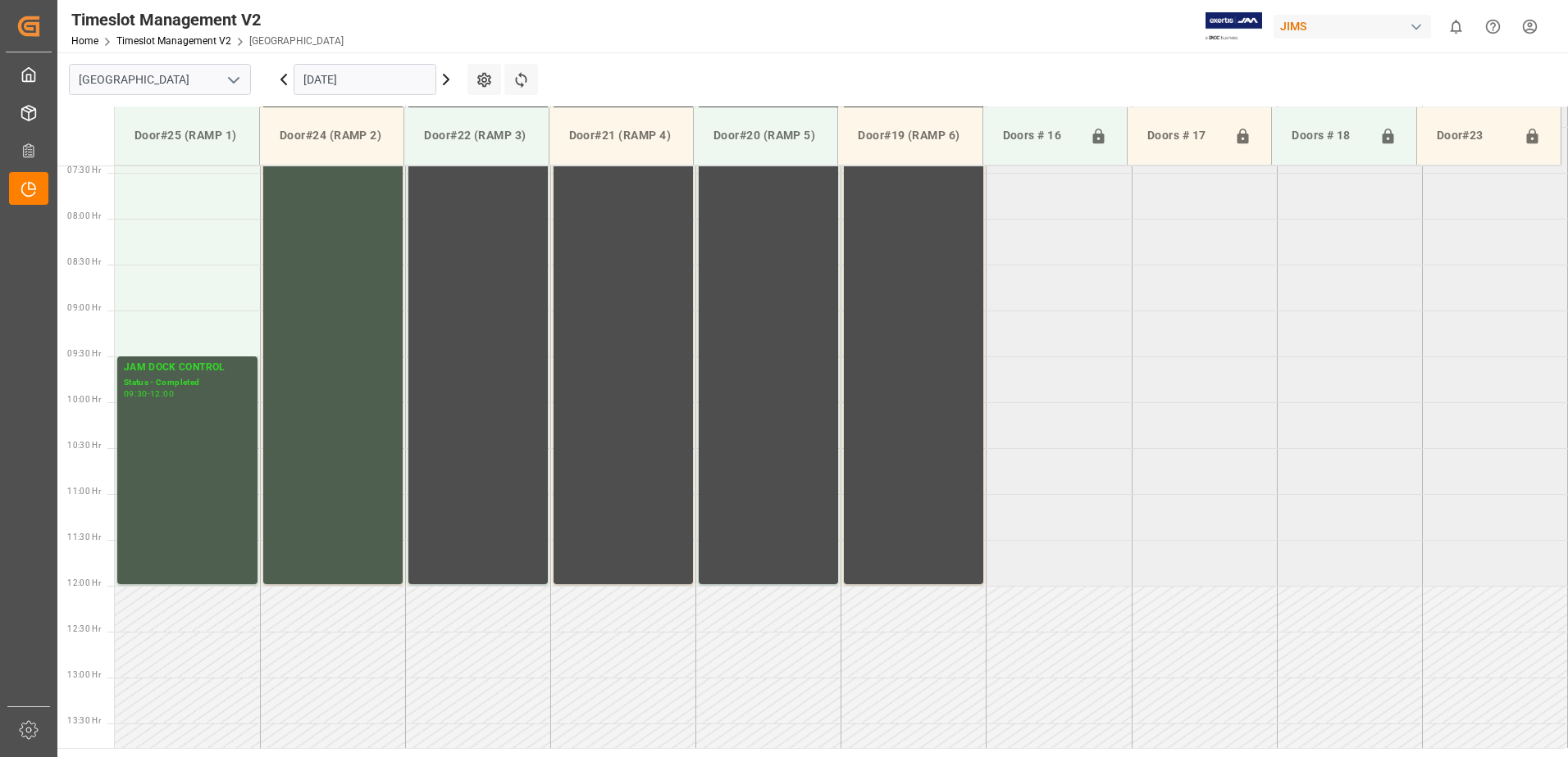
scroll to position [662, 0]
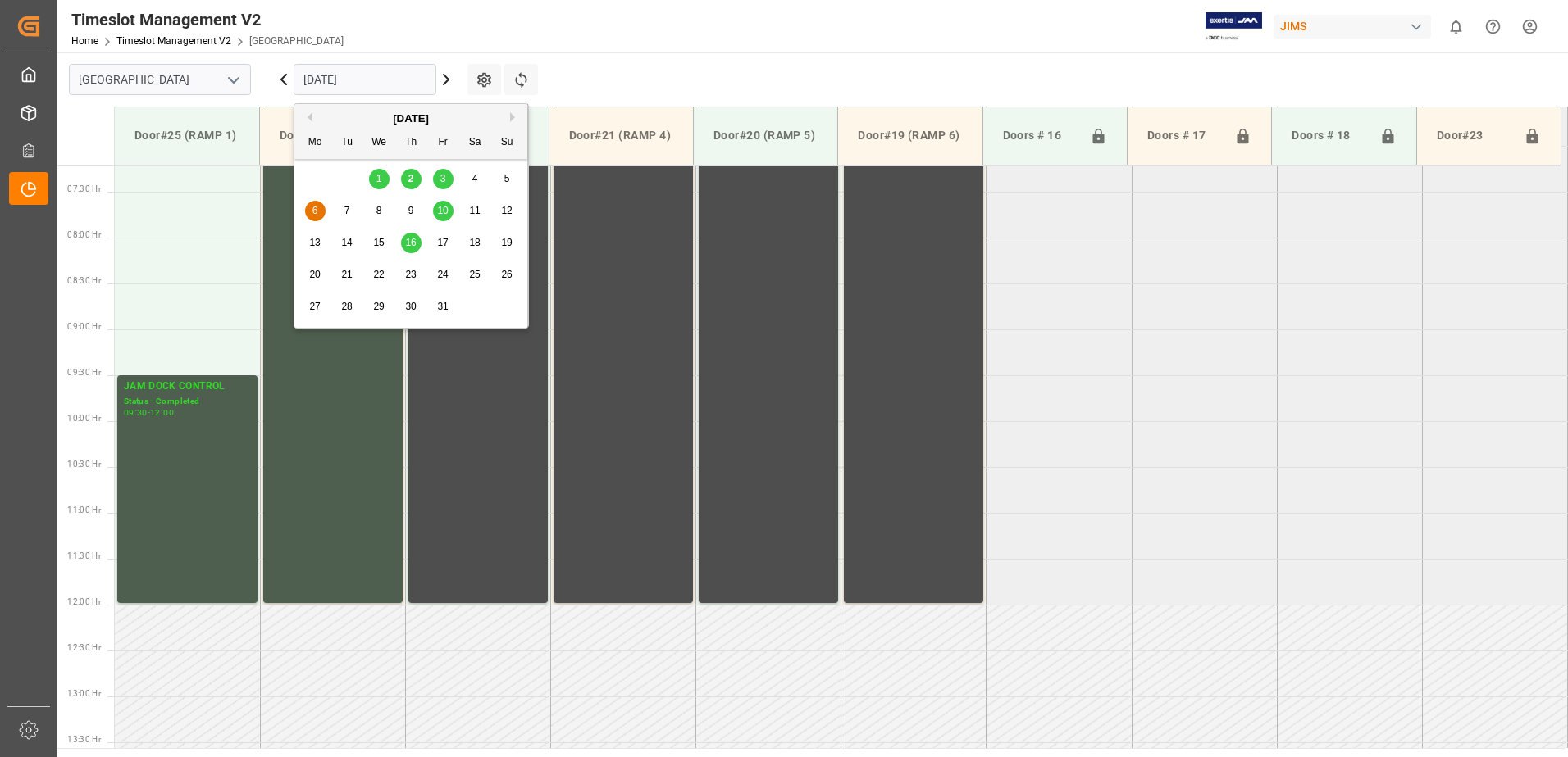
click at [399, 75] on input "[DATE]" at bounding box center [364, 80] width 142 height 32
click at [442, 210] on span "10" at bounding box center [442, 211] width 11 height 12
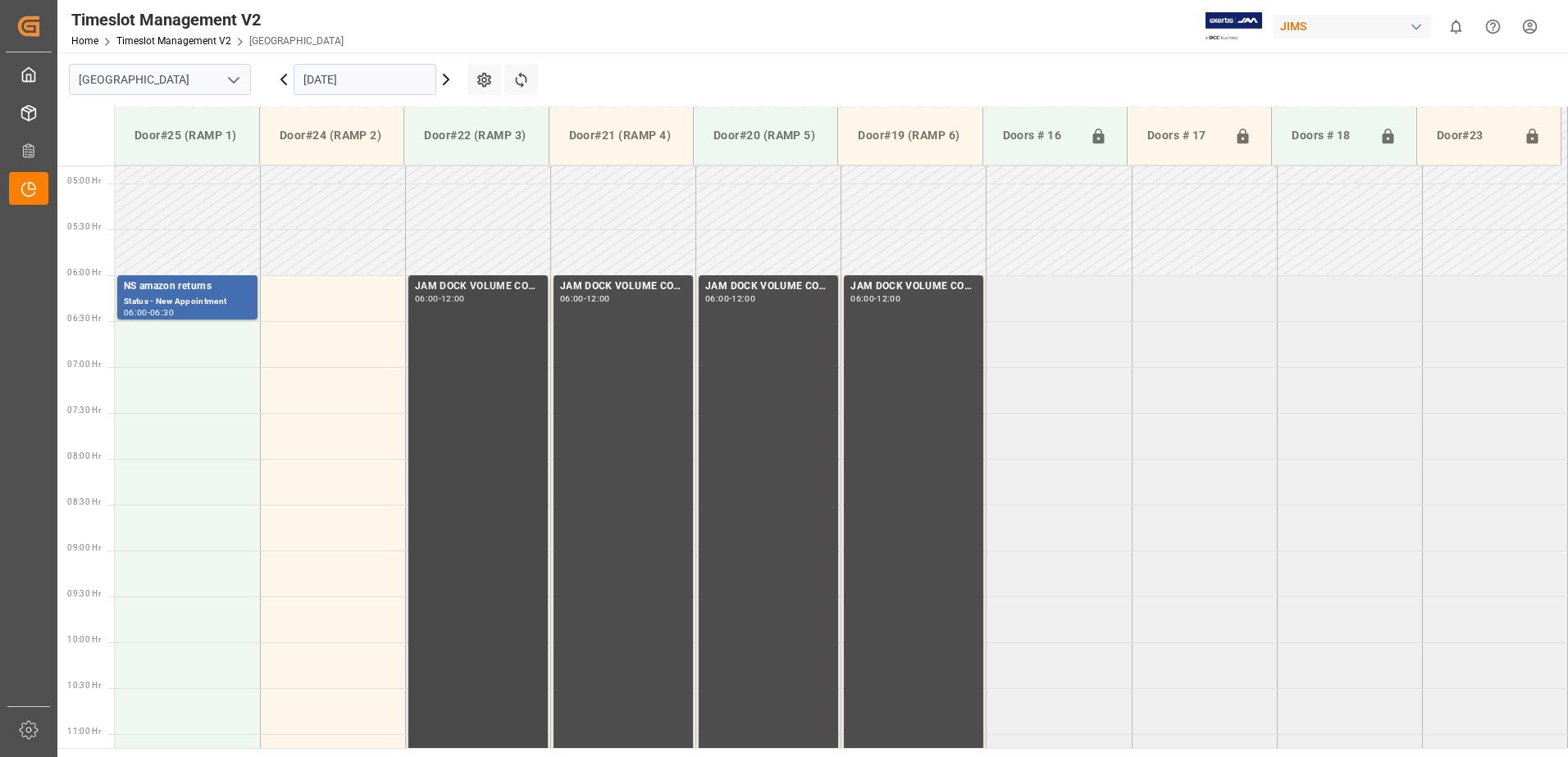
scroll to position [416, 0]
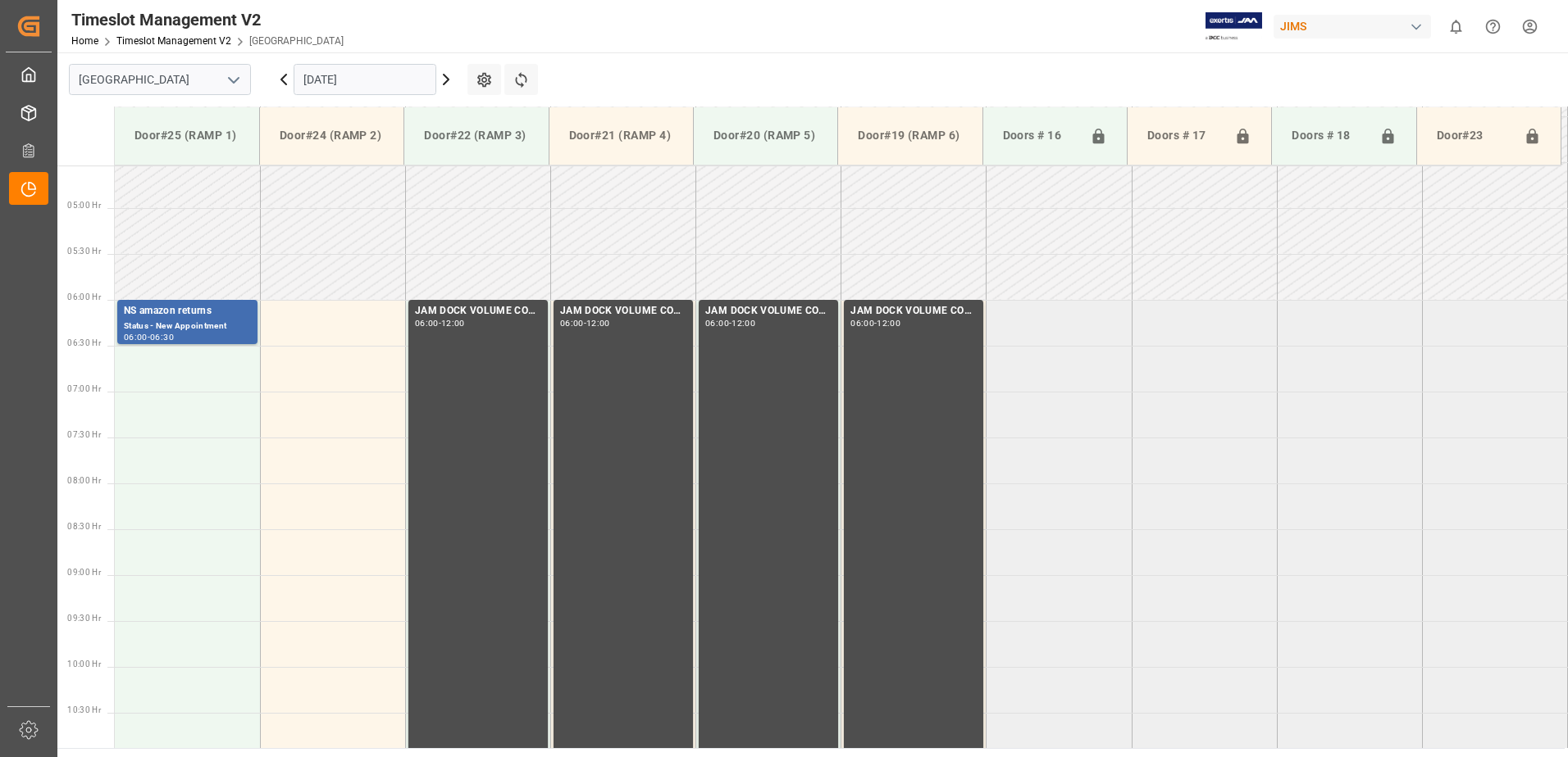
click at [399, 83] on input "[DATE]" at bounding box center [364, 80] width 142 height 32
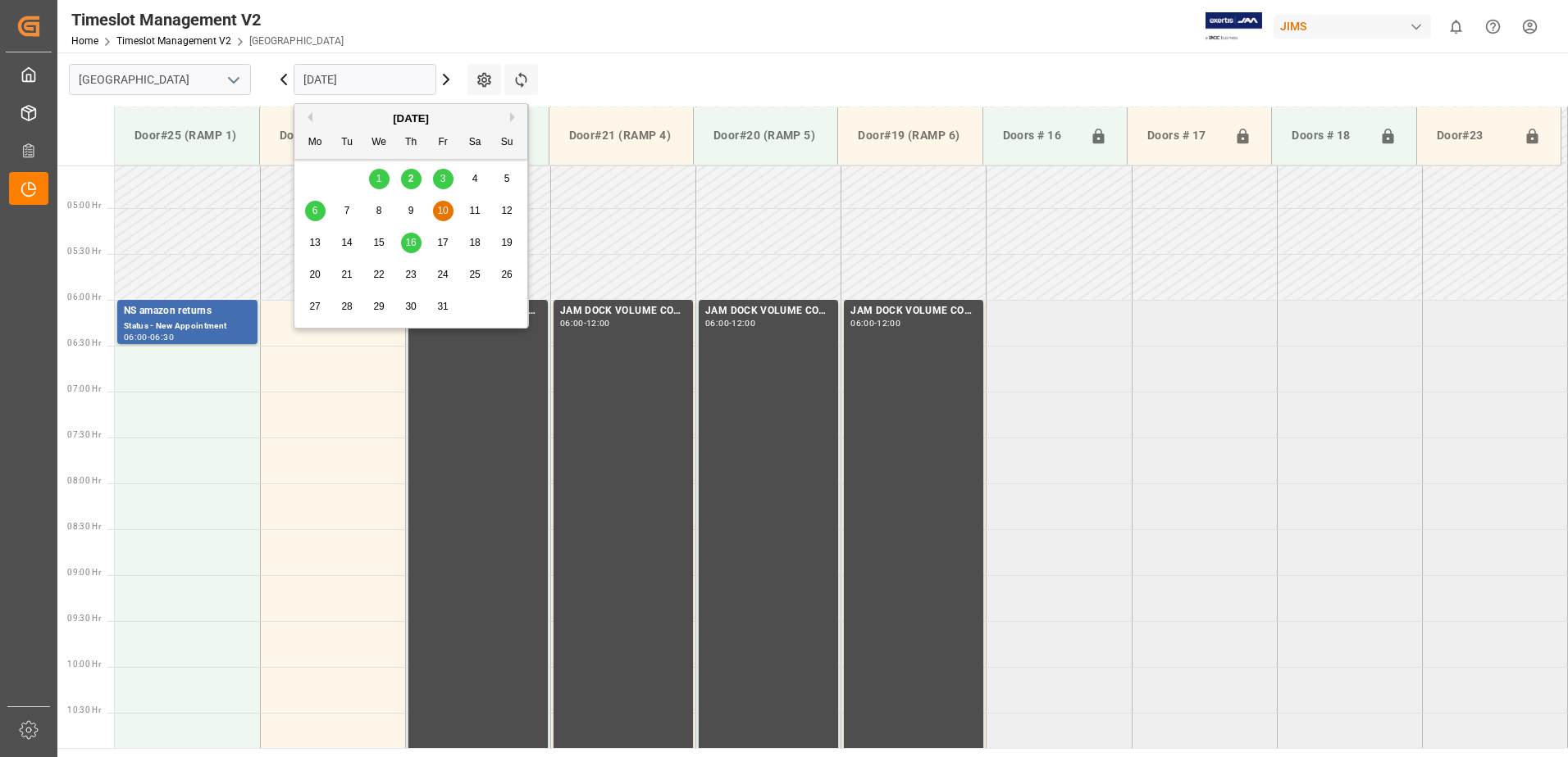
click at [410, 244] on span "16" at bounding box center [410, 243] width 11 height 12
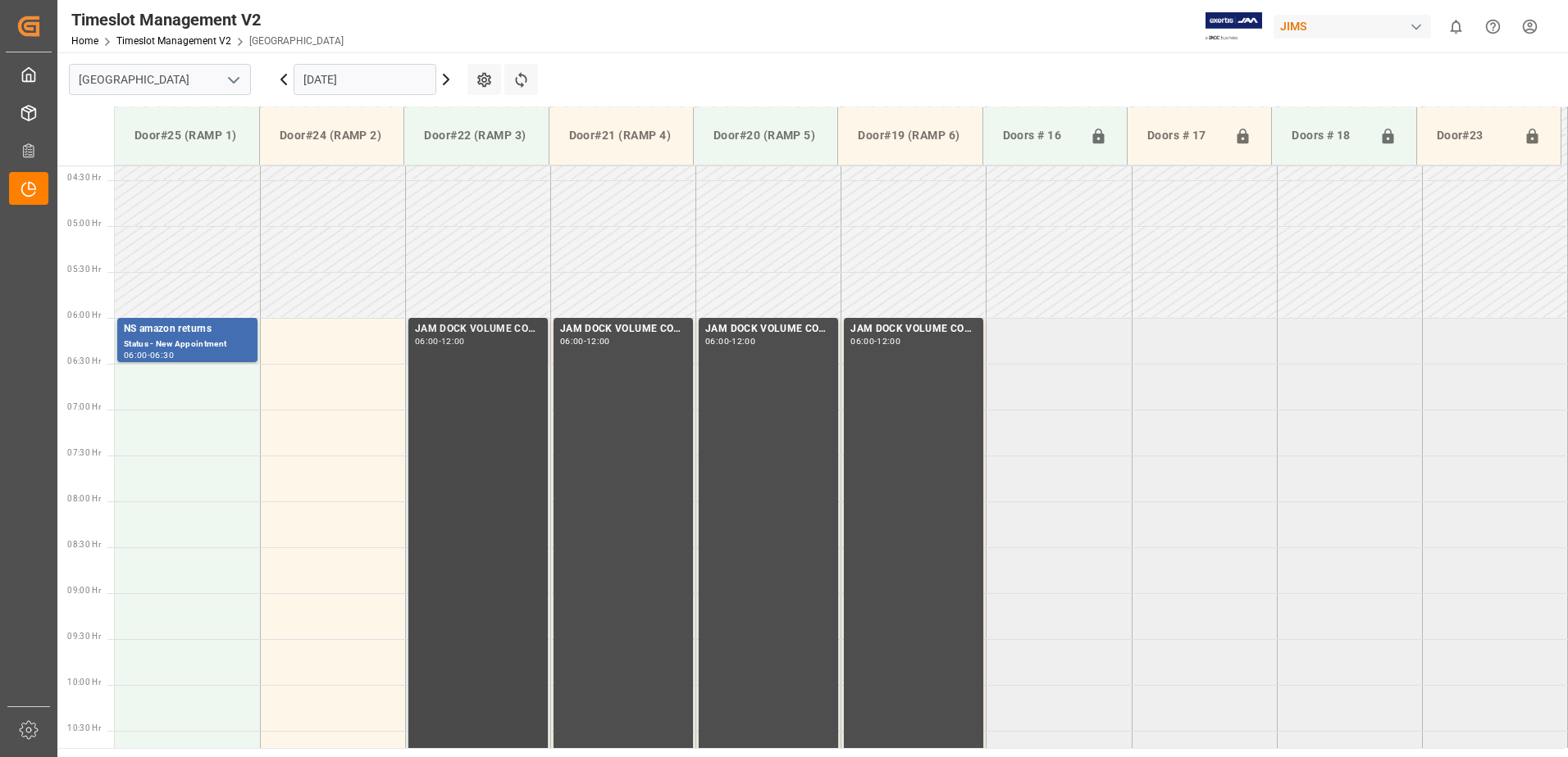
scroll to position [318, 0]
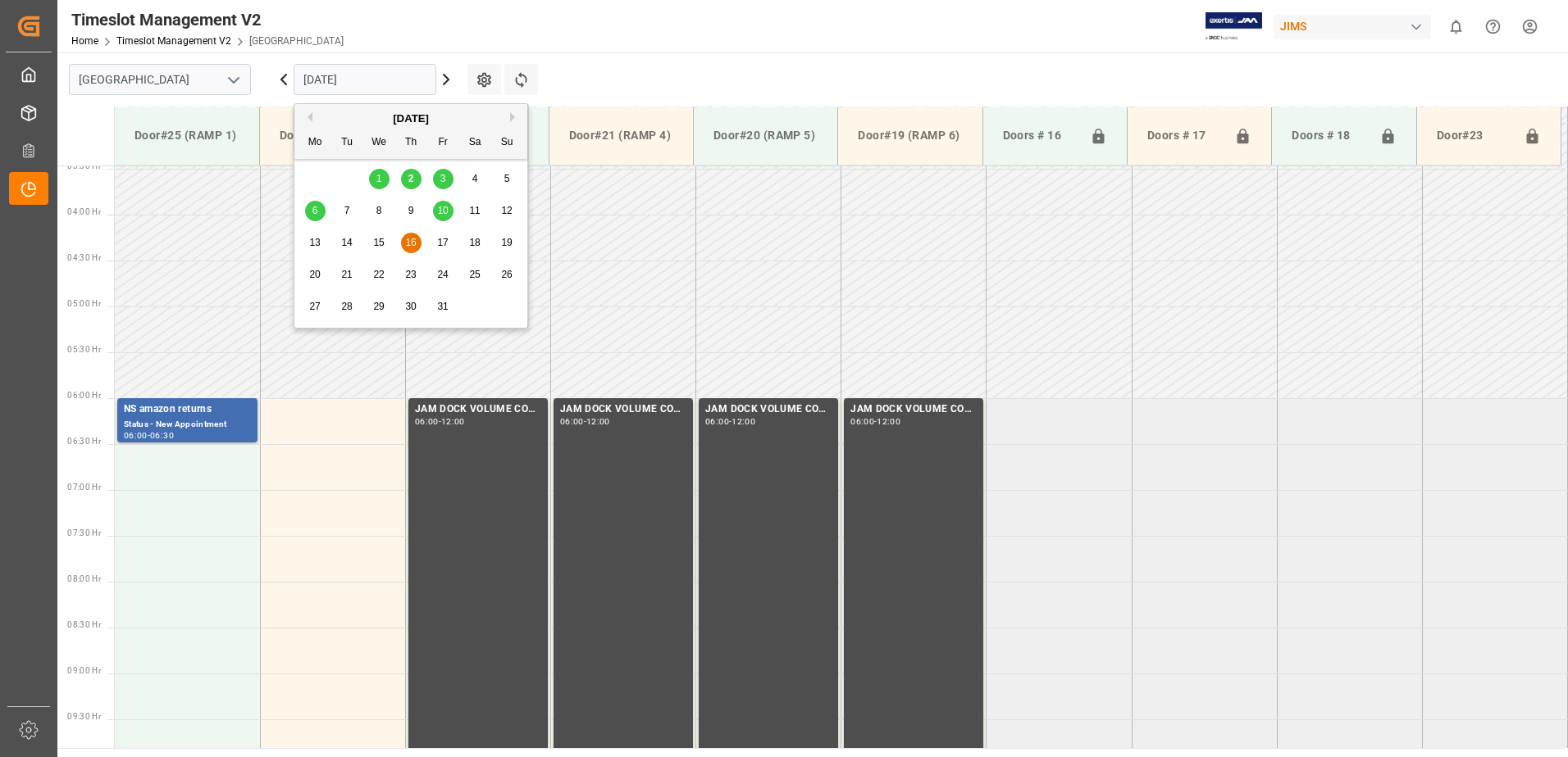
click at [399, 80] on input "[DATE]" at bounding box center [364, 80] width 142 height 32
click at [444, 180] on span "3" at bounding box center [443, 179] width 6 height 12
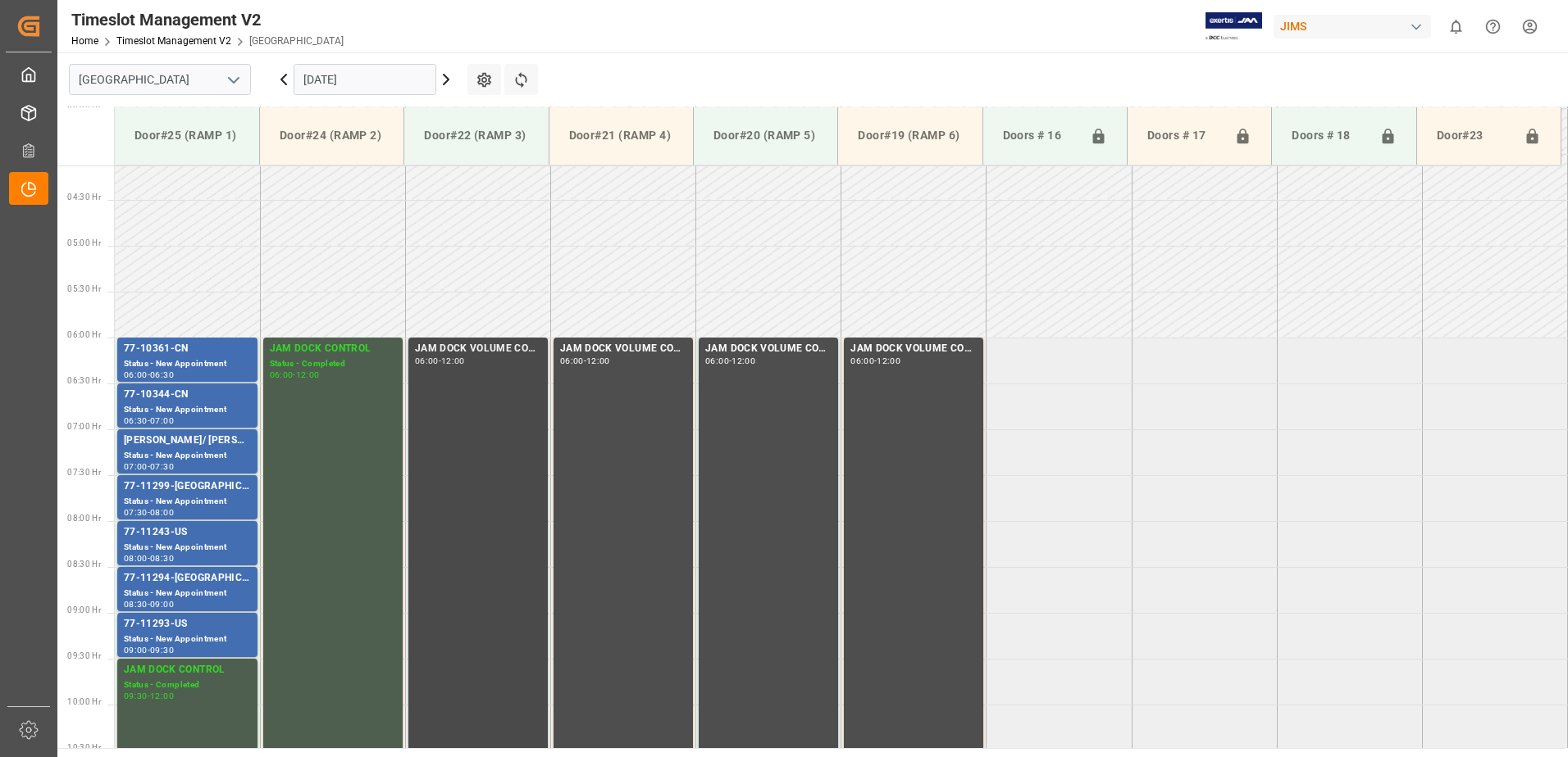
scroll to position [416, 0]
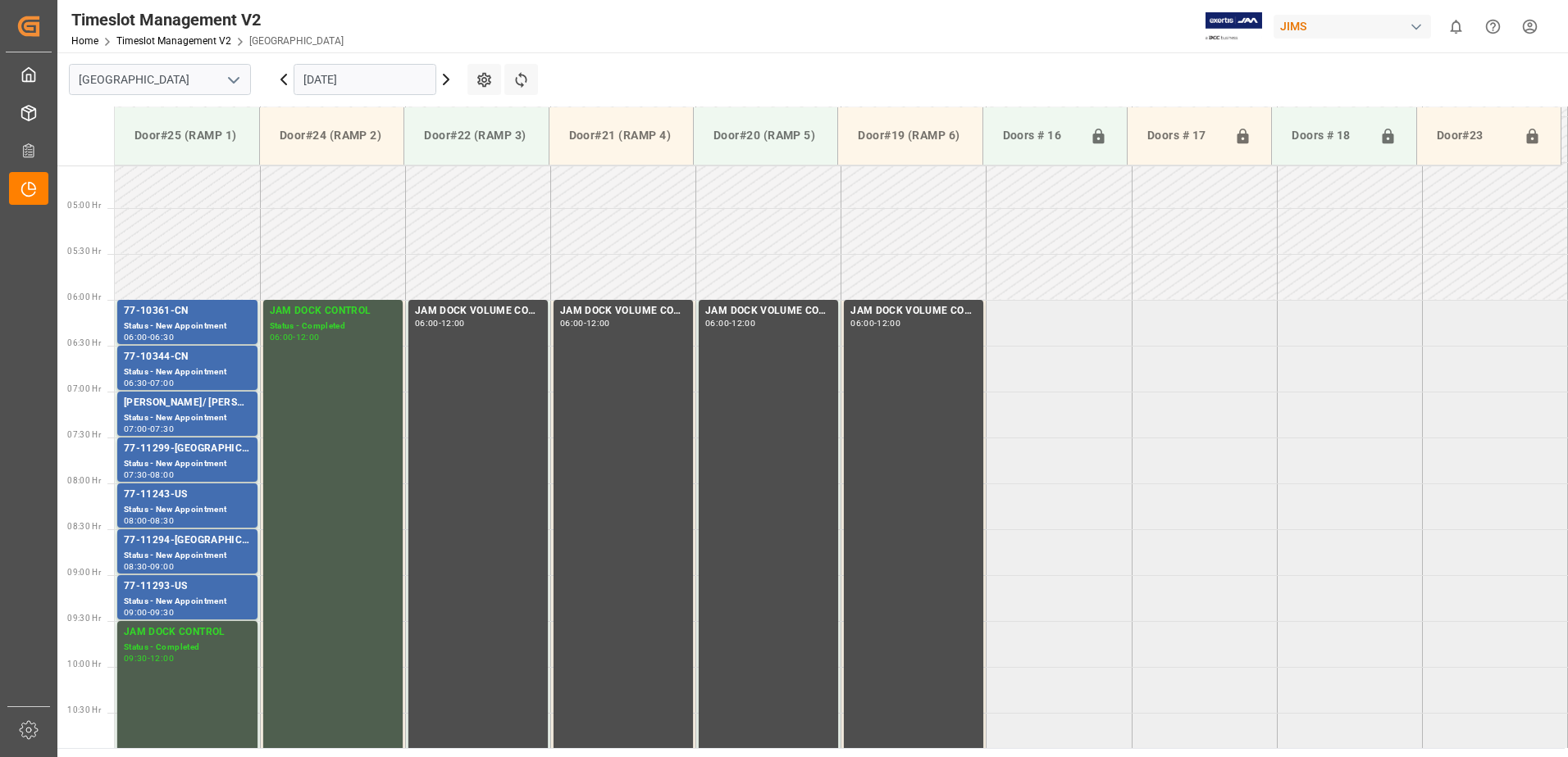
click at [280, 83] on icon at bounding box center [283, 80] width 20 height 20
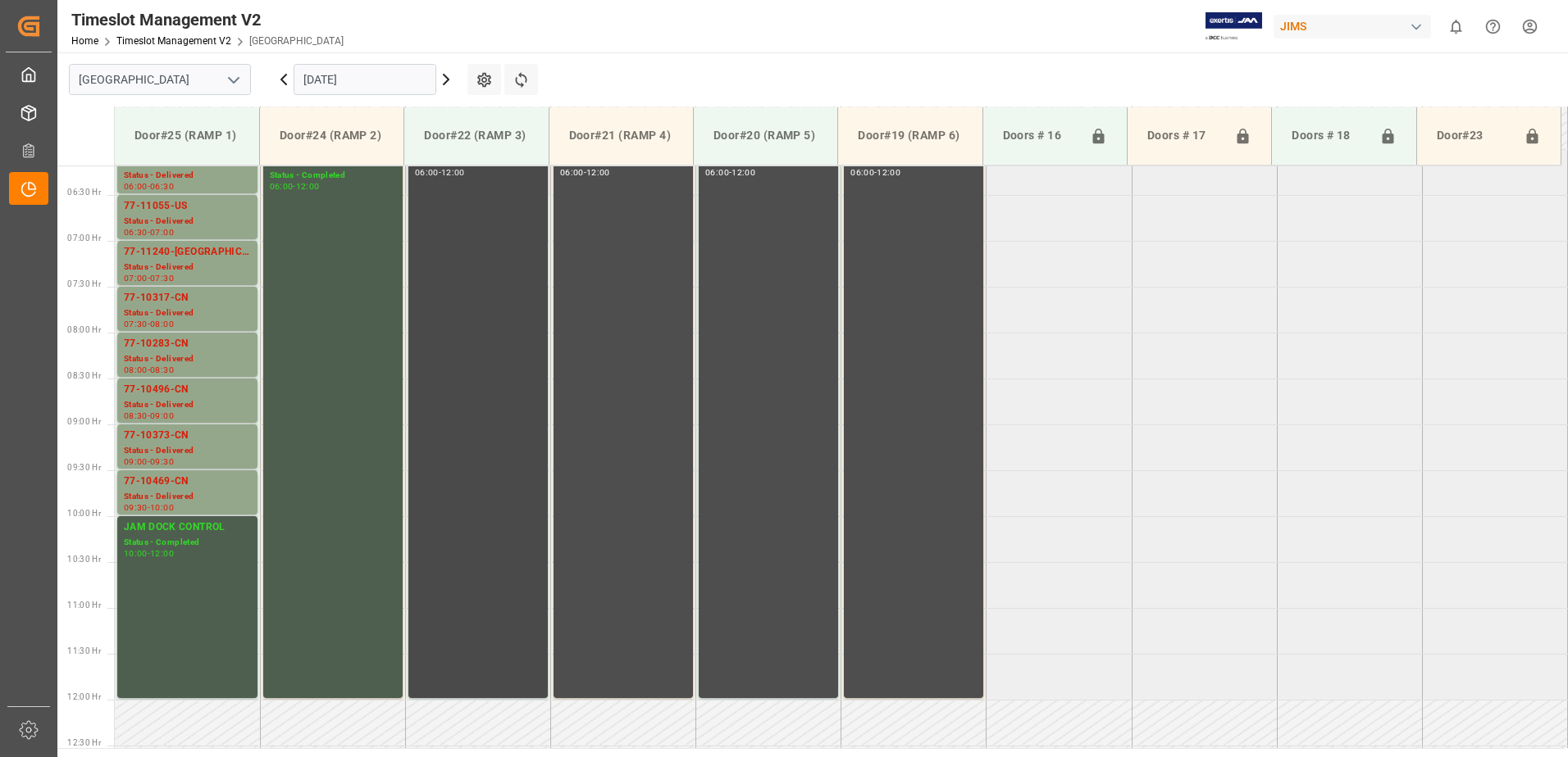
scroll to position [580, 0]
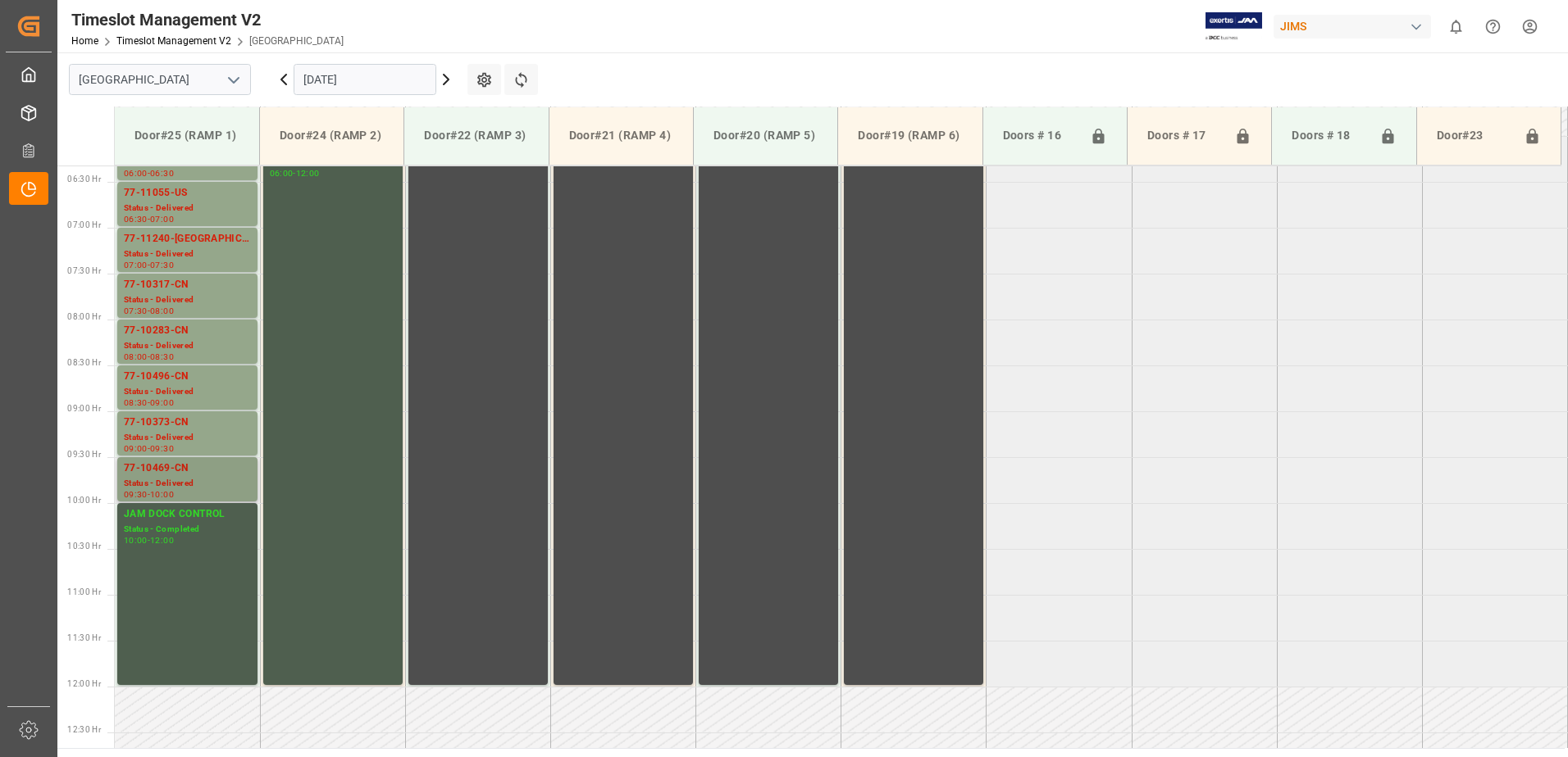
click at [177, 473] on div "77-10469-CN" at bounding box center [187, 469] width 127 height 17
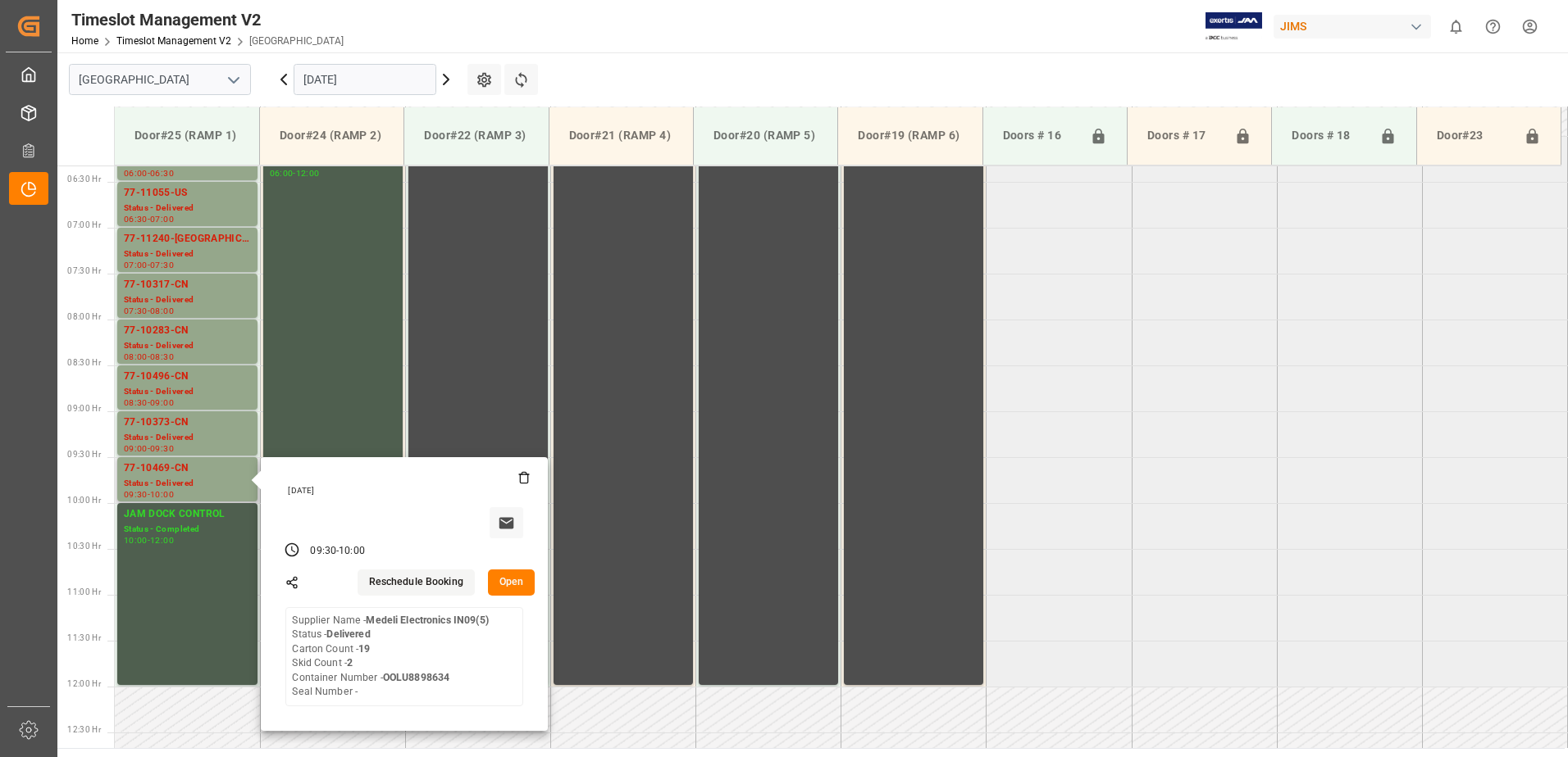
click at [510, 580] on button "Open" at bounding box center [511, 582] width 47 height 27
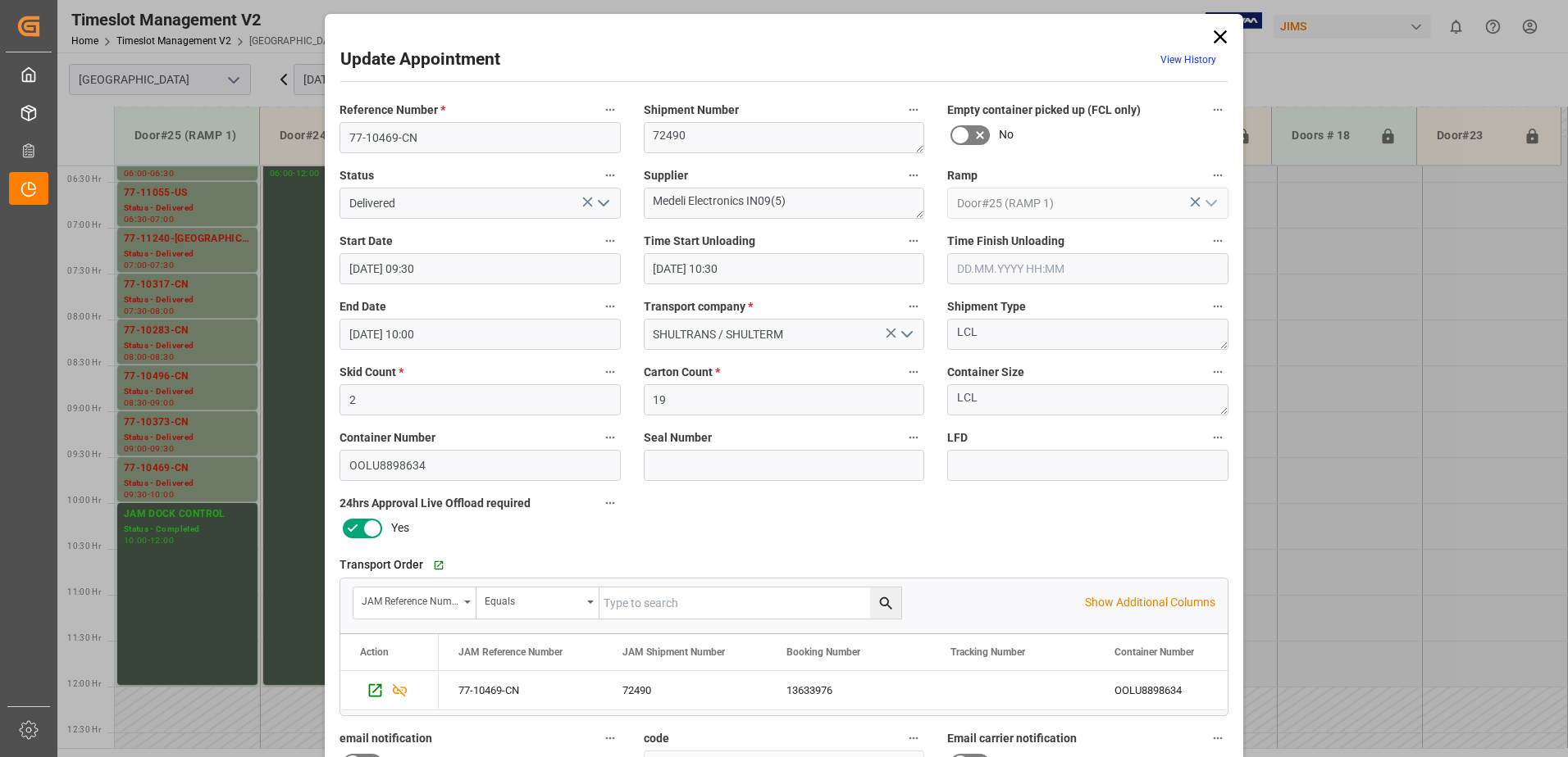
click at [1215, 37] on icon at bounding box center [1219, 37] width 13 height 13
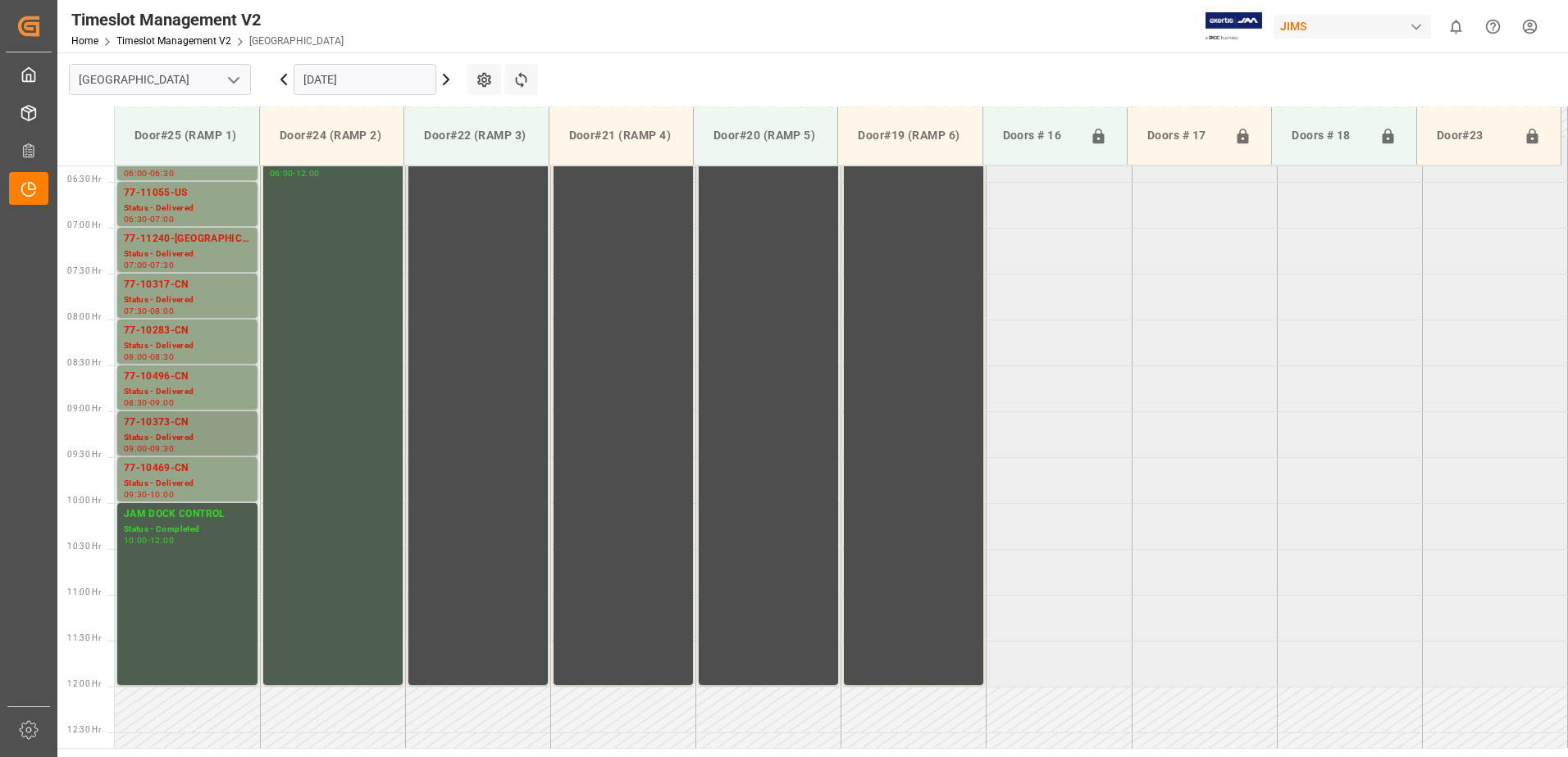
click at [173, 430] on div "77-10373-CN" at bounding box center [187, 422] width 127 height 17
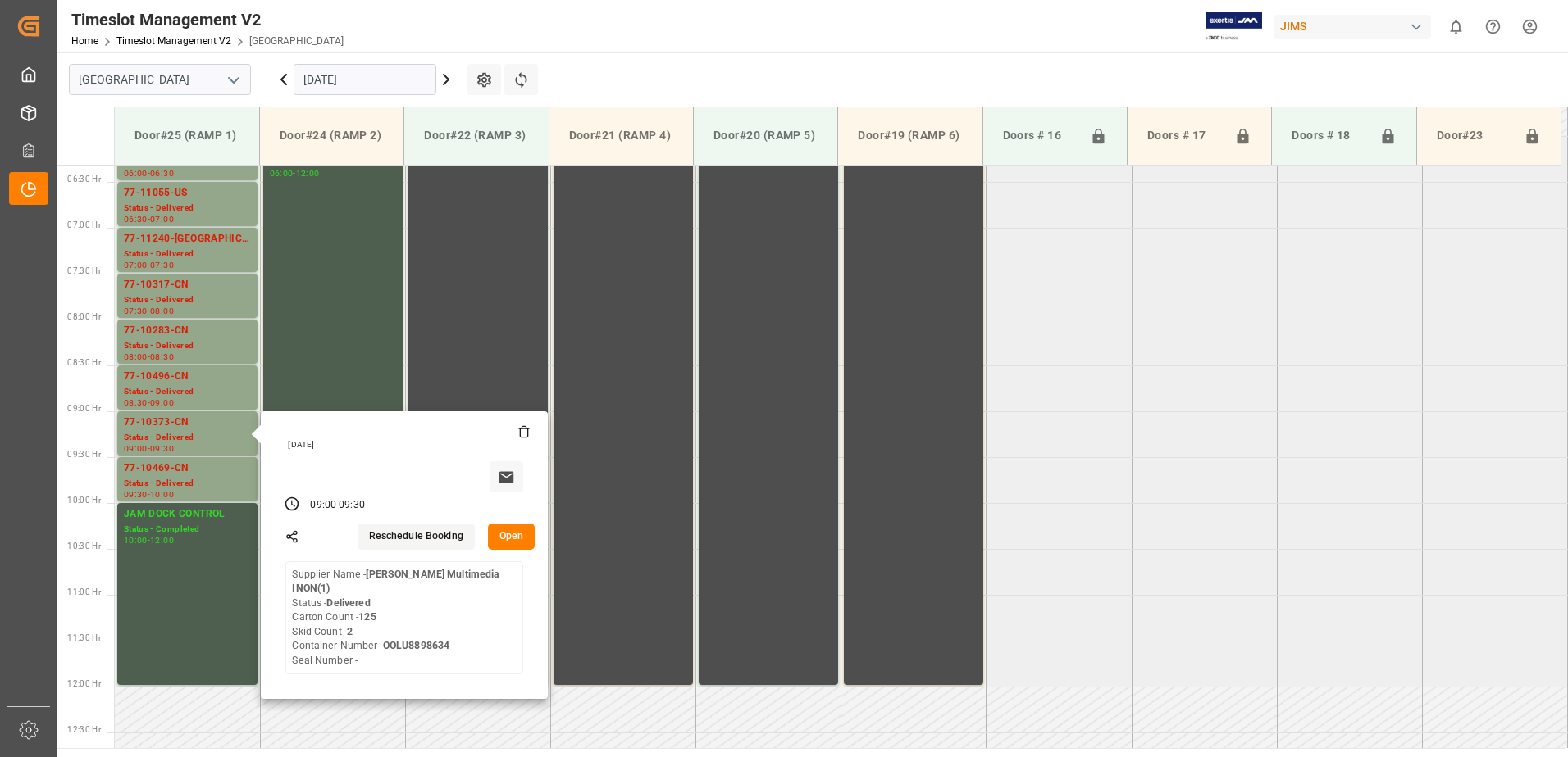
click at [506, 534] on button "Open" at bounding box center [511, 537] width 47 height 27
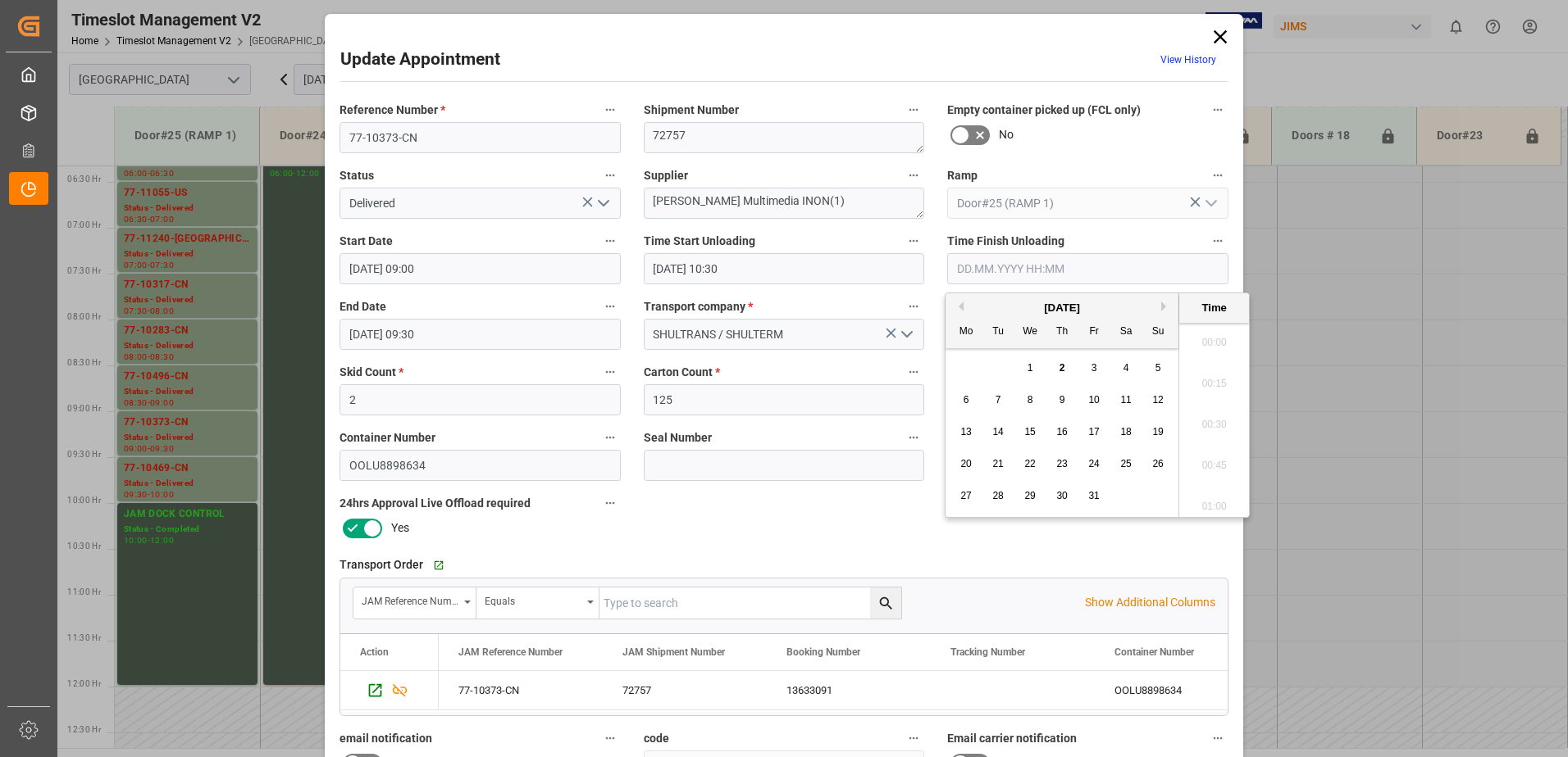
click at [978, 269] on input "text" at bounding box center [1087, 269] width 281 height 32
click at [1061, 366] on span "2" at bounding box center [1062, 368] width 6 height 12
click at [1208, 463] on li "10:45" at bounding box center [1214, 461] width 70 height 41
type input "[DATE] 10:45"
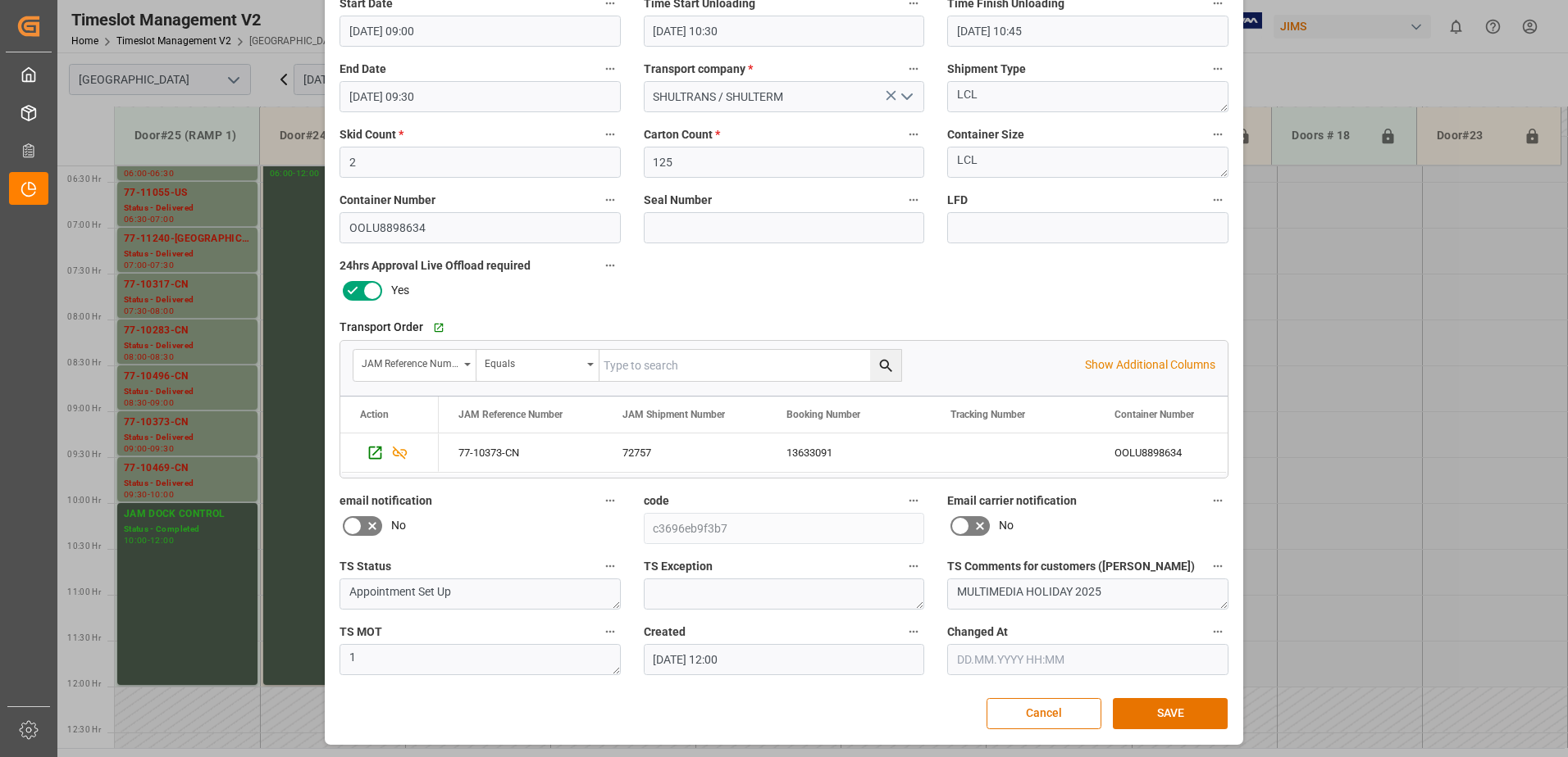
scroll to position [239, 0]
click at [1175, 711] on button "SAVE" at bounding box center [1170, 713] width 115 height 32
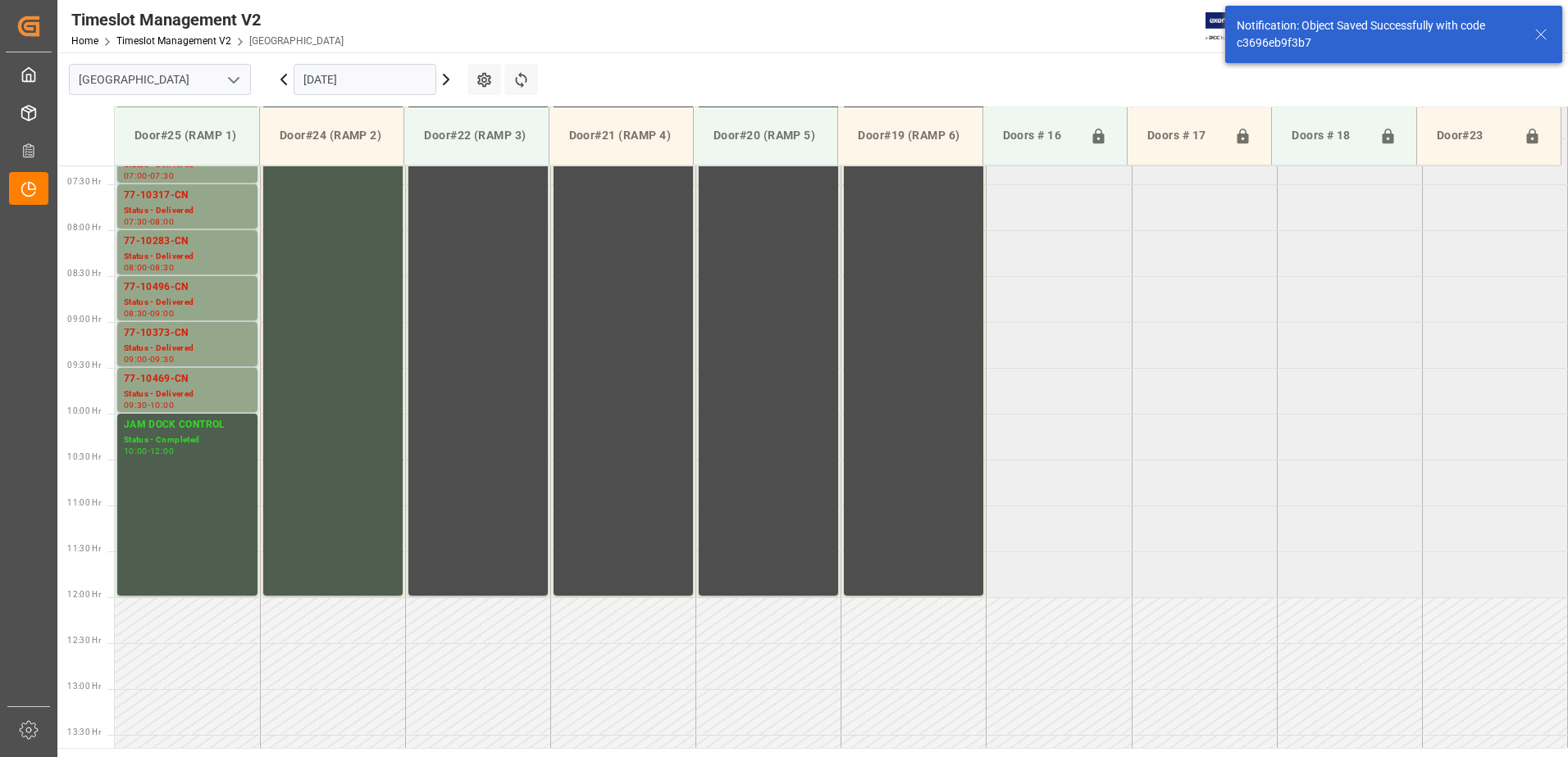
scroll to position [724, 0]
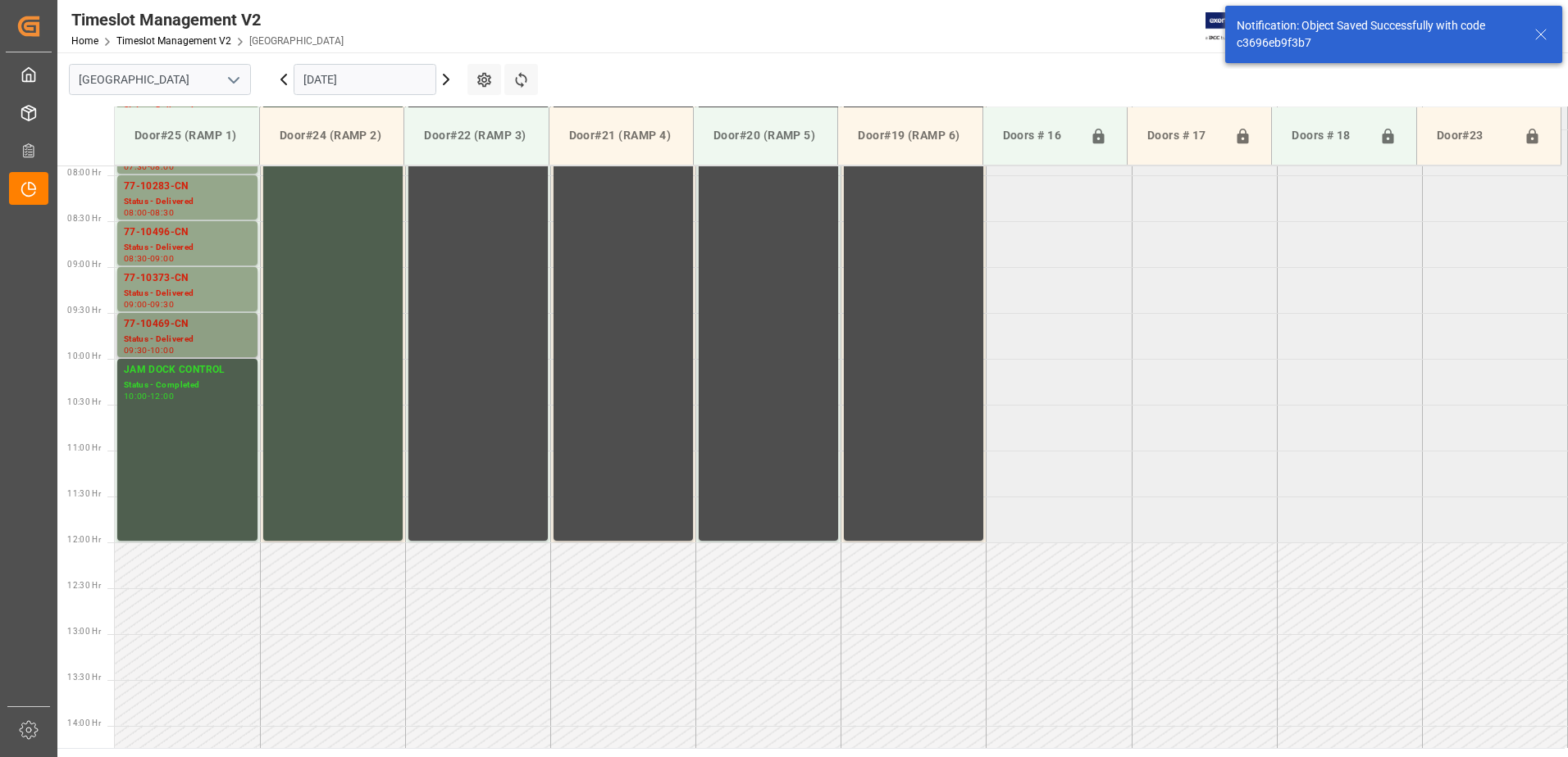
click at [182, 334] on div "Status - Delivered" at bounding box center [187, 340] width 127 height 14
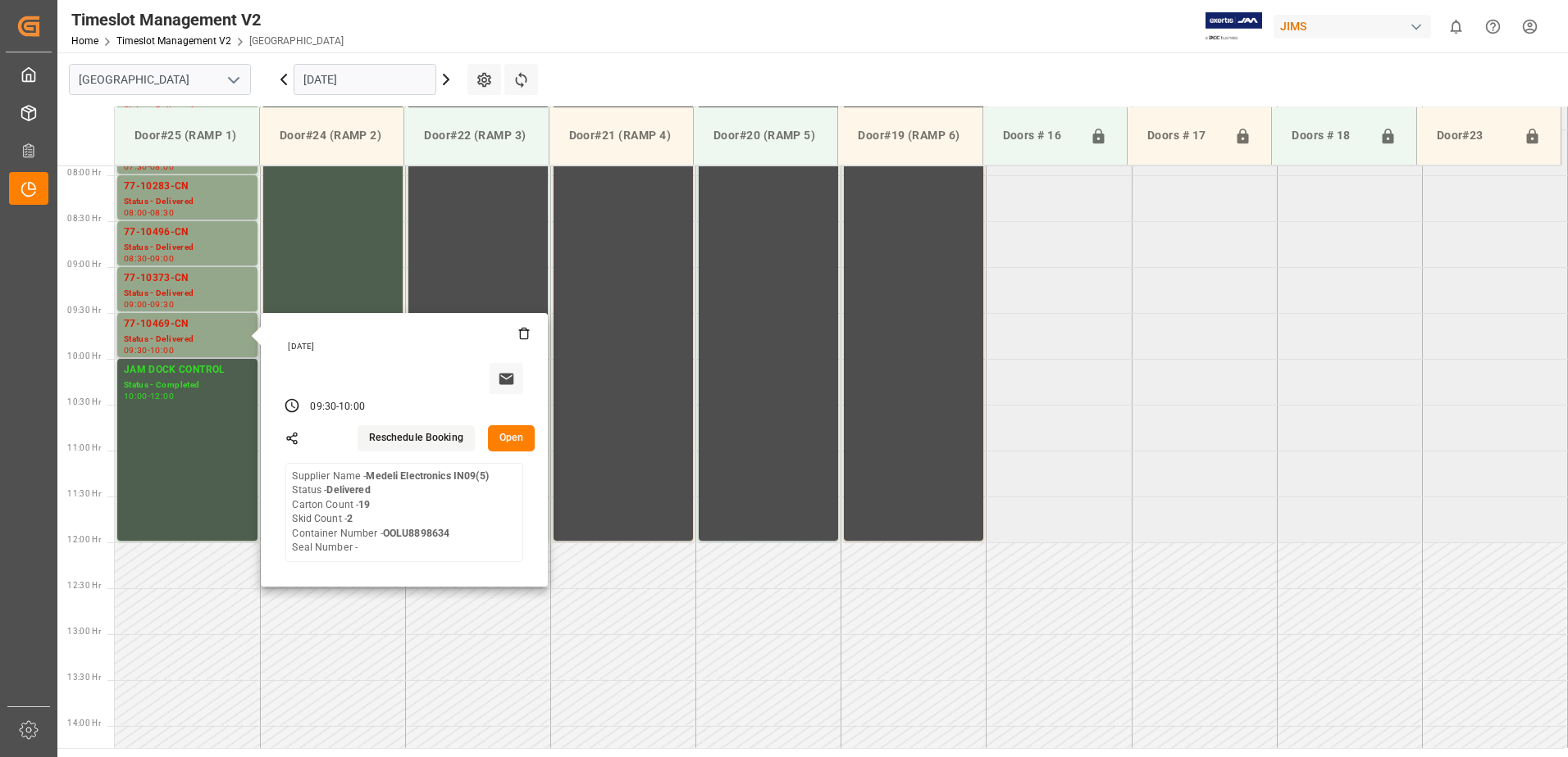
click at [509, 438] on button "Open" at bounding box center [511, 438] width 47 height 27
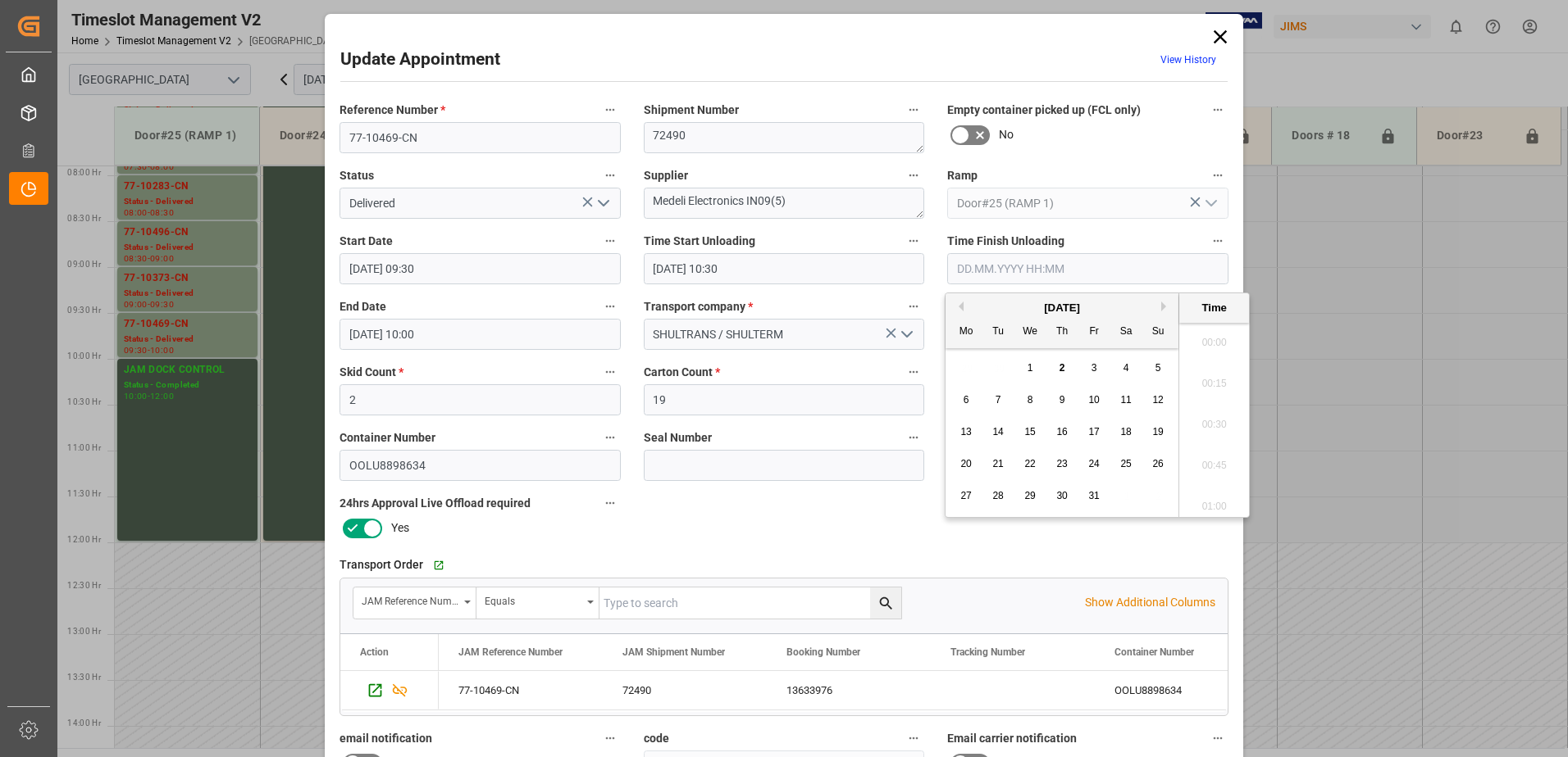
click at [1046, 266] on input "text" at bounding box center [1087, 269] width 281 height 32
click at [1062, 367] on span "2" at bounding box center [1062, 368] width 6 height 12
click at [1207, 456] on li "10:45" at bounding box center [1214, 461] width 70 height 41
type input "[DATE] 10:45"
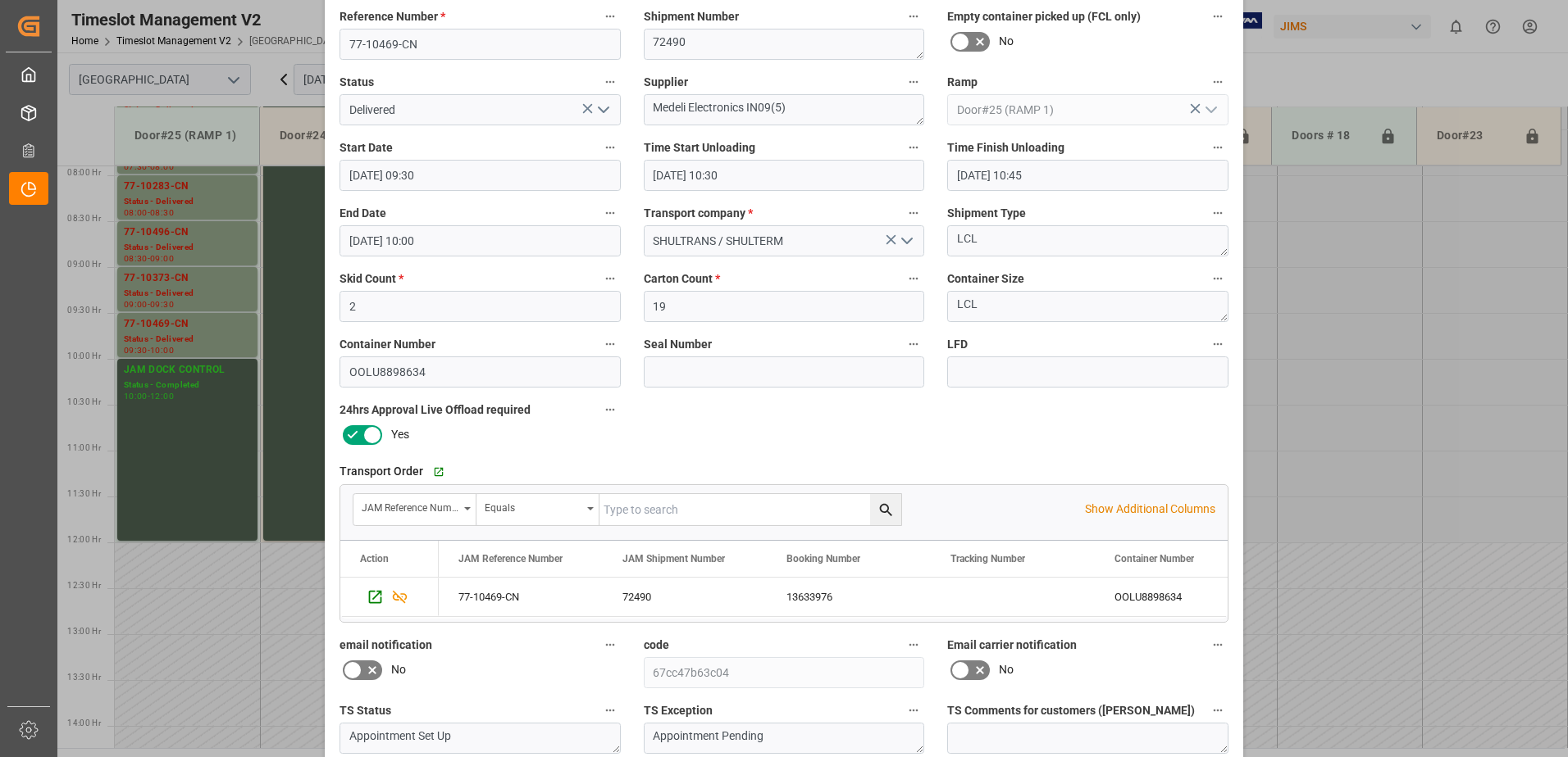
scroll to position [239, 0]
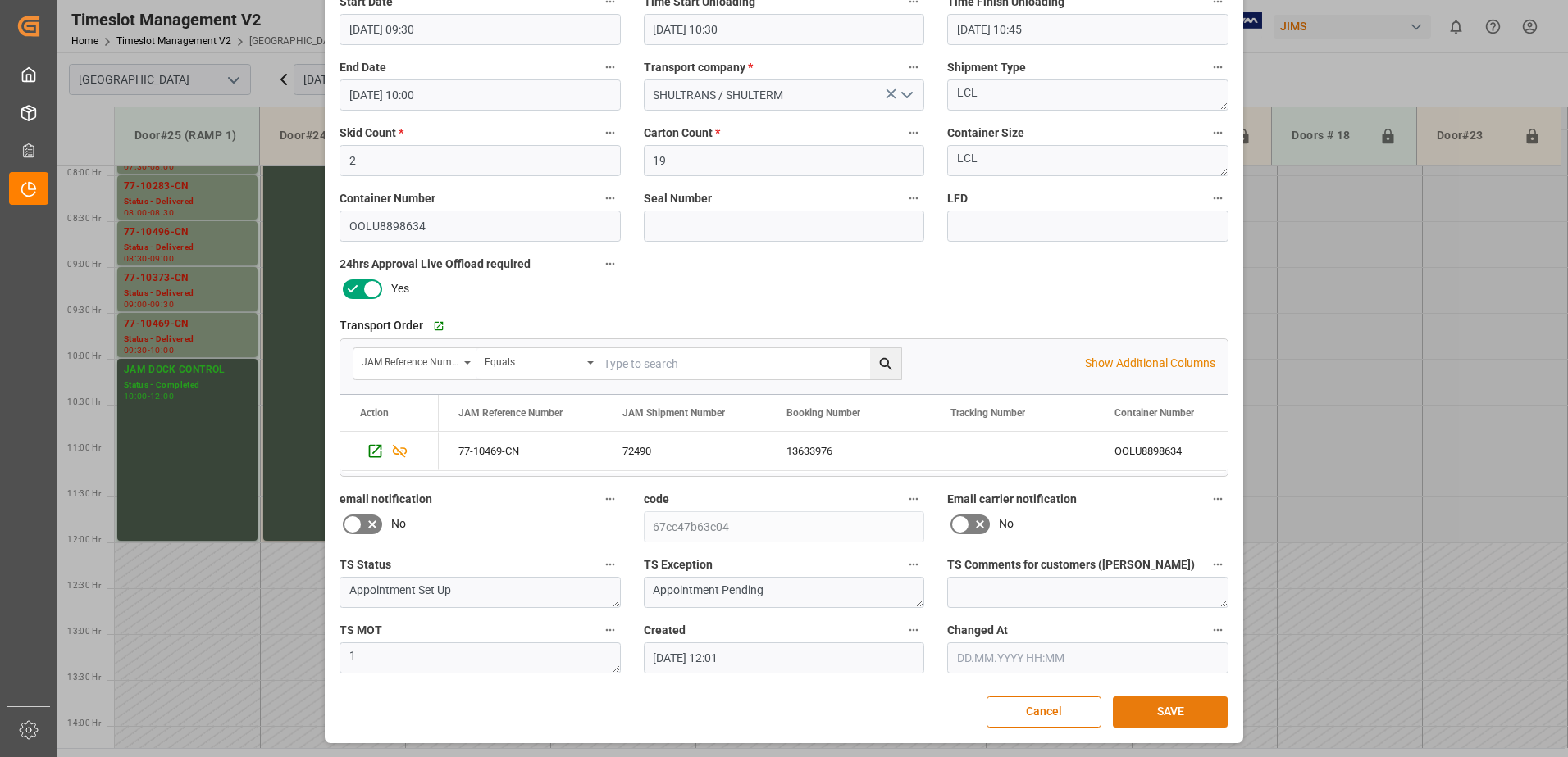
click at [1173, 714] on button "SAVE" at bounding box center [1170, 713] width 115 height 32
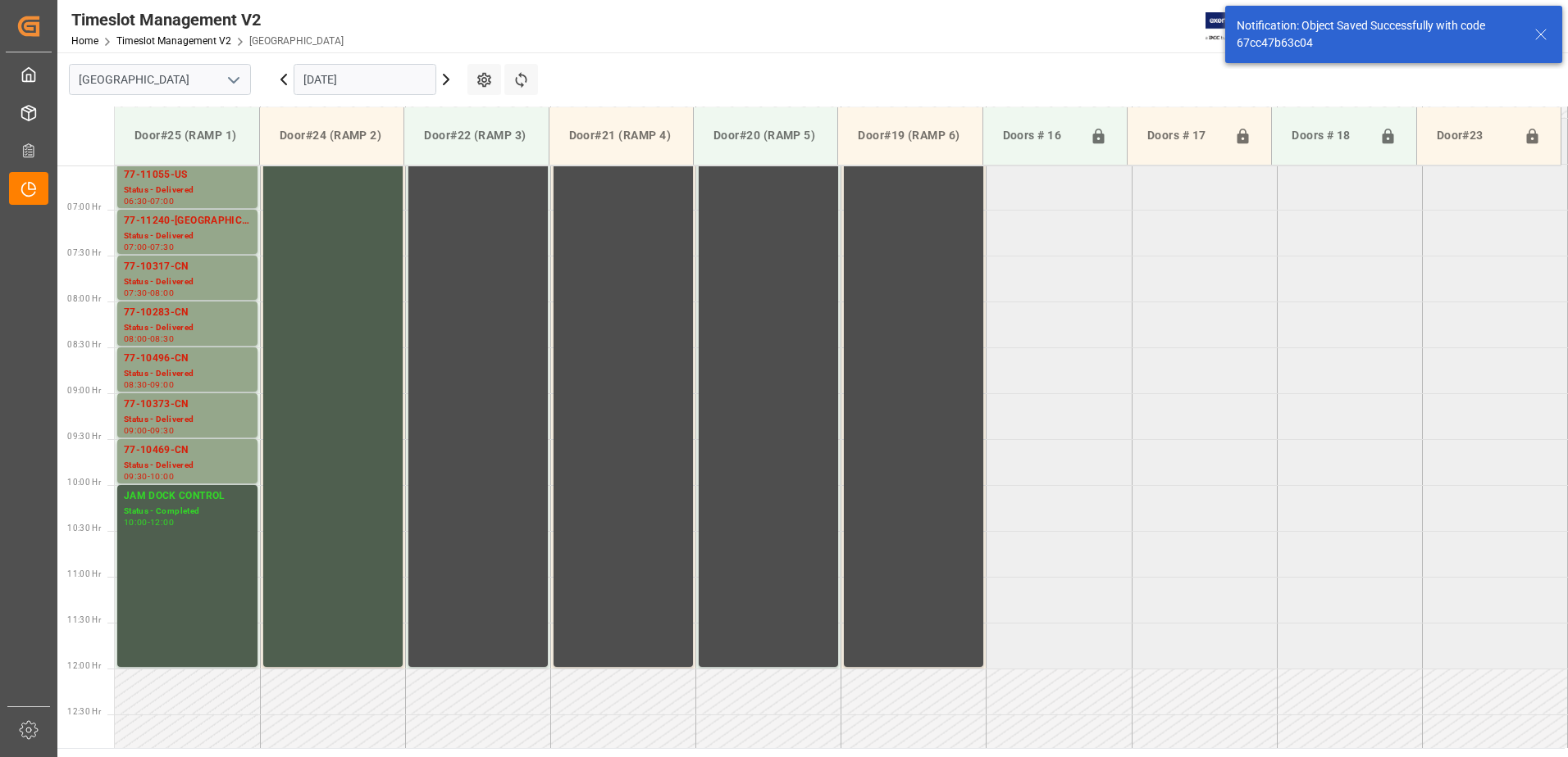
scroll to position [397, 0]
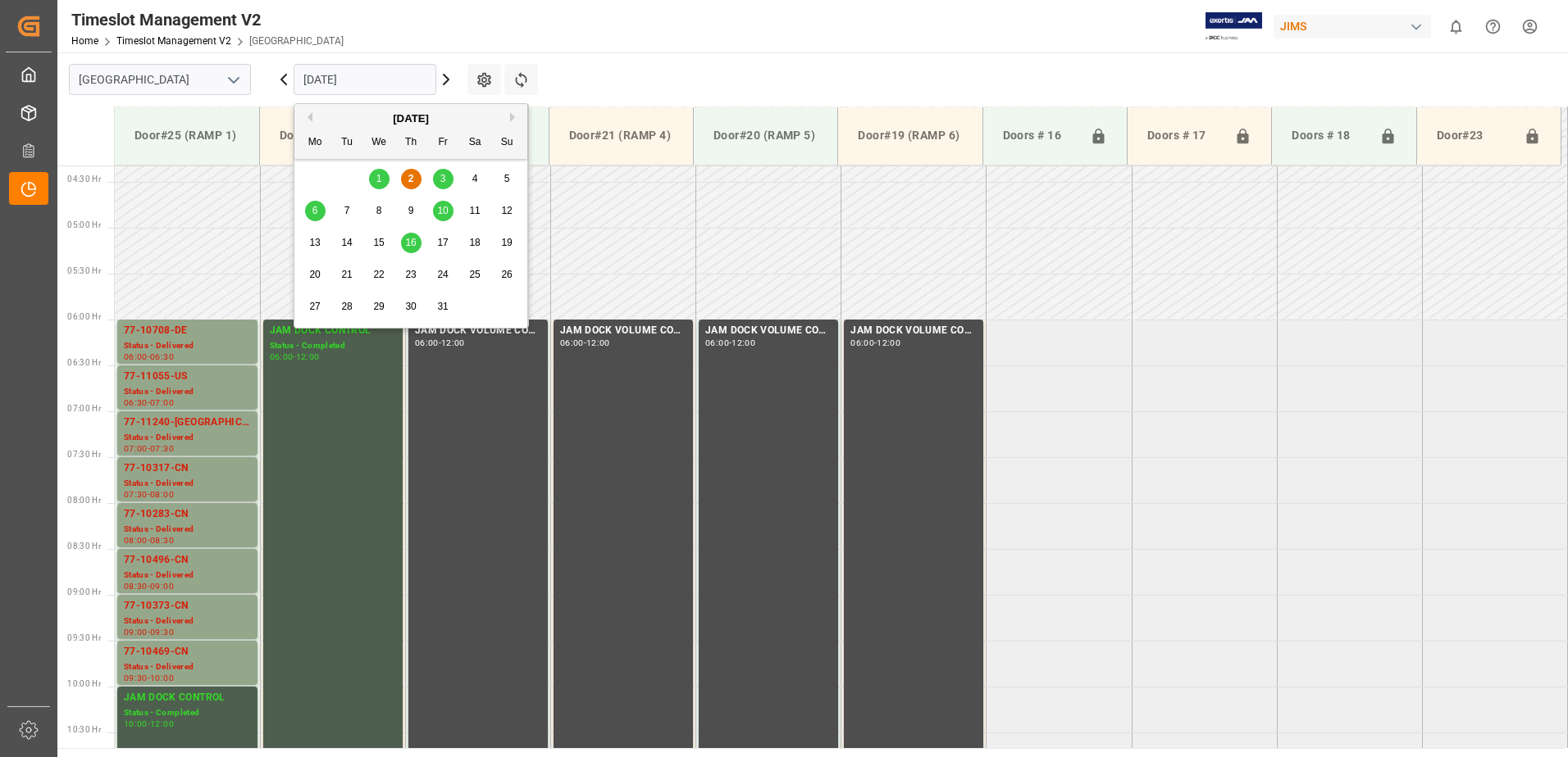
click at [393, 82] on input "[DATE]" at bounding box center [364, 80] width 142 height 32
click at [442, 174] on span "3" at bounding box center [443, 179] width 6 height 12
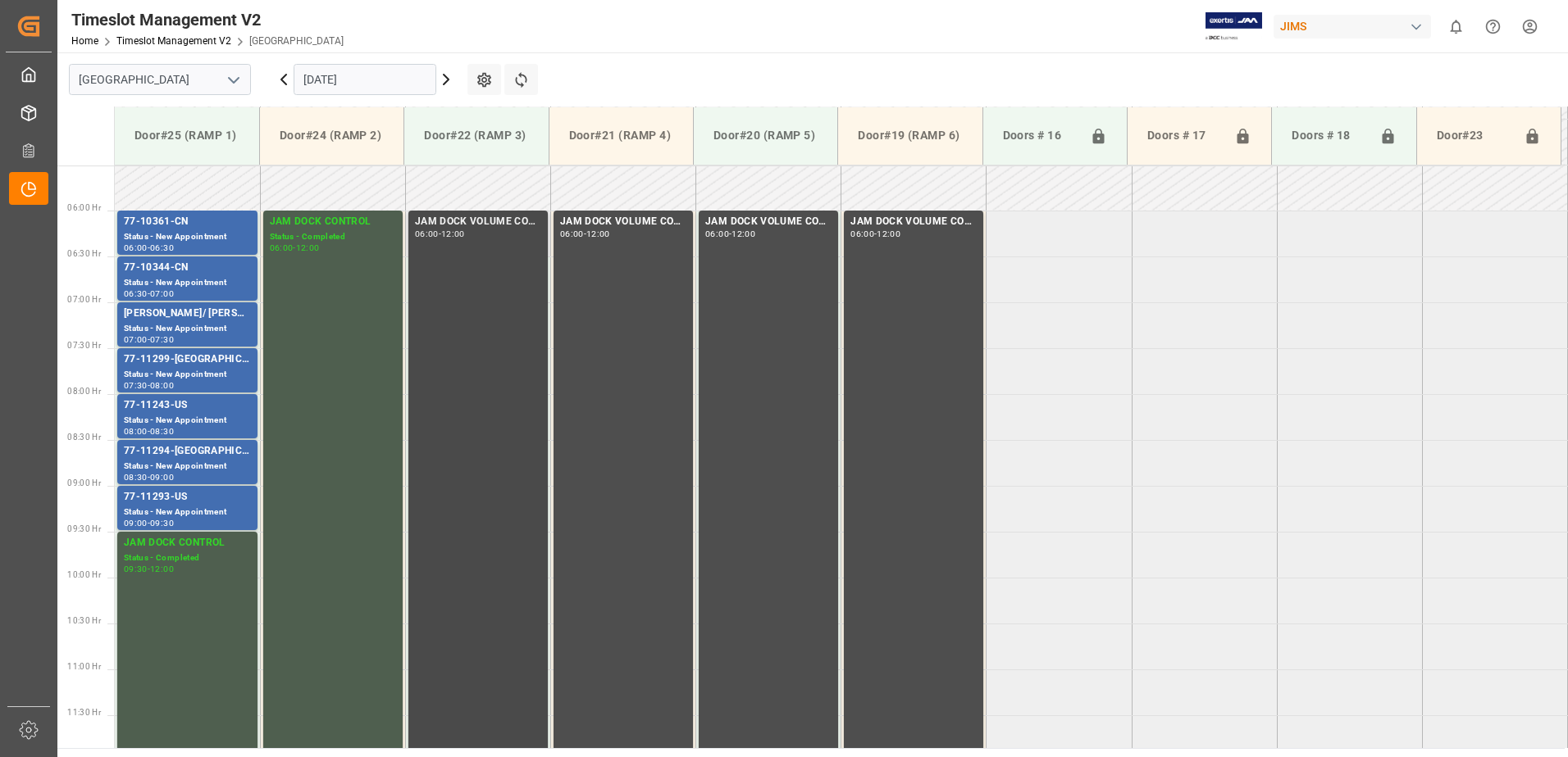
scroll to position [498, 0]
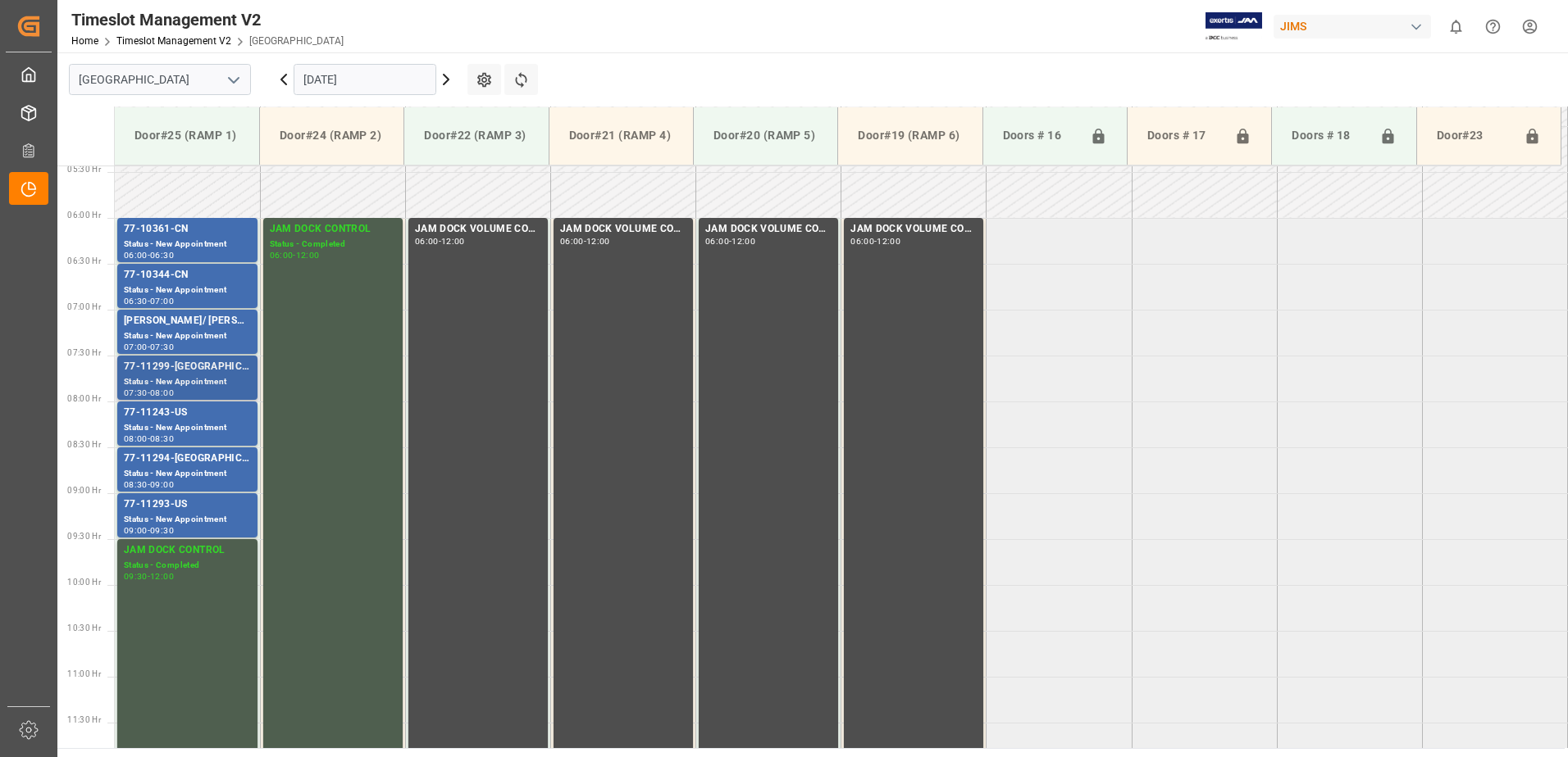
click at [190, 371] on div "77-11299-[GEOGRAPHIC_DATA]" at bounding box center [187, 367] width 127 height 17
